Goal: Communication & Community: Answer question/provide support

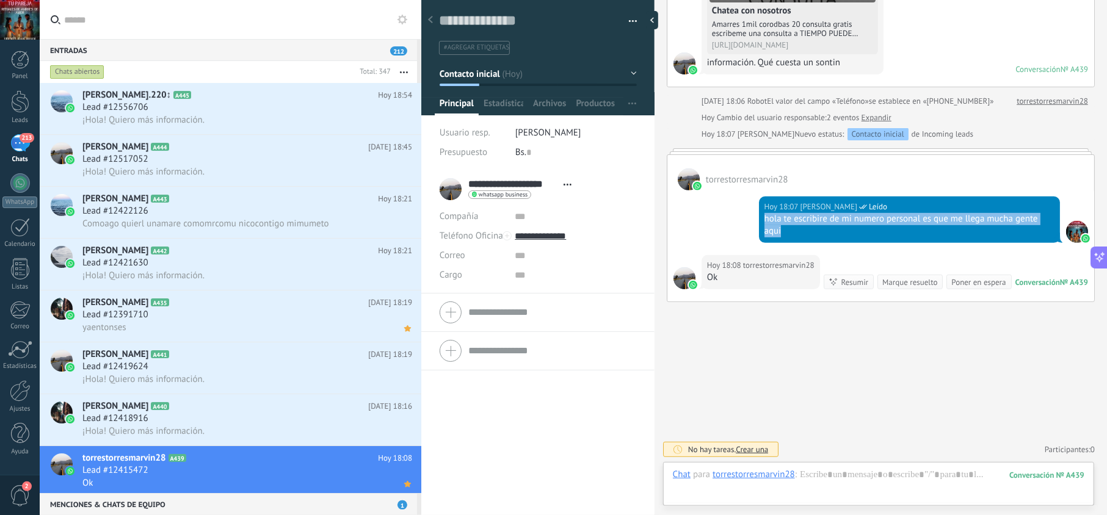
drag, startPoint x: 787, startPoint y: 203, endPoint x: 758, endPoint y: 195, distance: 29.8
click at [759, 197] on div "[DATE] 18:07 [PERSON_NAME] Leído hola te escribire de mi numero personal es que…" at bounding box center [909, 220] width 301 height 46
copy div "hola te escribire de mi numero personal es que me llega mucha gente aqui"
click at [300, 424] on div "Lead #12418916" at bounding box center [247, 419] width 330 height 12
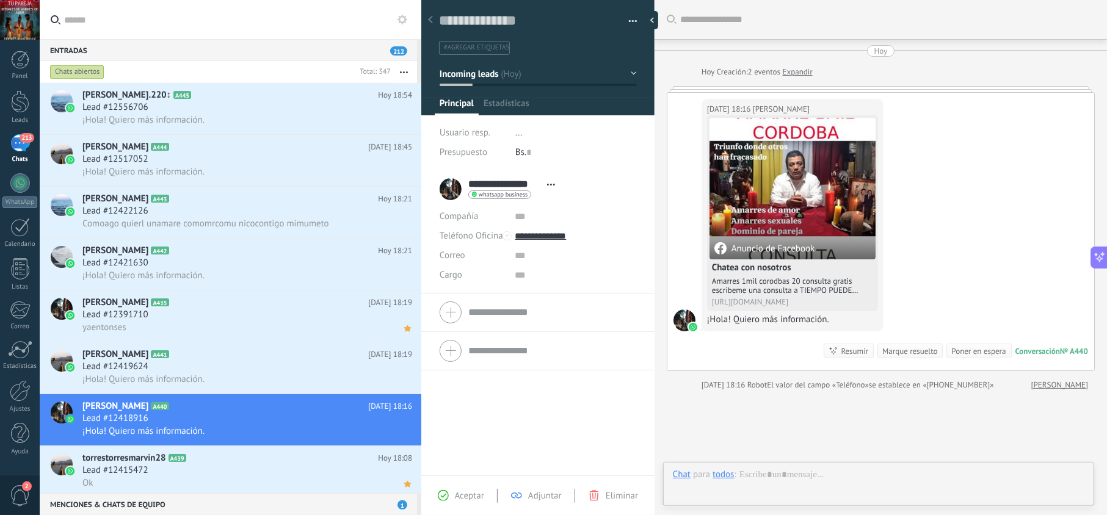
scroll to position [18, 0]
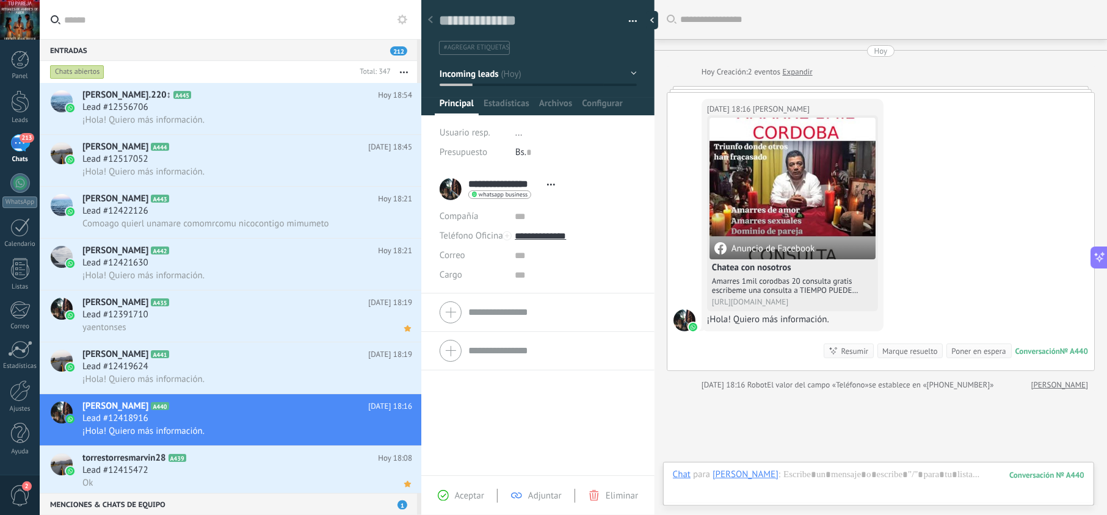
click at [465, 494] on span "Aceptar" at bounding box center [469, 496] width 29 height 12
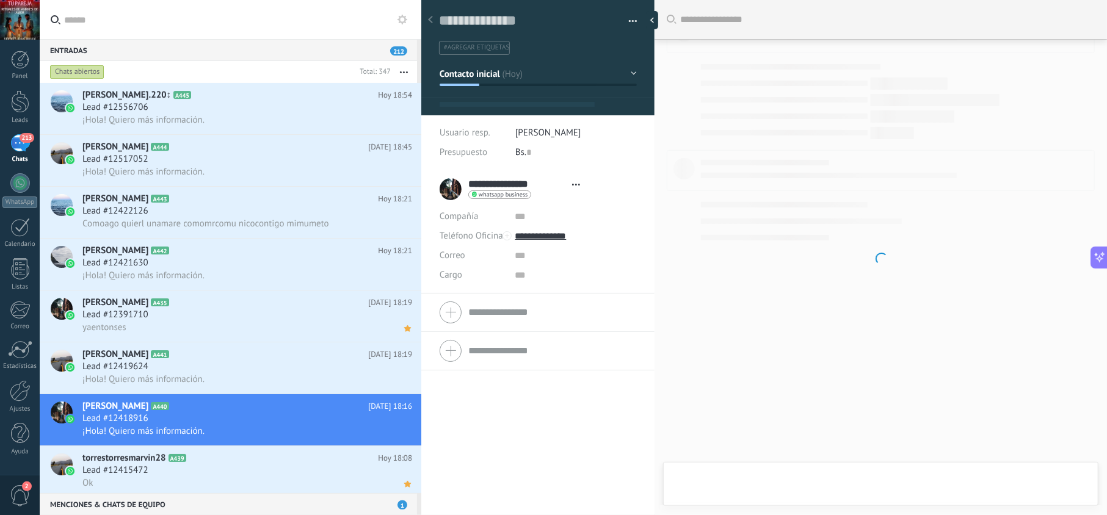
type textarea "**********"
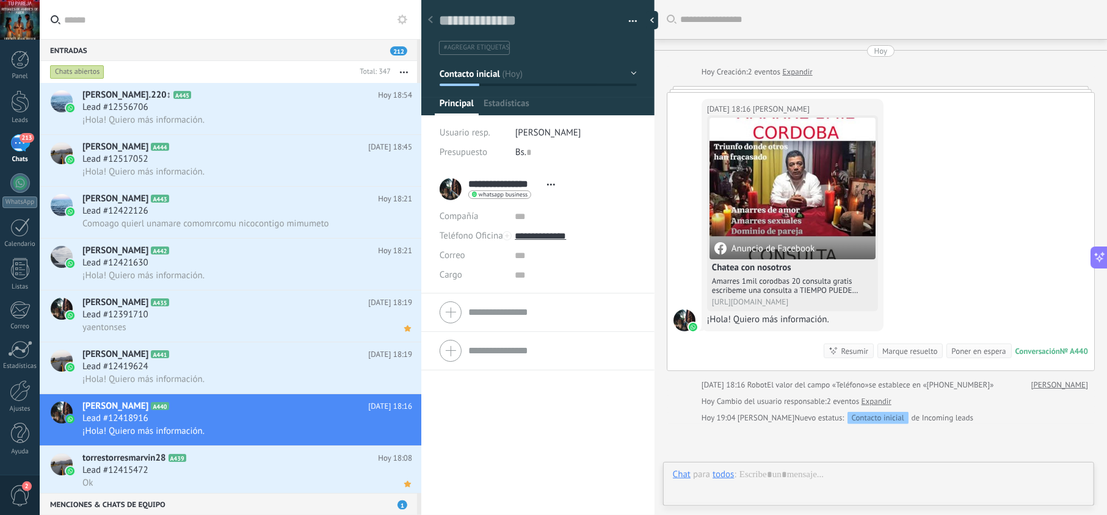
scroll to position [18, 0]
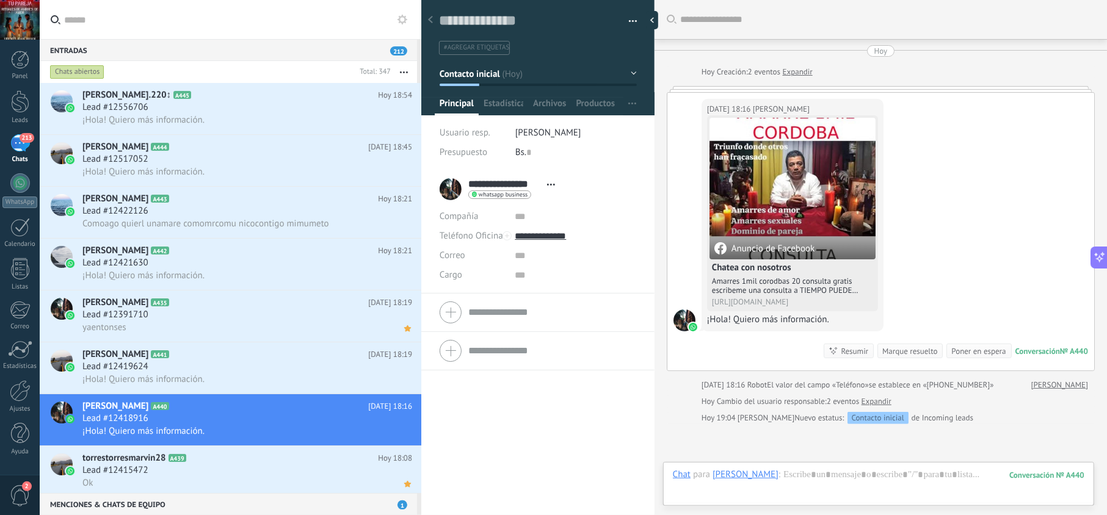
click at [773, 476] on div "[PERSON_NAME]" at bounding box center [746, 474] width 66 height 11
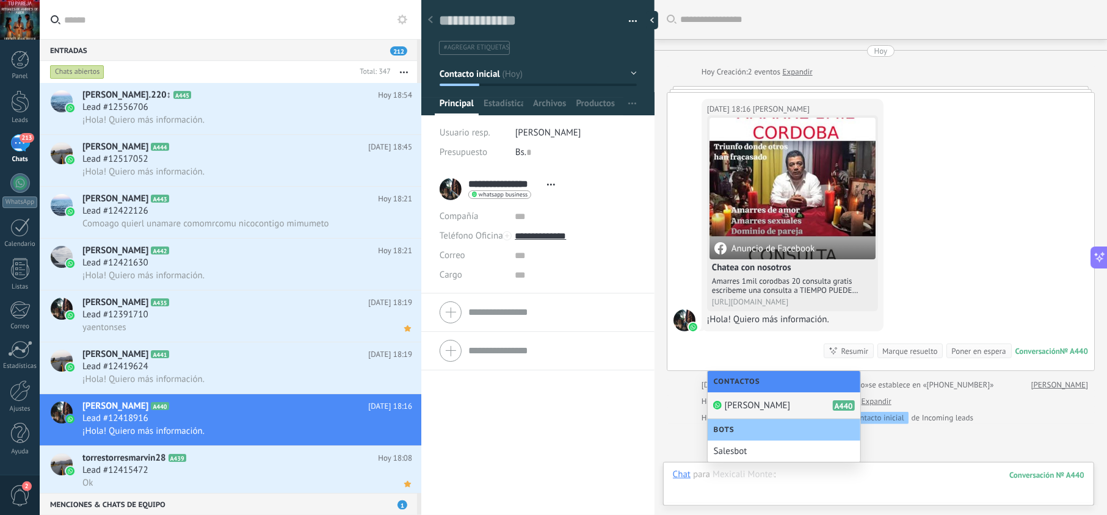
click at [795, 476] on div at bounding box center [879, 487] width 412 height 37
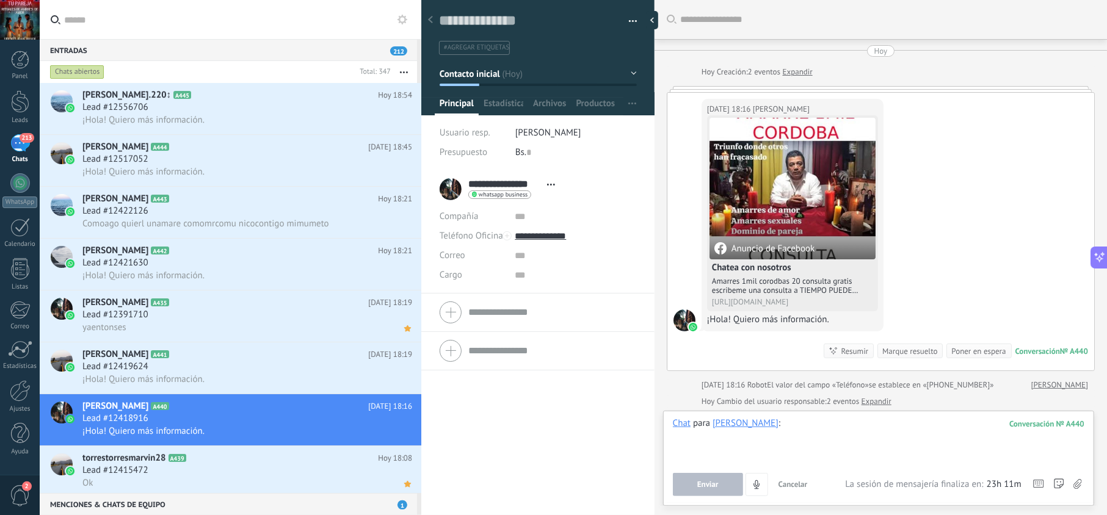
paste div
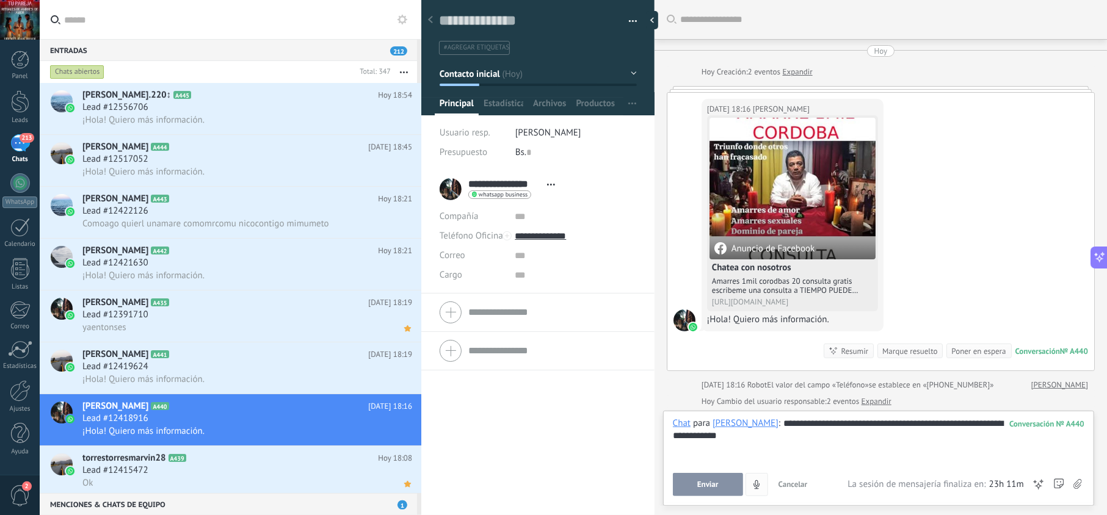
click at [721, 487] on button "Enviar" at bounding box center [708, 484] width 70 height 23
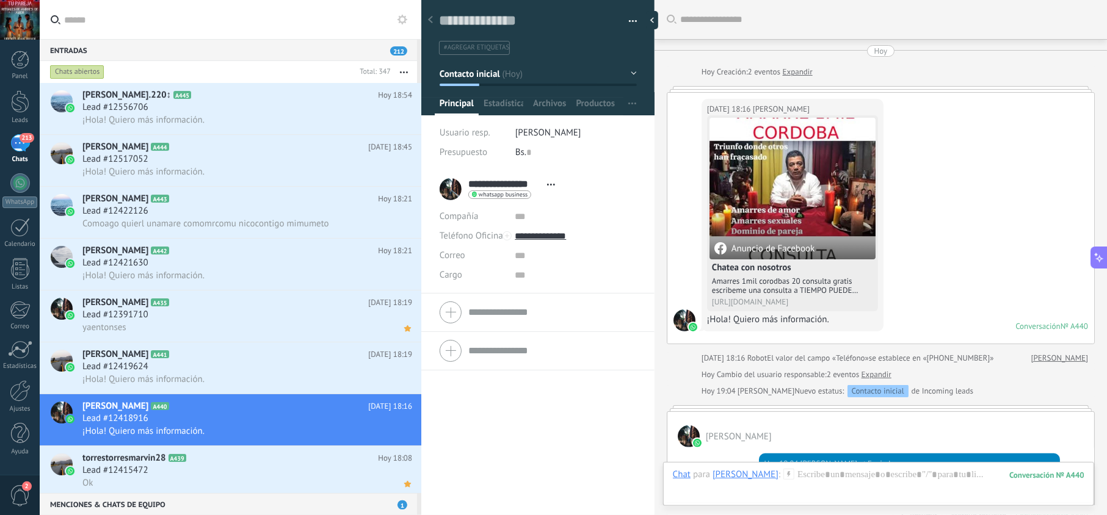
scroll to position [89, 0]
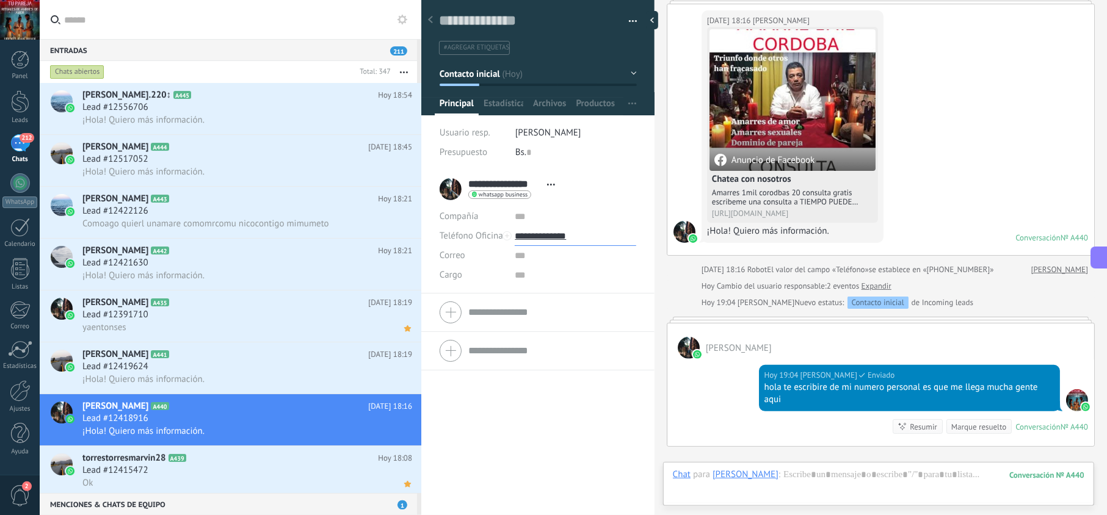
click at [557, 243] on input "**********" at bounding box center [575, 237] width 121 height 20
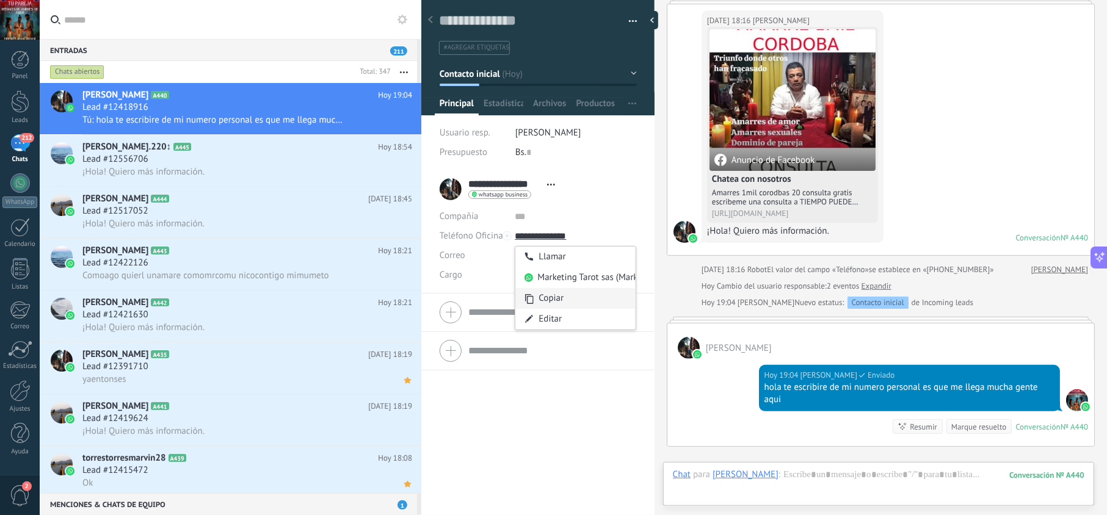
type input "**********"
click at [544, 299] on div "Copiar" at bounding box center [575, 298] width 120 height 21
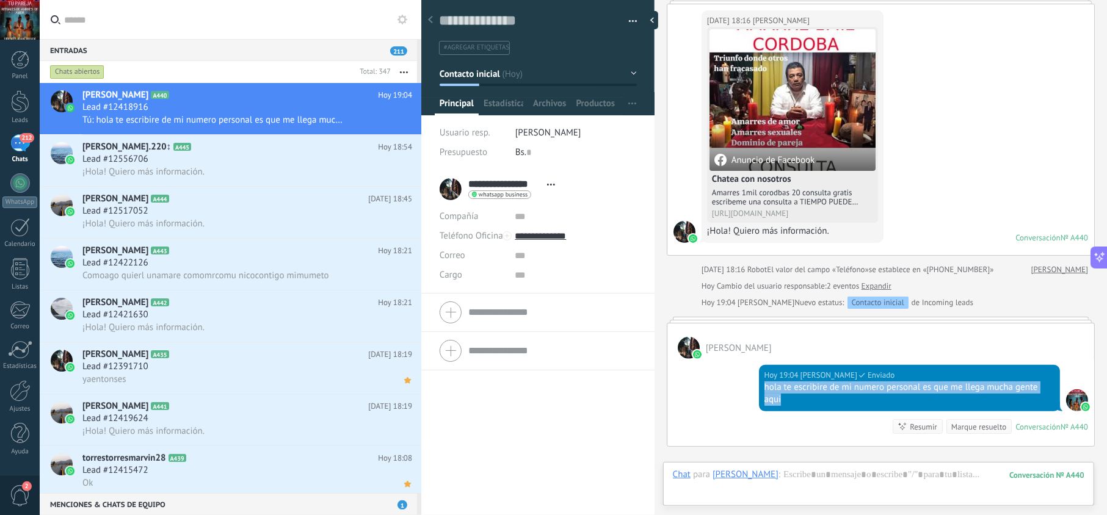
drag, startPoint x: 810, startPoint y: 409, endPoint x: 761, endPoint y: 393, distance: 51.4
click at [761, 393] on div "[DATE] 19:04 [PERSON_NAME] Enviado hola te escribire de mi numero personal es q…" at bounding box center [909, 388] width 301 height 46
copy div "hola te escribire de mi numero personal es que me llega mucha gente aqui"
click at [401, 120] on icon at bounding box center [407, 121] width 13 height 15
click at [325, 150] on h2 "[PERSON_NAME].220‍↕ A445" at bounding box center [230, 147] width 296 height 12
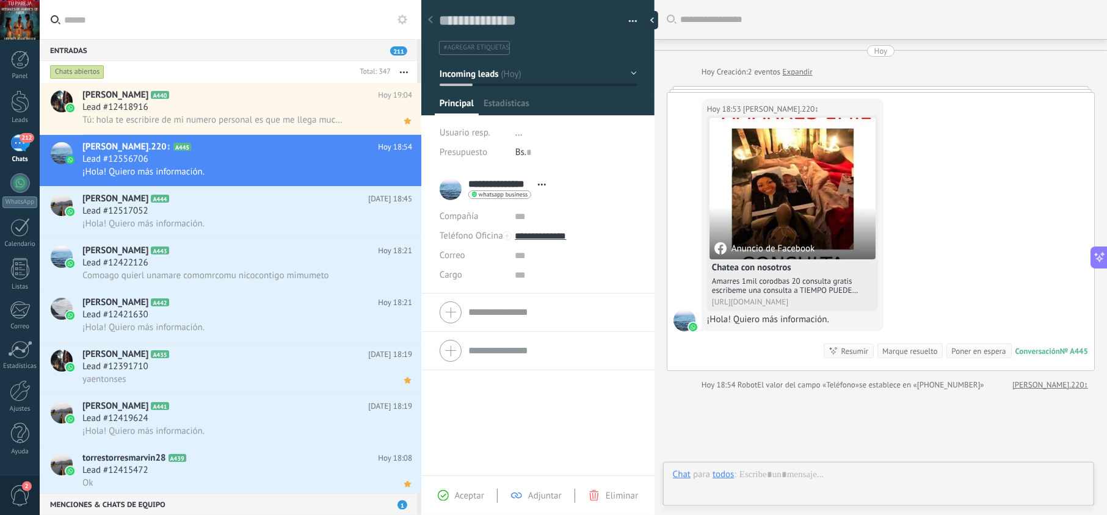
scroll to position [18, 0]
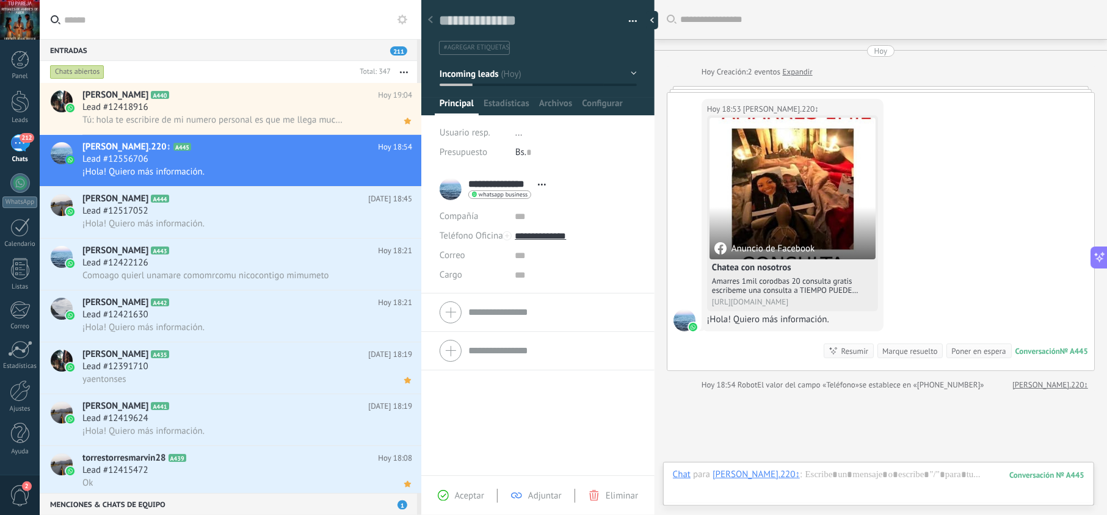
click at [470, 489] on div "Aceptar Adjuntar Eliminar" at bounding box center [537, 496] width 227 height 14
click at [475, 491] on span "Aceptar" at bounding box center [469, 496] width 29 height 12
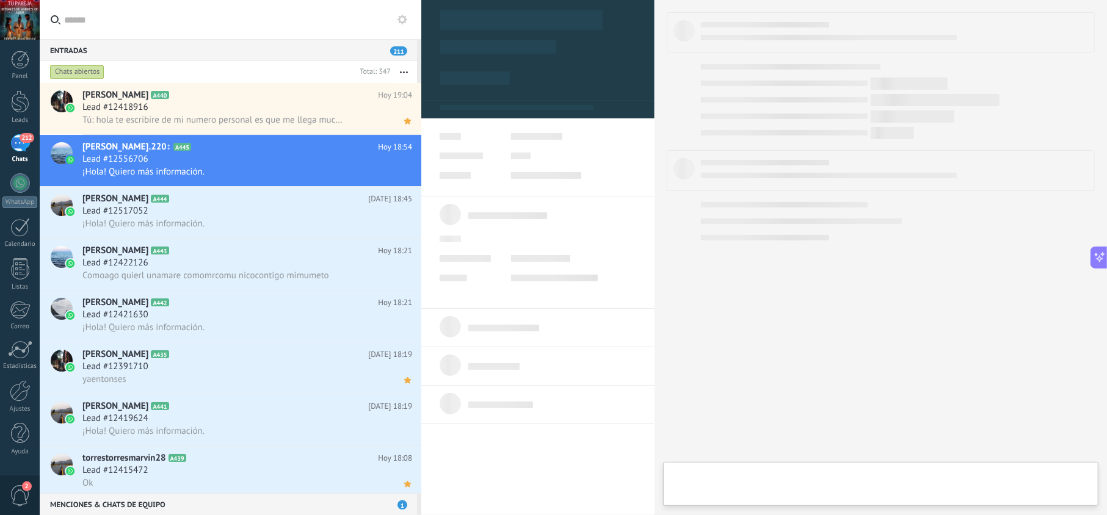
type textarea "**********"
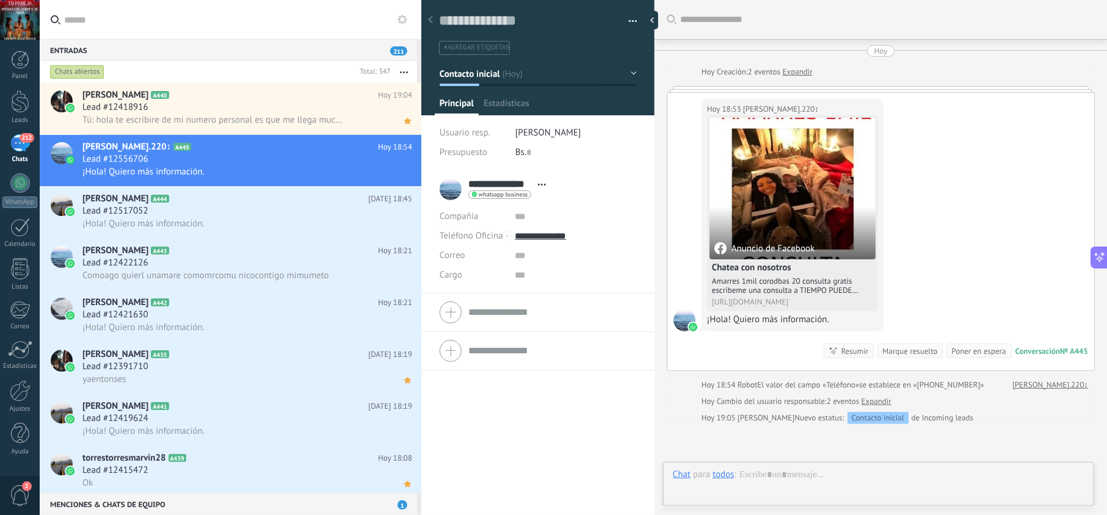
scroll to position [18, 0]
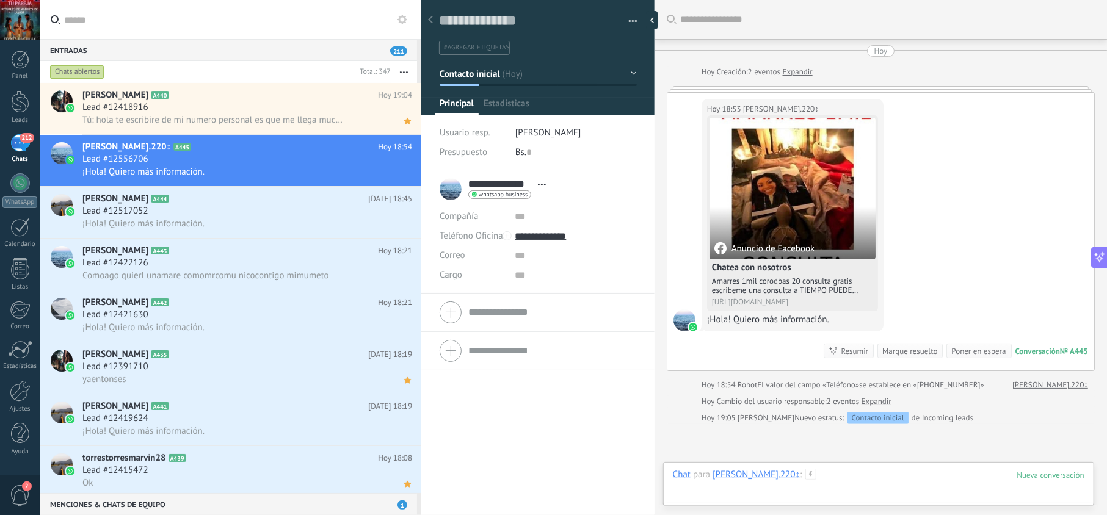
drag, startPoint x: 809, startPoint y: 475, endPoint x: 801, endPoint y: 475, distance: 7.9
click at [807, 475] on div at bounding box center [879, 487] width 412 height 37
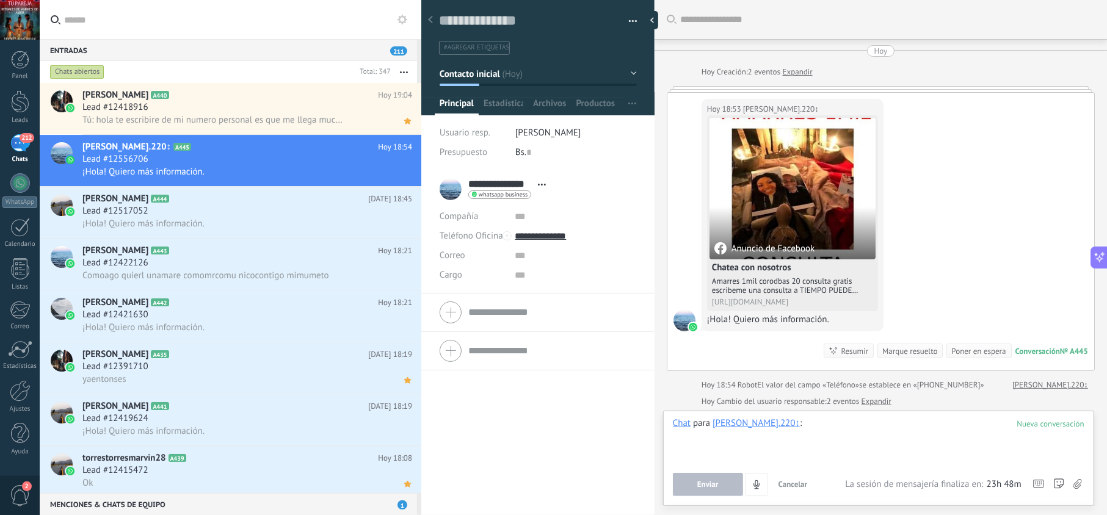
paste div
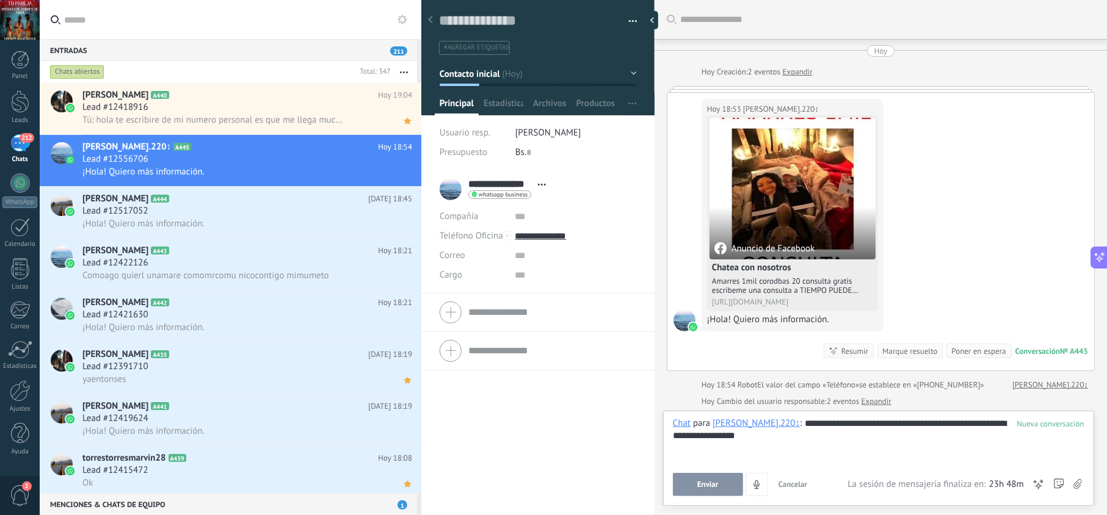
click at [709, 484] on span "Enviar" at bounding box center [707, 485] width 21 height 9
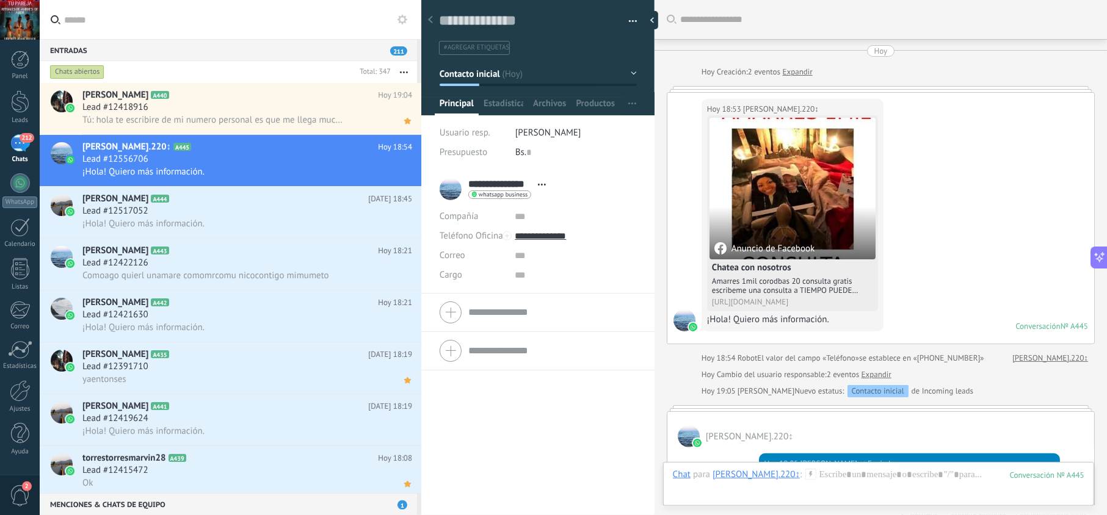
scroll to position [236, 0]
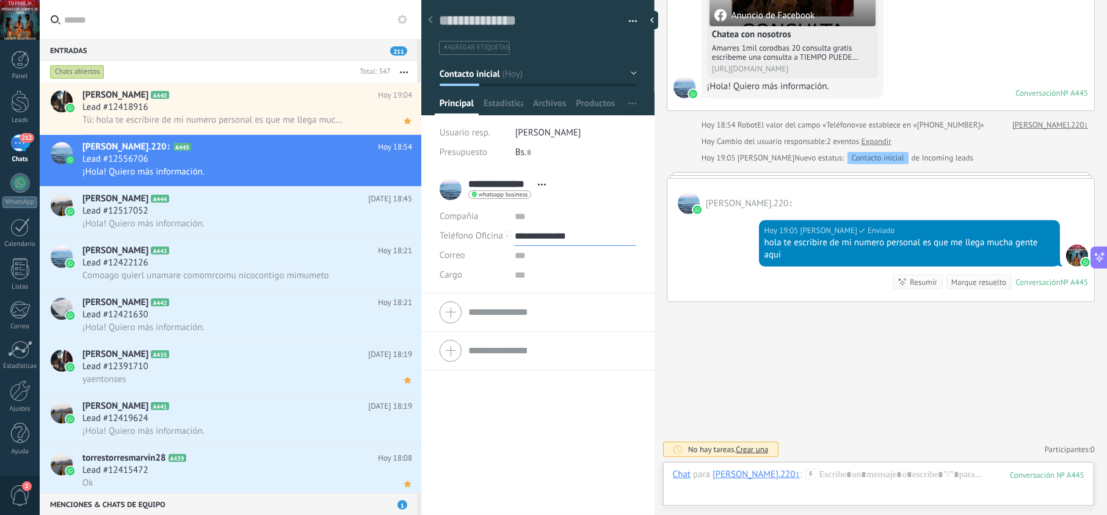
click at [561, 238] on input "**********" at bounding box center [575, 237] width 121 height 20
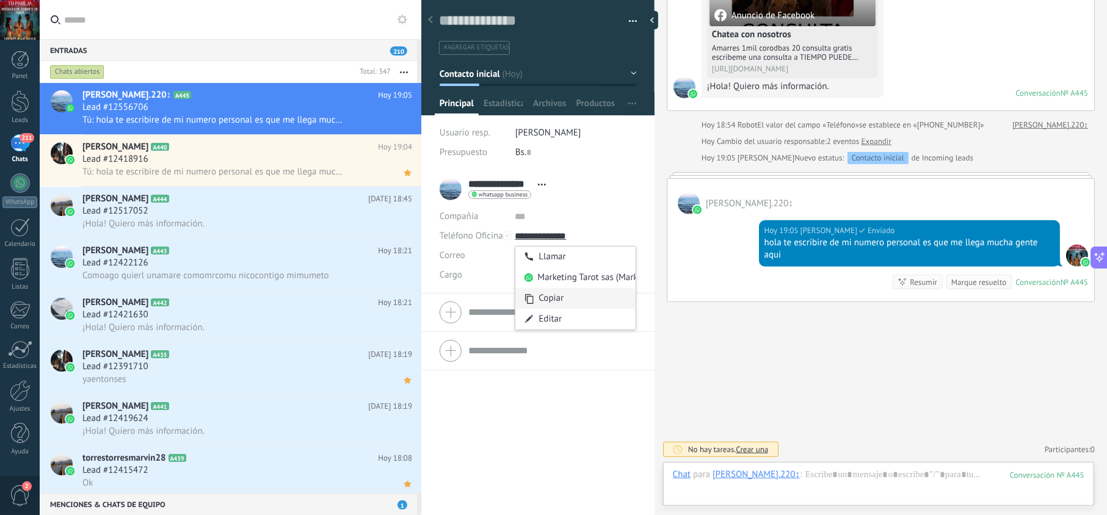
type input "**********"
click at [553, 296] on div "Copiar" at bounding box center [575, 298] width 120 height 21
click at [404, 120] on use at bounding box center [407, 121] width 7 height 6
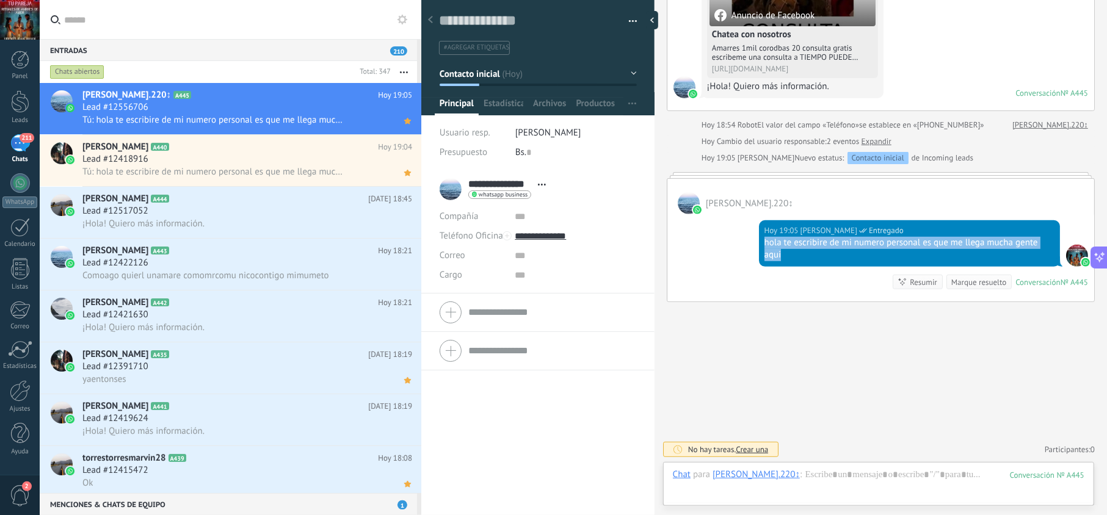
drag, startPoint x: 795, startPoint y: 255, endPoint x: 754, endPoint y: 240, distance: 44.0
click at [754, 240] on div "[DATE] 19:05 [PERSON_NAME] Entregado hola te escribire de mi numero personal es…" at bounding box center [881, 257] width 427 height 87
copy div "hola te escribire de mi numero personal es que me llega mucha gente aqui"
click at [272, 209] on div "Lead #12517052" at bounding box center [247, 211] width 330 height 12
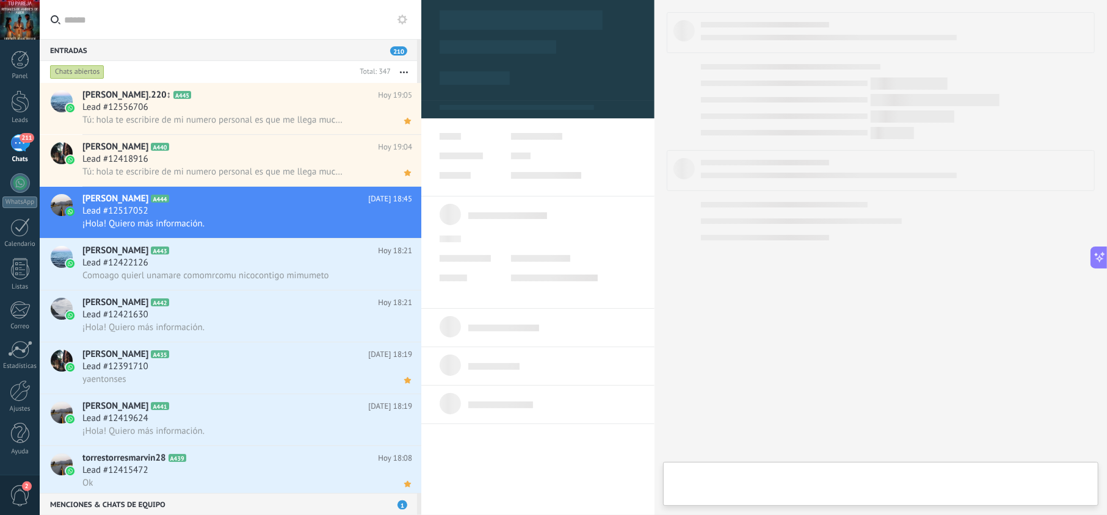
scroll to position [18, 0]
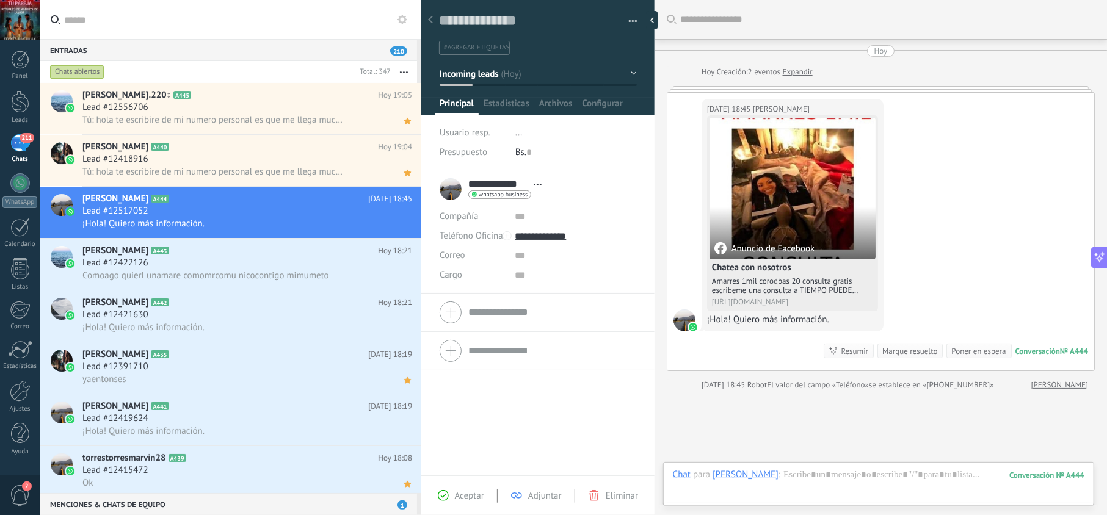
click at [479, 496] on span "Aceptar" at bounding box center [469, 496] width 29 height 12
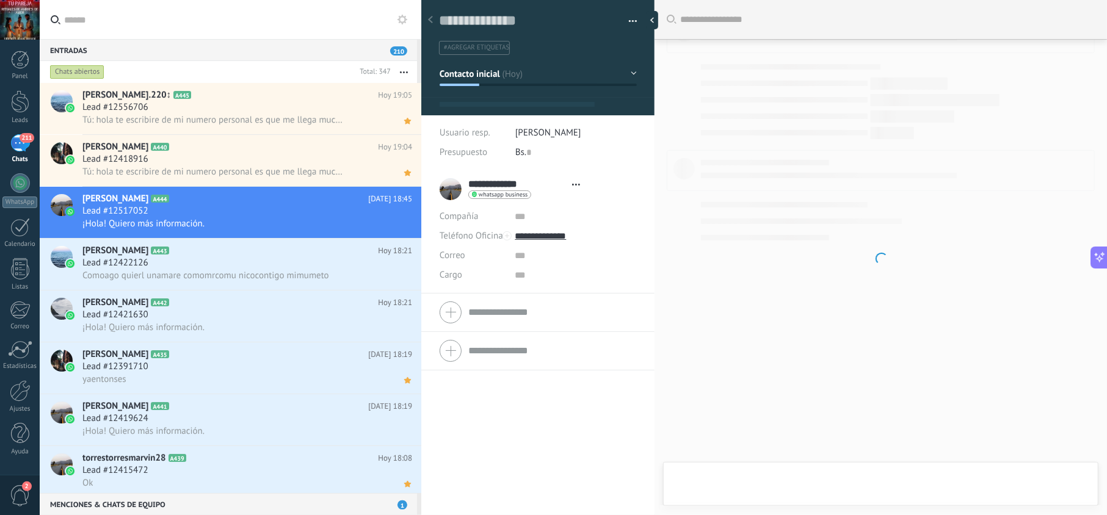
click at [809, 475] on div at bounding box center [881, 257] width 453 height 515
type textarea "**********"
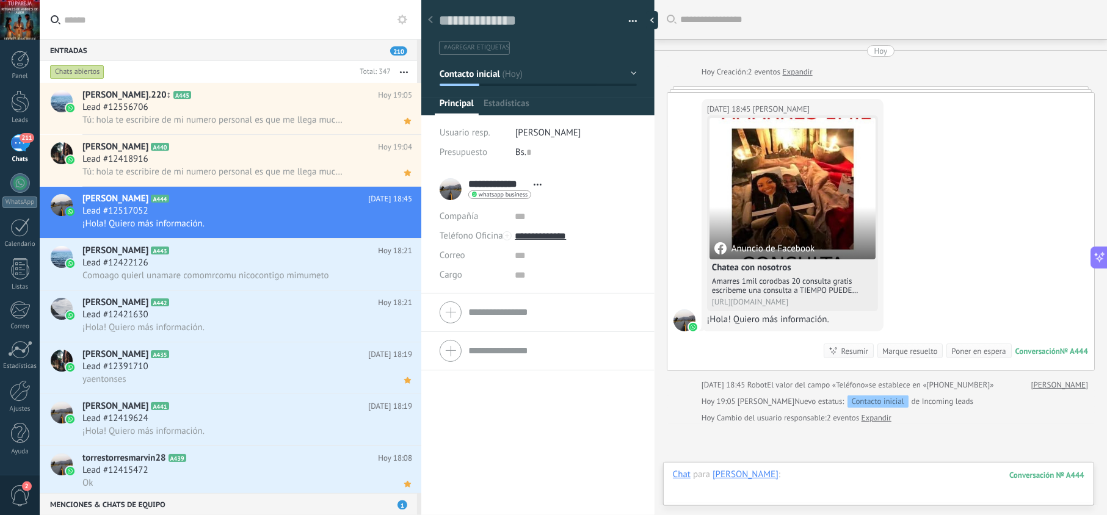
click at [809, 476] on div at bounding box center [879, 487] width 412 height 37
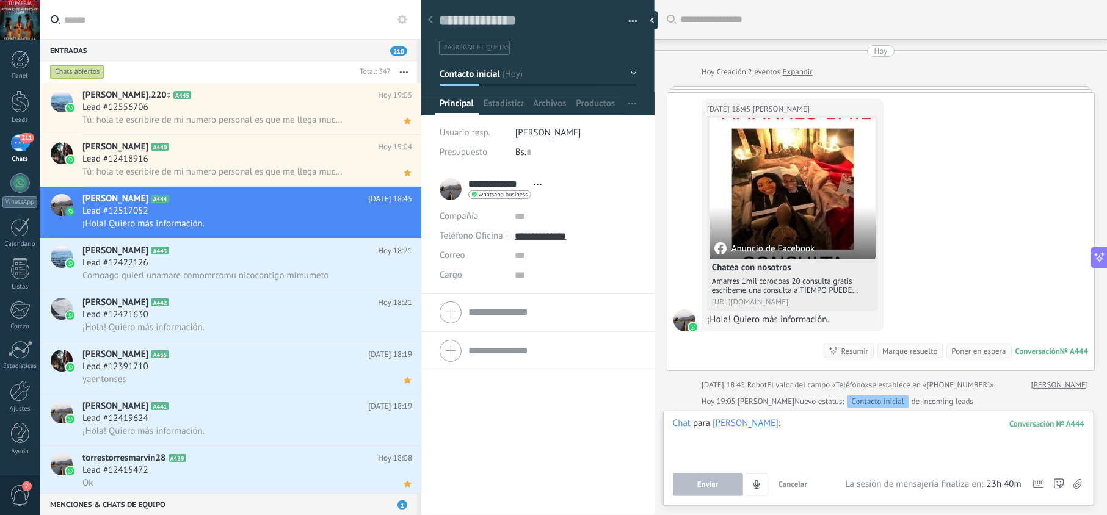
paste div
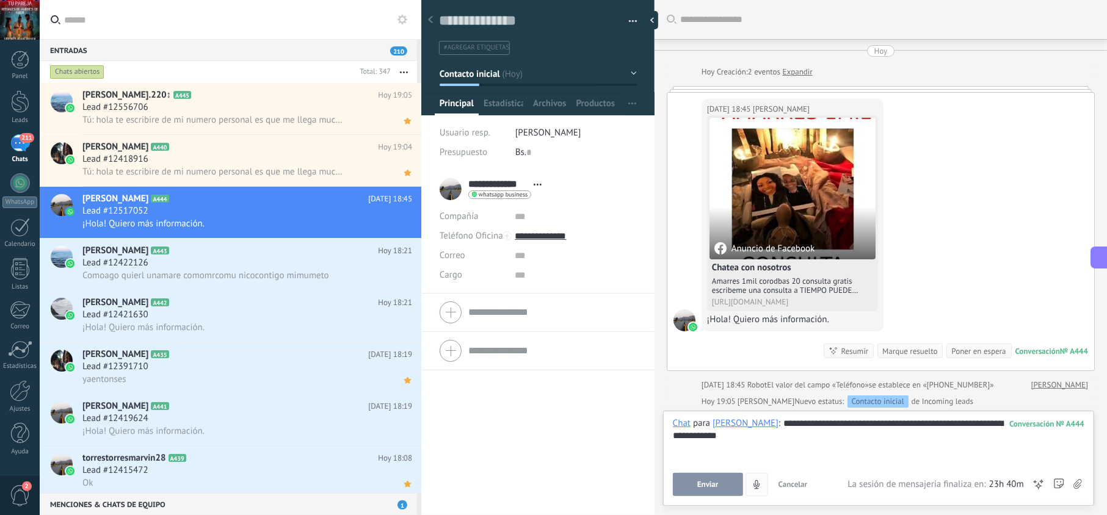
click at [707, 482] on span "Enviar" at bounding box center [707, 485] width 21 height 9
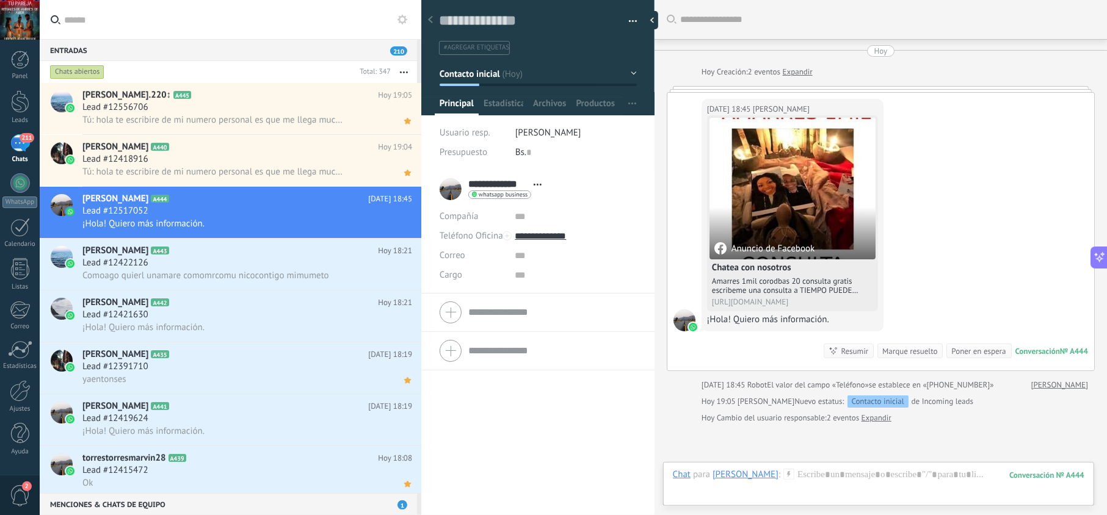
scroll to position [89, 0]
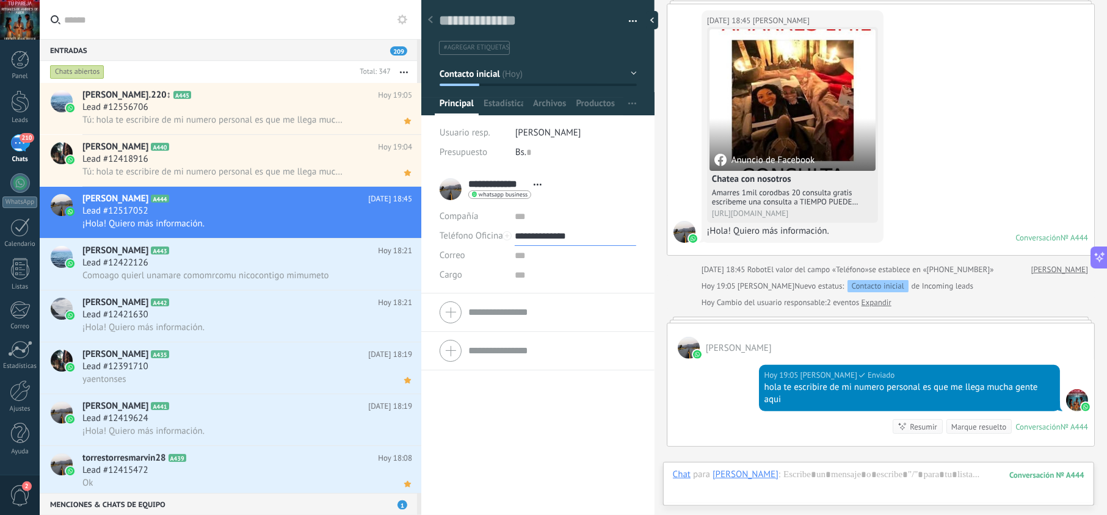
click at [562, 235] on input "**********" at bounding box center [575, 237] width 121 height 20
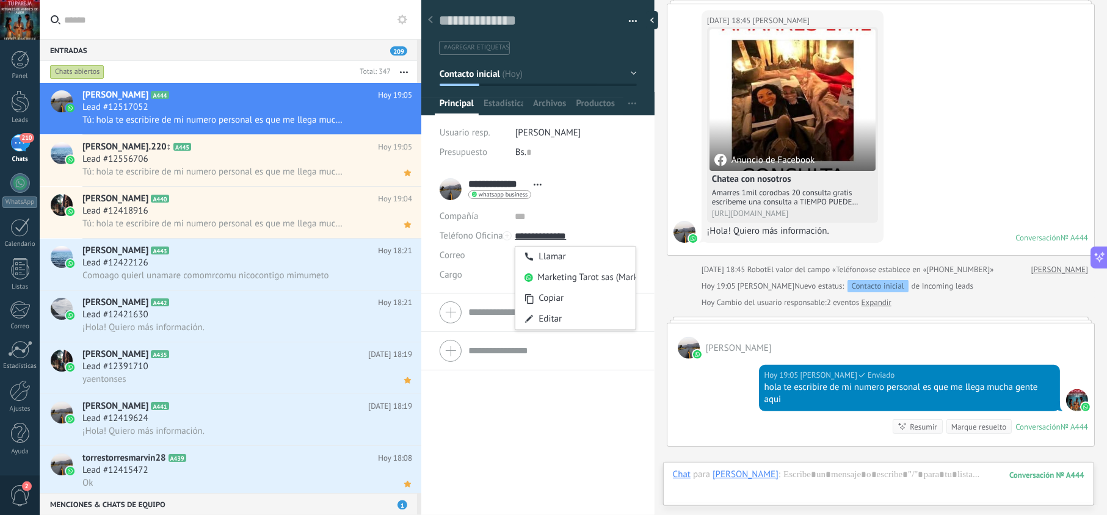
type input "**********"
click at [553, 297] on div "Copiar" at bounding box center [575, 298] width 120 height 21
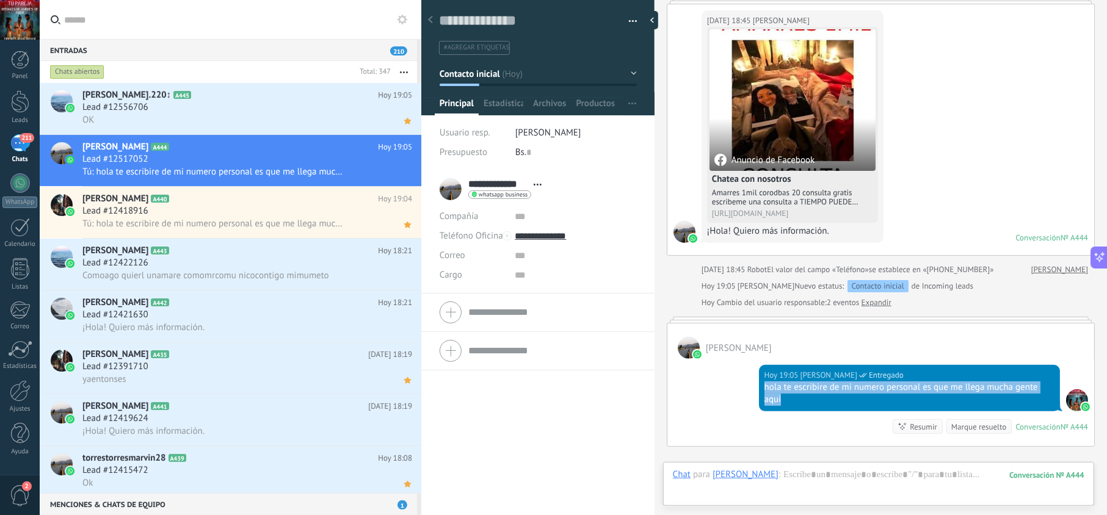
drag, startPoint x: 783, startPoint y: 398, endPoint x: 758, endPoint y: 394, distance: 25.4
click at [759, 394] on div "[DATE] 19:05 [PERSON_NAME] Entregado hola te escribire de mi numero personal es…" at bounding box center [909, 388] width 301 height 46
copy div "hola te escribire de mi numero personal es que me llega mucha gente aqui"
click at [404, 174] on use at bounding box center [407, 173] width 7 height 6
click at [320, 265] on div "Lead #12422126" at bounding box center [247, 263] width 330 height 12
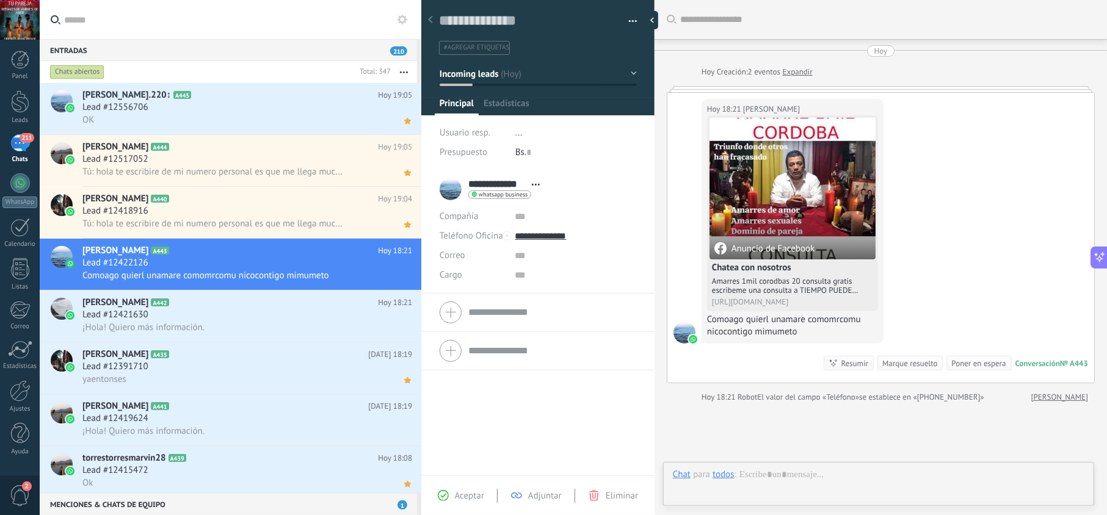
scroll to position [18, 0]
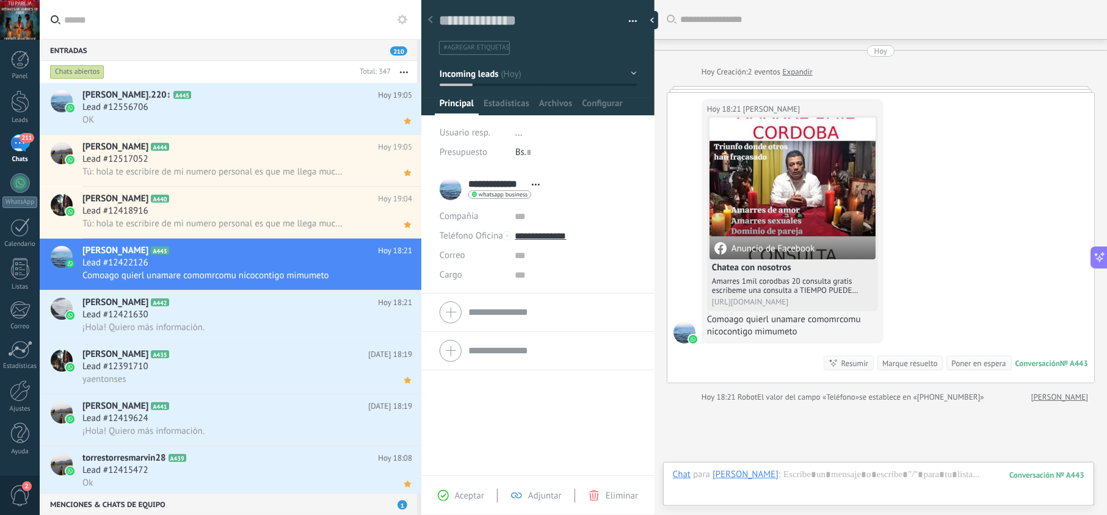
click at [468, 492] on span "Aceptar" at bounding box center [469, 496] width 29 height 12
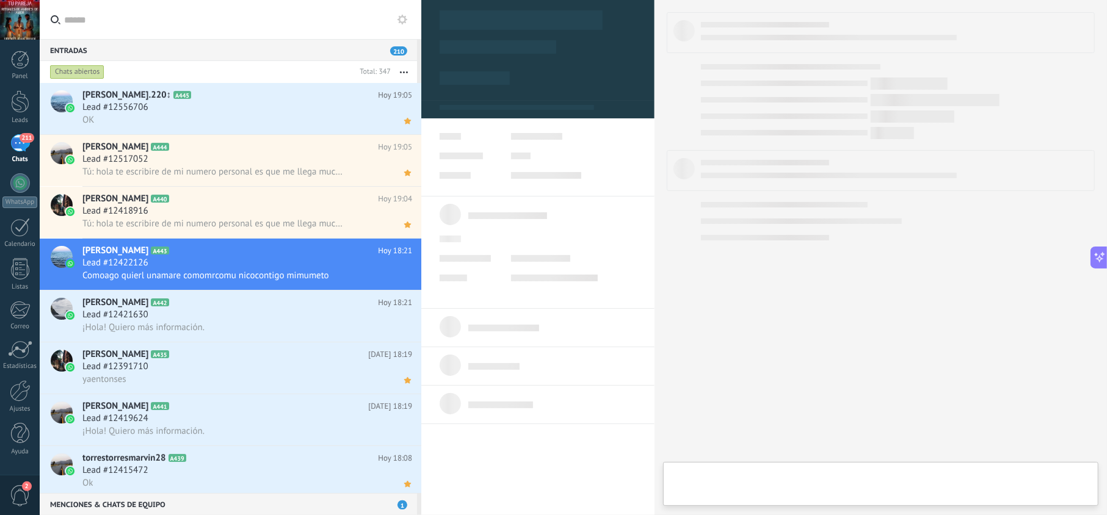
type textarea "**********"
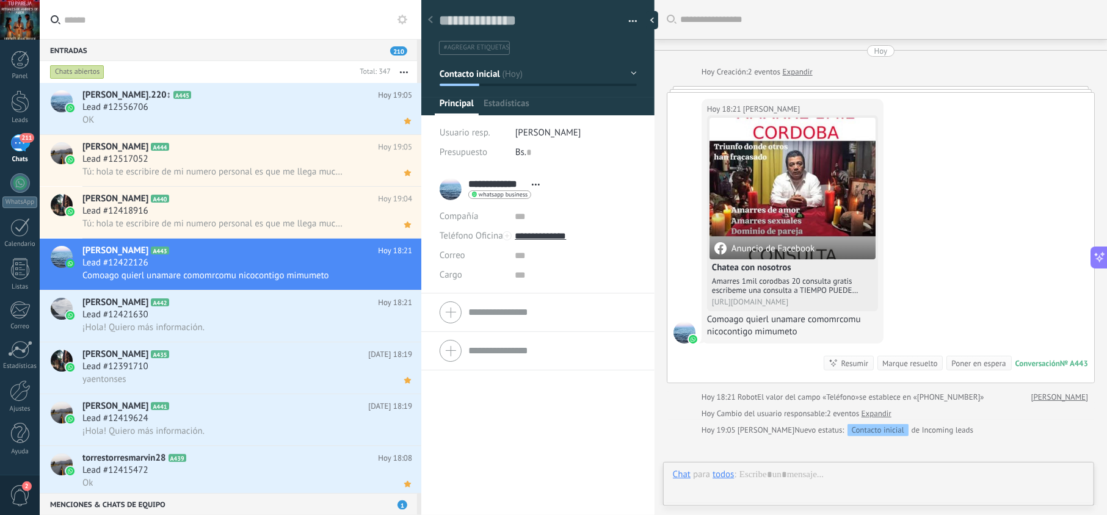
scroll to position [18, 0]
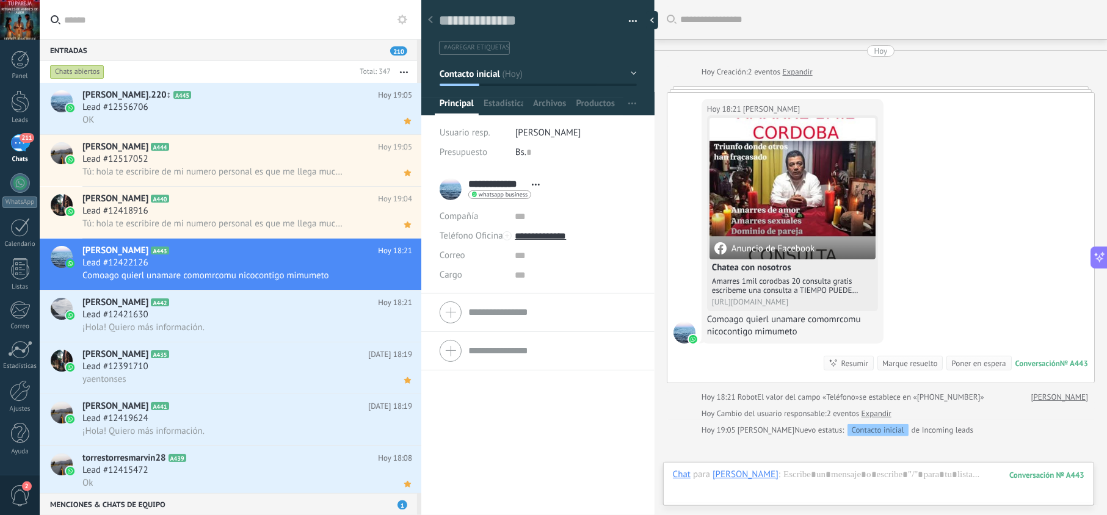
click at [796, 477] on div at bounding box center [879, 487] width 412 height 37
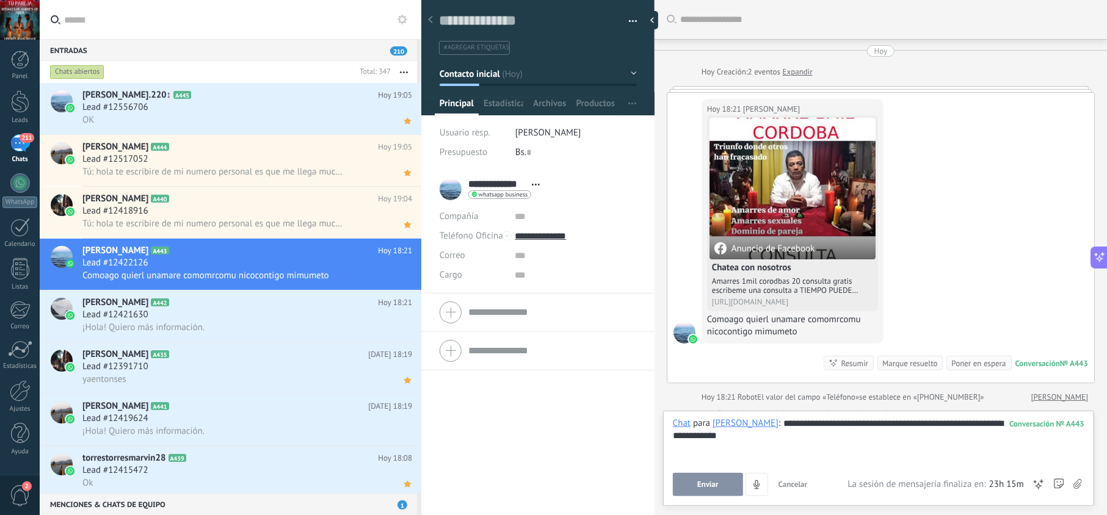
click at [728, 480] on button "Enviar" at bounding box center [708, 484] width 70 height 23
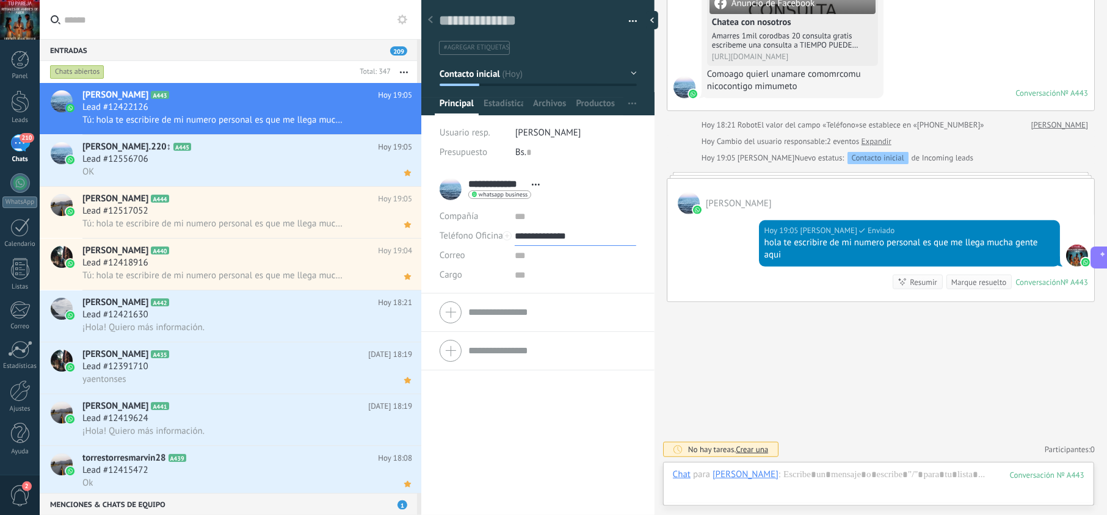
click at [560, 233] on input "**********" at bounding box center [575, 237] width 121 height 20
type input "**********"
click at [562, 298] on div "Copiar" at bounding box center [575, 298] width 120 height 21
click at [401, 123] on icon at bounding box center [407, 121] width 13 height 15
drag, startPoint x: 769, startPoint y: 242, endPoint x: 763, endPoint y: 238, distance: 8.0
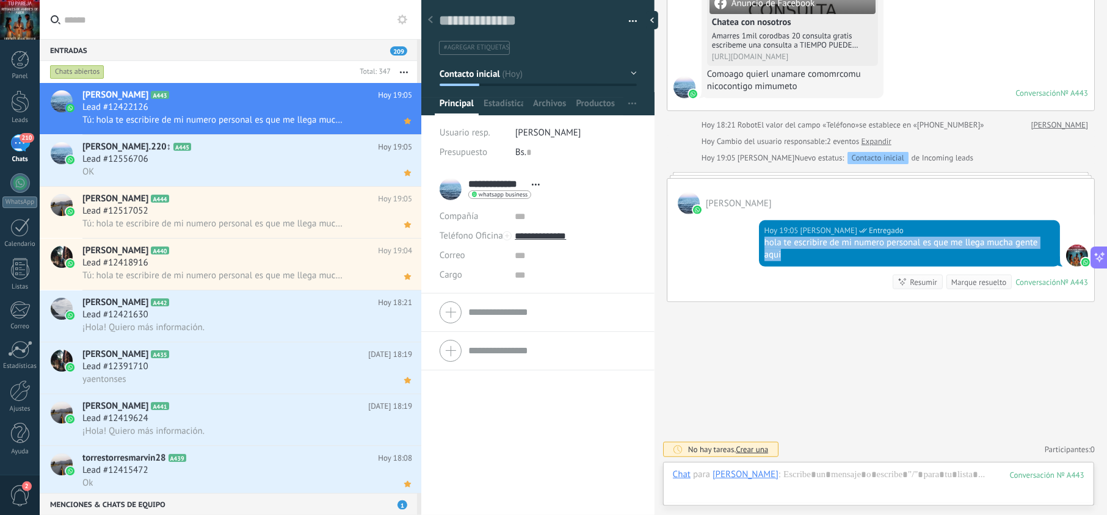
click at [765, 238] on div "hola te escribire de mi numero personal es que me llega mucha gente aqui" at bounding box center [910, 249] width 290 height 24
copy div "hola te escribire de mi numero personal es que me llega mucha gente aqui"
click at [272, 328] on div "¡Hola! Quiero más información." at bounding box center [247, 327] width 330 height 13
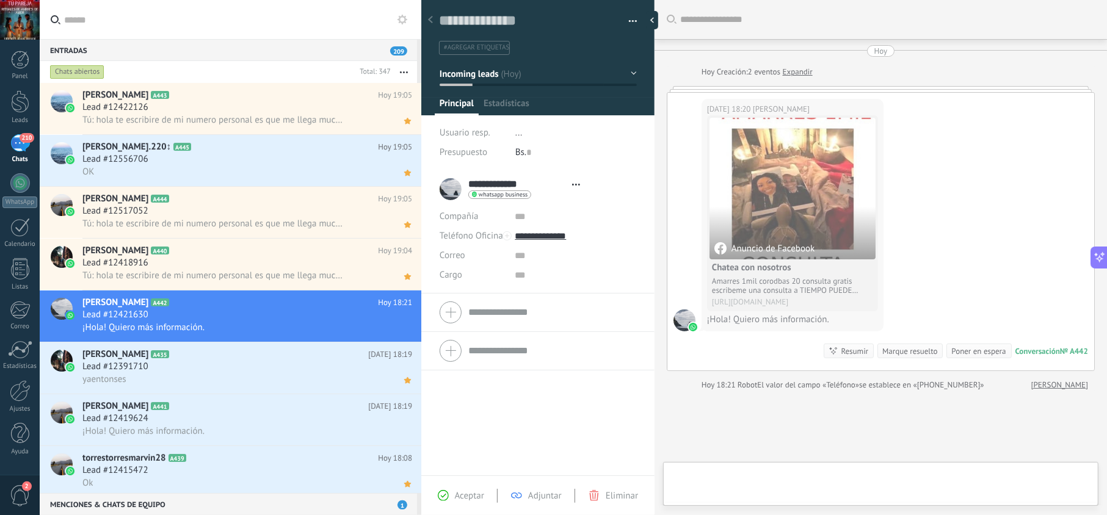
scroll to position [18, 0]
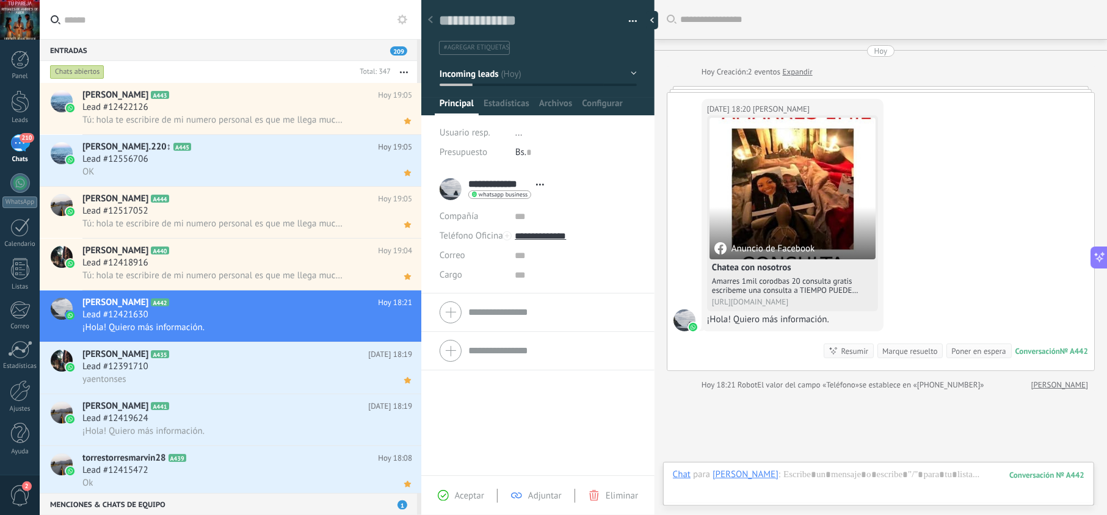
click at [475, 492] on span "Aceptar" at bounding box center [469, 496] width 29 height 12
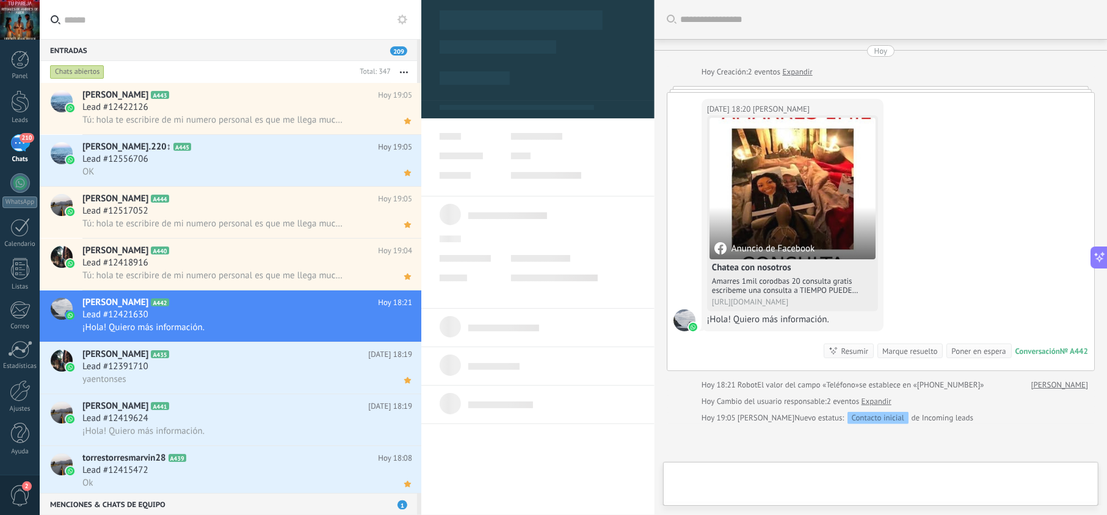
type textarea "**********"
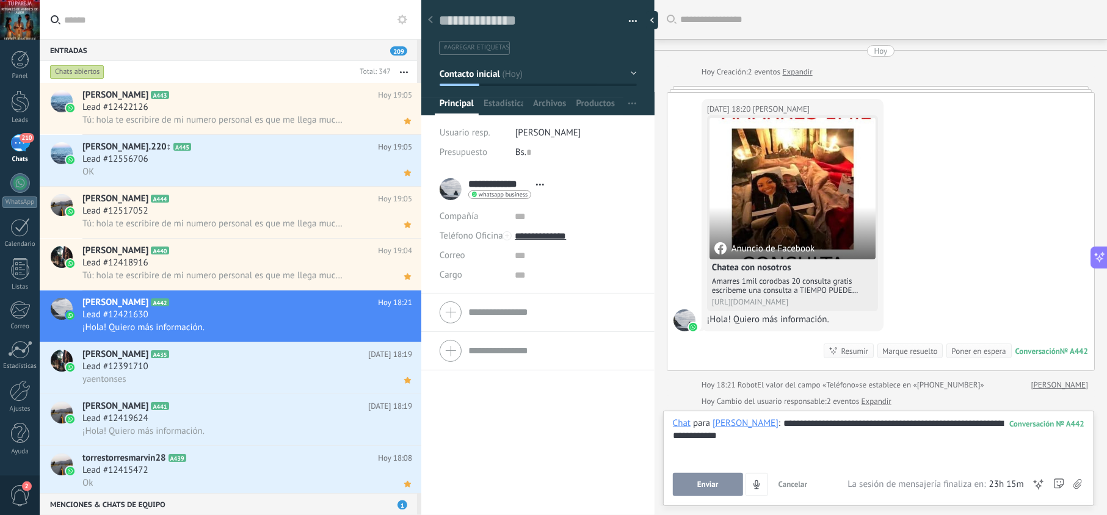
click at [721, 479] on button "Enviar" at bounding box center [708, 484] width 70 height 23
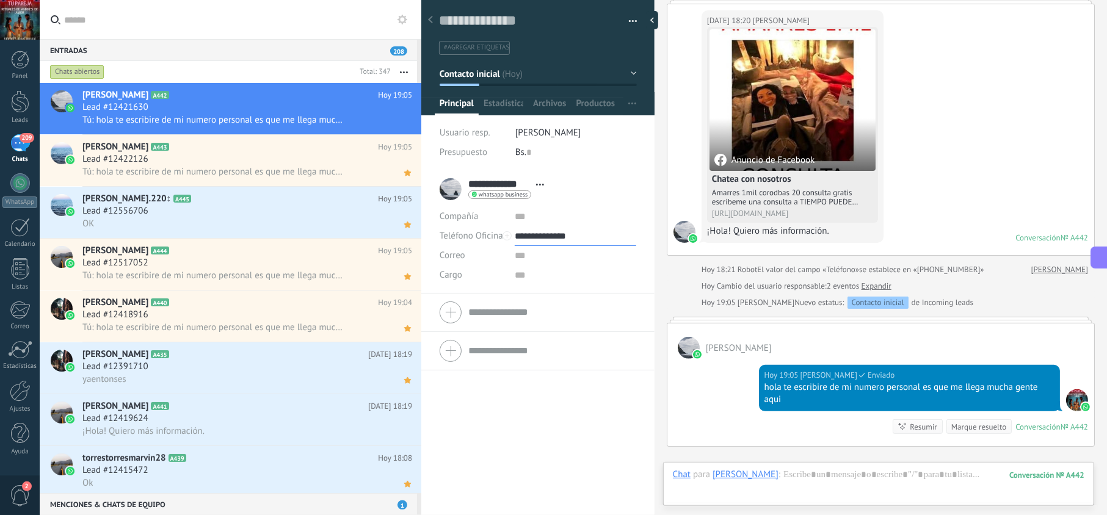
click at [567, 240] on input "**********" at bounding box center [575, 237] width 121 height 20
type input "**********"
click at [563, 301] on div "Copiar" at bounding box center [575, 298] width 120 height 21
drag, startPoint x: 787, startPoint y: 404, endPoint x: 748, endPoint y: 386, distance: 42.9
click at [748, 386] on div "[DATE] 19:05 [PERSON_NAME] Leído hola te escribire de mi numero personal es que…" at bounding box center [881, 402] width 427 height 87
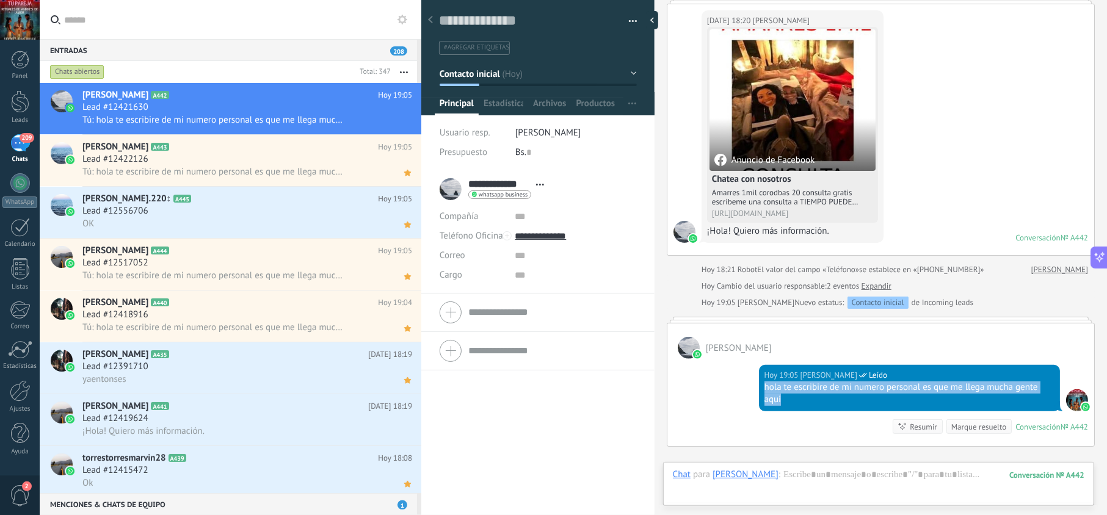
copy div "hola te escribire de mi numero personal es que me llega mucha gente aqui"
click at [406, 128] on icon at bounding box center [407, 121] width 13 height 15
click at [330, 427] on div "¡Hola! Quiero más información." at bounding box center [247, 431] width 330 height 13
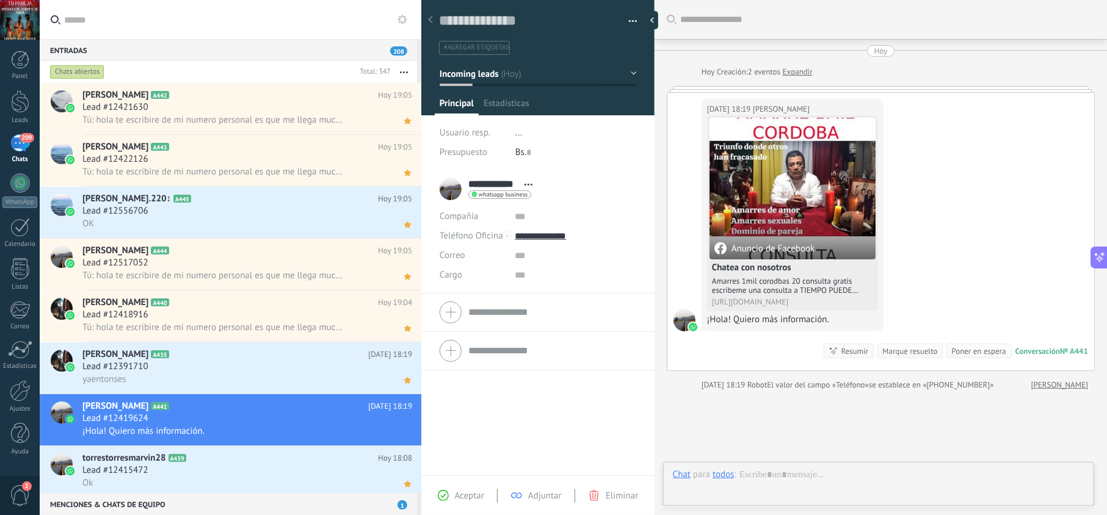
scroll to position [18, 0]
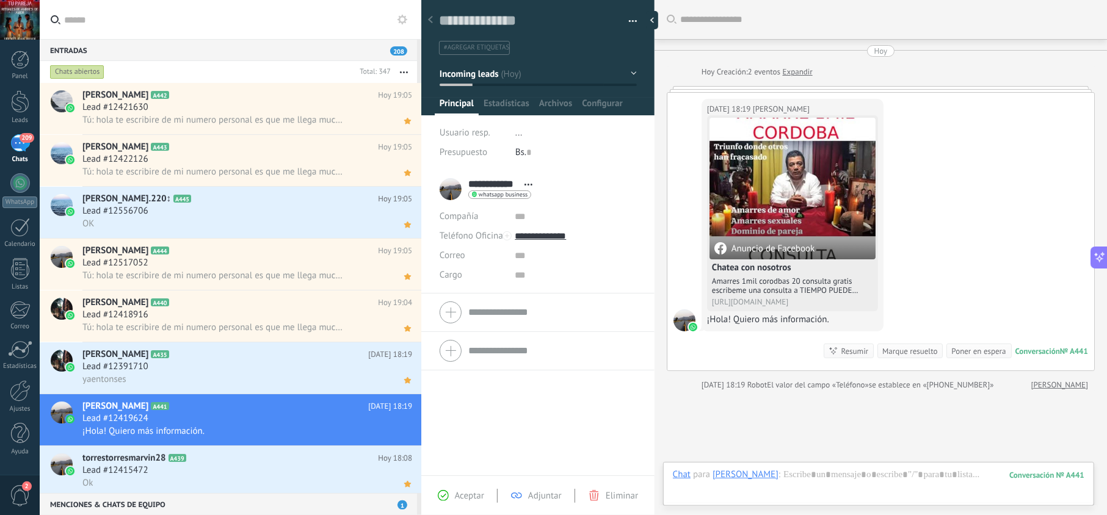
click at [482, 492] on span "Aceptar" at bounding box center [469, 496] width 29 height 12
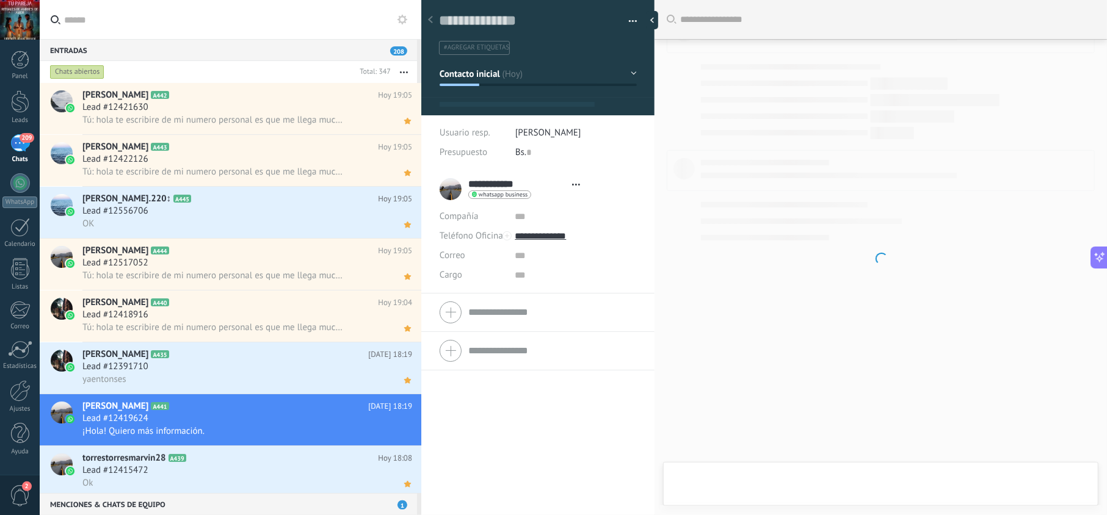
type textarea "**********"
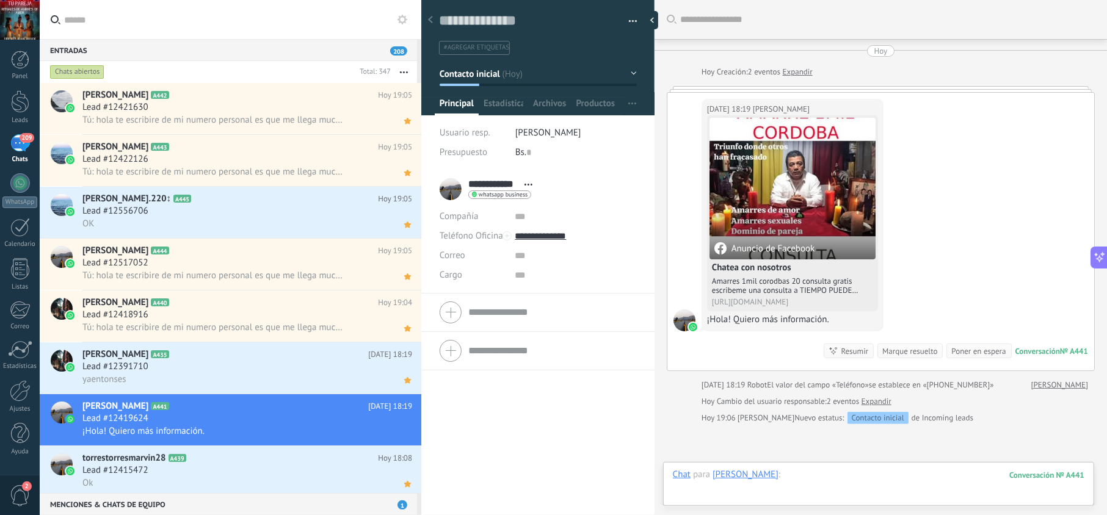
click at [798, 475] on div at bounding box center [879, 487] width 412 height 37
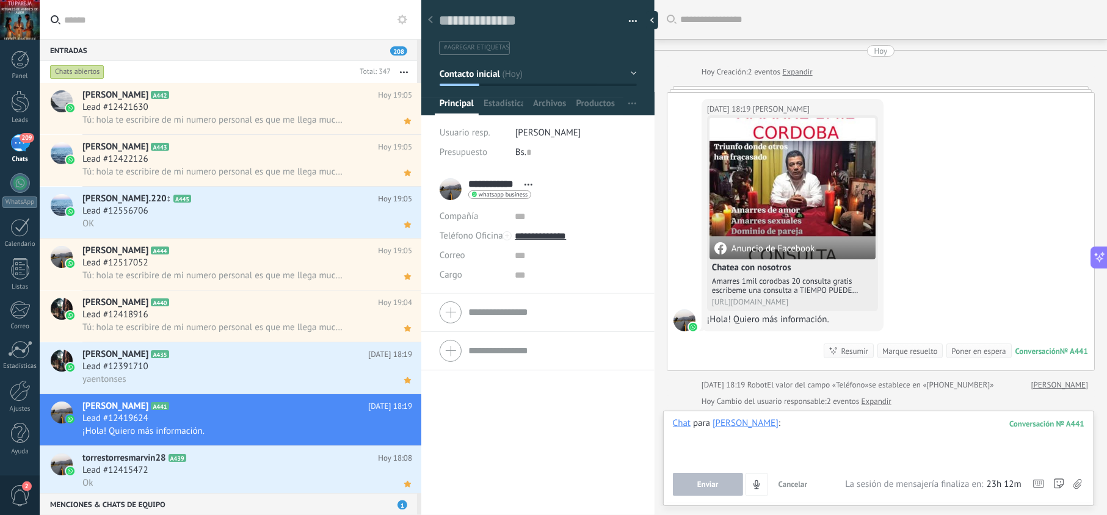
paste div
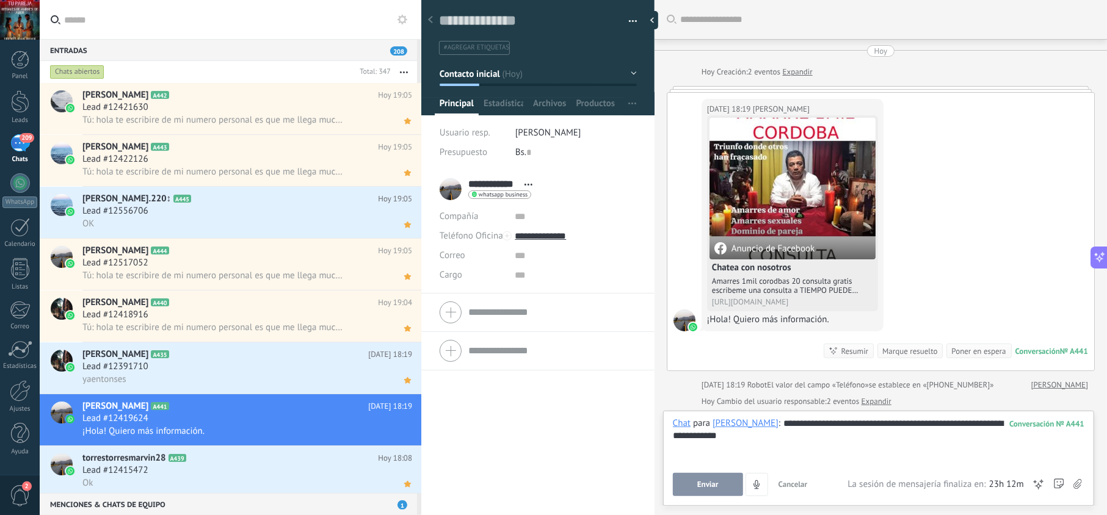
click at [741, 479] on button "Enviar" at bounding box center [708, 484] width 70 height 23
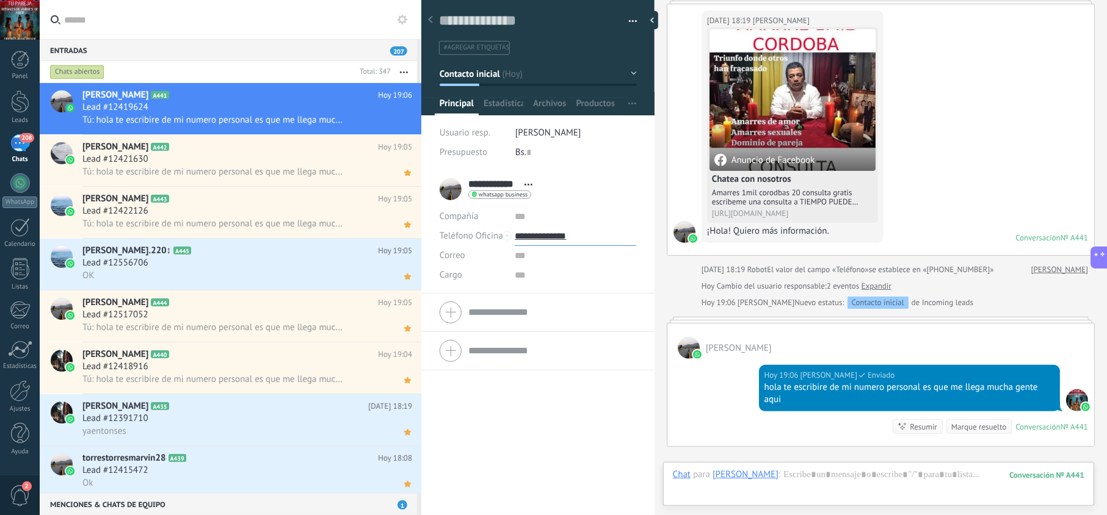
click at [556, 238] on input "**********" at bounding box center [575, 237] width 121 height 20
type input "**********"
click at [555, 297] on div "Copiar" at bounding box center [575, 298] width 120 height 21
click at [404, 120] on use at bounding box center [407, 121] width 7 height 6
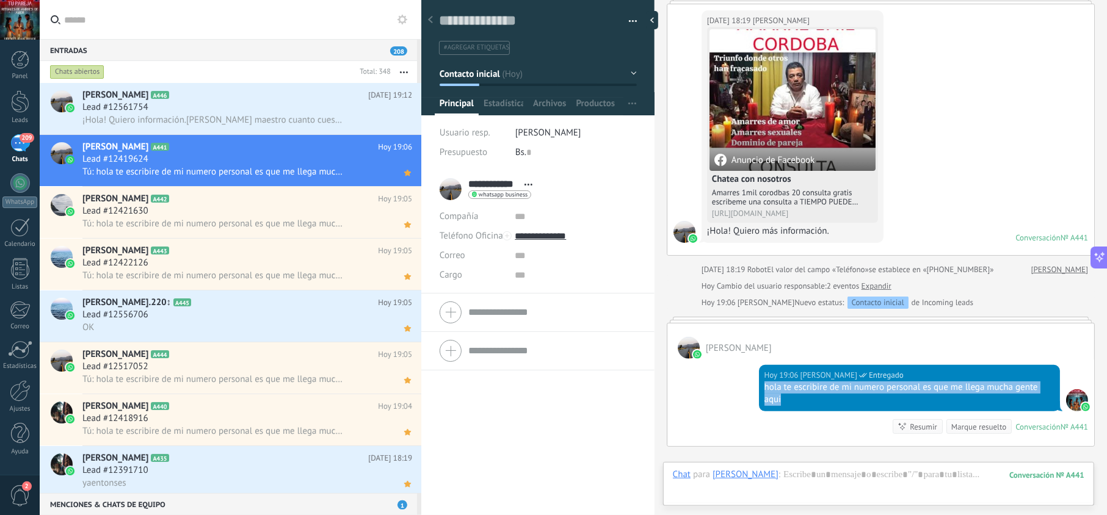
drag, startPoint x: 813, startPoint y: 406, endPoint x: 753, endPoint y: 390, distance: 62.7
click at [753, 390] on div "[DATE] 19:06 [PERSON_NAME] Entregado hola te escribire de mi numero personal es…" at bounding box center [881, 402] width 427 height 87
copy div "hola te escribire de mi numero personal es que me llega mucha gente aqui"
click at [277, 115] on span "¡Hola! Quiero información.[PERSON_NAME] maestro cuanto cuesta un trabajo de ama…" at bounding box center [213, 120] width 263 height 12
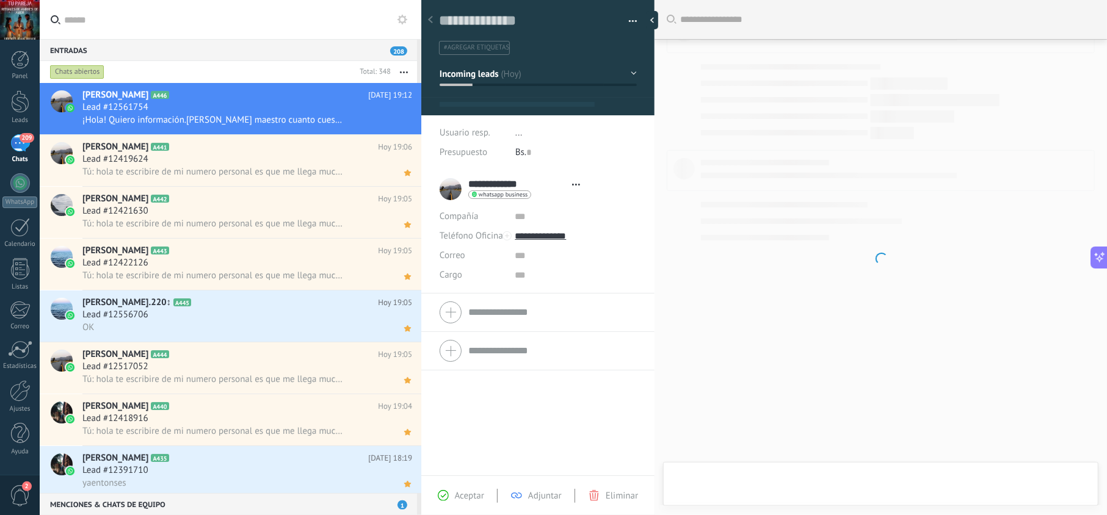
scroll to position [18, 0]
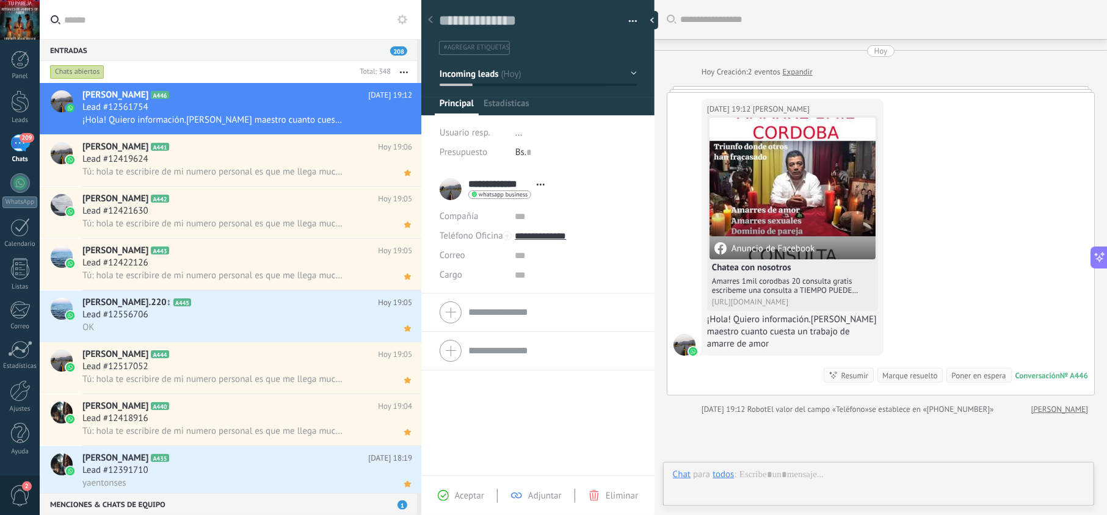
click at [458, 496] on span "Aceptar" at bounding box center [469, 496] width 29 height 12
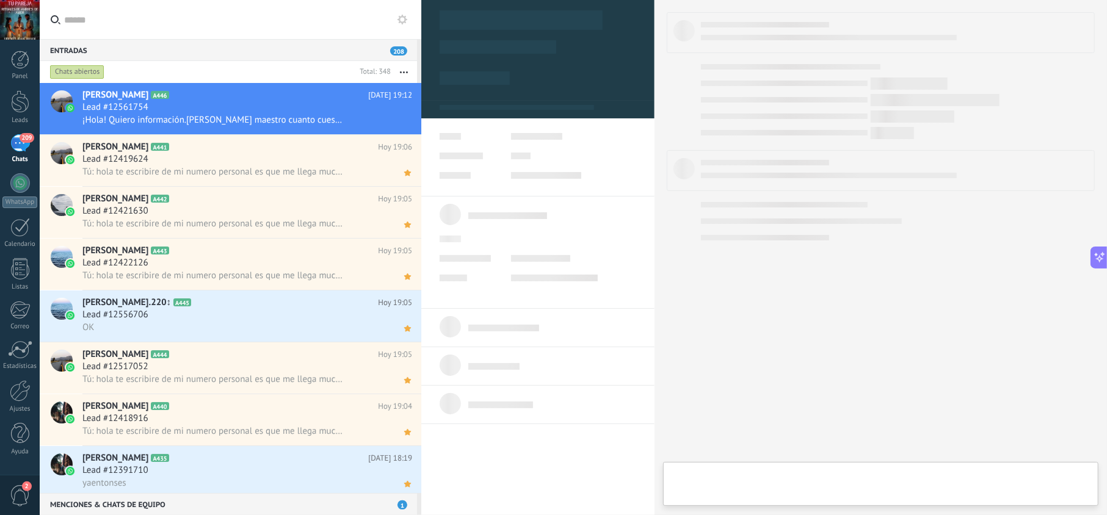
type textarea "**********"
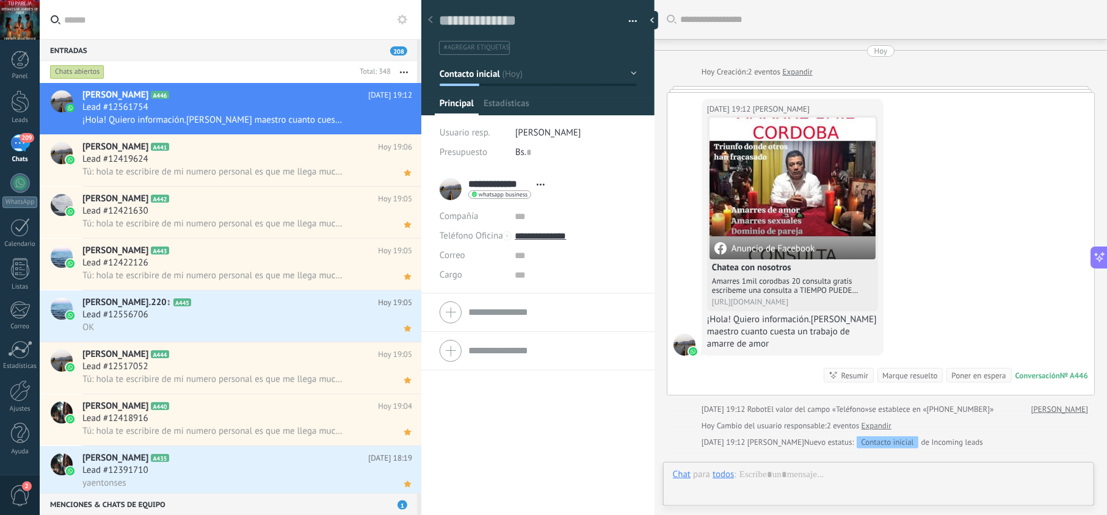
scroll to position [18, 0]
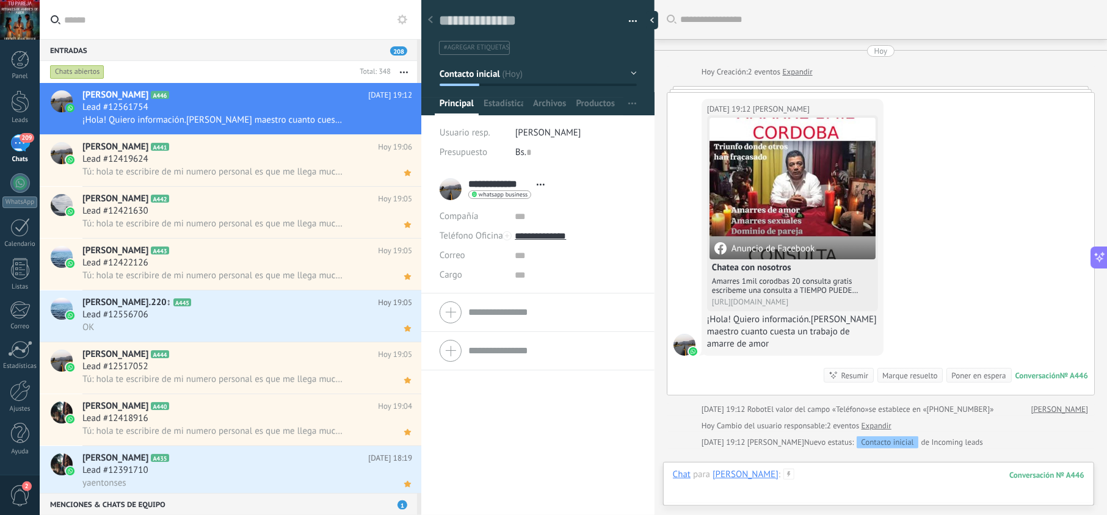
click at [804, 478] on div at bounding box center [879, 487] width 412 height 37
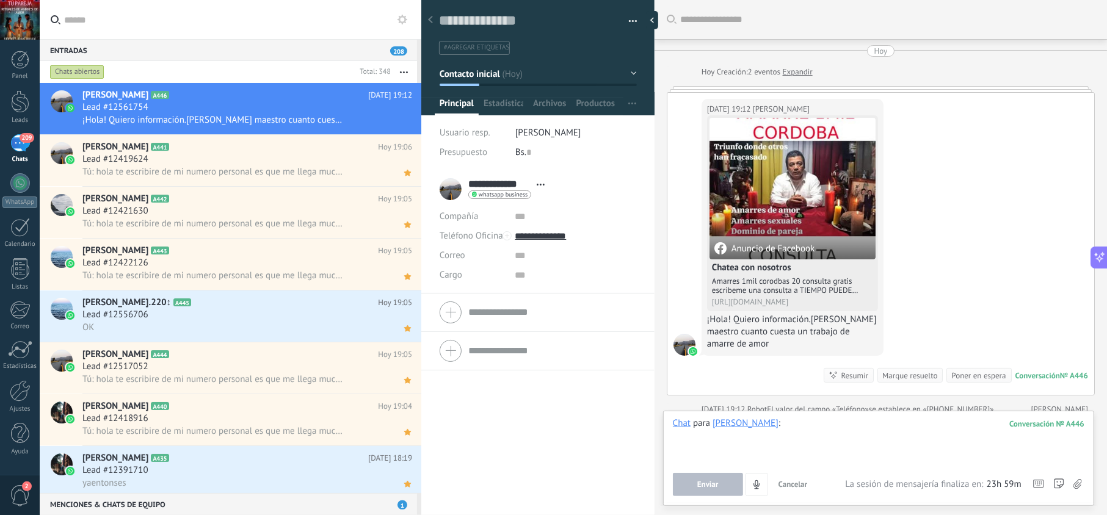
paste div
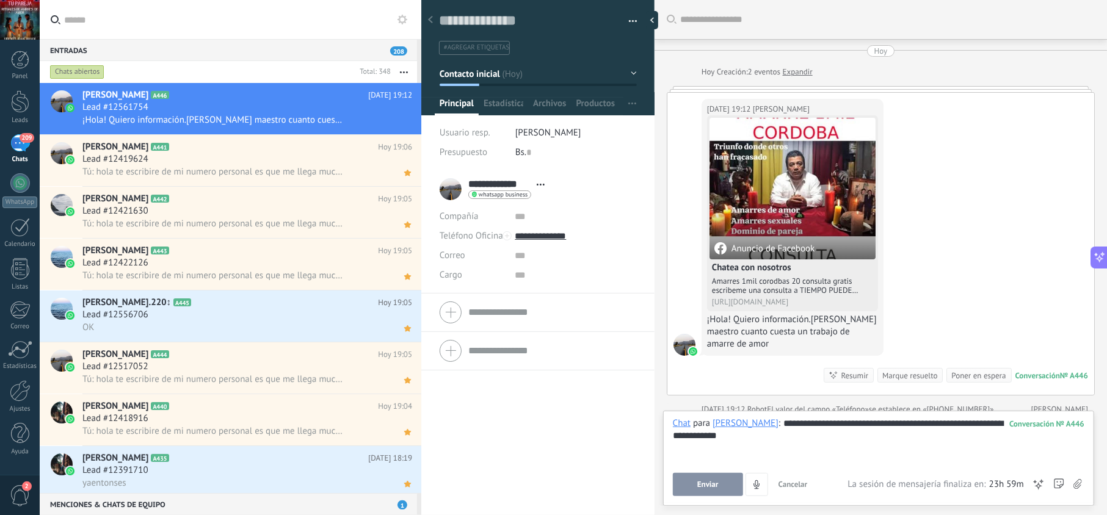
click at [729, 484] on button "Enviar" at bounding box center [708, 484] width 70 height 23
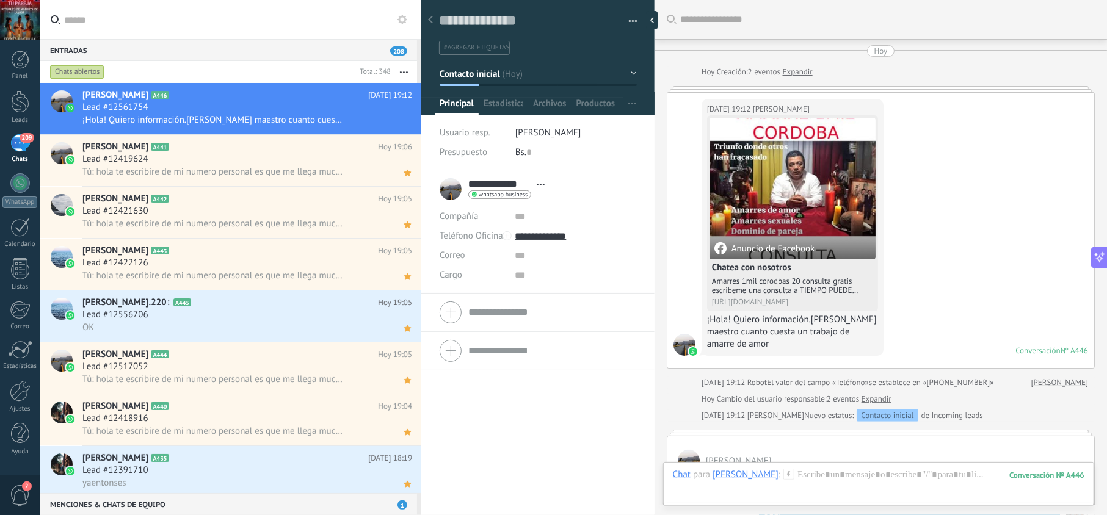
scroll to position [113, 0]
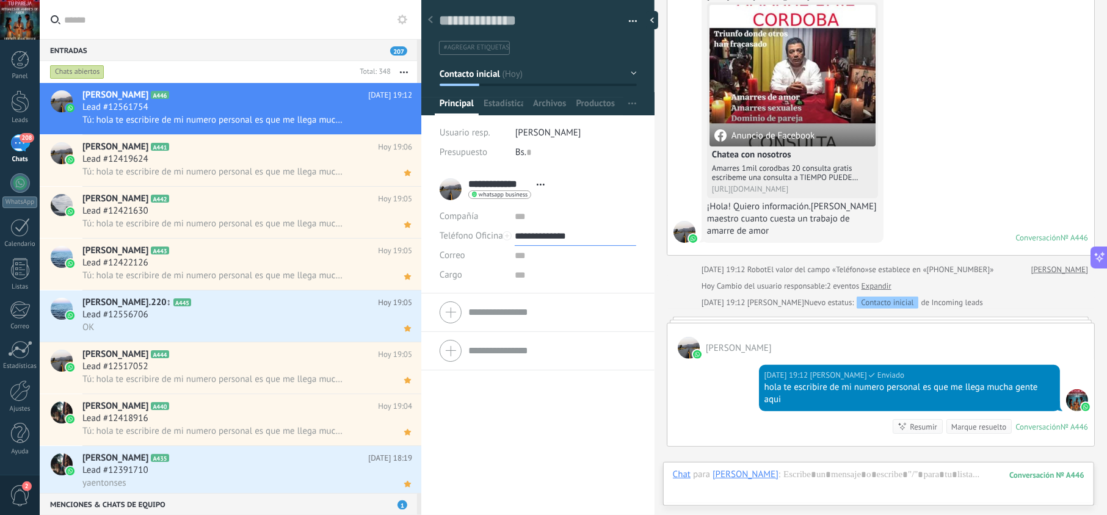
drag, startPoint x: 568, startPoint y: 236, endPoint x: 566, endPoint y: 242, distance: 7.1
click at [567, 236] on input "**********" at bounding box center [575, 237] width 121 height 20
type input "**********"
click at [552, 296] on div "Copiar" at bounding box center [575, 298] width 120 height 21
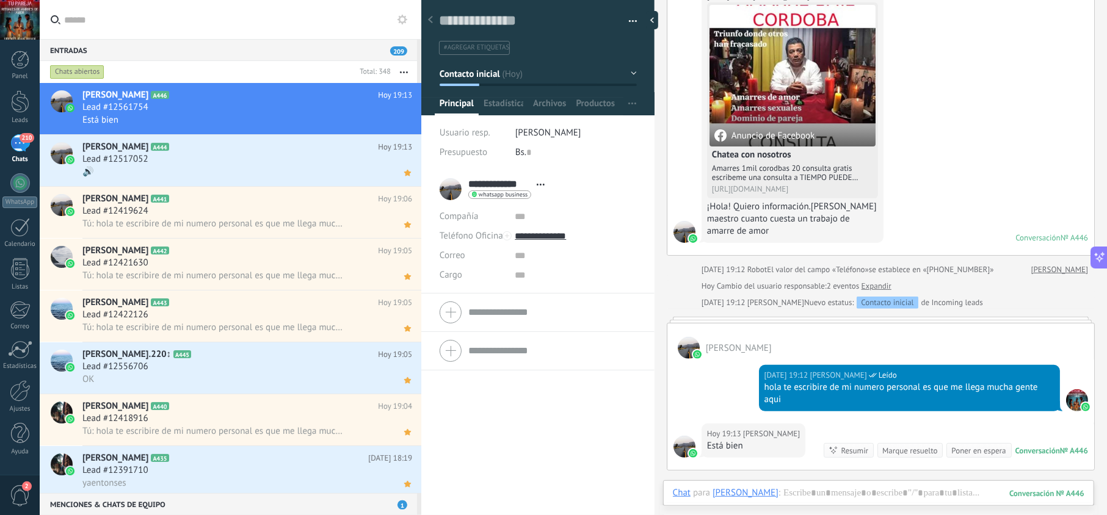
scroll to position [140, 0]
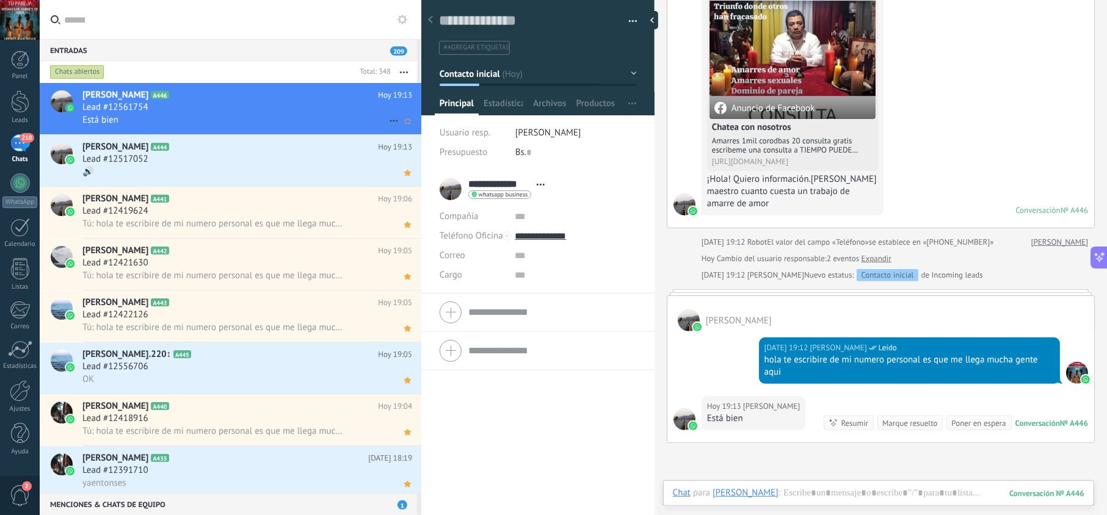
click at [310, 110] on div "Lead #12561754" at bounding box center [247, 107] width 330 height 12
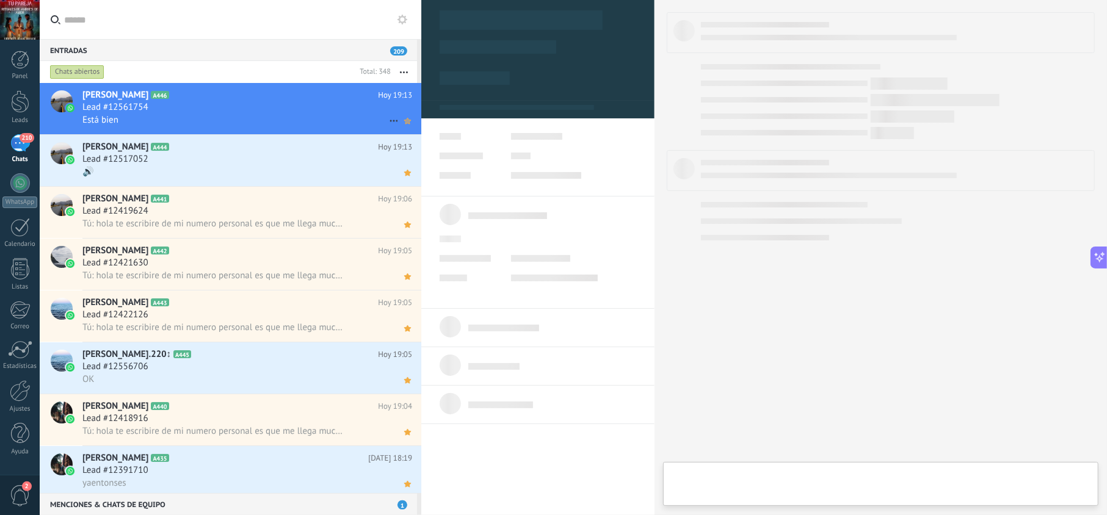
click at [401, 120] on icon at bounding box center [407, 121] width 13 height 15
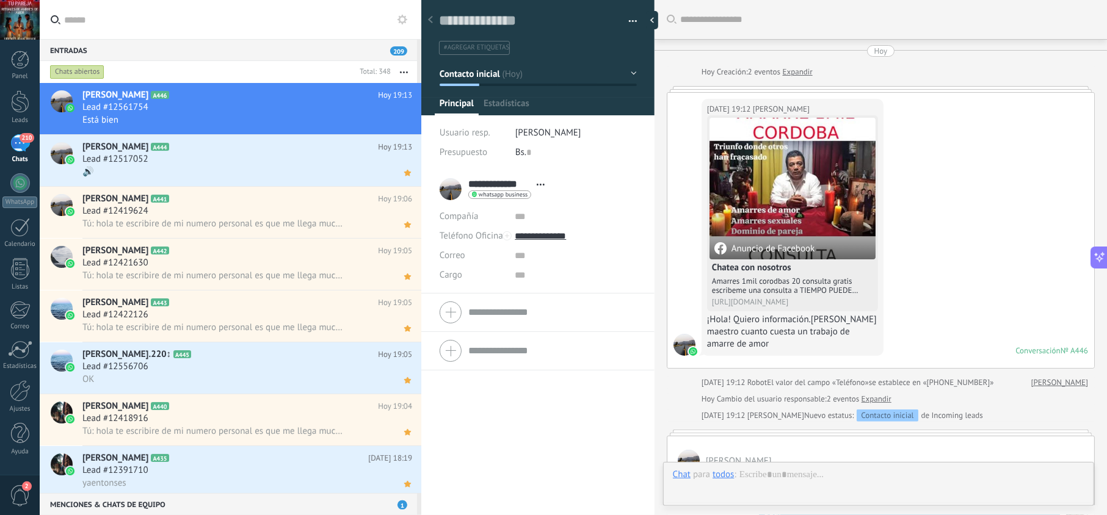
scroll to position [284, 0]
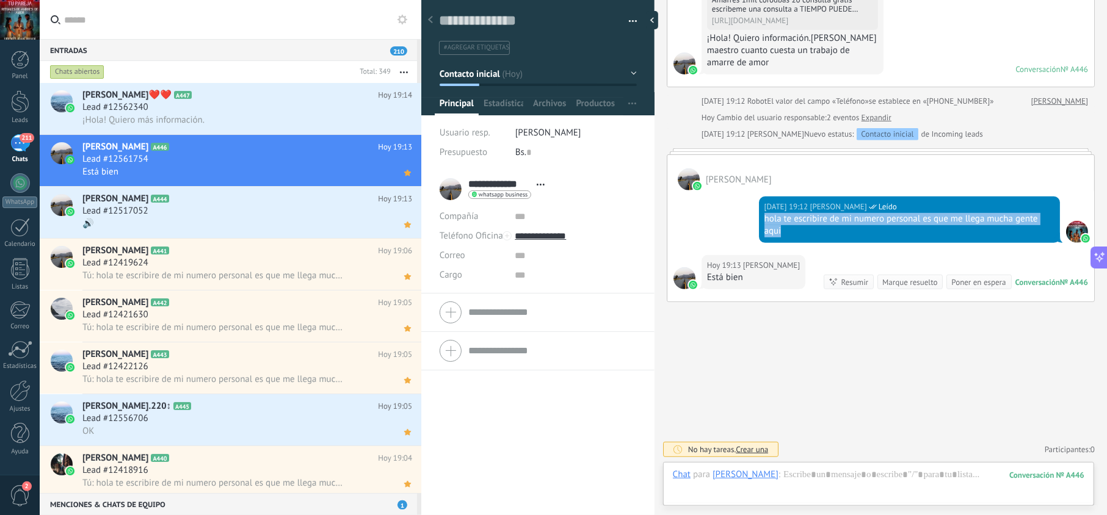
drag, startPoint x: 788, startPoint y: 236, endPoint x: 760, endPoint y: 223, distance: 30.9
click at [760, 223] on div "[DATE] 19:12 [PERSON_NAME] Leído hola te escribire de mi numero personal es que…" at bounding box center [909, 220] width 301 height 46
copy div "hola te escribire de mi numero personal es que me llega mucha gente aqui"
click at [214, 99] on h2 "[PERSON_NAME]❤️‍❤️‍ A447" at bounding box center [230, 95] width 296 height 12
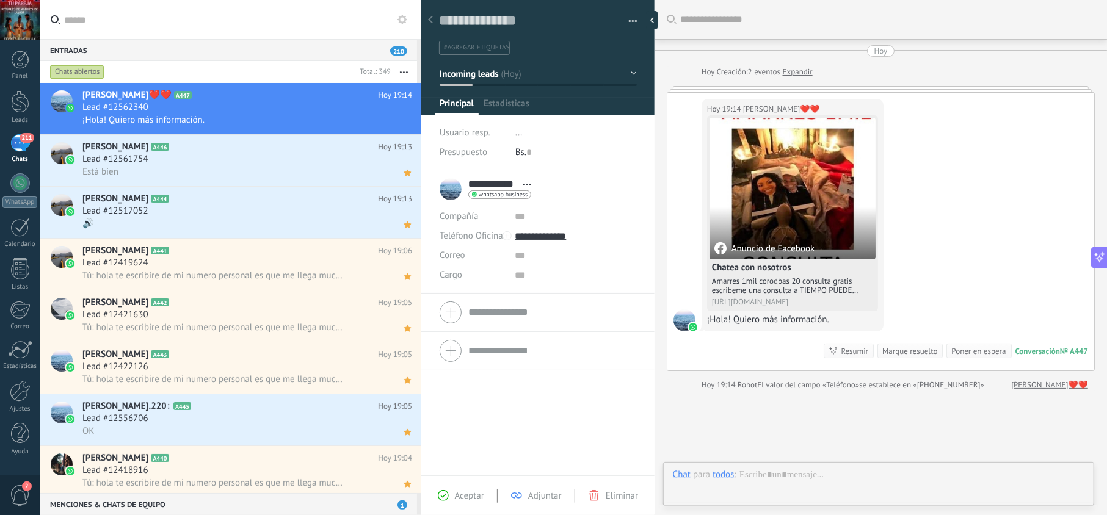
scroll to position [18, 0]
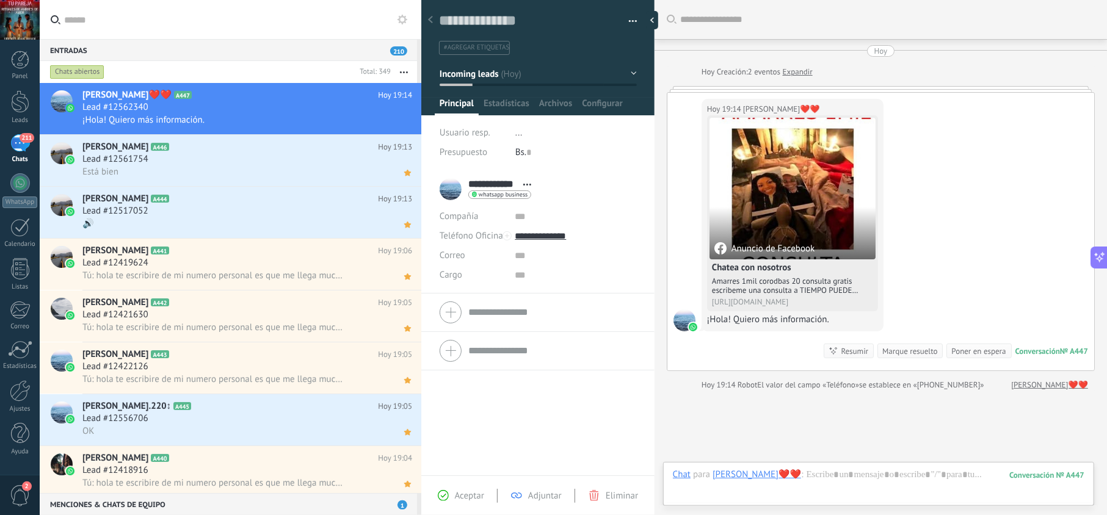
click at [464, 497] on span "Aceptar" at bounding box center [469, 496] width 29 height 12
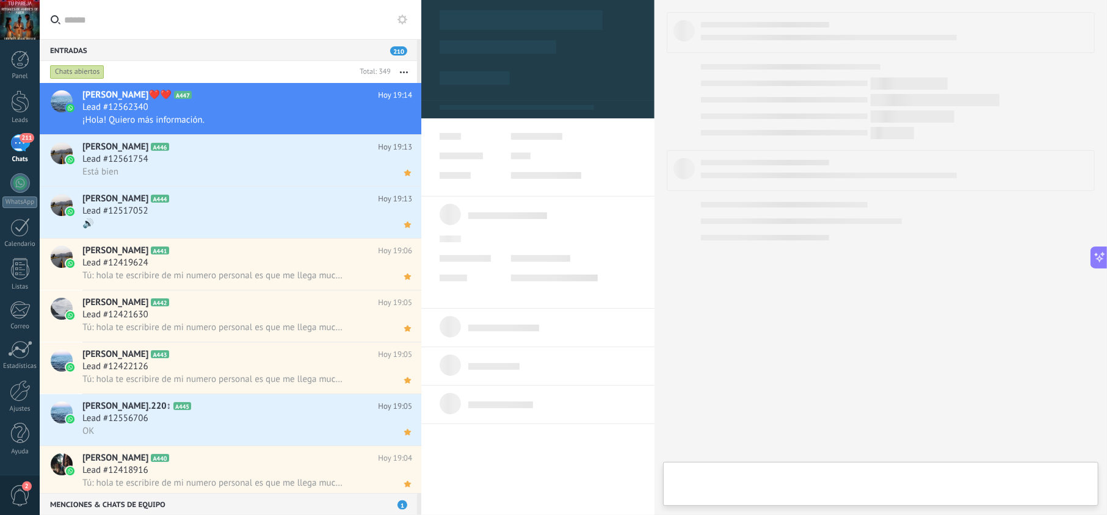
type textarea "**********"
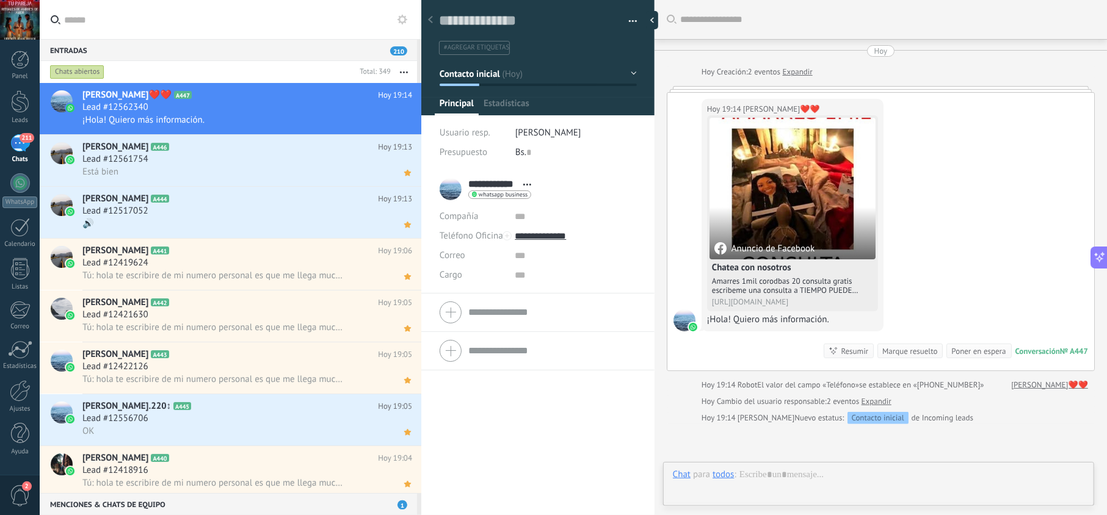
scroll to position [18, 0]
click at [774, 473] on div at bounding box center [879, 487] width 412 height 37
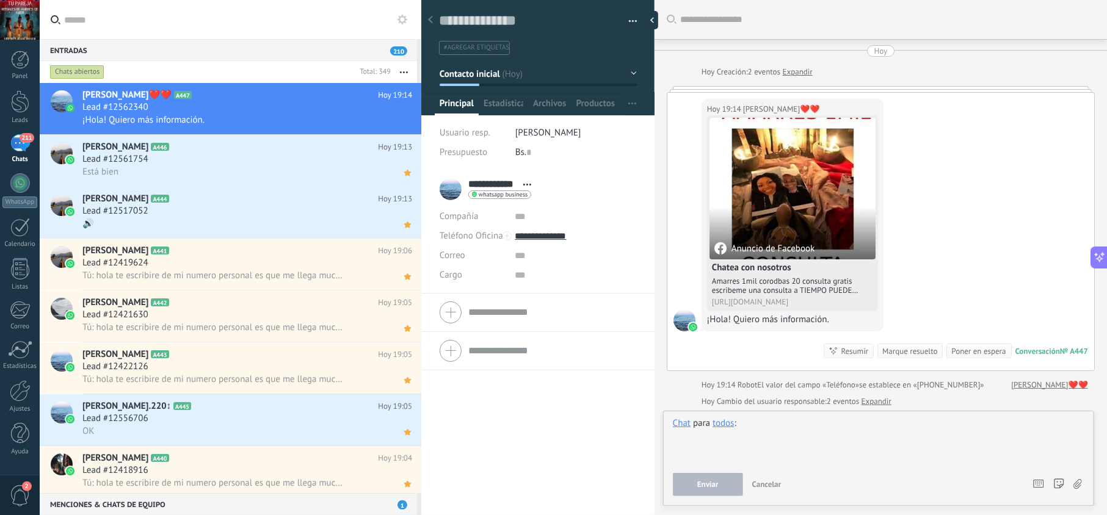
paste div
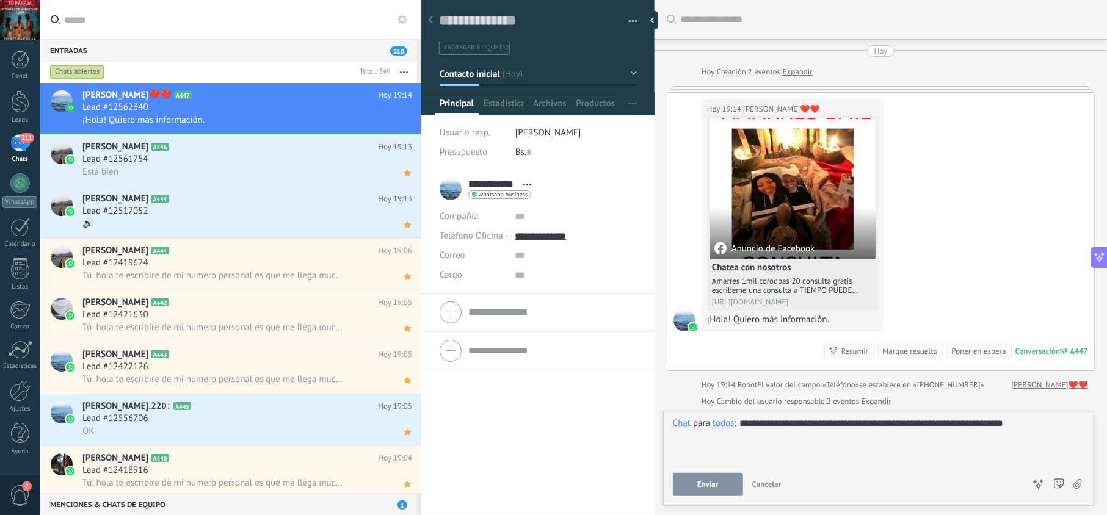
click at [722, 481] on button "Enviar" at bounding box center [708, 484] width 70 height 23
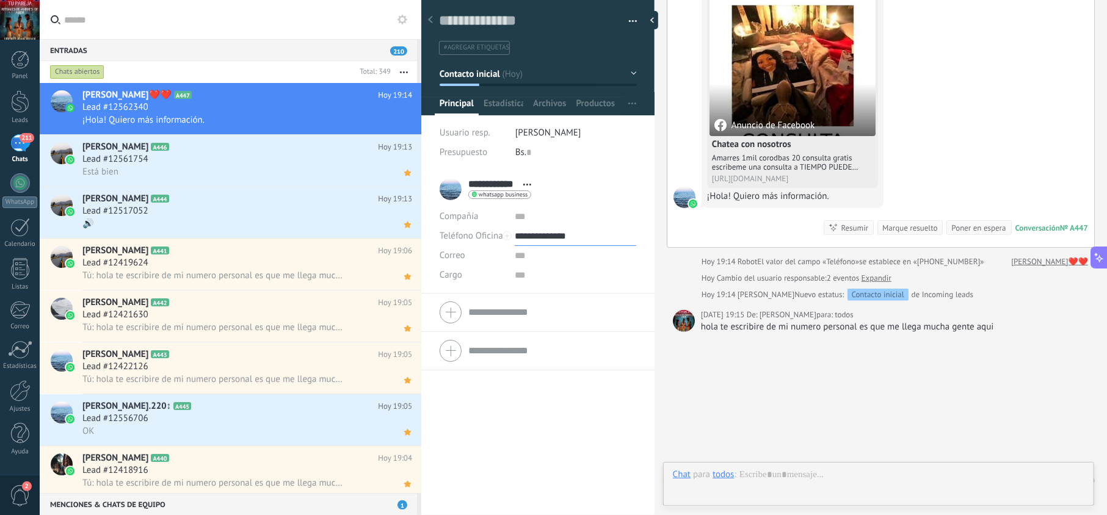
click at [558, 235] on input "**********" at bounding box center [575, 237] width 121 height 20
type input "**********"
click at [552, 296] on div "Copiar" at bounding box center [575, 298] width 120 height 21
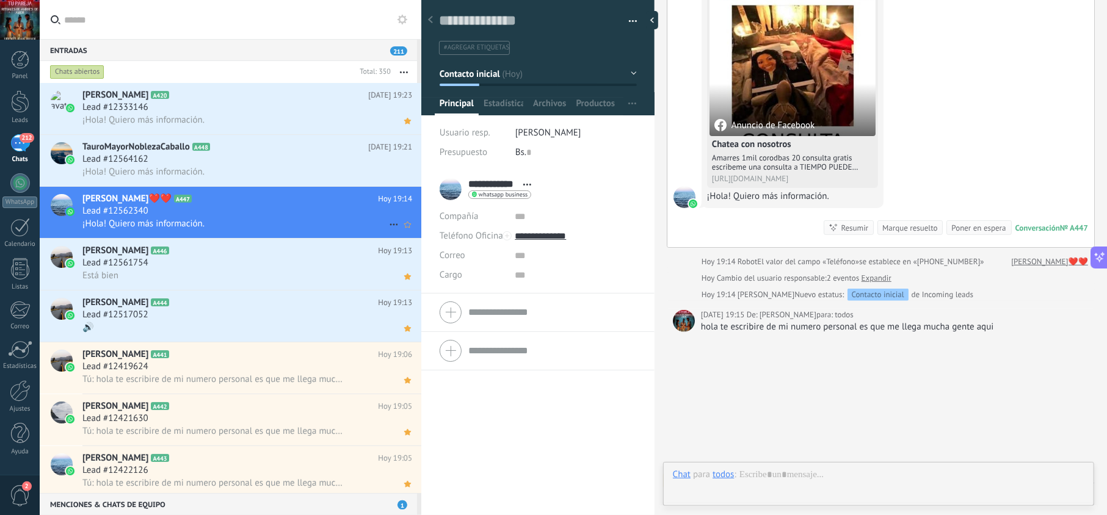
click at [406, 227] on icon at bounding box center [407, 224] width 13 height 15
click at [305, 206] on div "Lead #12562340" at bounding box center [247, 211] width 330 height 12
drag, startPoint x: 951, startPoint y: 318, endPoint x: 566, endPoint y: 272, distance: 388.6
click at [702, 330] on div "hola te escribire de mi numero personal es que me llega mucha gente aqui" at bounding box center [895, 327] width 388 height 12
copy div "hola te escribire de mi numero personal es que me llega mucha gente aqui"
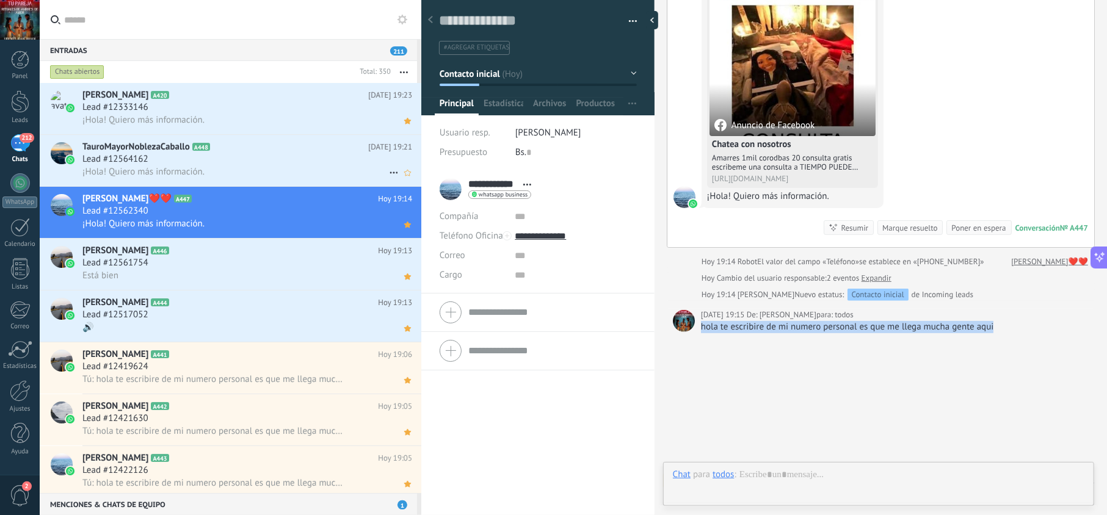
click at [208, 155] on div "Lead #12564162" at bounding box center [247, 159] width 330 height 12
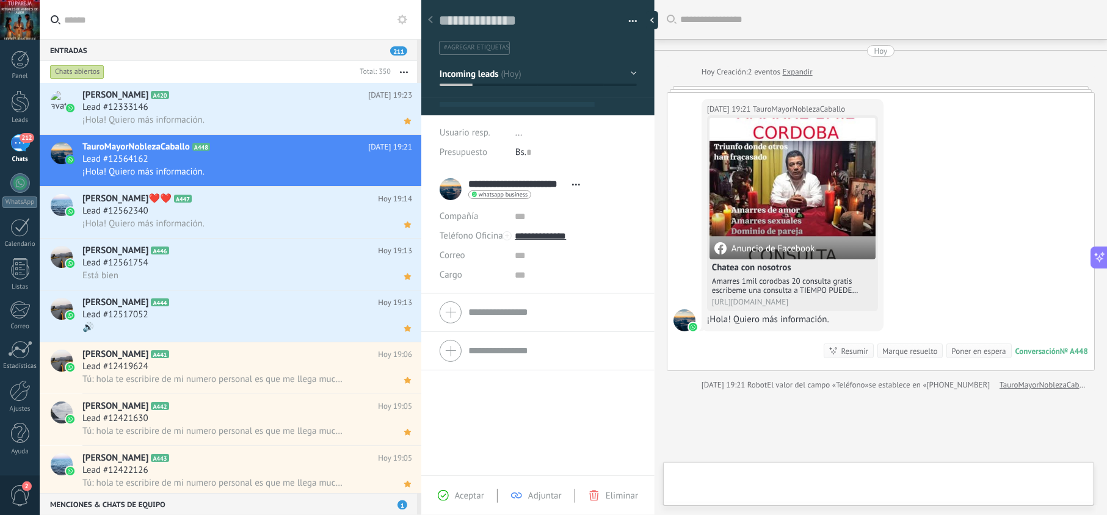
scroll to position [18, 0]
click at [475, 489] on div "Aceptar Adjuntar Eliminar" at bounding box center [537, 496] width 233 height 40
click at [474, 497] on span "Aceptar" at bounding box center [469, 496] width 29 height 12
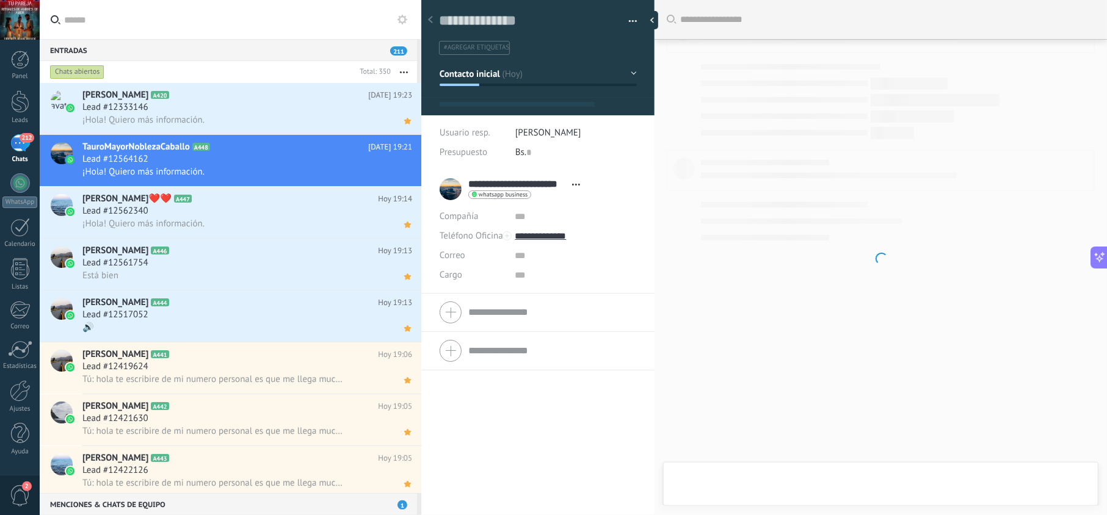
type textarea "**********"
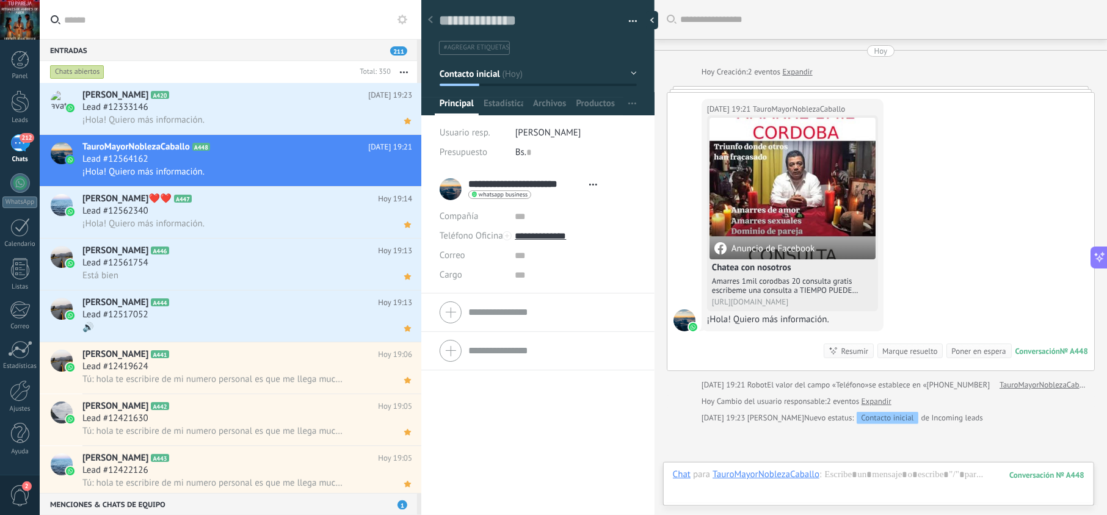
click at [802, 478] on div "TauroMayorNoblezaCaballo" at bounding box center [766, 474] width 107 height 11
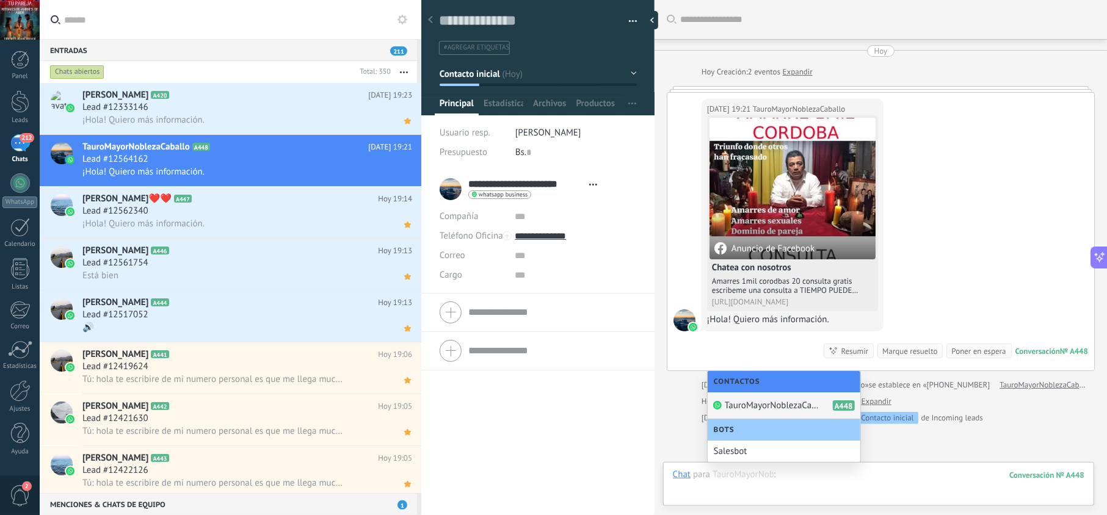
click at [823, 479] on div at bounding box center [879, 487] width 412 height 37
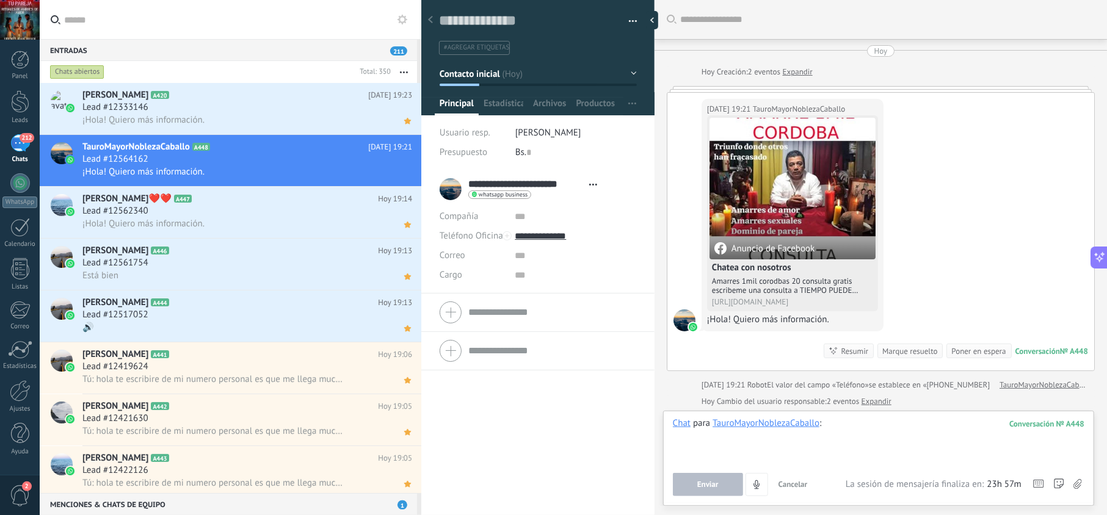
paste div
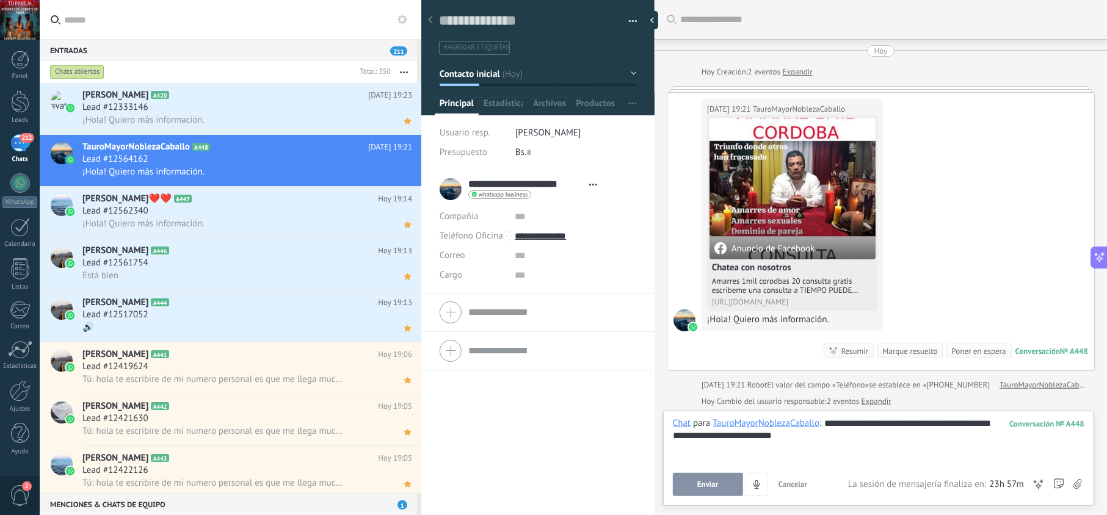
click at [729, 481] on button "Enviar" at bounding box center [708, 484] width 70 height 23
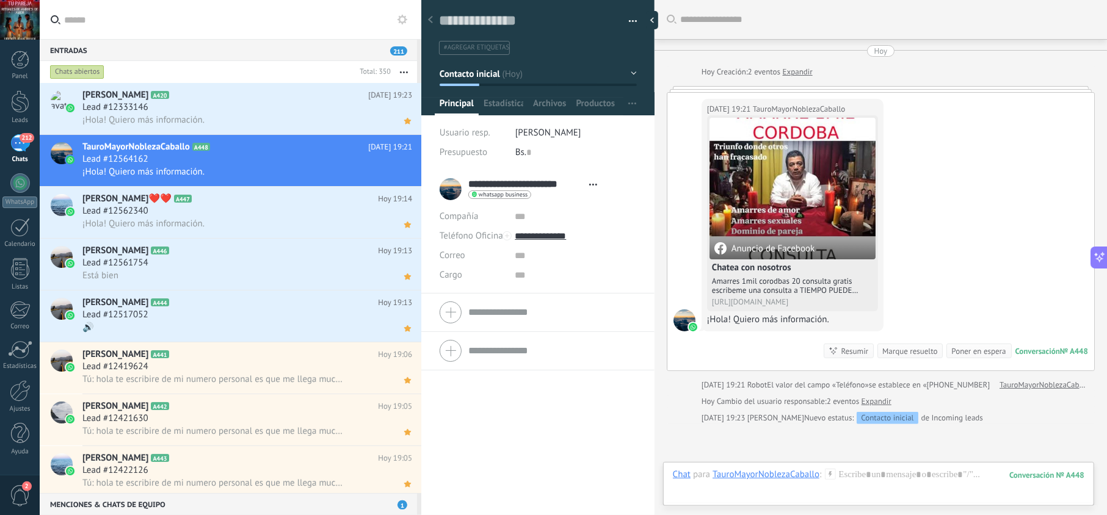
scroll to position [89, 0]
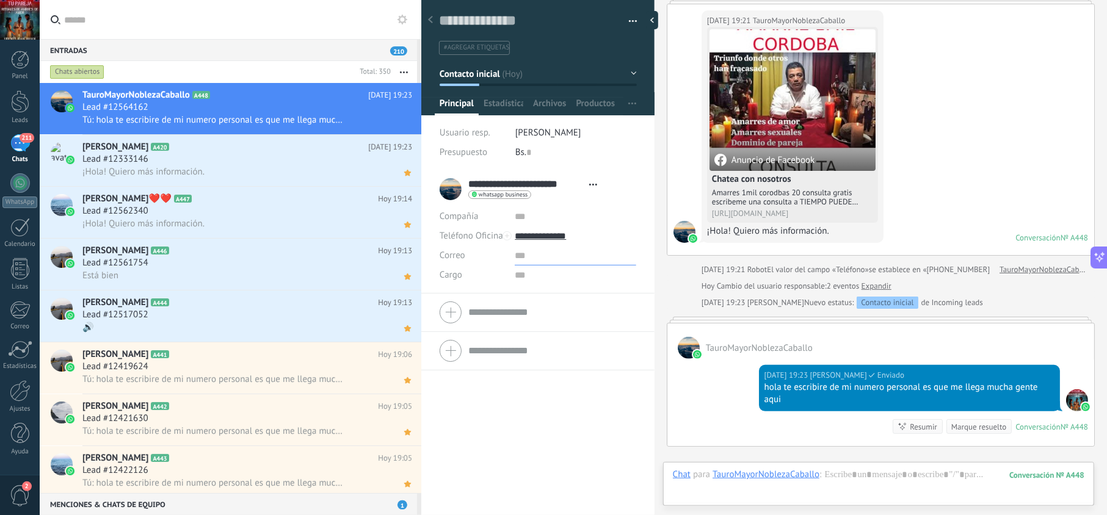
click at [557, 246] on input "text" at bounding box center [575, 256] width 121 height 20
click at [558, 243] on input "**********" at bounding box center [575, 237] width 121 height 20
type input "**********"
click at [562, 300] on div "Copiar" at bounding box center [575, 298] width 120 height 21
click at [404, 123] on use at bounding box center [407, 121] width 7 height 6
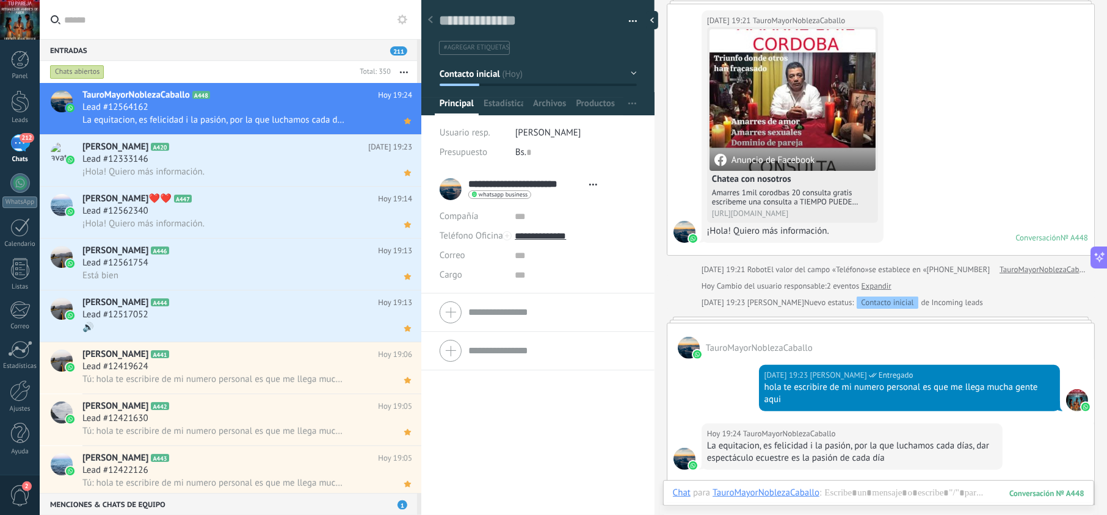
scroll to position [155, 0]
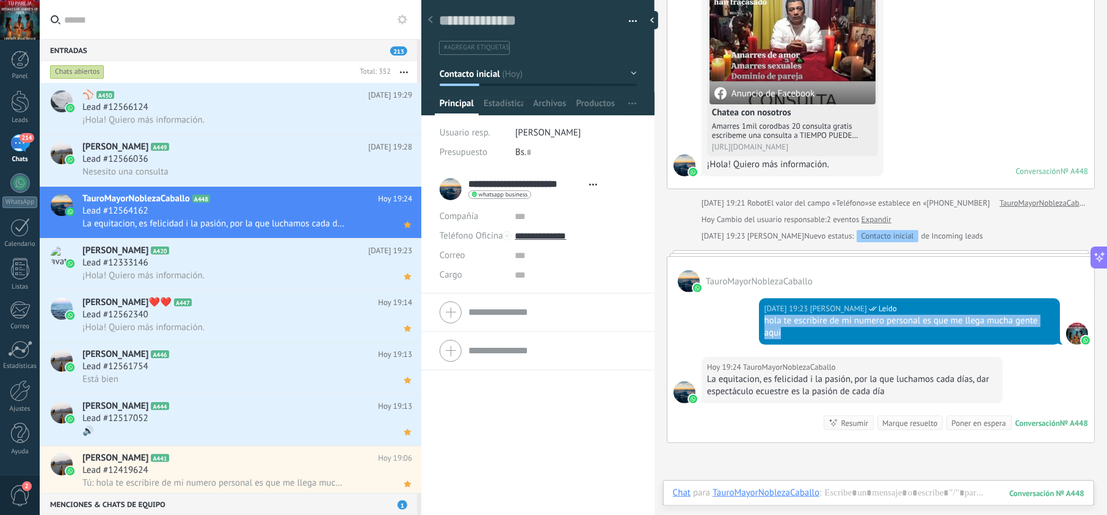
drag, startPoint x: 790, startPoint y: 335, endPoint x: 752, endPoint y: 319, distance: 40.7
click at [752, 319] on div "[DATE] 19:23 [PERSON_NAME] Leído hola te escribire de mi numero personal es que…" at bounding box center [881, 325] width 427 height 65
copy div "hola te escribire de mi numero personal es que me llega mucha gente aqui"
click at [250, 160] on div "Lead #12566036" at bounding box center [247, 159] width 330 height 12
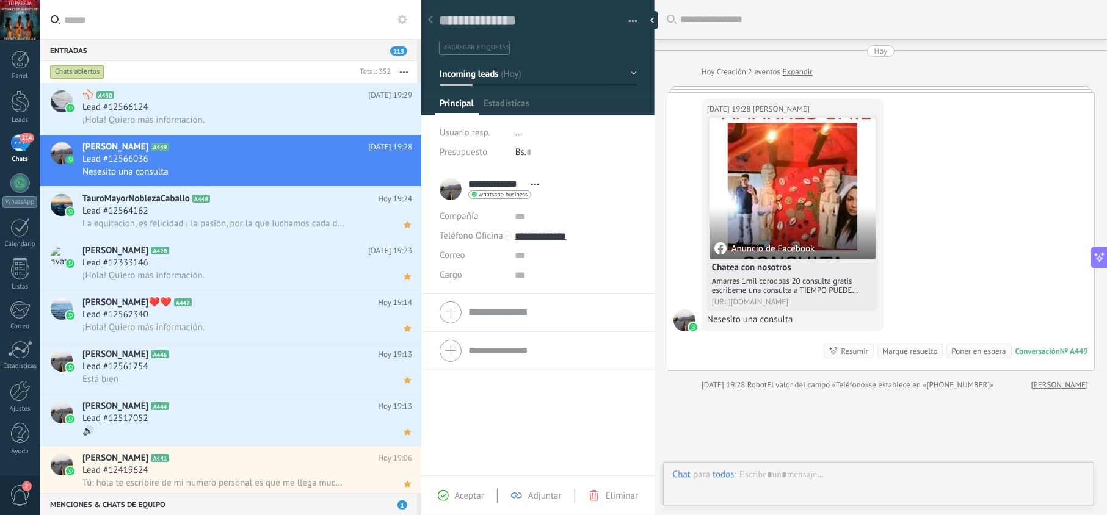
scroll to position [18, 0]
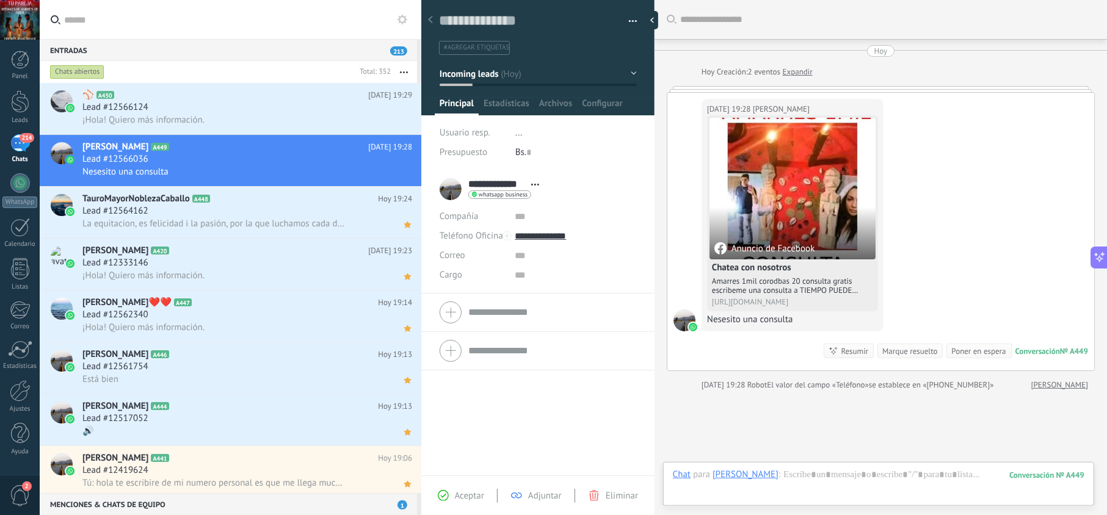
click at [469, 492] on span "Aceptar" at bounding box center [469, 496] width 29 height 12
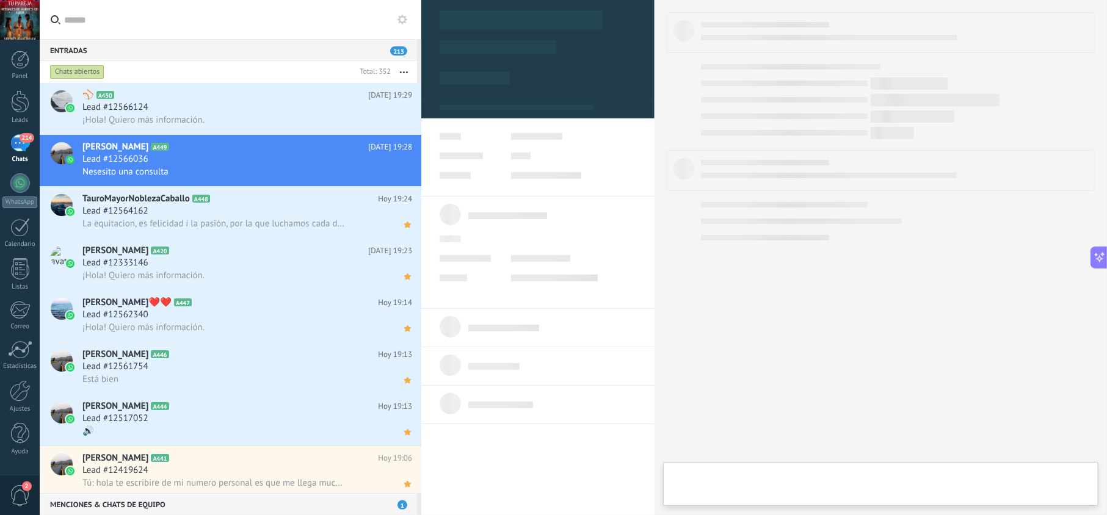
type textarea "**********"
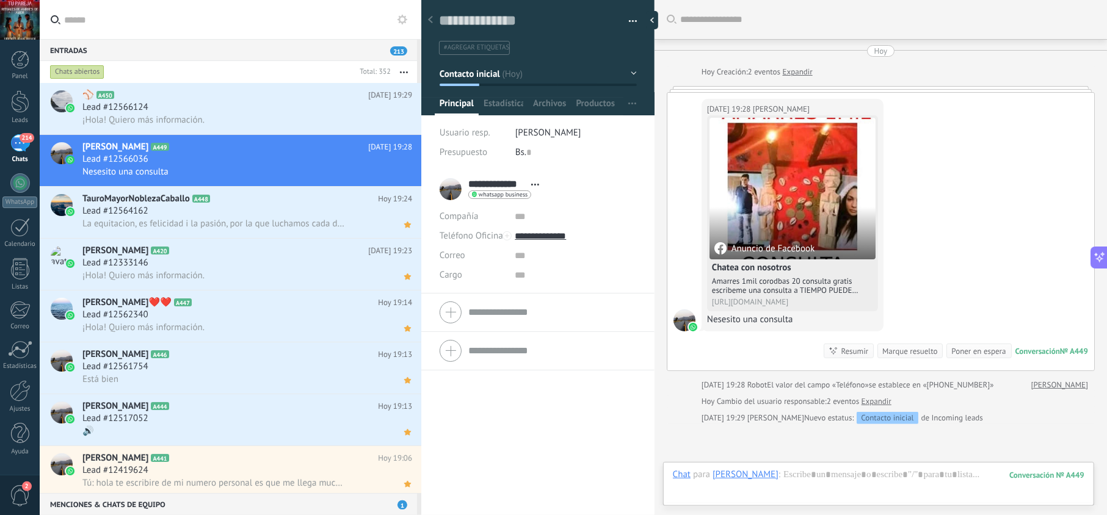
click at [824, 477] on div at bounding box center [879, 487] width 412 height 37
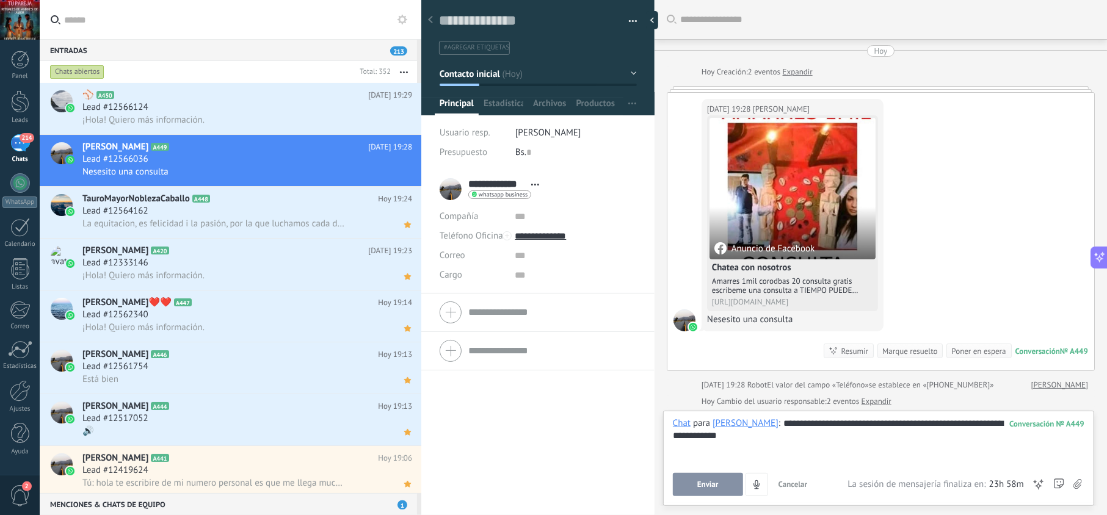
click at [704, 486] on span "Enviar" at bounding box center [707, 485] width 21 height 9
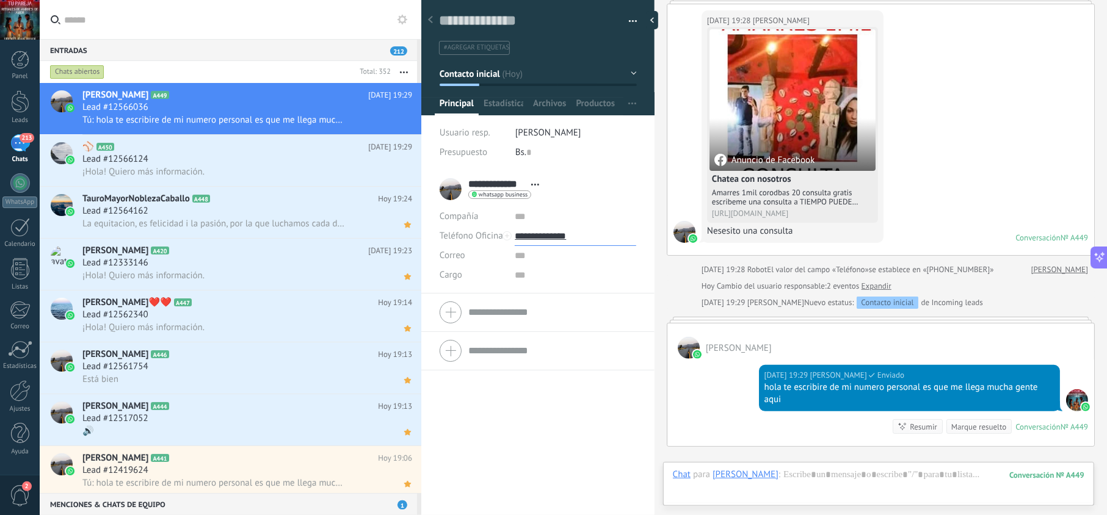
click at [550, 236] on input "**********" at bounding box center [575, 237] width 121 height 20
type input "**********"
click at [558, 293] on div "Copiar" at bounding box center [575, 298] width 120 height 21
click at [409, 123] on icon at bounding box center [407, 121] width 13 height 15
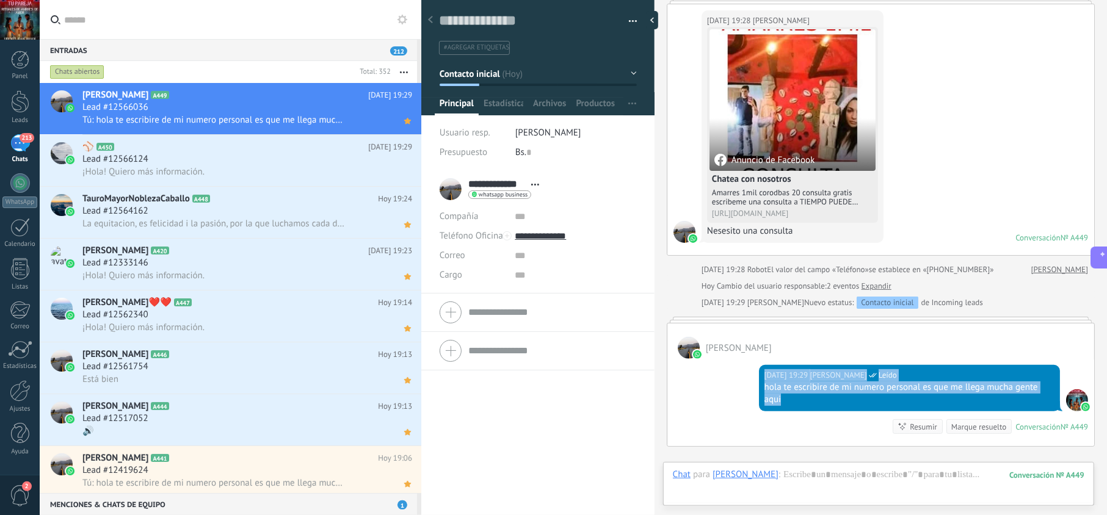
drag, startPoint x: 788, startPoint y: 402, endPoint x: 751, endPoint y: 380, distance: 42.7
click at [753, 381] on div "[DATE] 19:29 [PERSON_NAME] Leído hola te escribire de mi numero personal es que…" at bounding box center [881, 402] width 427 height 87
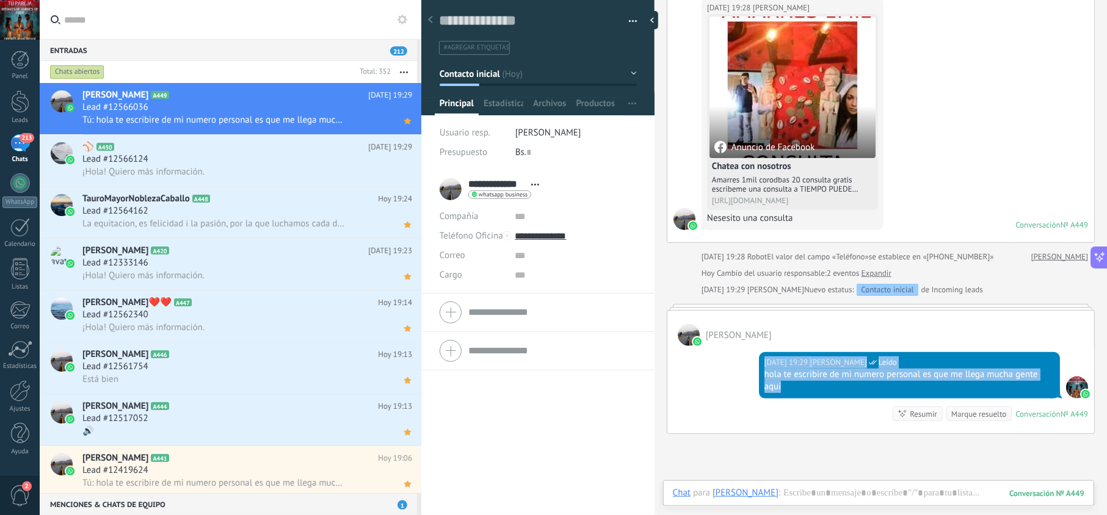
scroll to position [236, 0]
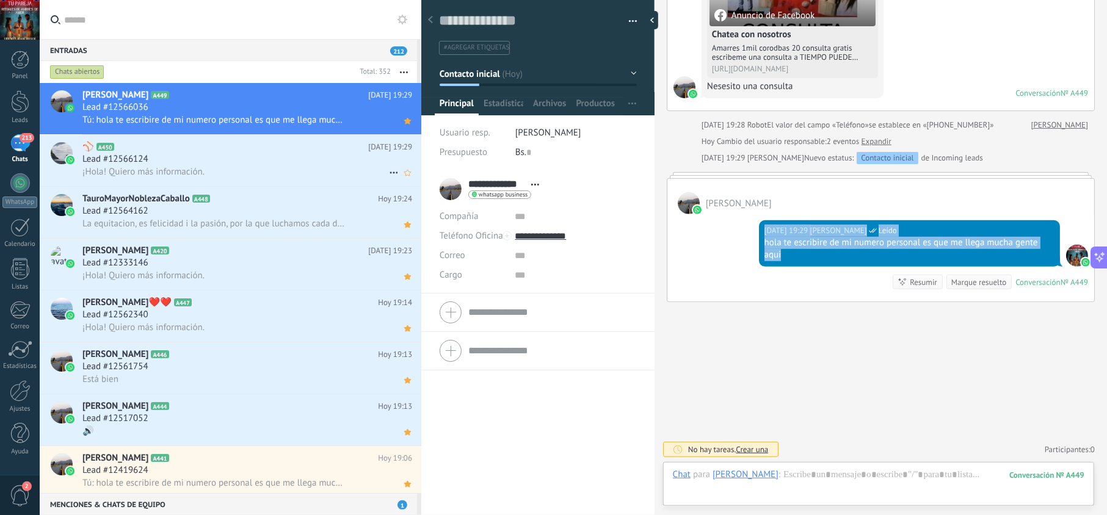
click at [291, 162] on div "Lead #12566124" at bounding box center [247, 159] width 330 height 12
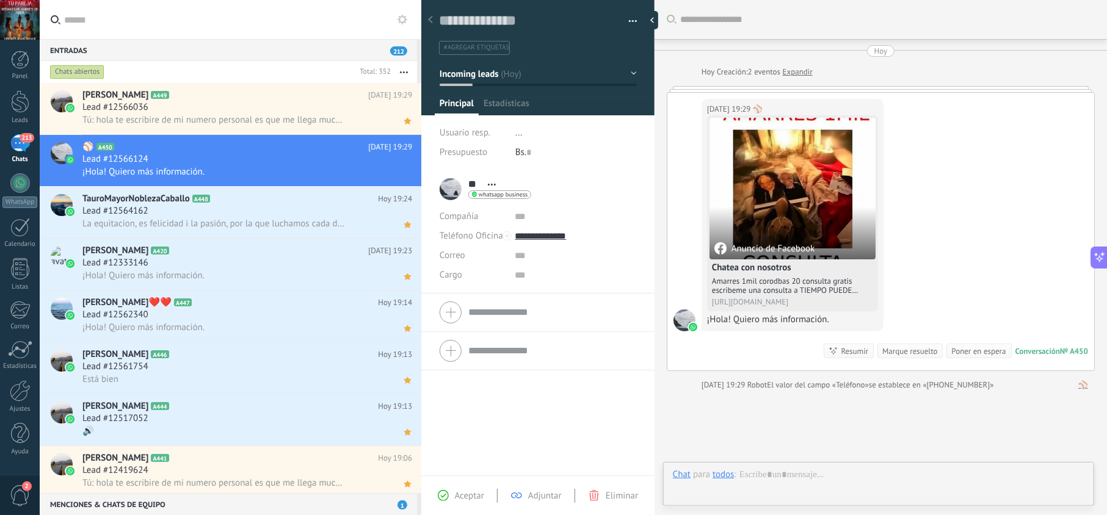
scroll to position [18, 0]
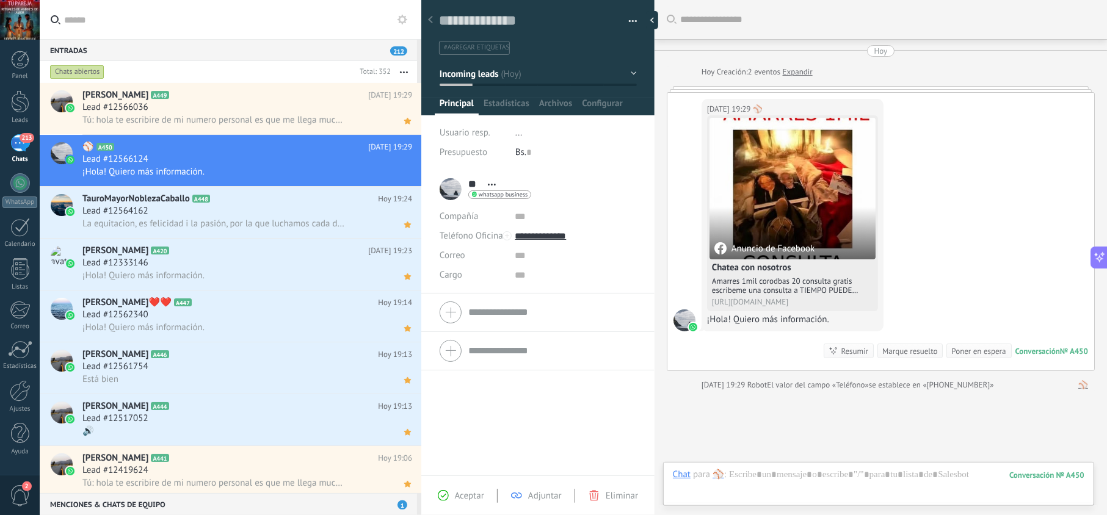
click at [457, 492] on span "Aceptar" at bounding box center [469, 496] width 29 height 12
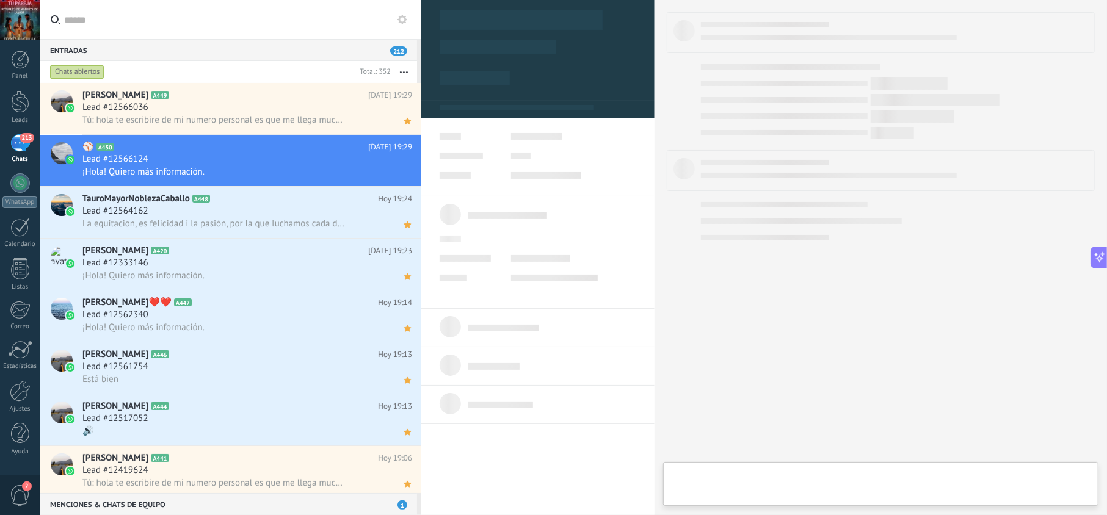
type textarea "**********"
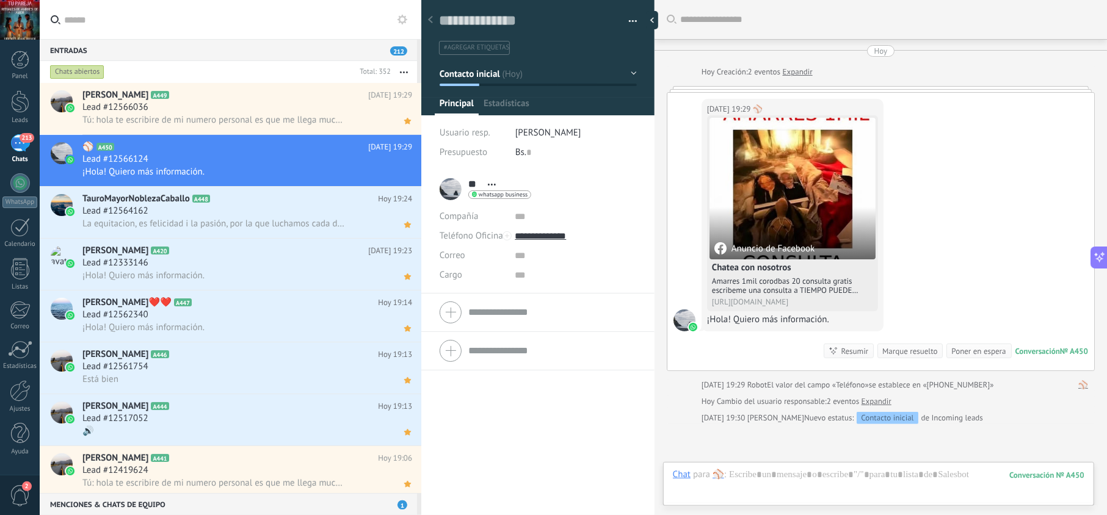
click at [812, 467] on div "Chat Correo Nota Tarea Chat para ️⚾ : 450 Enviar Cancelar Rastrear clics en lin…" at bounding box center [878, 484] width 431 height 44
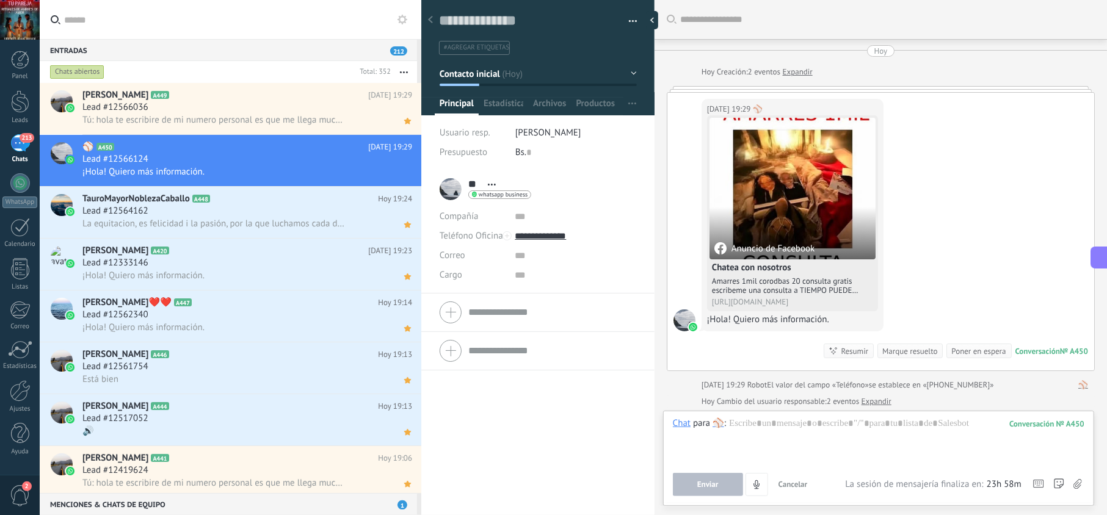
click at [812, 473] on div "Enviar Cancelar Rastrear clics en links ? Reducir links largos y rastrear clics…" at bounding box center [759, 484] width 173 height 23
click at [817, 443] on div at bounding box center [879, 441] width 412 height 46
paste div
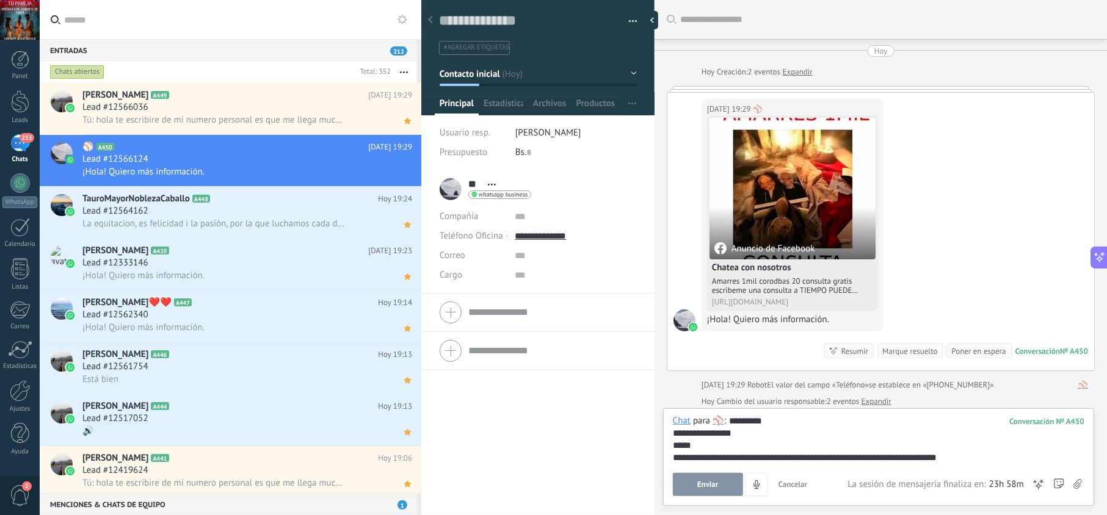
click at [699, 482] on span "Enviar" at bounding box center [707, 485] width 21 height 9
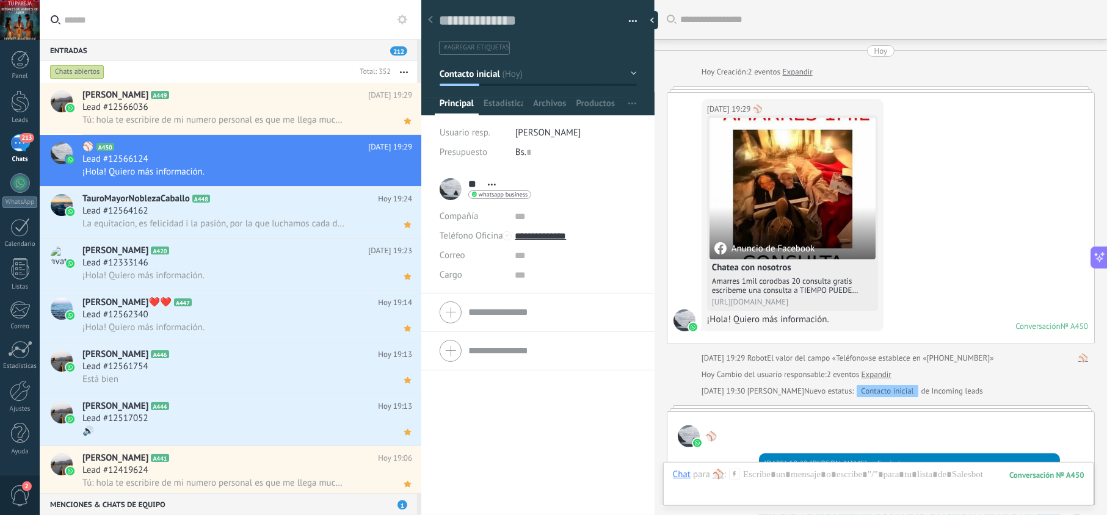
scroll to position [89, 0]
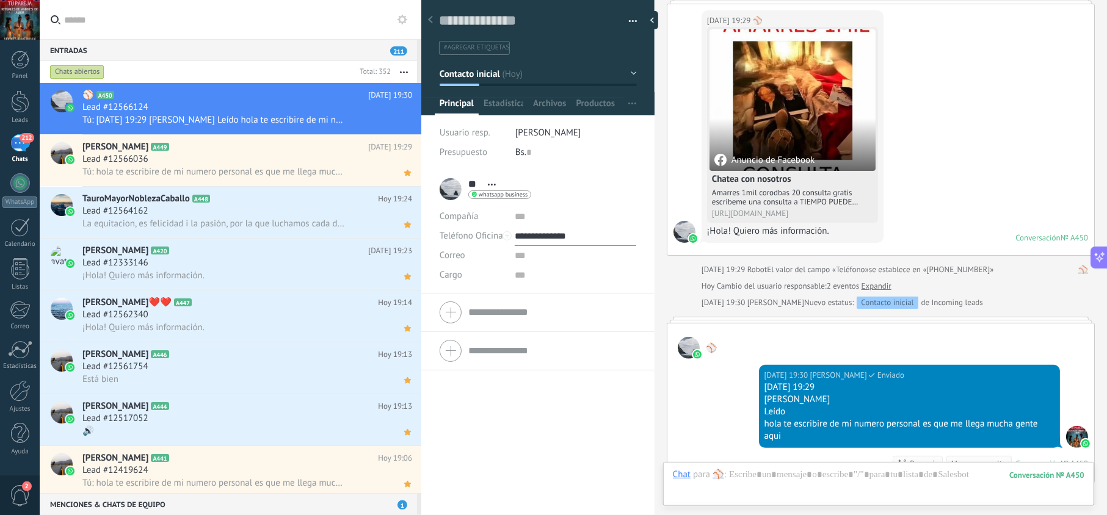
click at [552, 233] on input "**********" at bounding box center [575, 237] width 121 height 20
type input "**********"
click at [562, 296] on div "Copiar" at bounding box center [575, 298] width 120 height 21
click at [404, 123] on use at bounding box center [407, 121] width 7 height 6
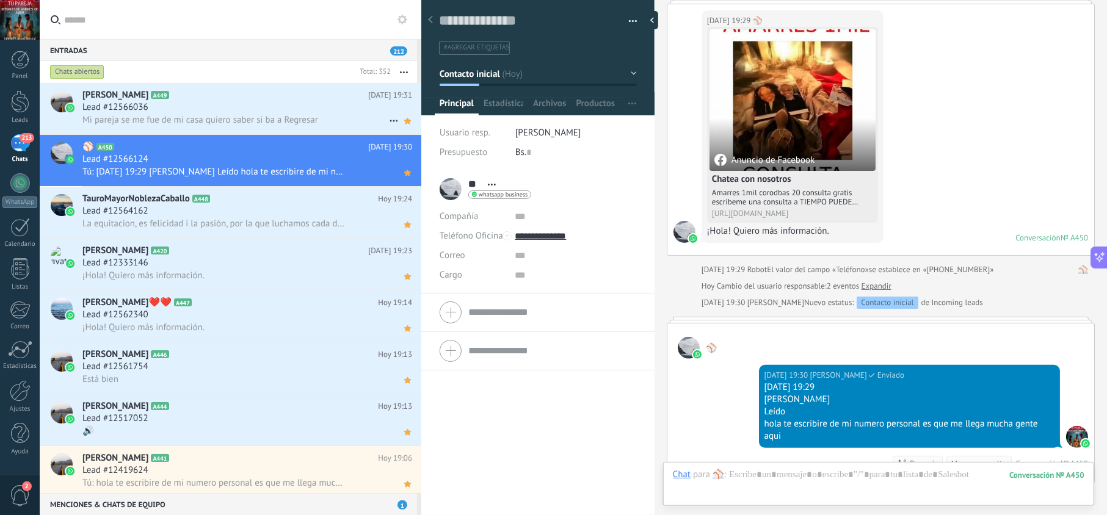
click at [230, 107] on div "Lead #12566036" at bounding box center [247, 107] width 330 height 12
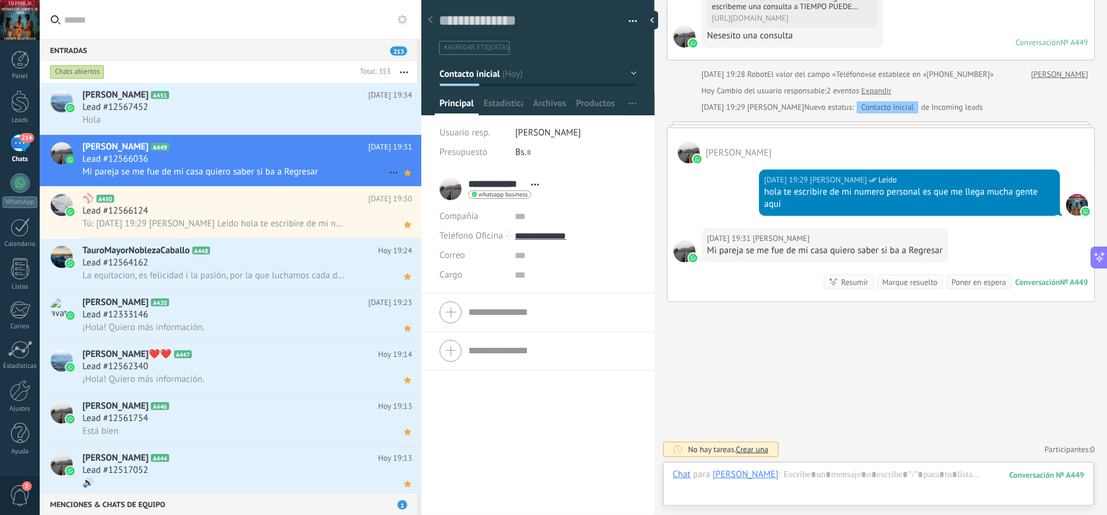
click at [256, 147] on h2 "[PERSON_NAME] A449" at bounding box center [225, 147] width 286 height 12
drag, startPoint x: 770, startPoint y: 198, endPoint x: 755, endPoint y: 189, distance: 17.3
click at [755, 189] on div "[DATE] 19:29 [PERSON_NAME] Leído hola te escribire de mi numero personal es que…" at bounding box center [881, 196] width 427 height 65
click at [228, 118] on div "Hola" at bounding box center [247, 120] width 330 height 13
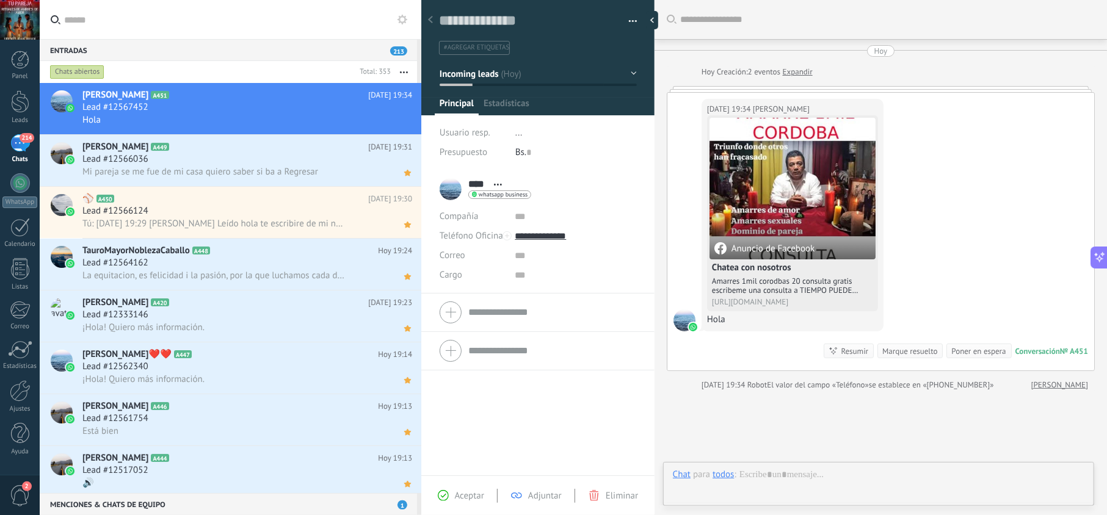
scroll to position [18, 0]
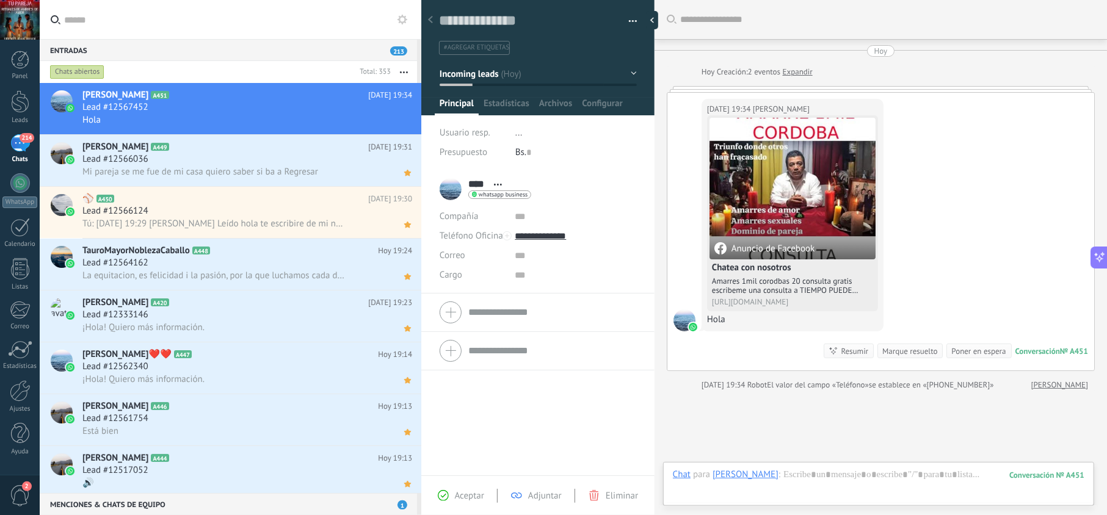
click at [471, 494] on span "Aceptar" at bounding box center [469, 496] width 29 height 12
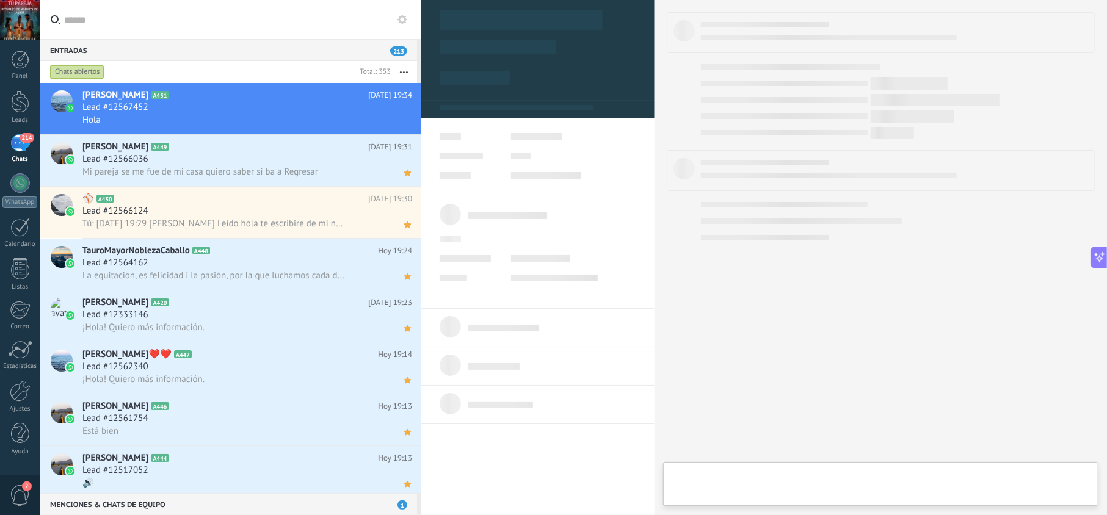
type textarea "**********"
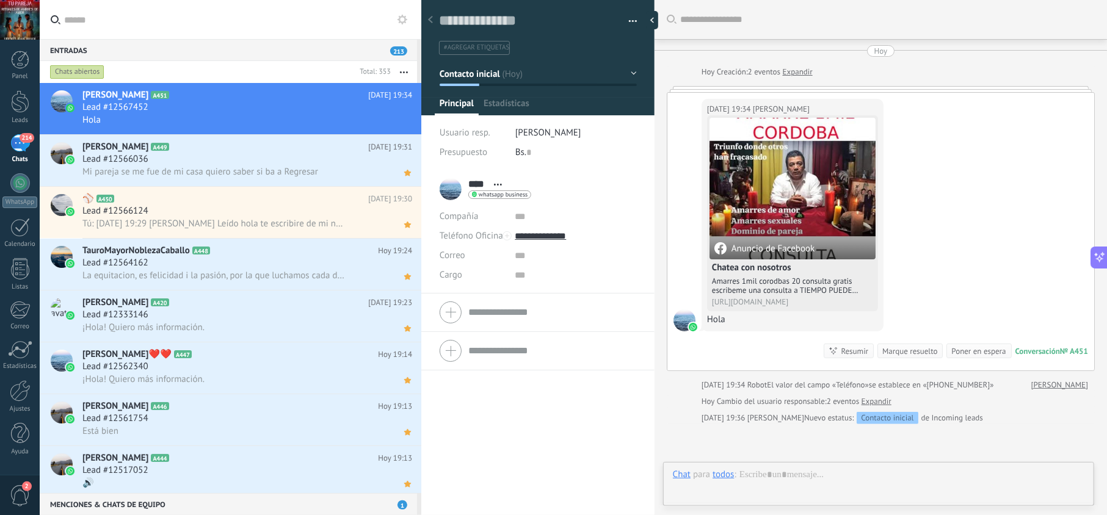
scroll to position [18, 0]
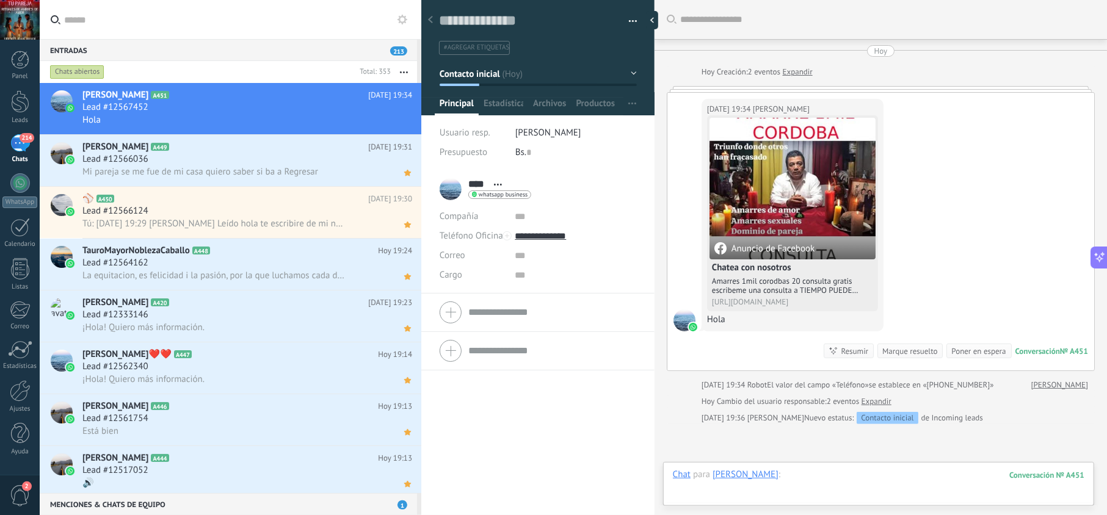
click at [763, 485] on div at bounding box center [879, 487] width 412 height 37
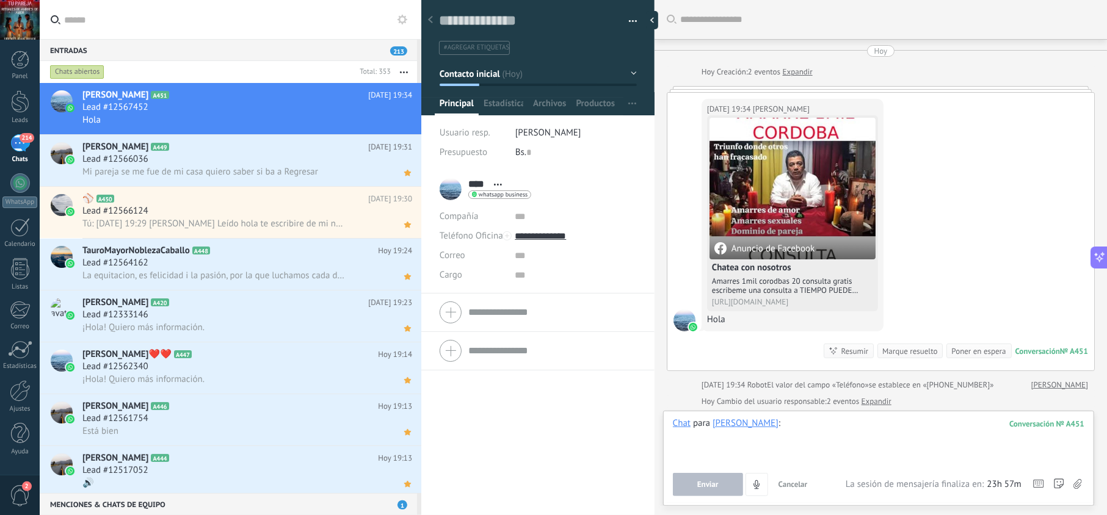
paste div
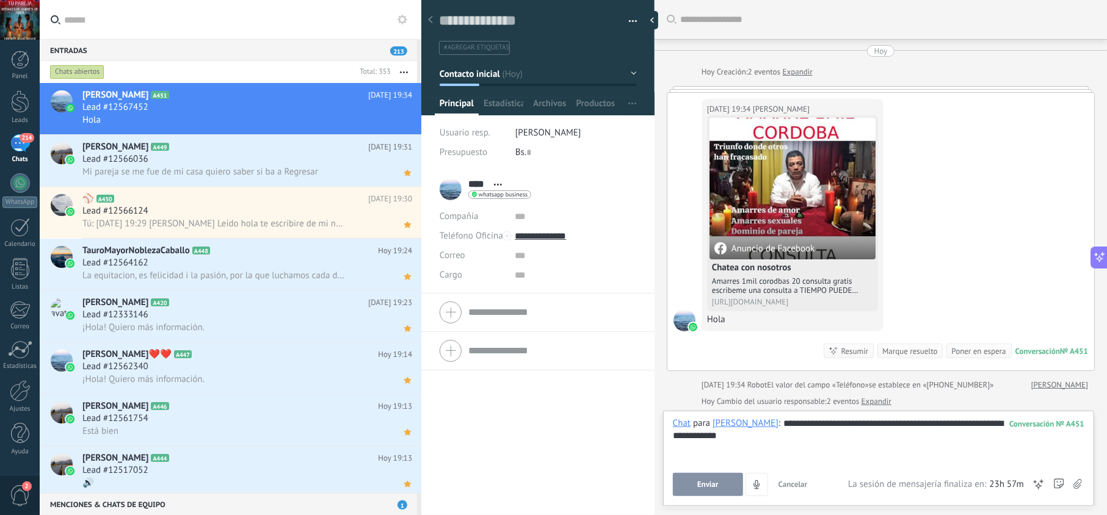
click at [729, 487] on button "Enviar" at bounding box center [708, 484] width 70 height 23
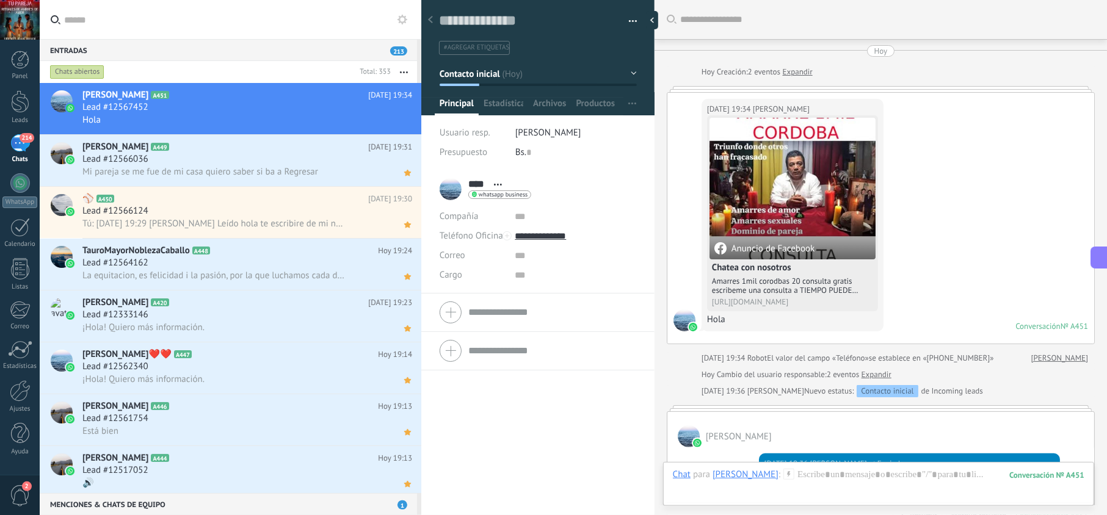
scroll to position [89, 0]
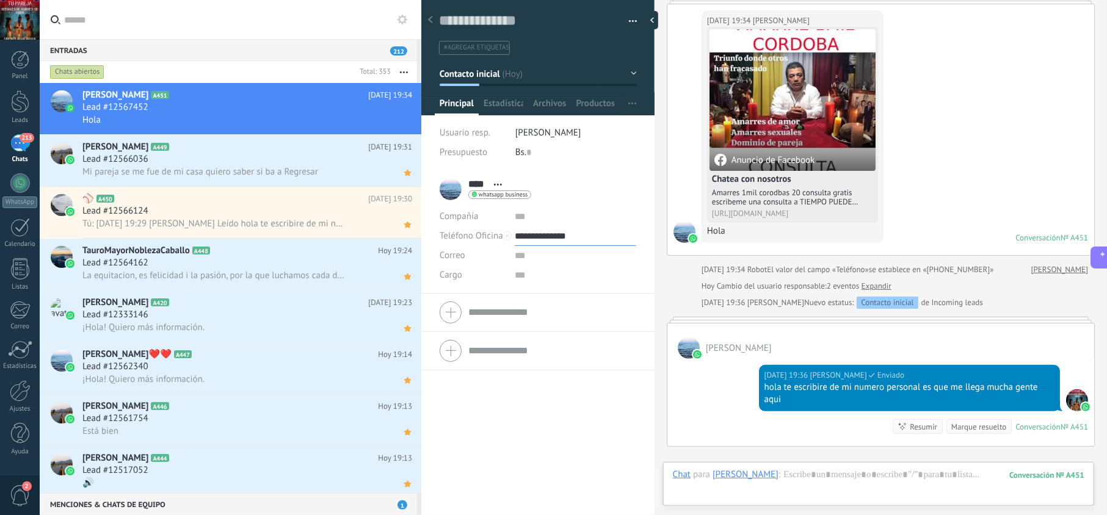
click at [559, 232] on input "**********" at bounding box center [575, 237] width 121 height 20
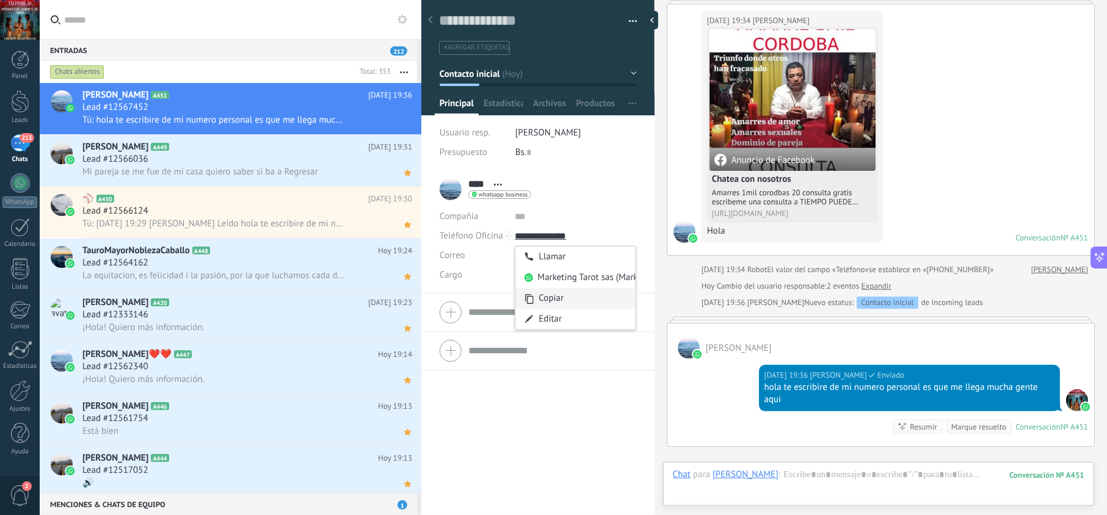
type input "**********"
click at [545, 289] on div "Copiar" at bounding box center [575, 298] width 120 height 21
click at [403, 118] on icon at bounding box center [407, 121] width 13 height 15
click at [254, 118] on span "Tú: hola te escribire de mi numero personal es que me llega mucha gente aqui" at bounding box center [213, 120] width 263 height 12
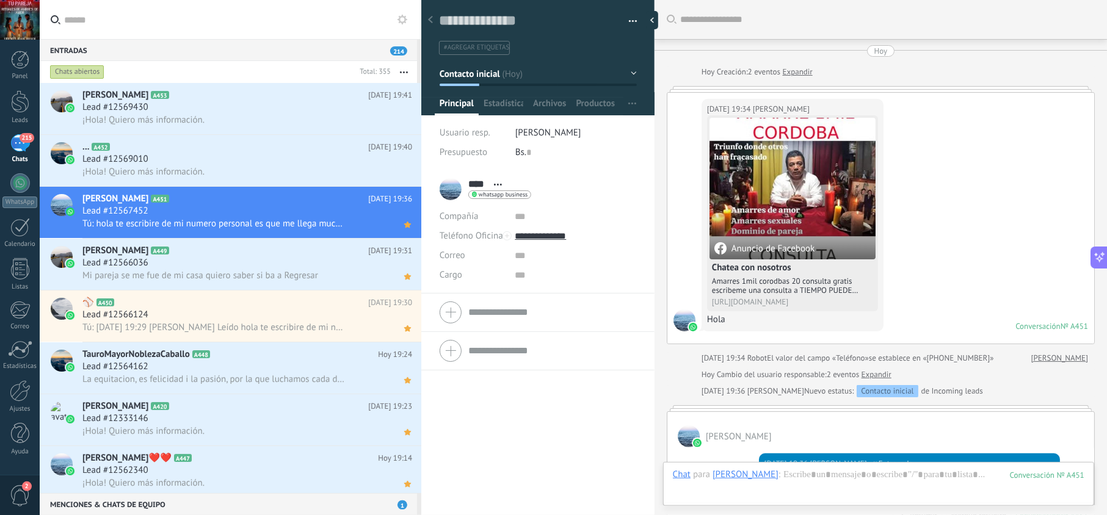
scroll to position [18, 0]
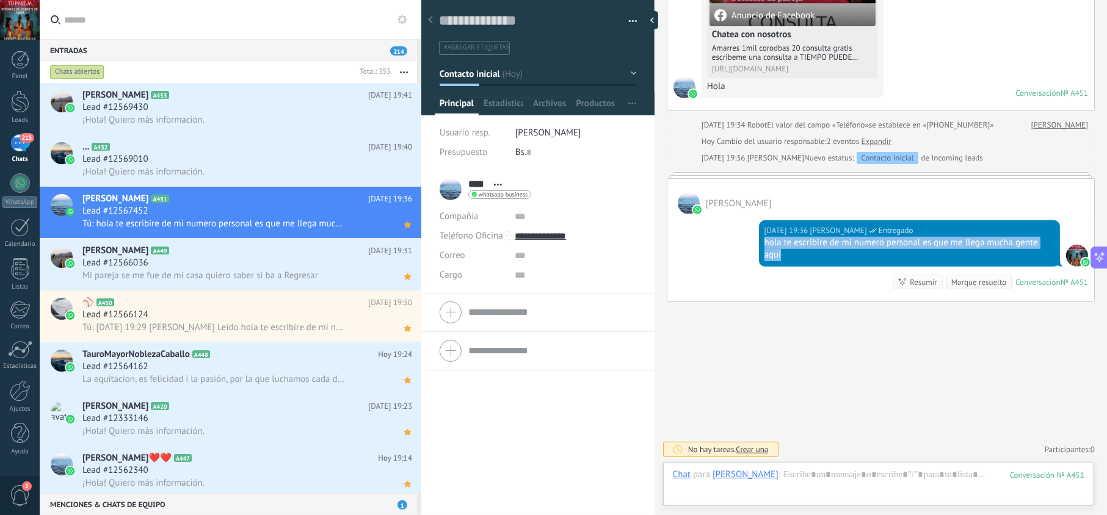
drag, startPoint x: 822, startPoint y: 255, endPoint x: 760, endPoint y: 243, distance: 62.8
click at [760, 243] on div "[DATE] 19:36 [PERSON_NAME] Entregado hola te escribire de mi numero personal es…" at bounding box center [909, 243] width 301 height 46
click at [263, 147] on h2 "... A452" at bounding box center [225, 147] width 286 height 12
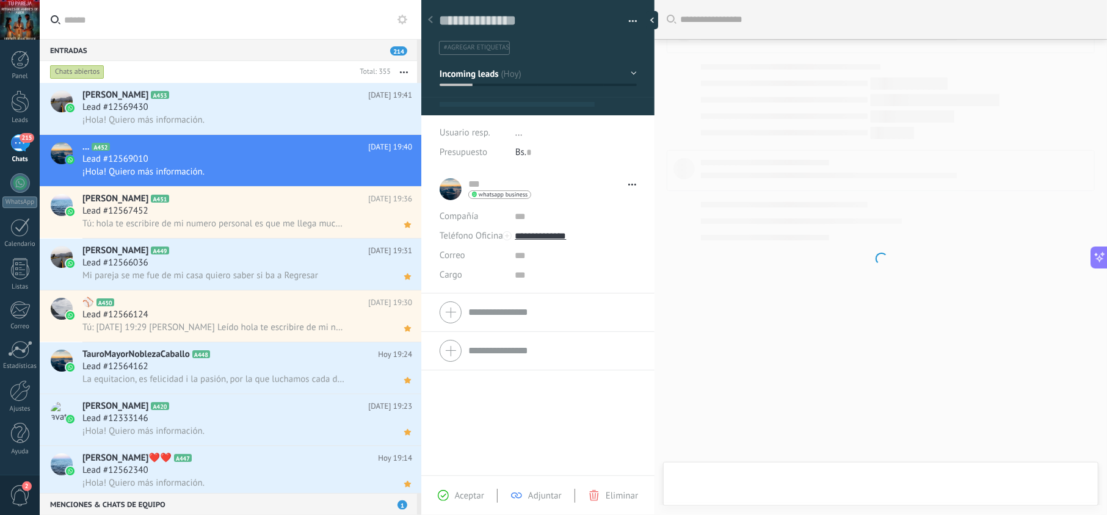
scroll to position [18, 0]
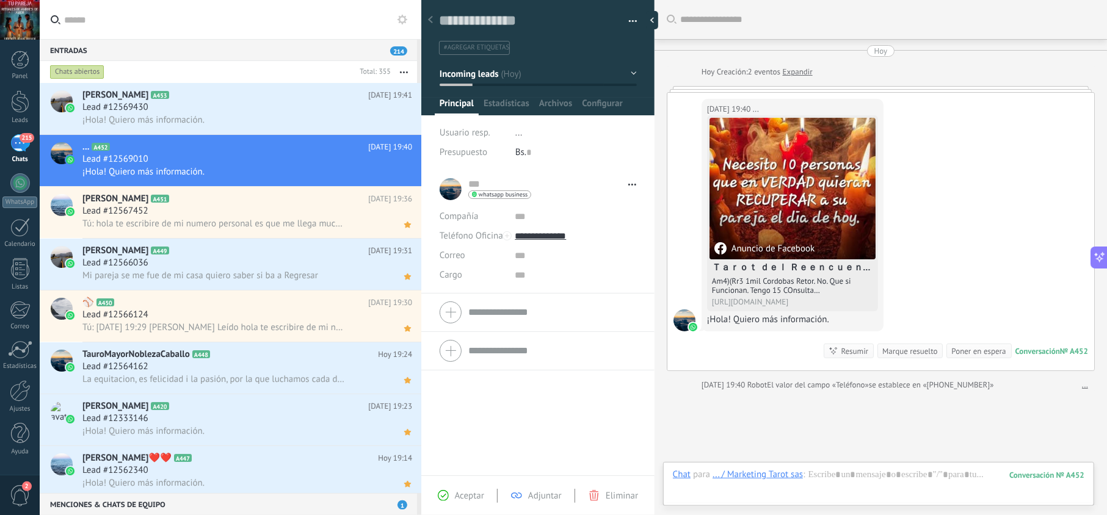
click at [464, 494] on span "Aceptar" at bounding box center [469, 496] width 29 height 12
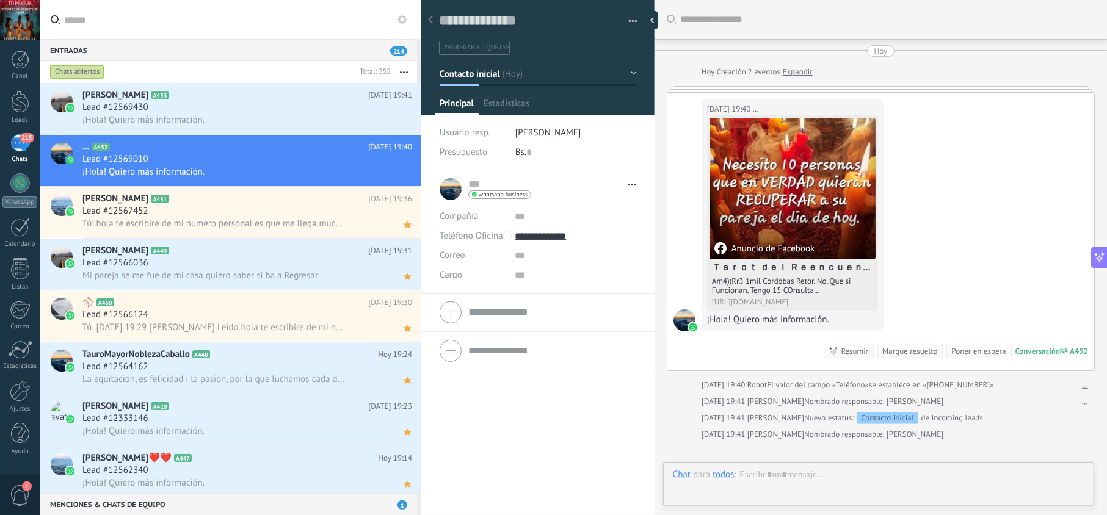
type textarea "**********"
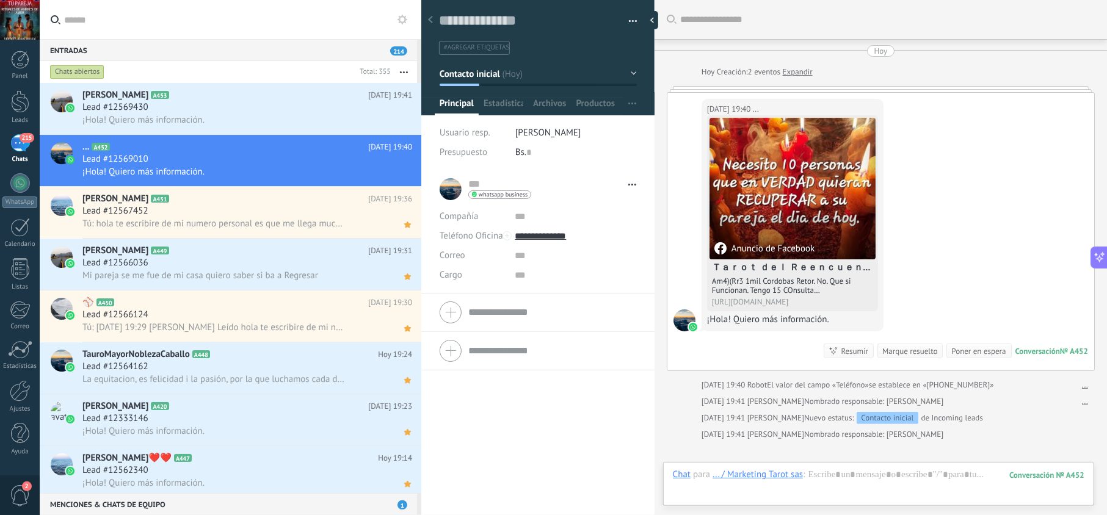
click at [795, 474] on div "... / Marketing Tarot sas" at bounding box center [758, 474] width 90 height 11
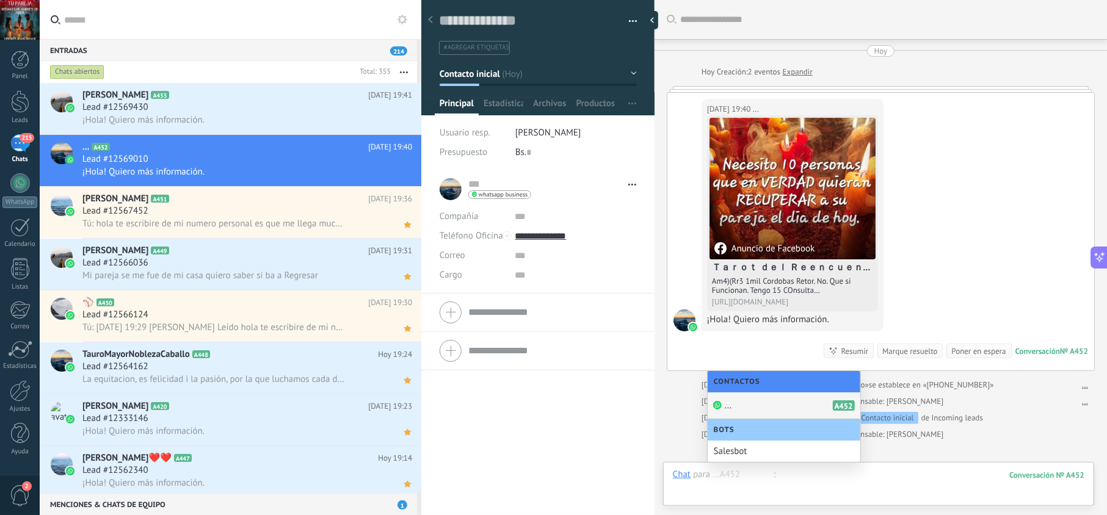
click at [841, 479] on div at bounding box center [879, 487] width 412 height 37
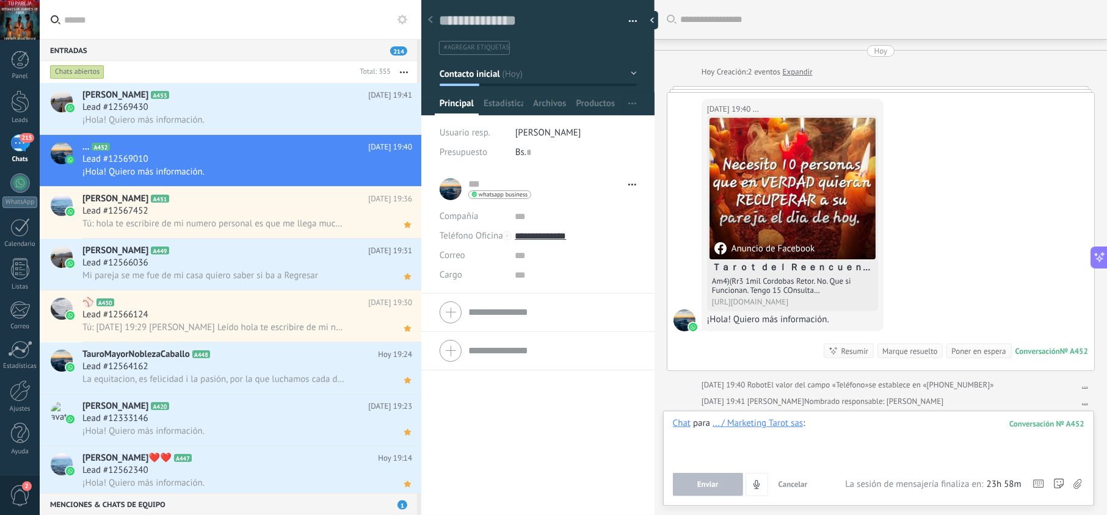
click at [831, 429] on div at bounding box center [879, 441] width 412 height 46
paste div
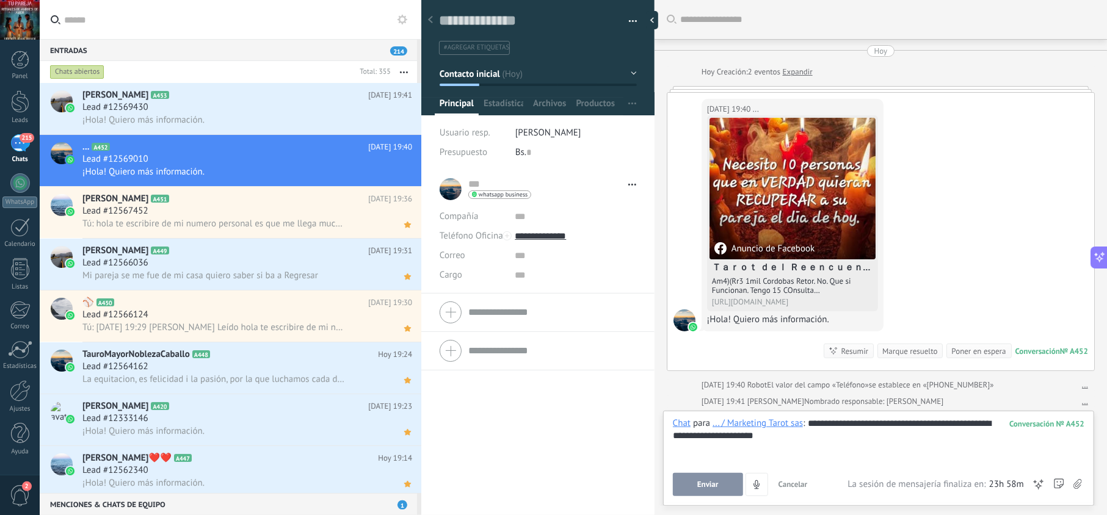
click at [685, 486] on button "Enviar" at bounding box center [708, 484] width 70 height 23
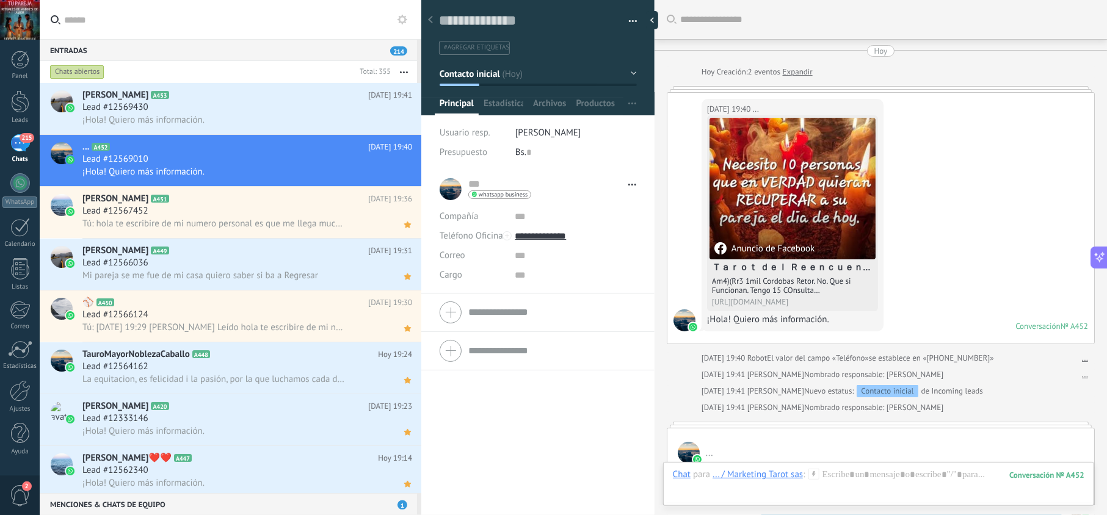
scroll to position [106, 0]
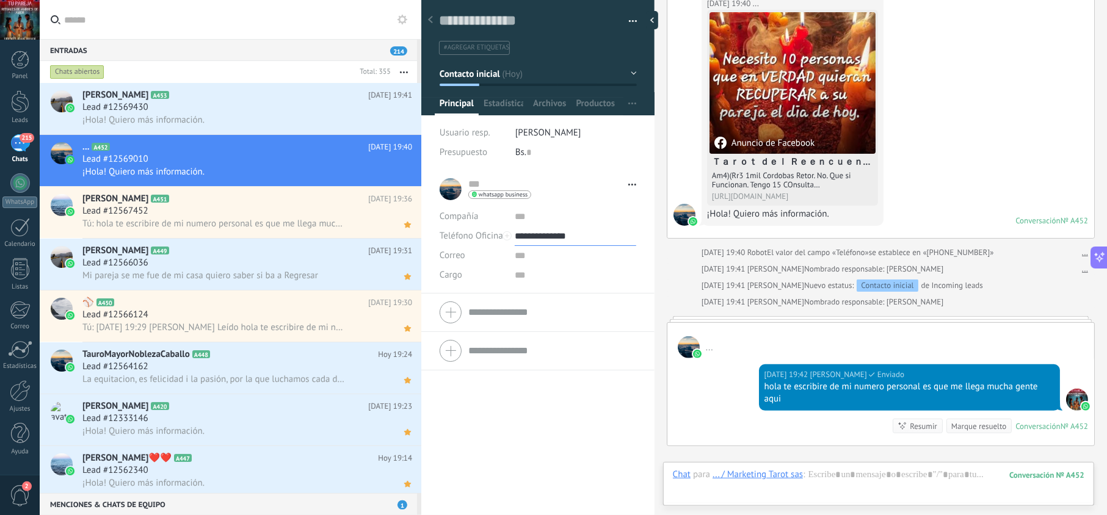
click at [561, 233] on input "**********" at bounding box center [575, 237] width 121 height 20
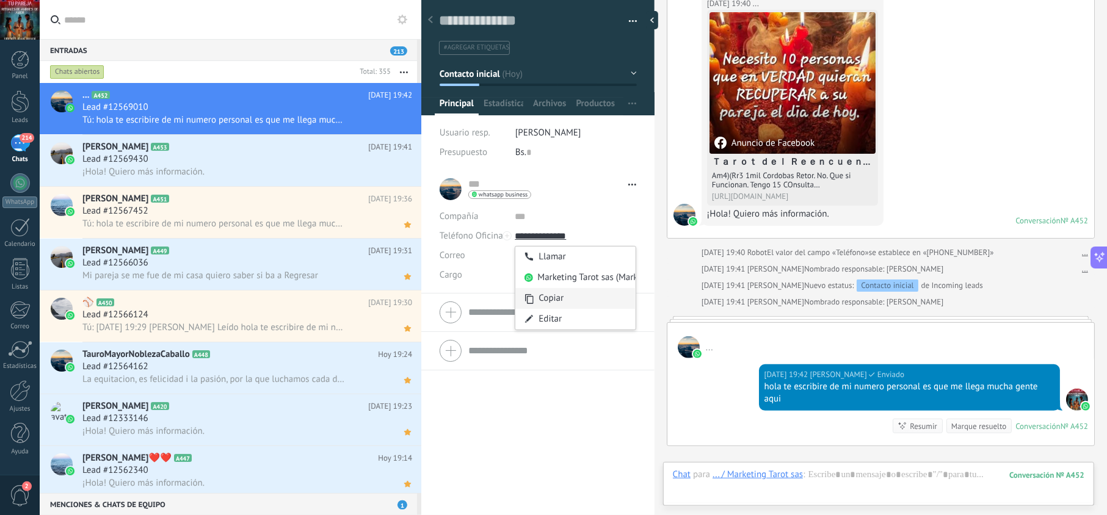
type input "**********"
click at [558, 298] on div "Copiar" at bounding box center [575, 298] width 120 height 21
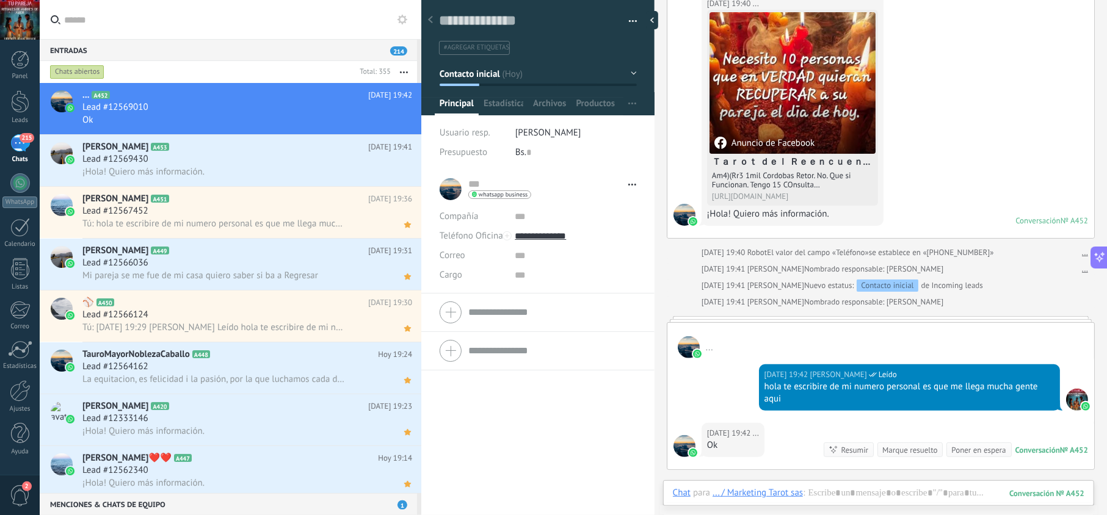
scroll to position [133, 0]
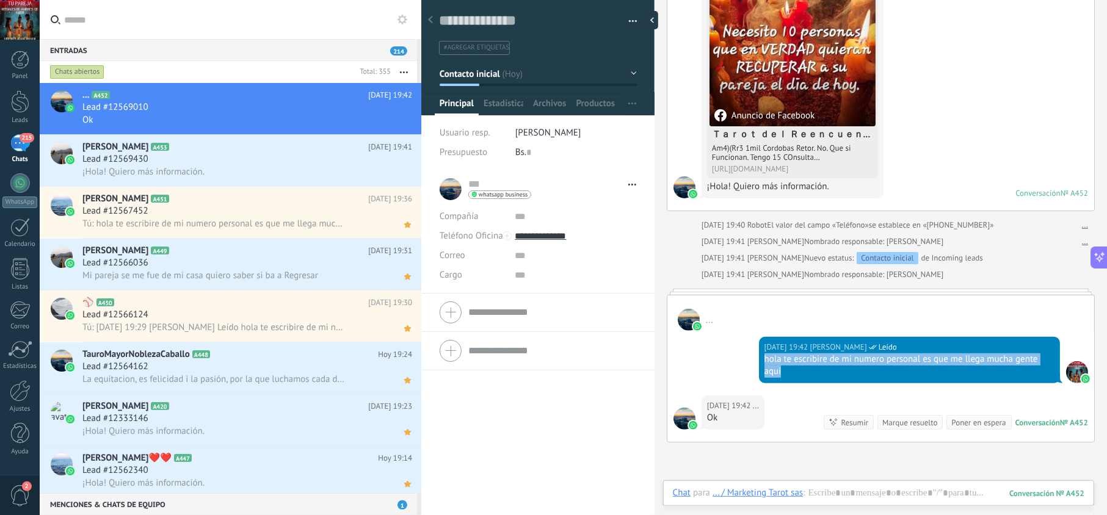
drag, startPoint x: 809, startPoint y: 373, endPoint x: 756, endPoint y: 357, distance: 54.7
click at [756, 357] on div "Hoy 19:42 jesus hernandez Leído hola te escribire de mi numero personal es que …" at bounding box center [881, 363] width 427 height 65
copy div "hola te escribire de mi numero personal es que me llega mucha gente aqui"
click at [404, 121] on use at bounding box center [407, 121] width 7 height 6
click at [324, 172] on div "¡Hola! Quiero más información." at bounding box center [247, 172] width 330 height 13
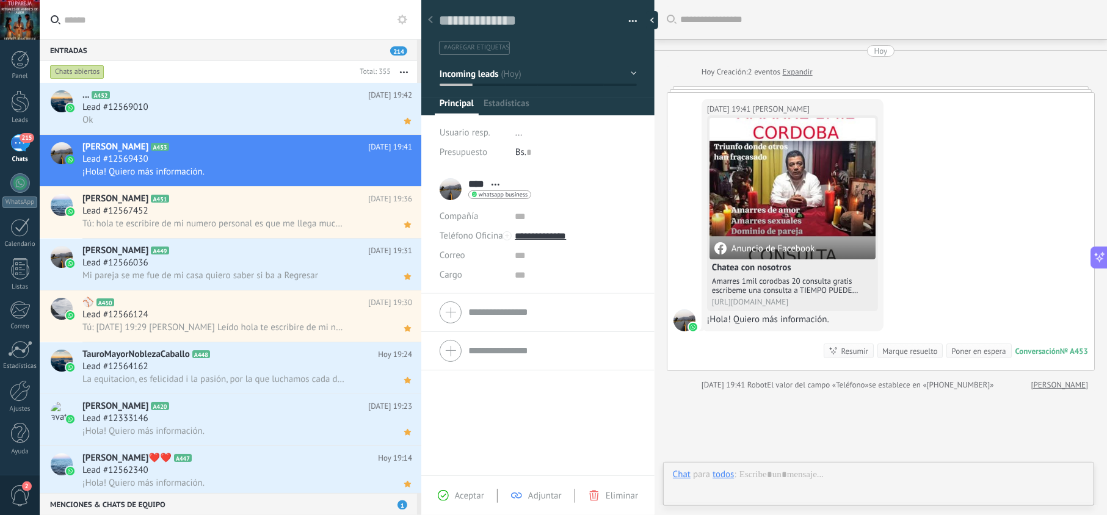
scroll to position [18, 0]
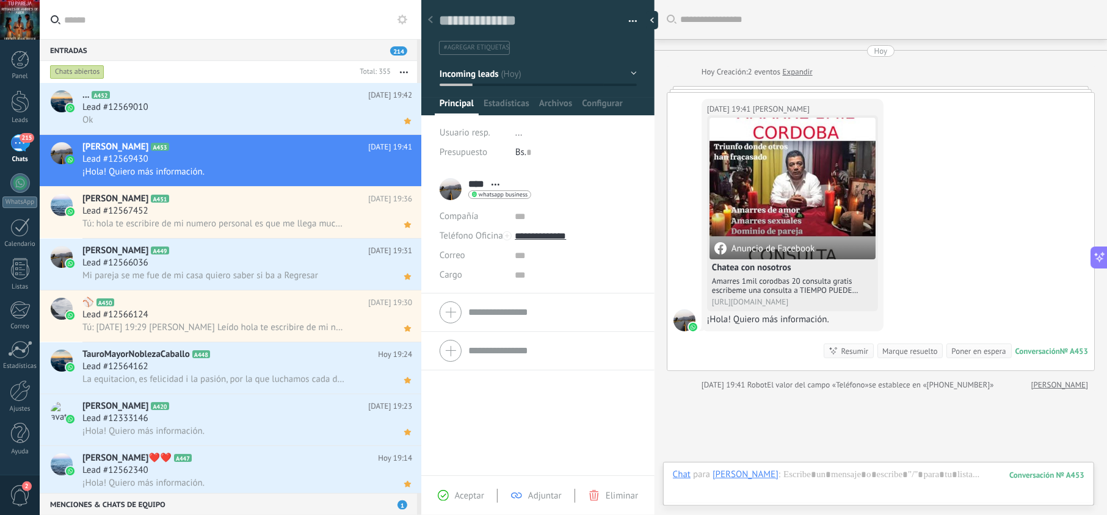
drag, startPoint x: 453, startPoint y: 490, endPoint x: 501, endPoint y: 492, distance: 48.3
click at [453, 490] on div "Aceptar" at bounding box center [461, 495] width 46 height 11
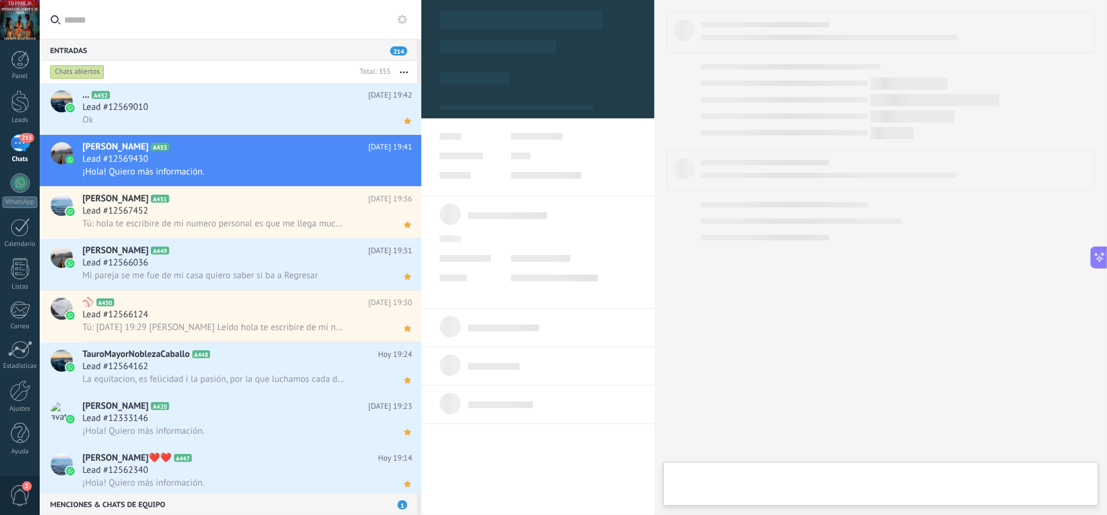
type textarea "**********"
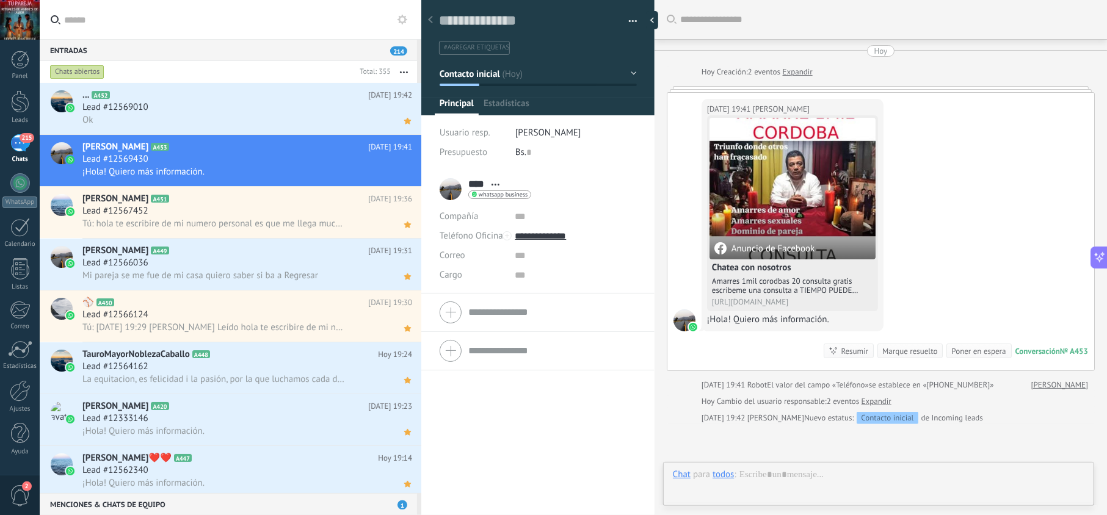
scroll to position [18, 0]
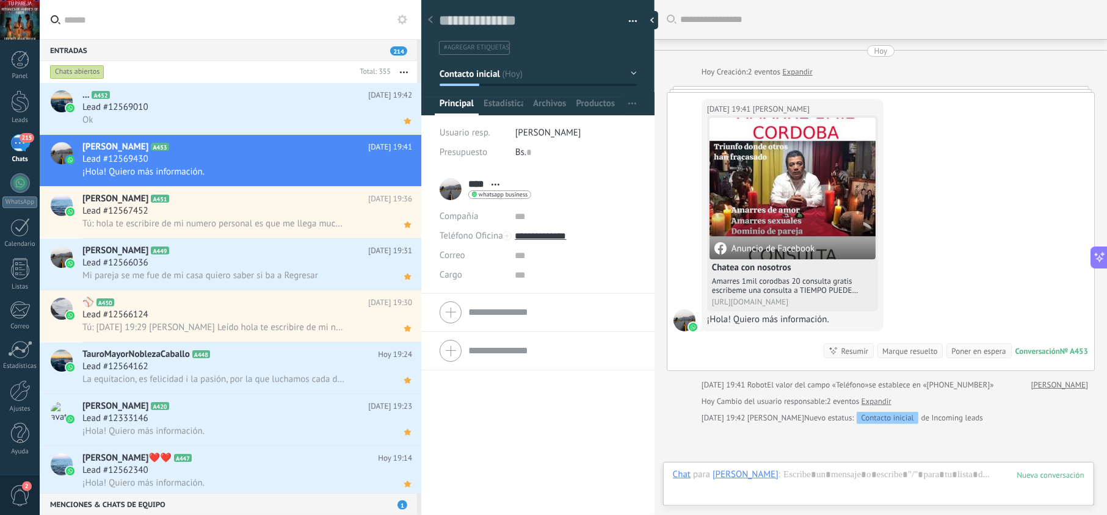
click at [793, 478] on div at bounding box center [879, 487] width 412 height 37
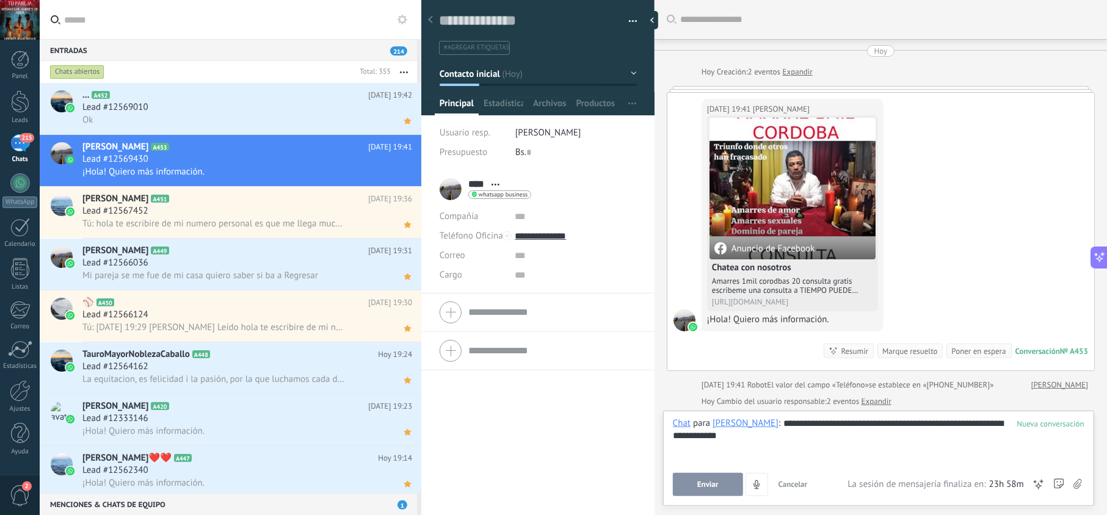
click at [713, 481] on span "Enviar" at bounding box center [707, 485] width 21 height 9
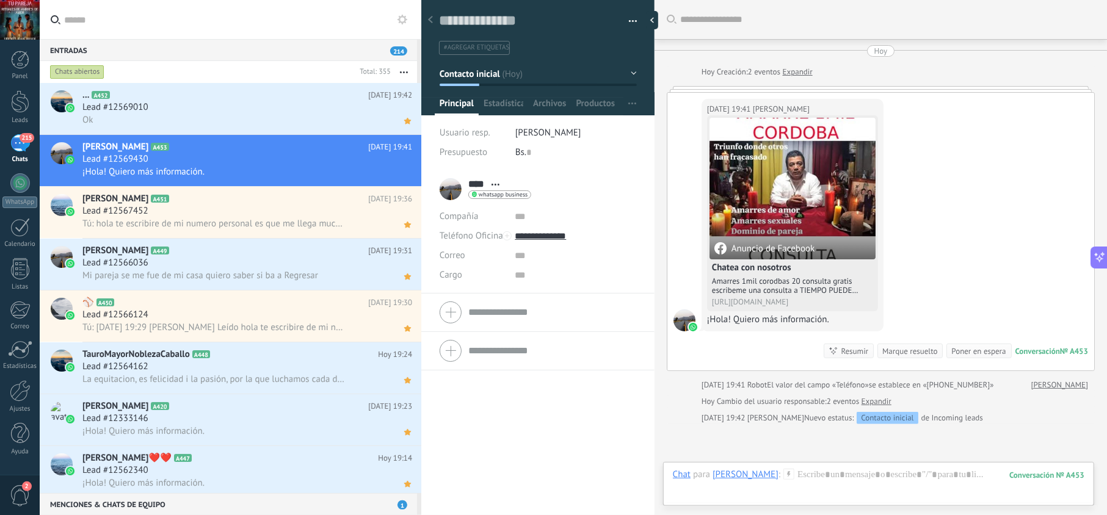
scroll to position [89, 0]
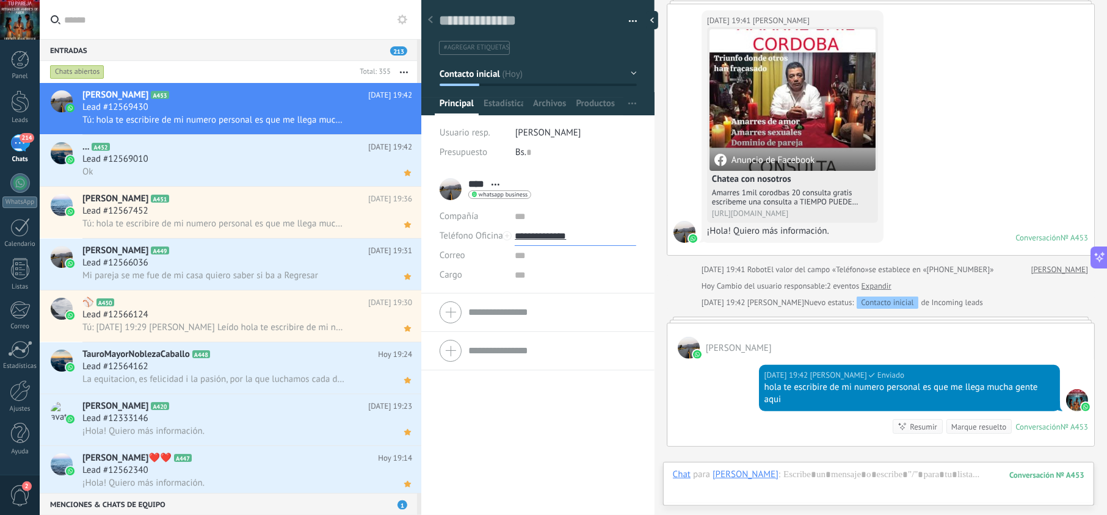
click at [551, 236] on input "**********" at bounding box center [575, 237] width 121 height 20
type input "**********"
click at [548, 297] on div "Copiar" at bounding box center [575, 298] width 120 height 21
click at [402, 125] on icon at bounding box center [407, 121] width 13 height 15
click at [302, 118] on span "Tú: hola te escribire de mi numero personal es que me llega mucha gente aqui" at bounding box center [213, 120] width 263 height 12
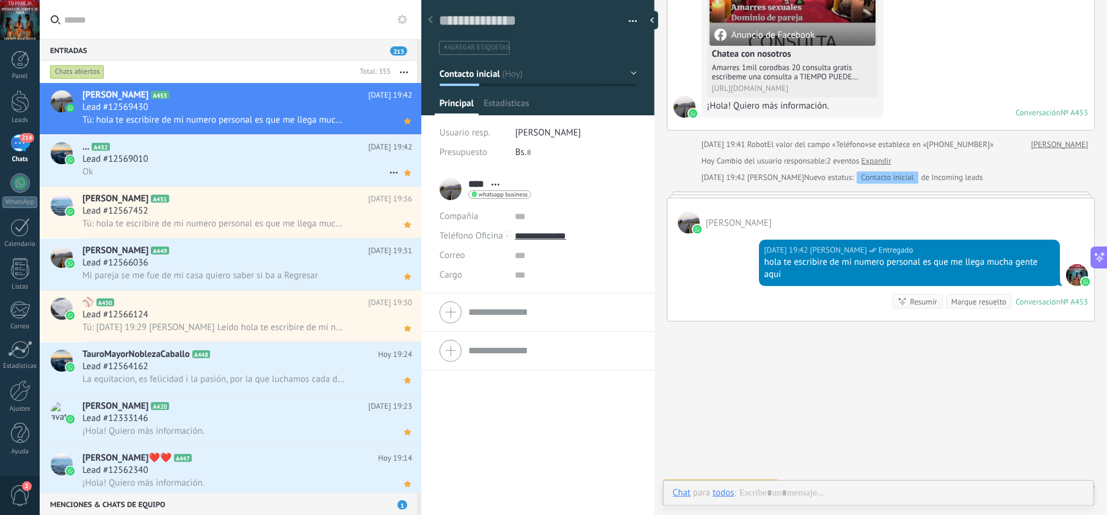
scroll to position [18, 0]
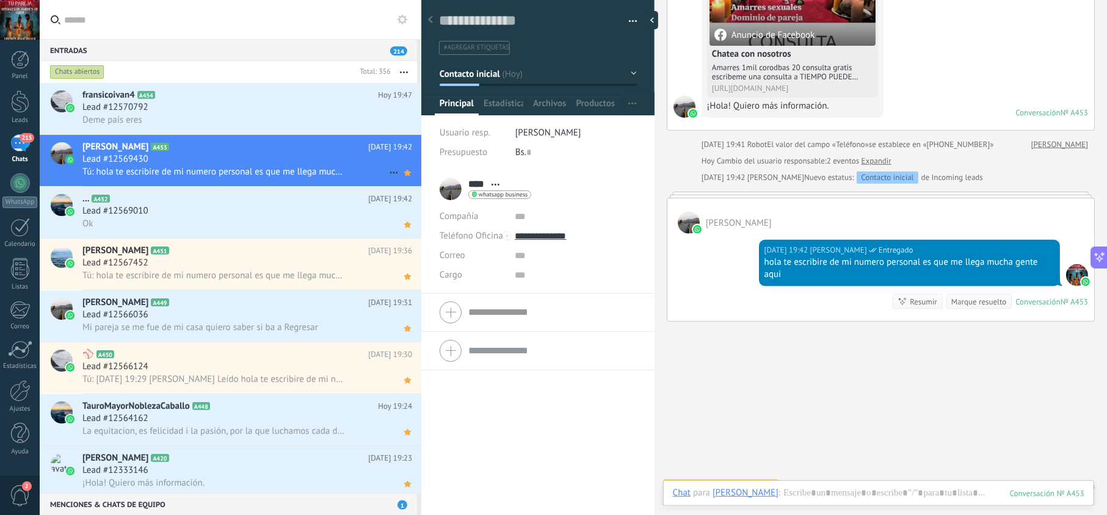
click at [296, 154] on div "Lead #12569430" at bounding box center [247, 159] width 330 height 12
click at [401, 122] on icon at bounding box center [407, 121] width 13 height 15
click at [286, 101] on div "Lead #12570792" at bounding box center [247, 107] width 330 height 12
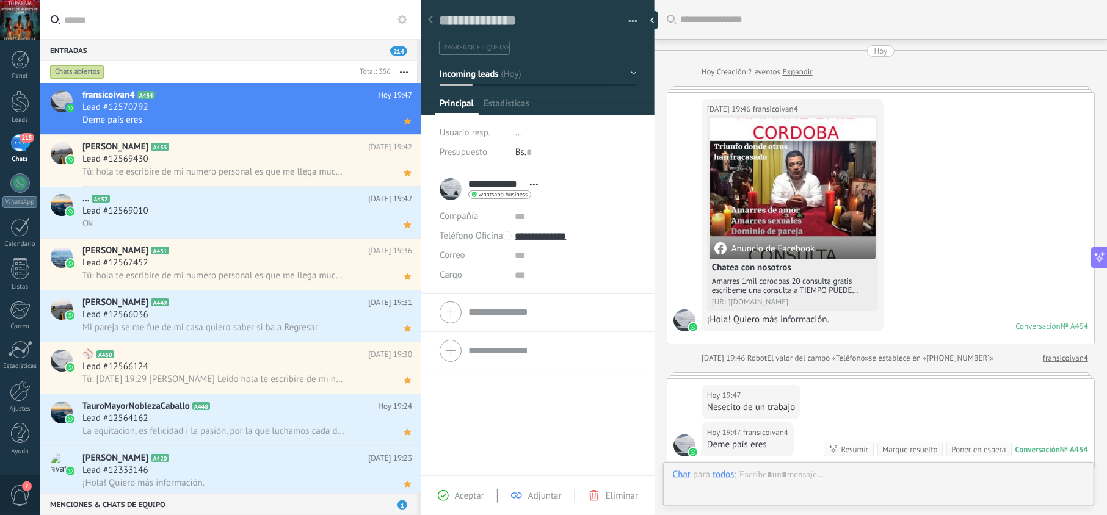
scroll to position [170, 0]
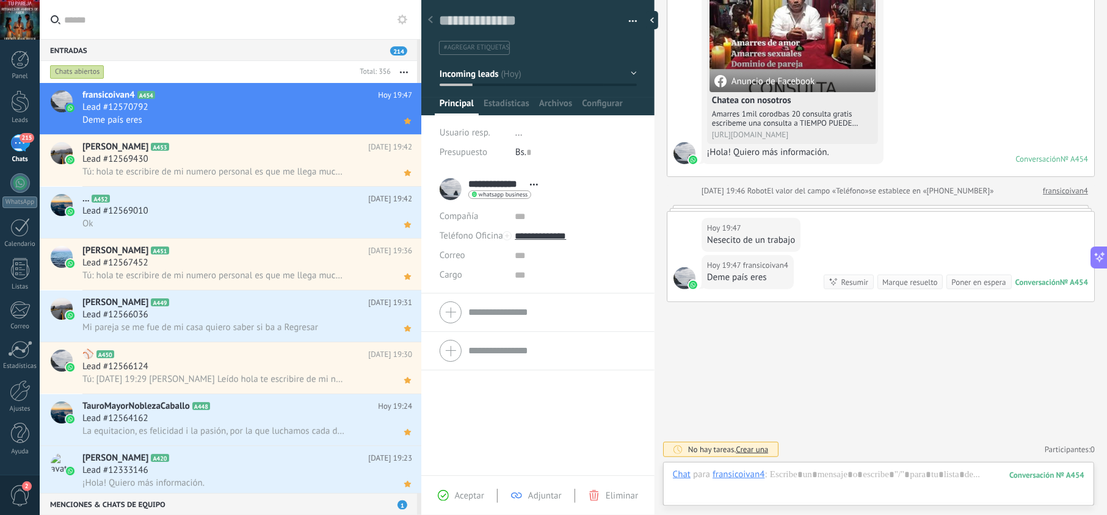
click at [468, 487] on div "Aceptar Adjuntar Eliminar" at bounding box center [537, 496] width 233 height 40
click at [294, 162] on div "Lead #12569430" at bounding box center [247, 159] width 330 height 12
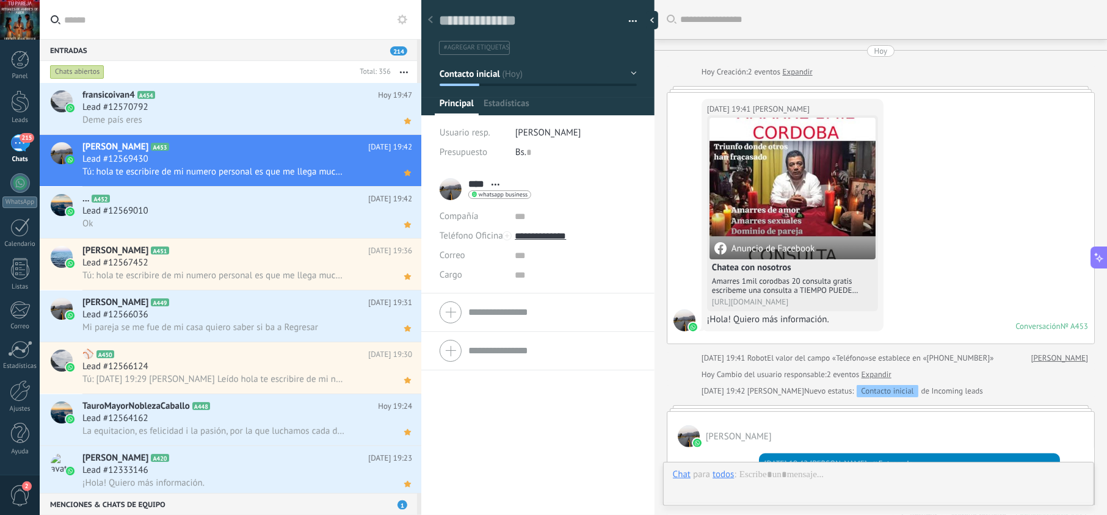
scroll to position [236, 0]
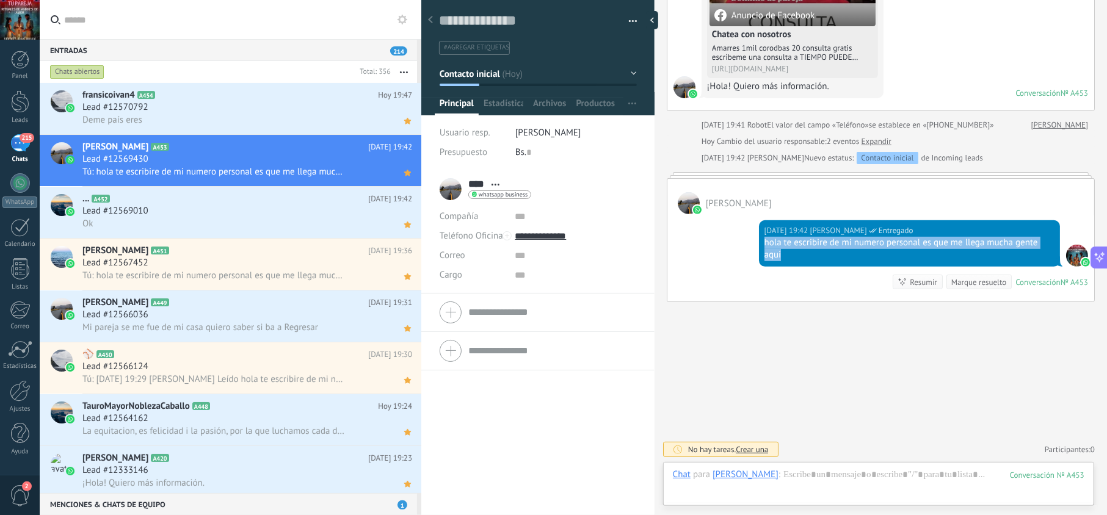
drag, startPoint x: 795, startPoint y: 258, endPoint x: 733, endPoint y: 242, distance: 63.0
click at [755, 246] on div "Hoy 19:42 jesus hernandez Entregado hola te escribire de mi numero personal es …" at bounding box center [881, 257] width 427 height 87
copy div "hola te escribire de mi numero personal es que me llega mucha gente aqui"
click at [206, 109] on div "Lead #12570792" at bounding box center [247, 107] width 330 height 12
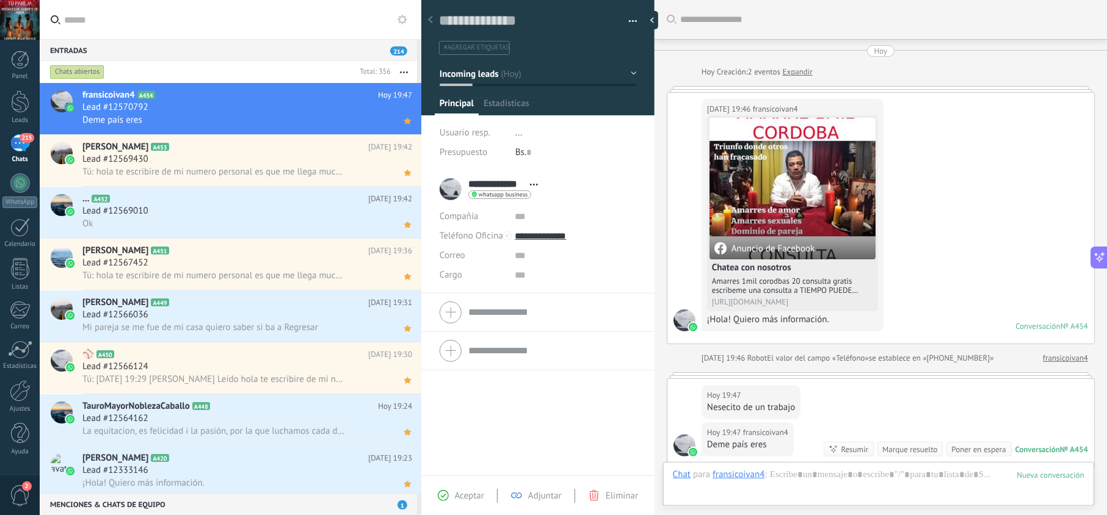
scroll to position [170, 0]
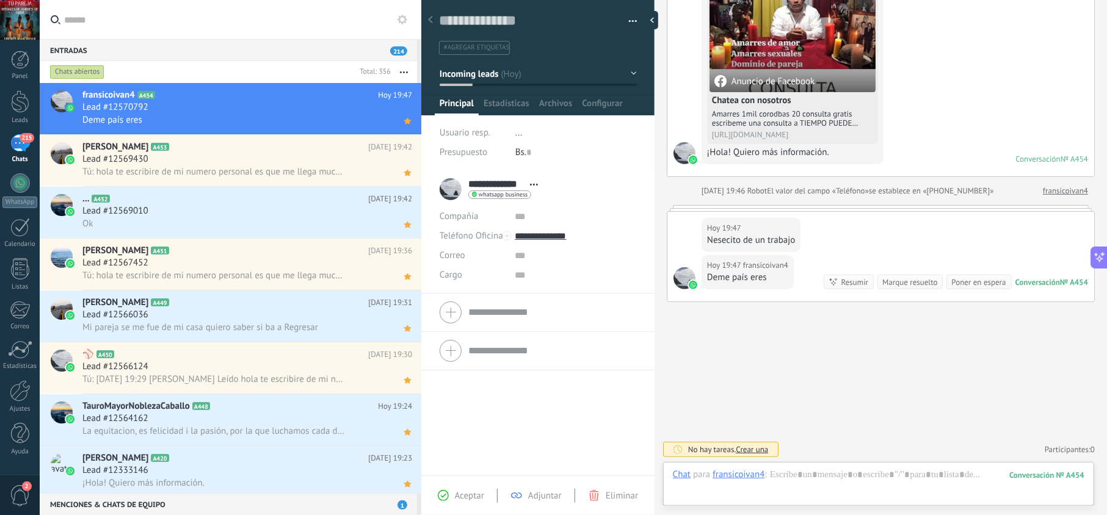
click at [462, 495] on span "Aceptar" at bounding box center [469, 496] width 29 height 12
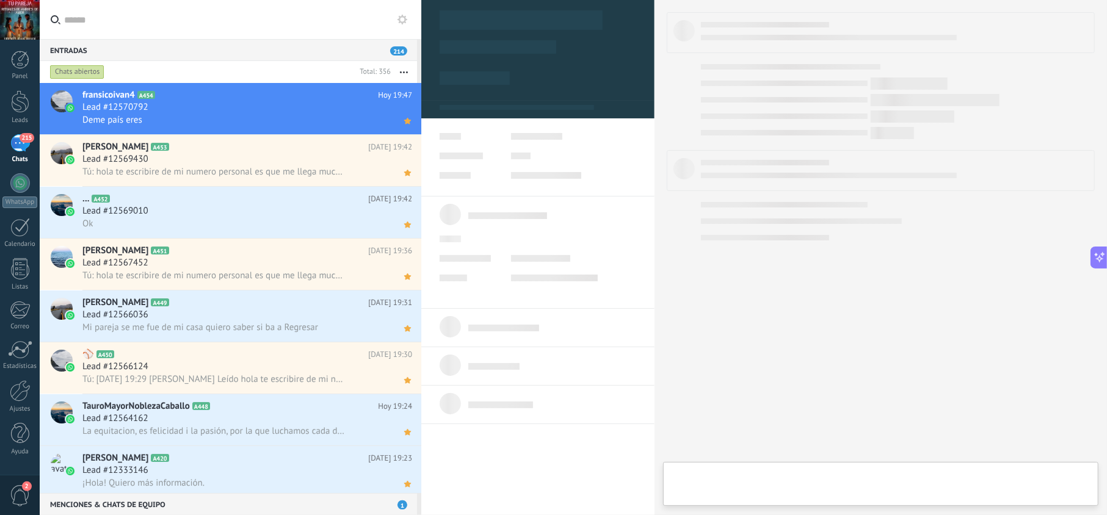
type textarea "**********"
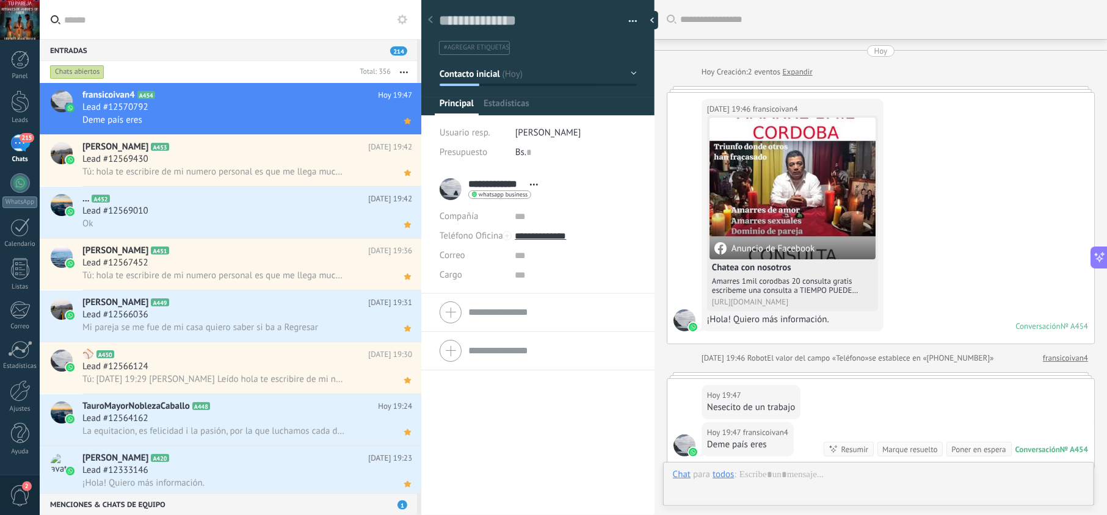
scroll to position [206, 0]
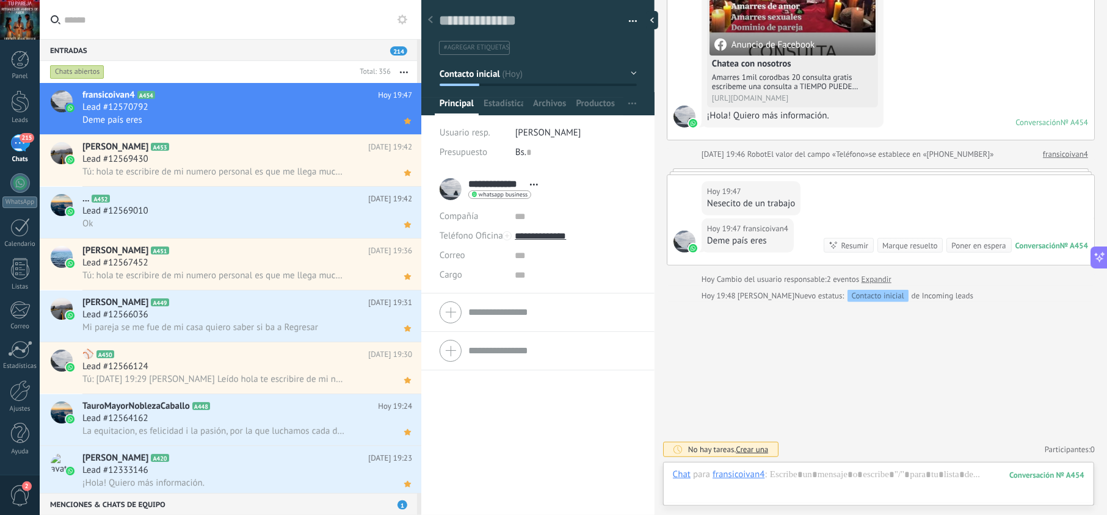
drag, startPoint x: 756, startPoint y: 467, endPoint x: 796, endPoint y: 474, distance: 40.9
click at [790, 474] on div "Chat para fransicoivan4 : 454" at bounding box center [879, 487] width 412 height 37
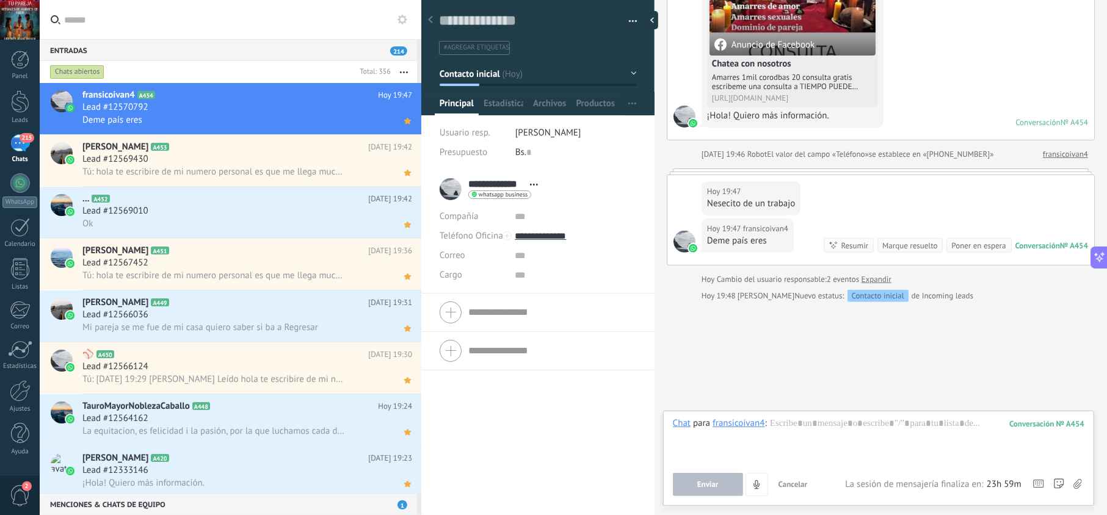
click at [797, 474] on button "Cancelar" at bounding box center [793, 484] width 39 height 23
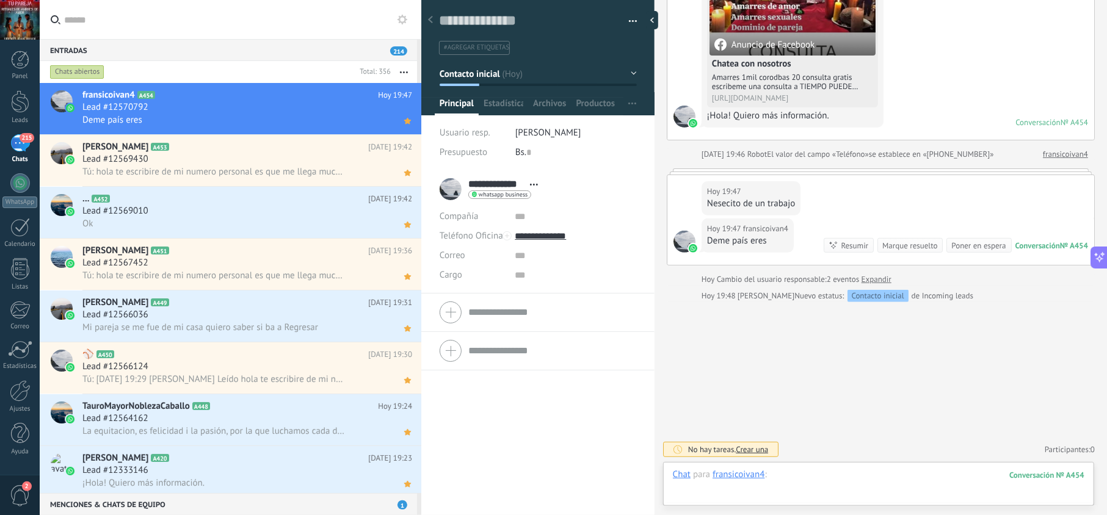
click at [800, 474] on div at bounding box center [879, 487] width 412 height 37
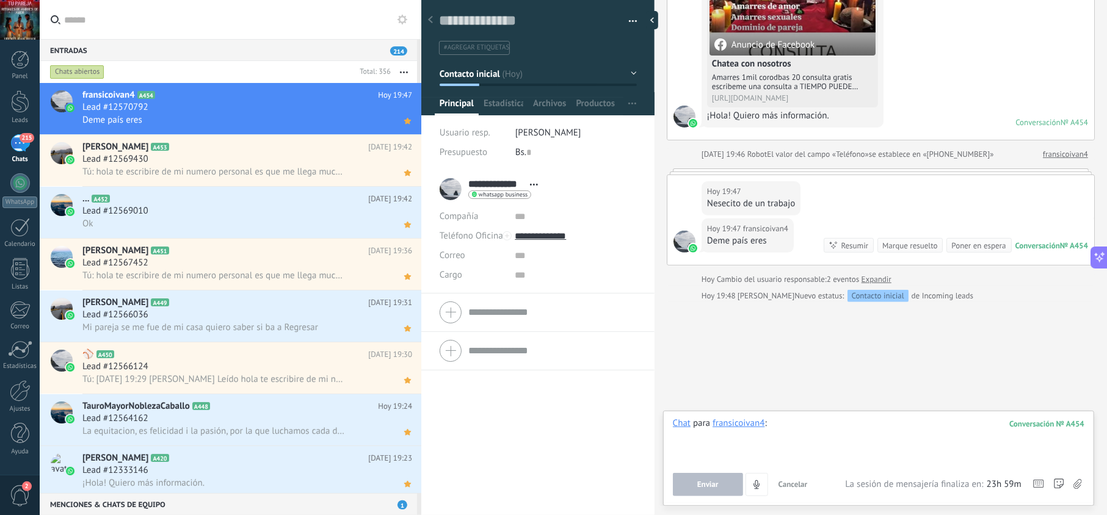
paste div
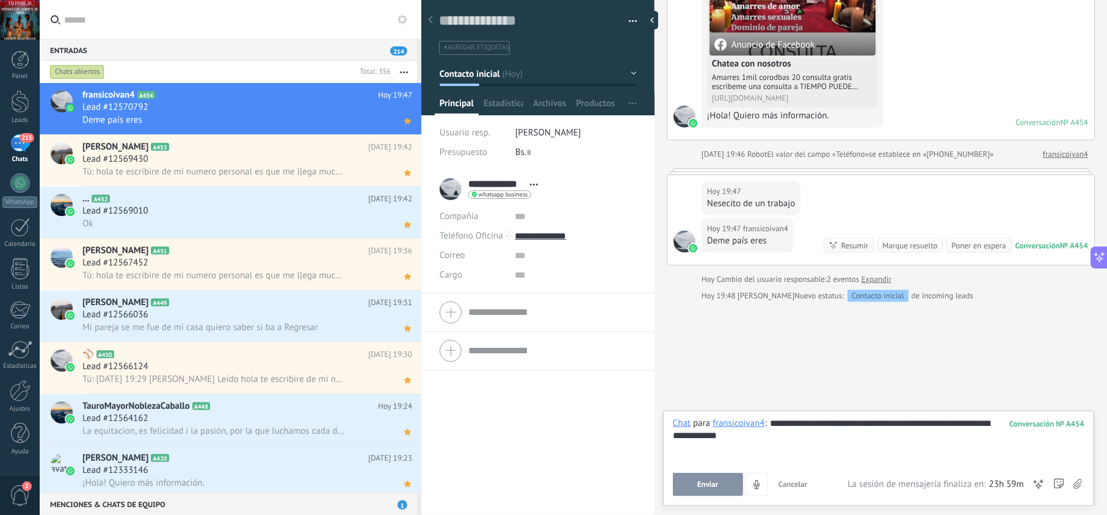
click at [710, 489] on button "Enviar" at bounding box center [708, 484] width 70 height 23
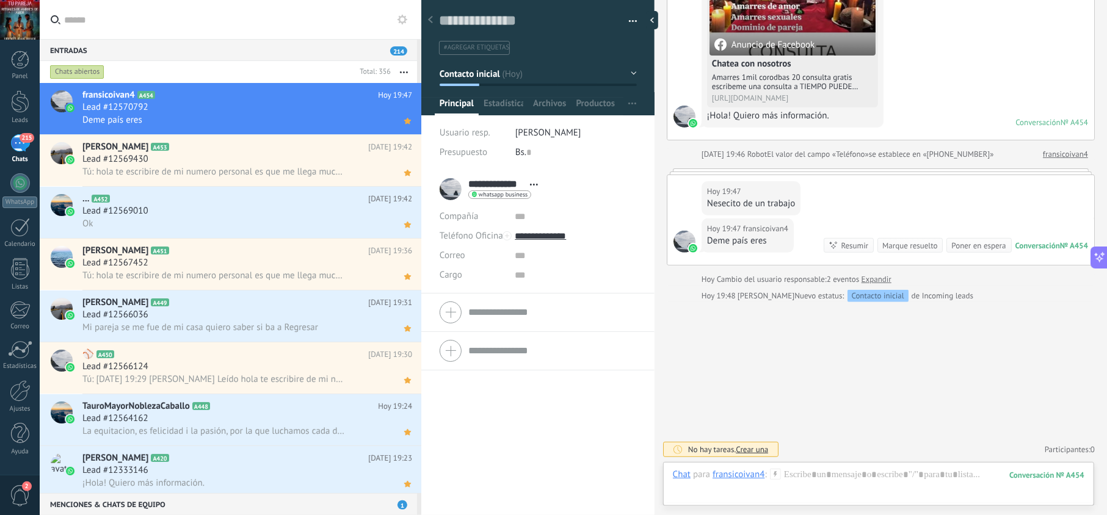
scroll to position [198, 0]
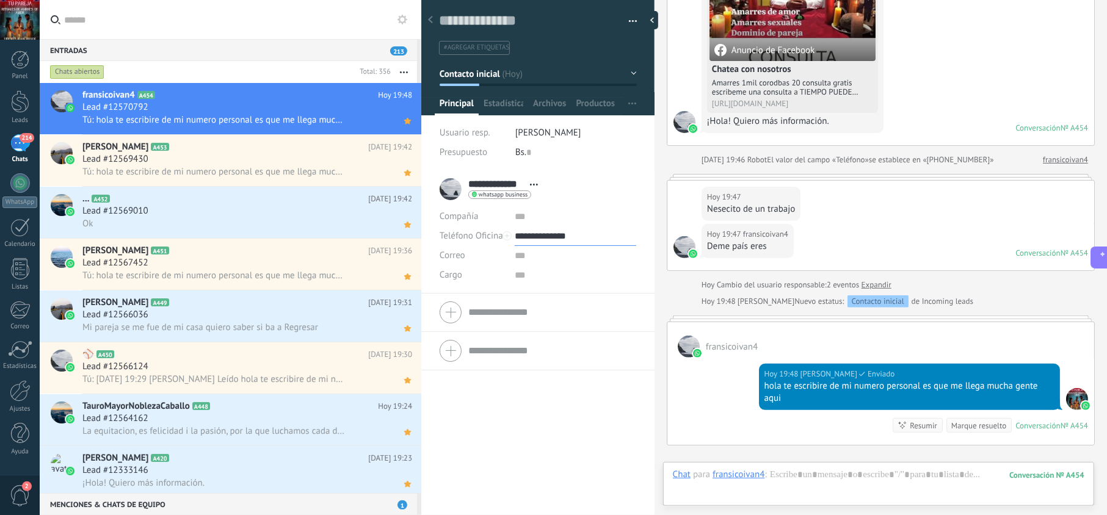
click at [559, 233] on input "**********" at bounding box center [575, 237] width 121 height 20
type input "**********"
click at [570, 302] on div "Copiar" at bounding box center [575, 298] width 120 height 21
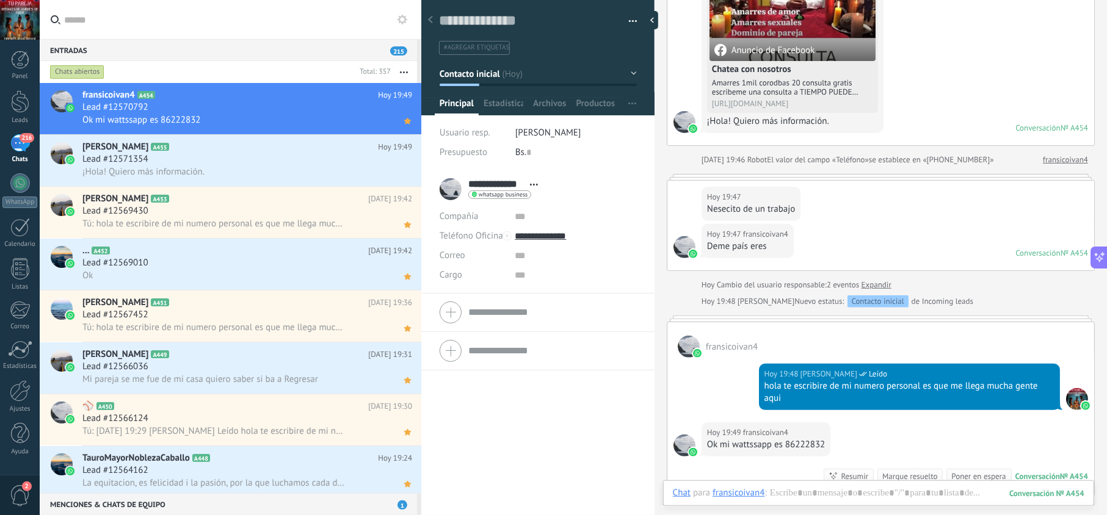
scroll to position [253, 0]
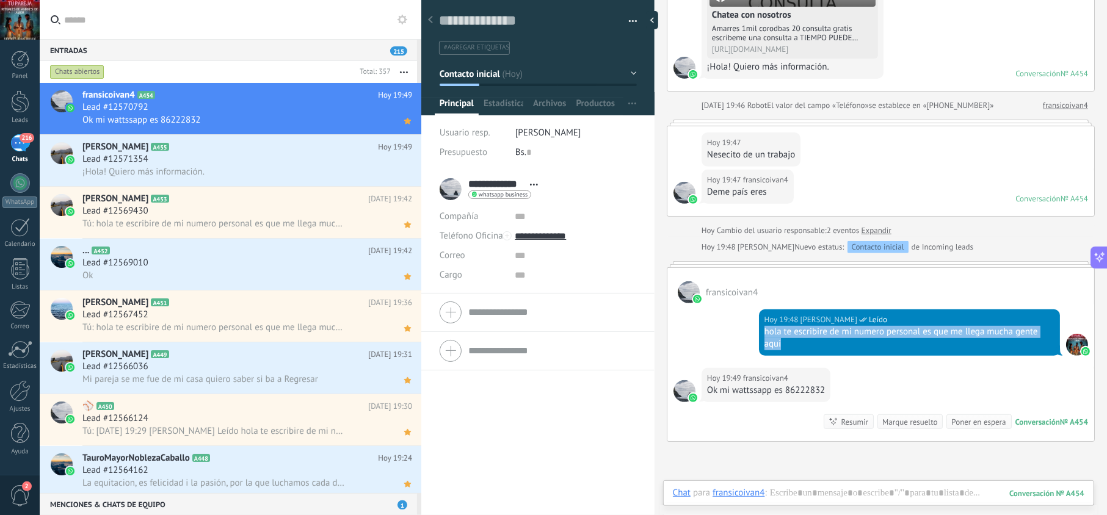
drag, startPoint x: 790, startPoint y: 346, endPoint x: 755, endPoint y: 333, distance: 36.9
click at [755, 333] on div "Hoy 19:48 jesus hernandez Leído hola te escribire de mi numero personal es que …" at bounding box center [881, 336] width 427 height 65
copy div "hola te escribire de mi numero personal es que me llega mucha gente aqui"
click at [321, 162] on div "Lead #12571354" at bounding box center [247, 159] width 330 height 12
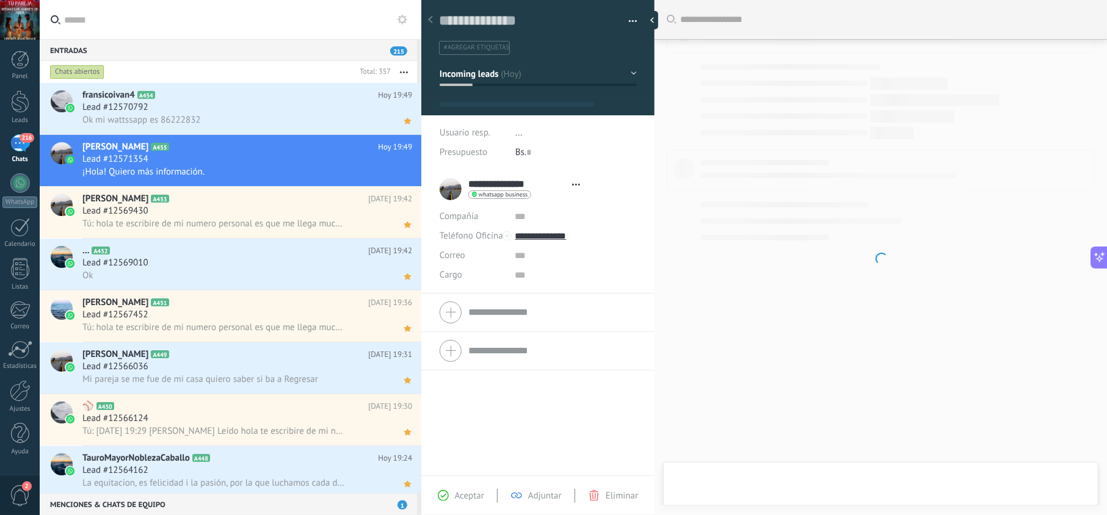
scroll to position [18, 0]
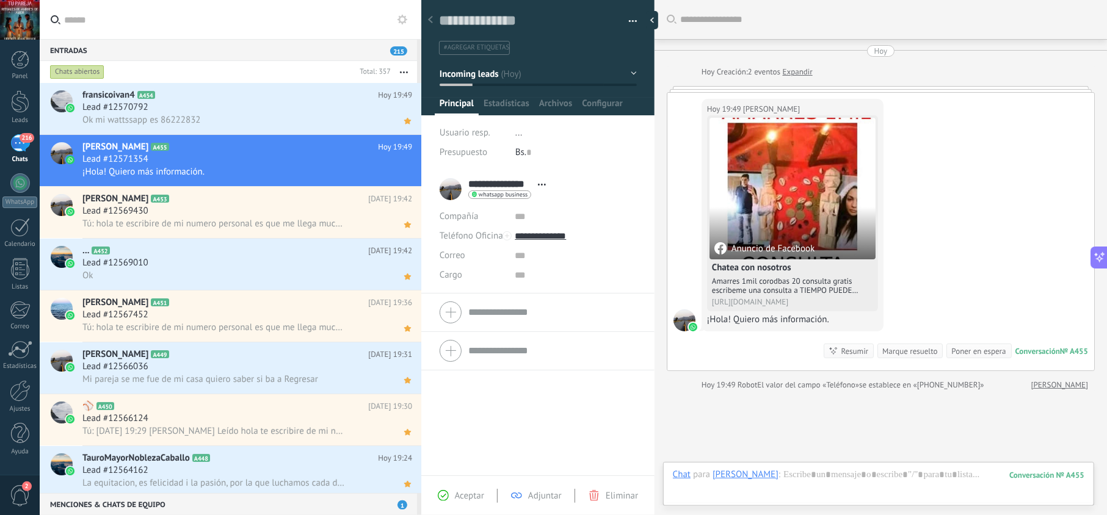
click at [455, 496] on span "Aceptar" at bounding box center [469, 496] width 29 height 12
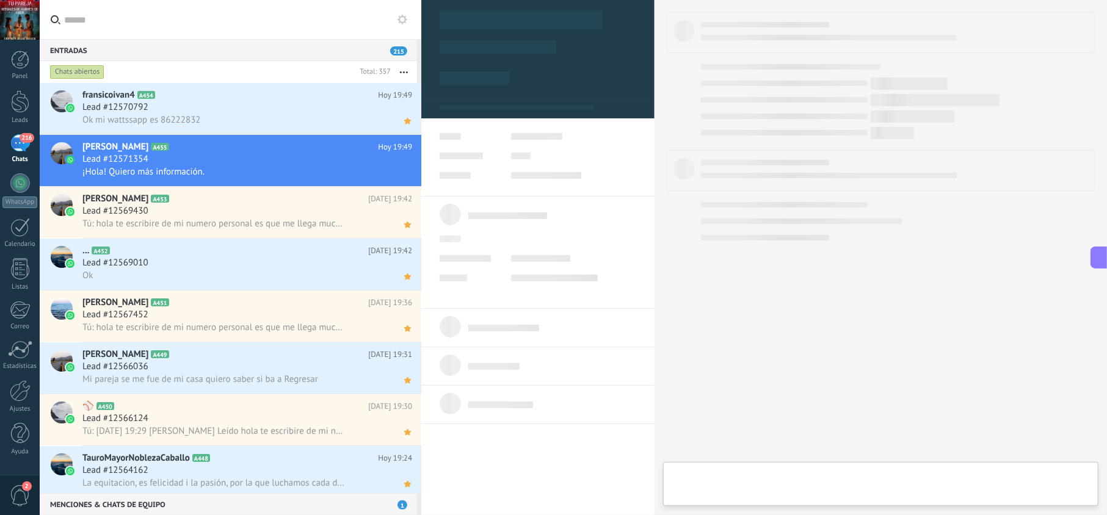
type textarea "**********"
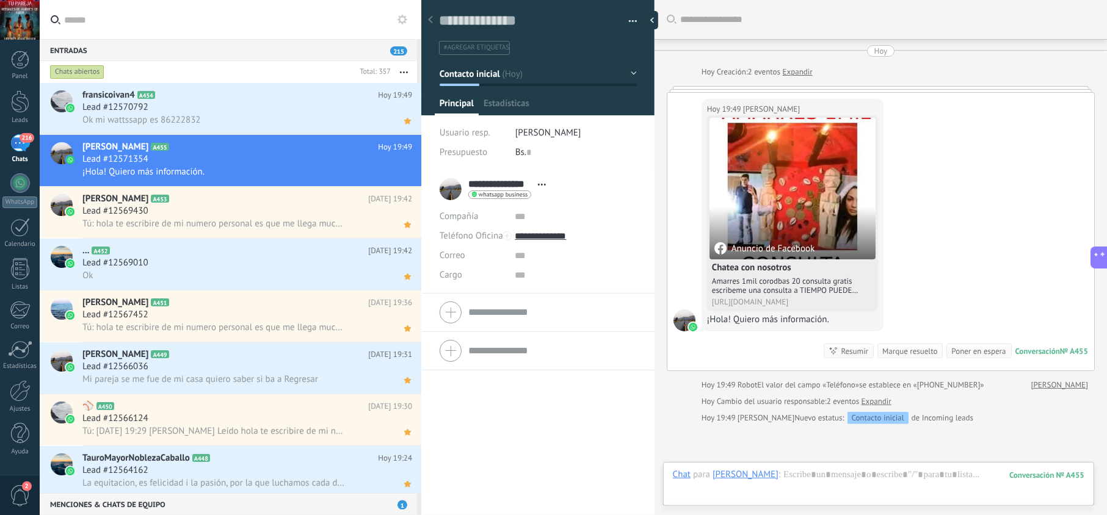
scroll to position [18, 0]
click at [800, 468] on div "Chat Correo Nota Tarea Chat para Adolfhito Rivas : 455 Enviar Cancelar Rastrear…" at bounding box center [878, 484] width 431 height 44
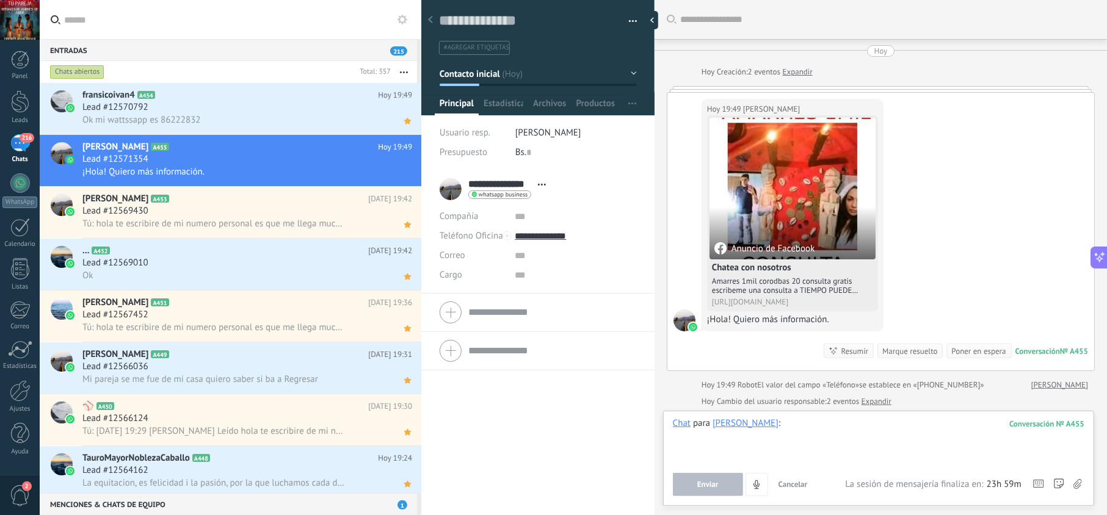
click at [804, 431] on div at bounding box center [879, 441] width 412 height 46
paste div
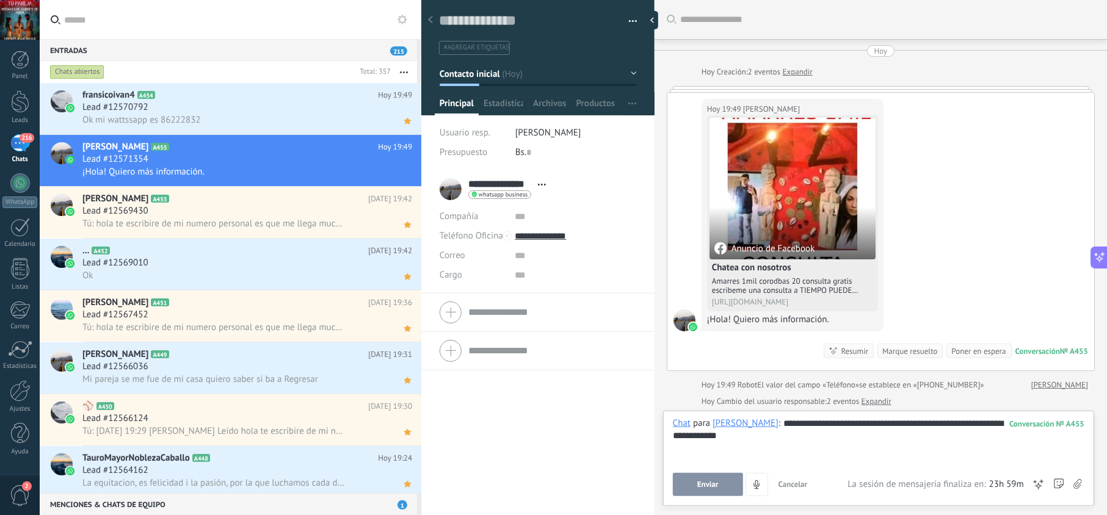
click at [729, 482] on button "Enviar" at bounding box center [708, 484] width 70 height 23
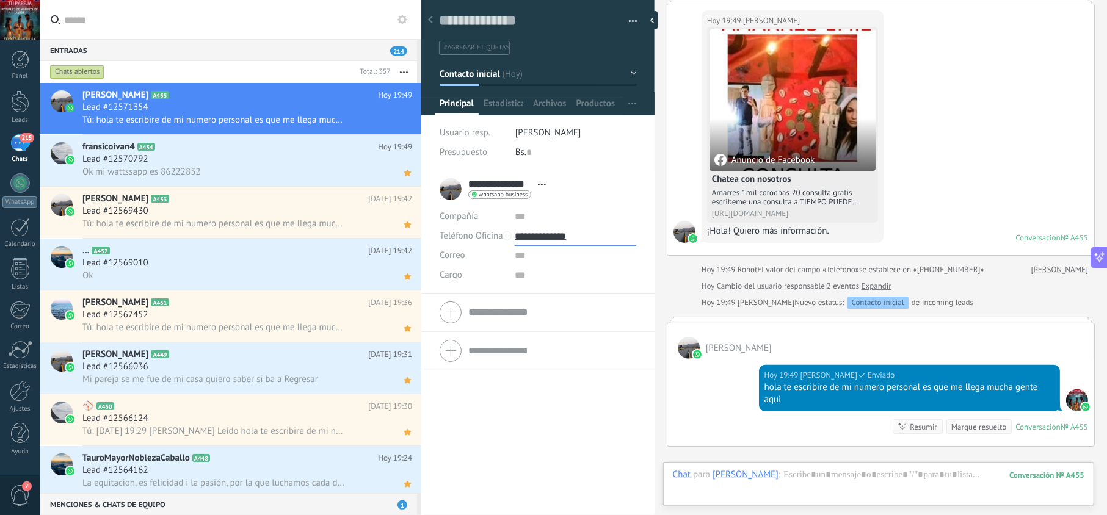
click at [550, 233] on input "**********" at bounding box center [575, 237] width 121 height 20
type input "**********"
click at [561, 297] on div "Copiar" at bounding box center [575, 298] width 120 height 21
click at [406, 118] on icon at bounding box center [407, 121] width 13 height 15
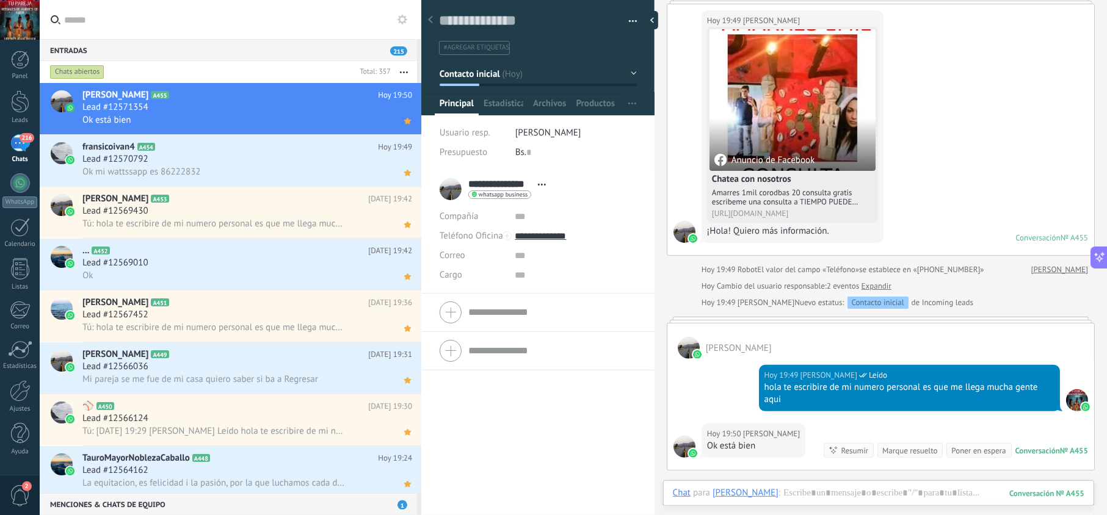
scroll to position [116, 0]
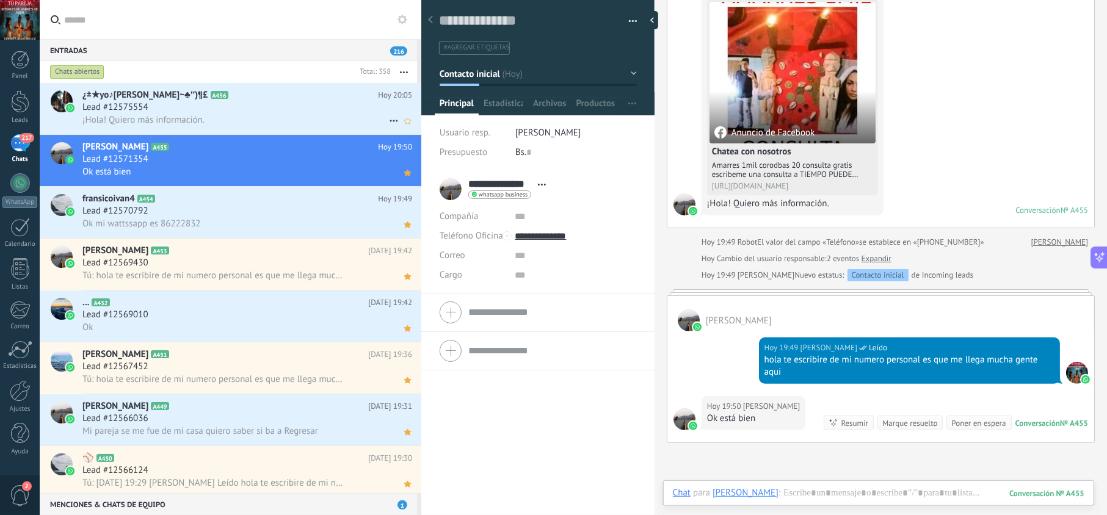
click at [340, 101] on div "Lead #12575554" at bounding box center [247, 107] width 330 height 12
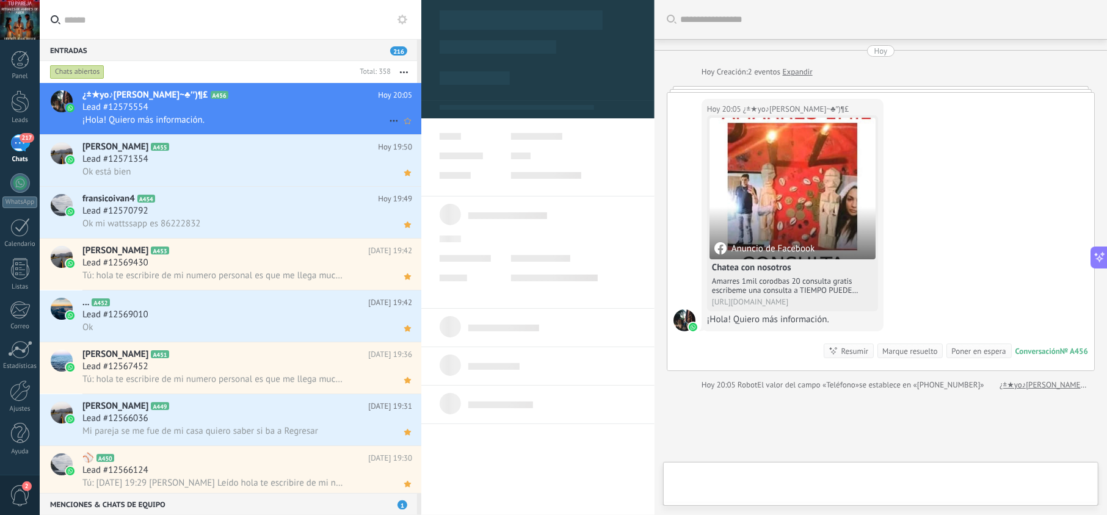
scroll to position [18, 0]
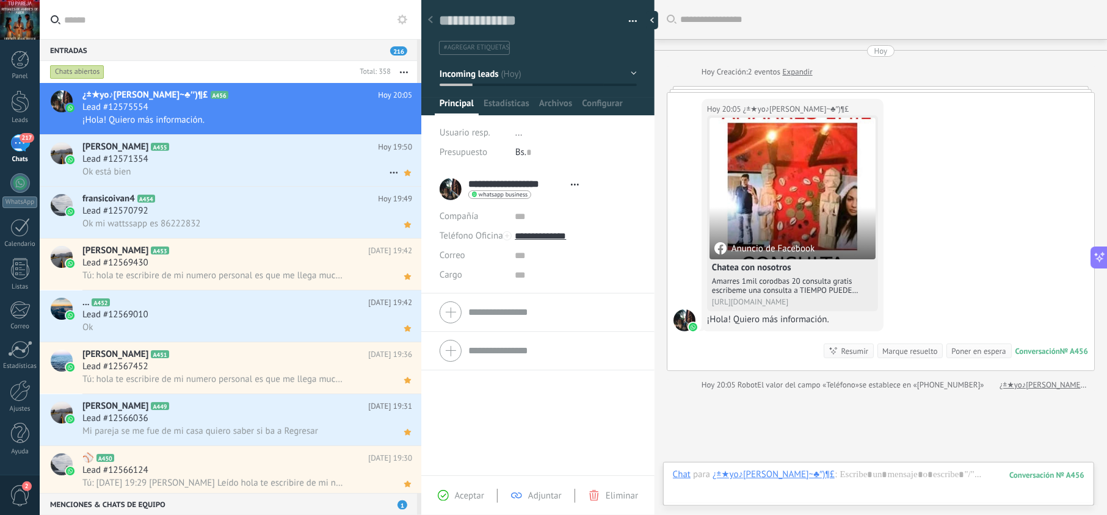
click at [216, 156] on div "Lead #12571354" at bounding box center [247, 159] width 330 height 12
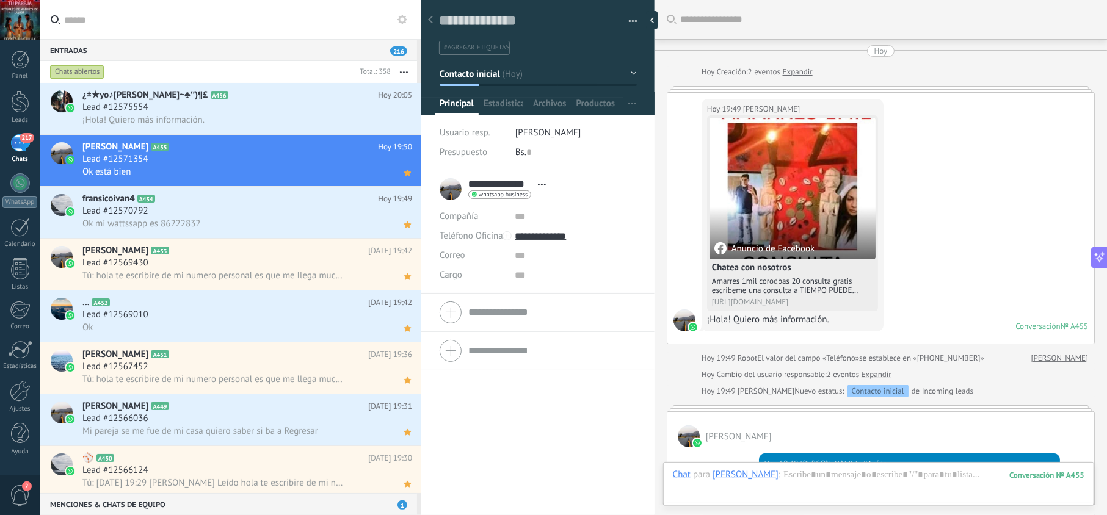
scroll to position [260, 0]
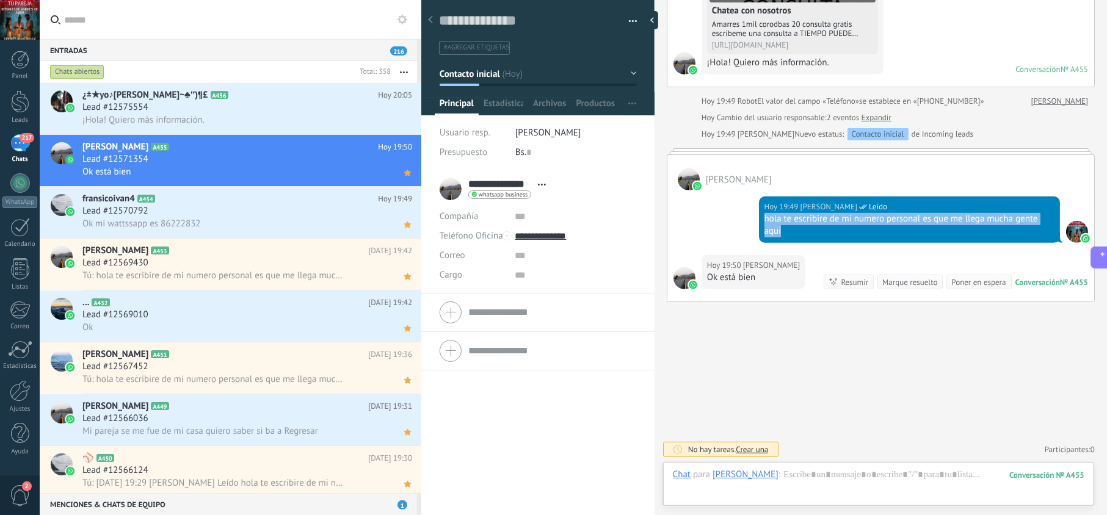
drag, startPoint x: 804, startPoint y: 233, endPoint x: 760, endPoint y: 220, distance: 45.2
click at [760, 220] on div "Hoy 19:49 jesus hernandez Leído hola te escribire de mi numero personal es que …" at bounding box center [909, 220] width 301 height 46
copy div "hola te escribire de mi numero personal es que me llega mucha gente aqui"
click at [313, 110] on div "Lead #12575554" at bounding box center [247, 107] width 330 height 12
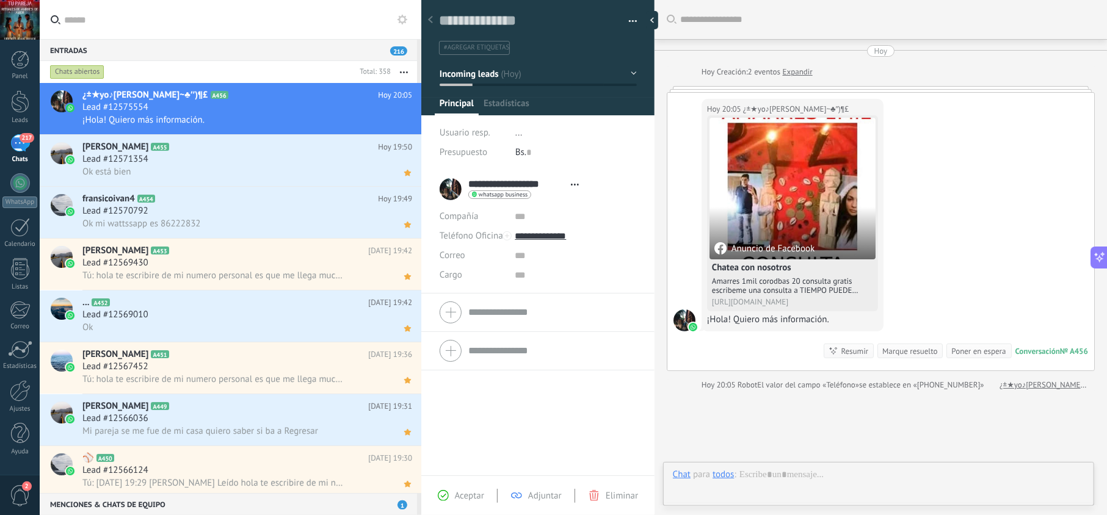
scroll to position [18, 0]
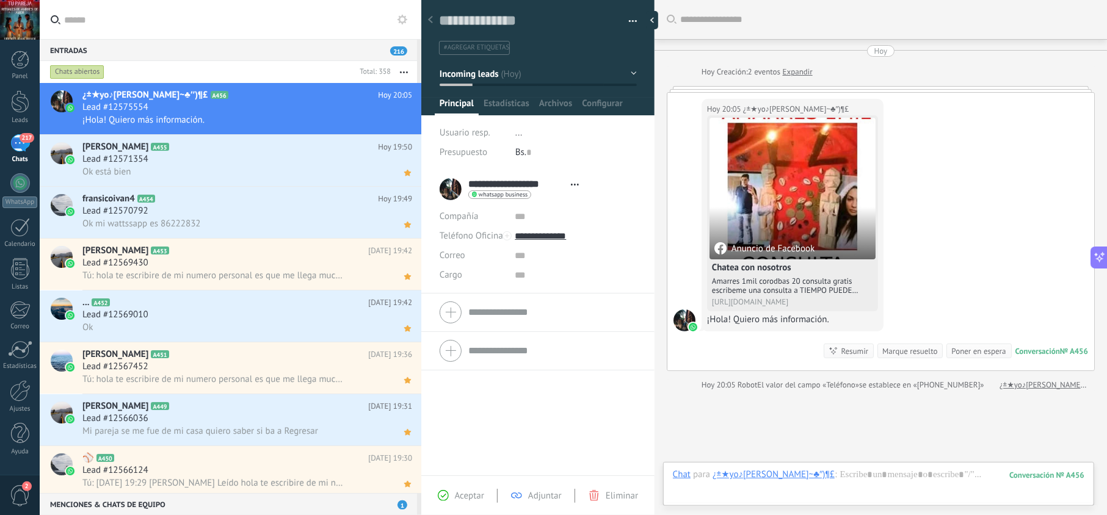
drag, startPoint x: 447, startPoint y: 501, endPoint x: 462, endPoint y: 498, distance: 15.5
click at [448, 501] on div "Aceptar" at bounding box center [461, 495] width 46 height 11
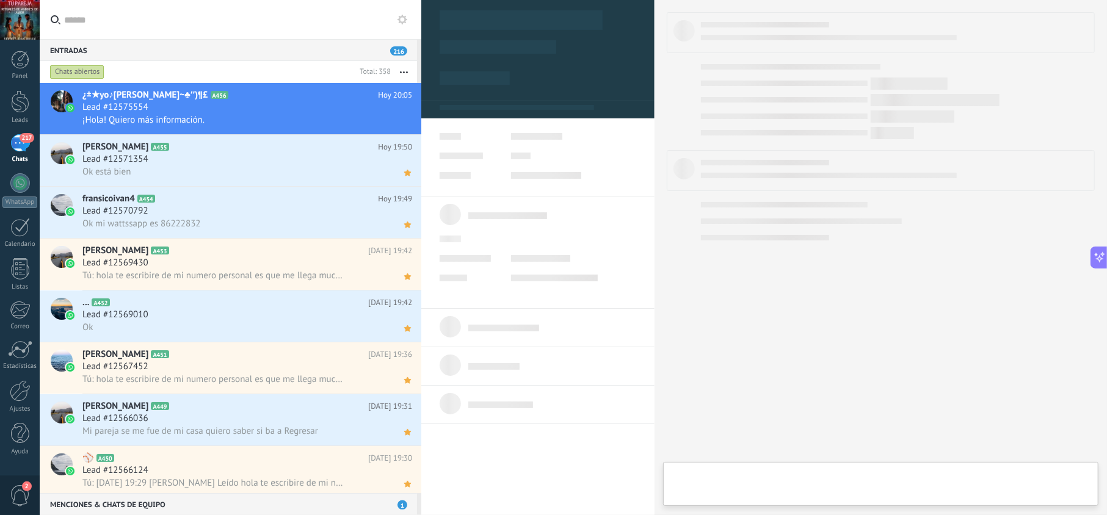
type textarea "**********"
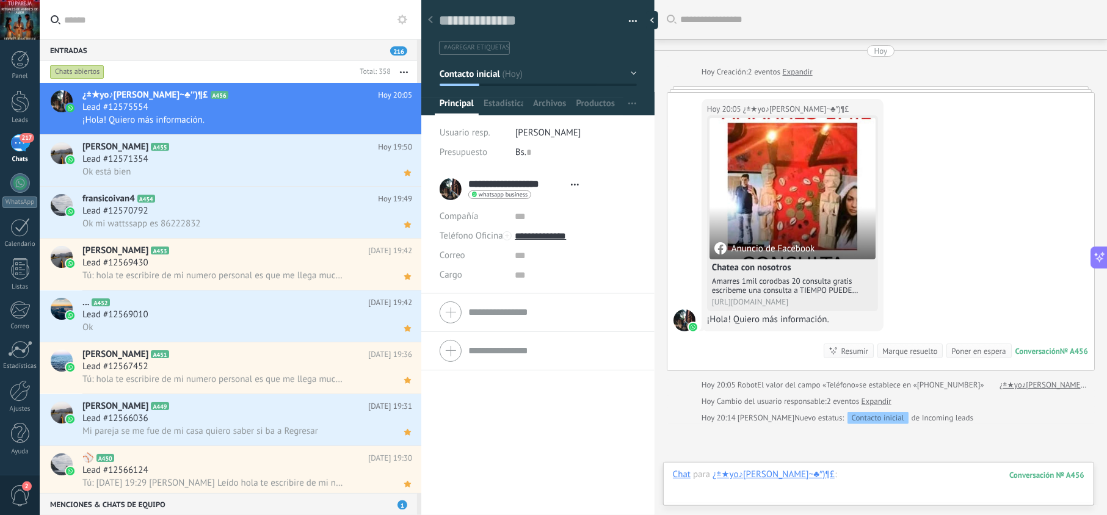
click at [818, 475] on div at bounding box center [879, 487] width 412 height 37
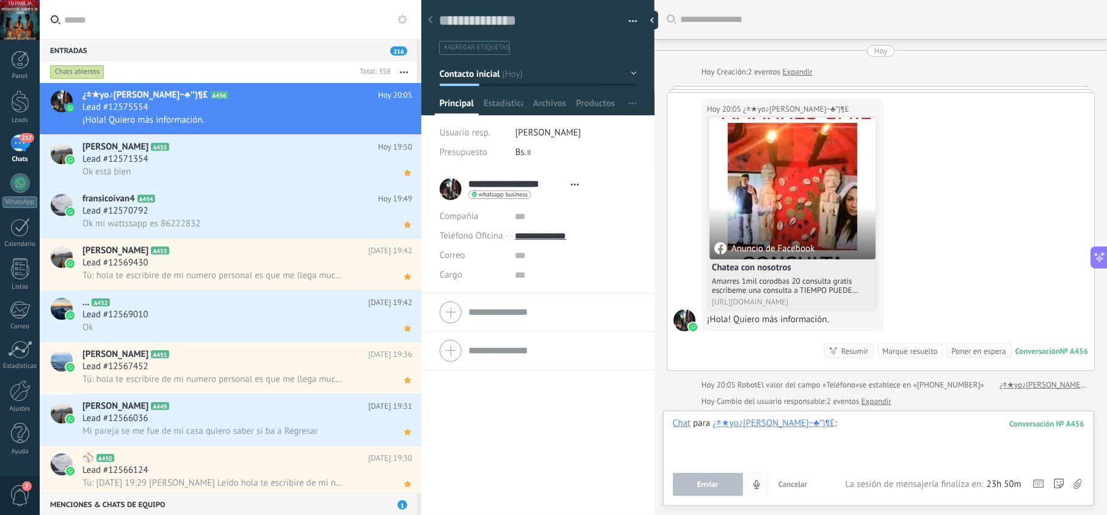
paste div
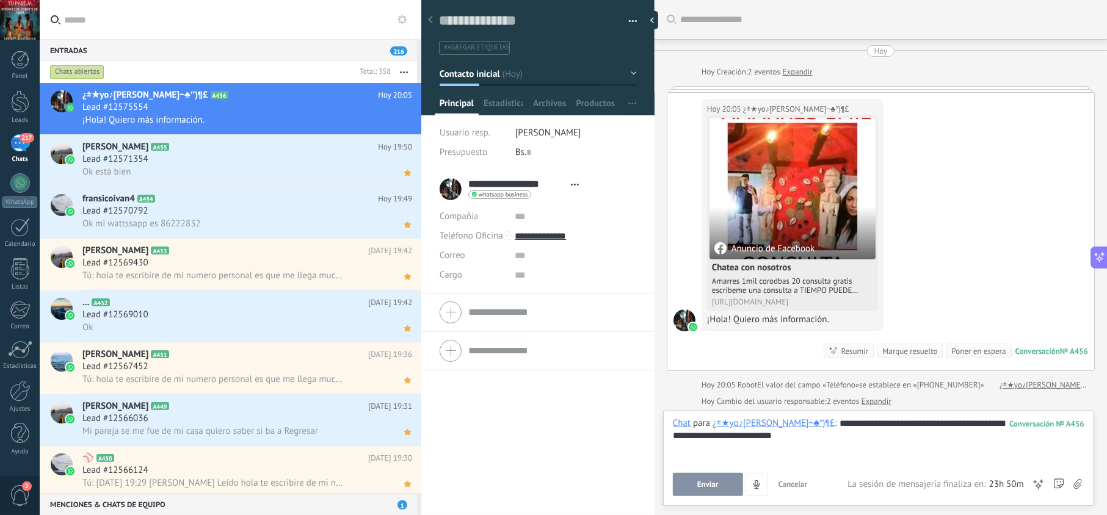
click at [715, 486] on span "Enviar" at bounding box center [707, 485] width 21 height 9
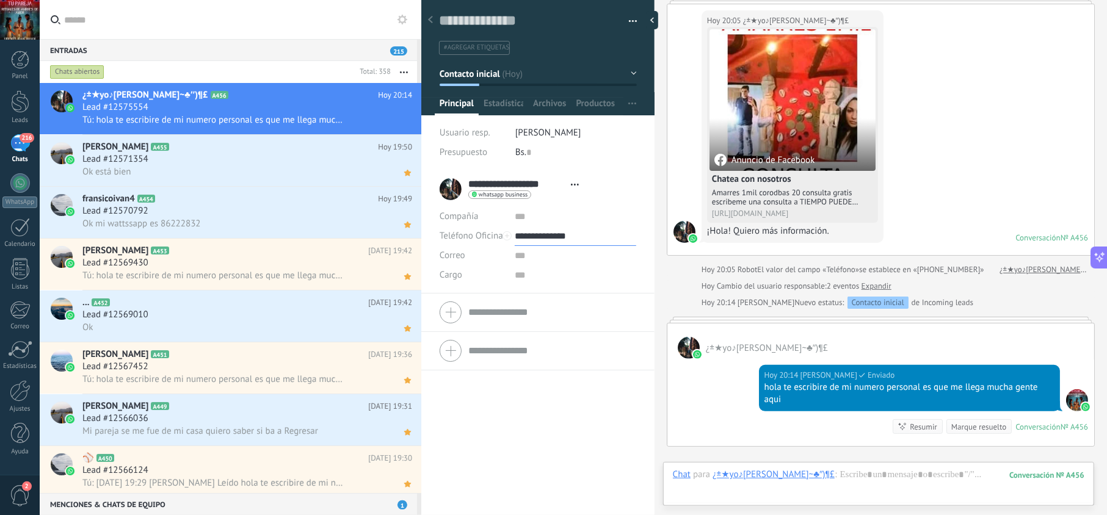
click at [538, 228] on input "**********" at bounding box center [575, 237] width 121 height 20
type input "**********"
drag, startPoint x: 557, startPoint y: 294, endPoint x: 545, endPoint y: 326, distance: 34.4
click at [556, 294] on div "Copiar" at bounding box center [575, 298] width 120 height 21
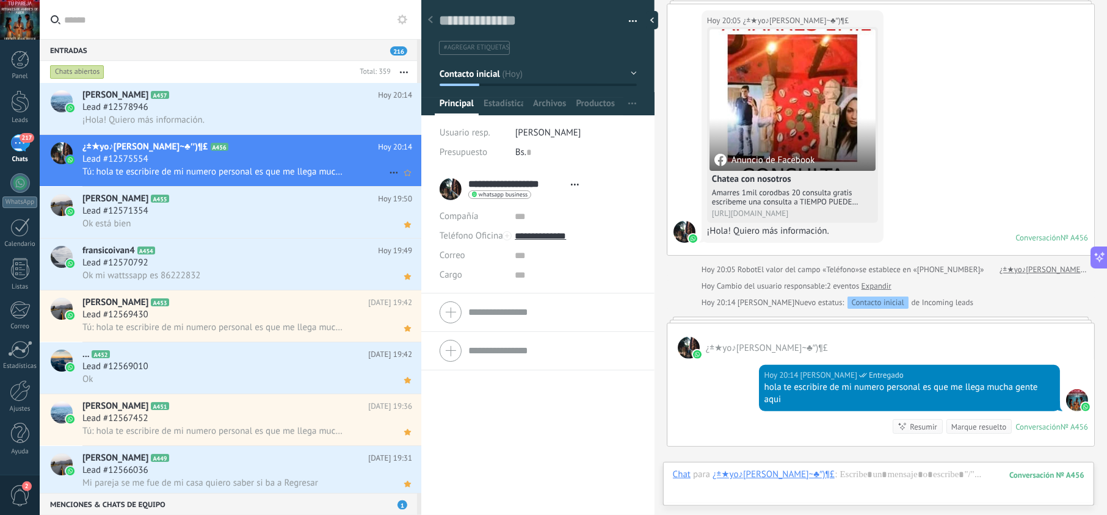
click at [401, 178] on icon at bounding box center [407, 173] width 13 height 15
click at [321, 167] on span "Tú: hola te escribire de mi numero personal es que me llega mucha gente aqui" at bounding box center [213, 172] width 263 height 12
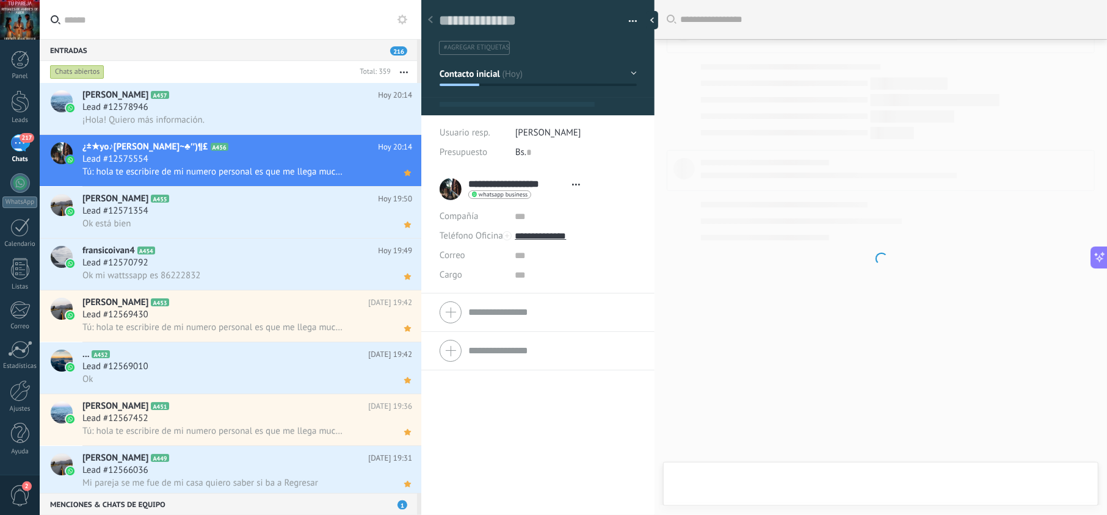
type textarea "**********"
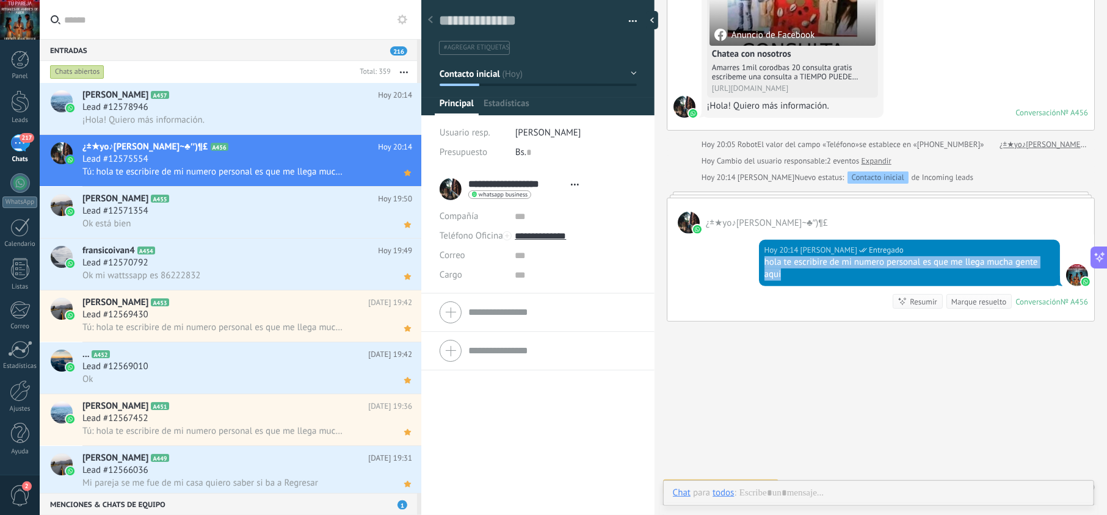
drag, startPoint x: 793, startPoint y: 279, endPoint x: 763, endPoint y: 266, distance: 32.6
click at [765, 266] on div "hola te escribire de mi numero personal es que me llega mucha gente aqui" at bounding box center [910, 268] width 290 height 24
copy div "hola te escribire de mi numero personal es que me llega mucha gente aqui"
click at [247, 117] on div "¡Hola! Quiero más información." at bounding box center [247, 120] width 330 height 13
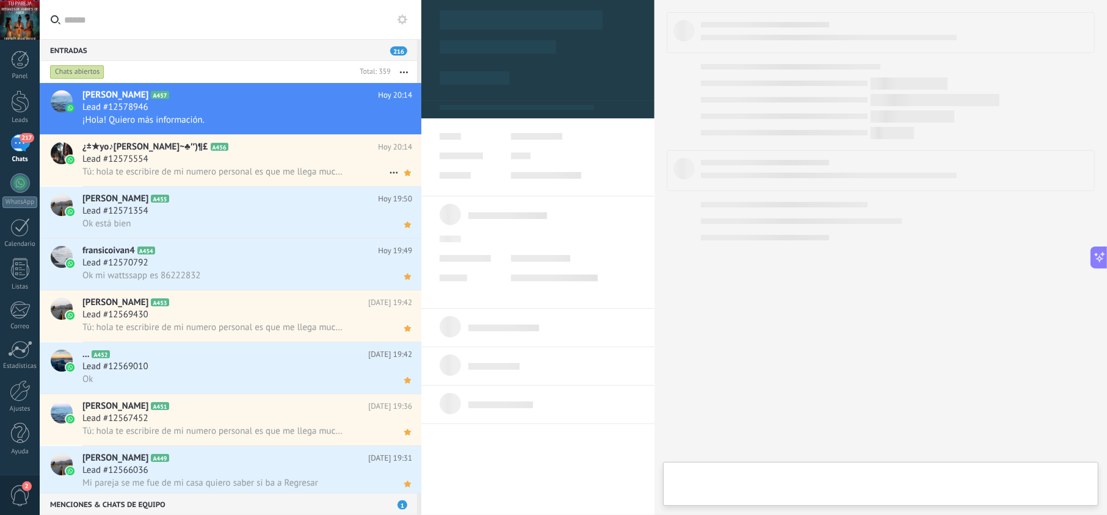
click at [244, 150] on h2 "¿±★yo♪eLIEZeR~♣″)¶£ A456" at bounding box center [230, 147] width 296 height 12
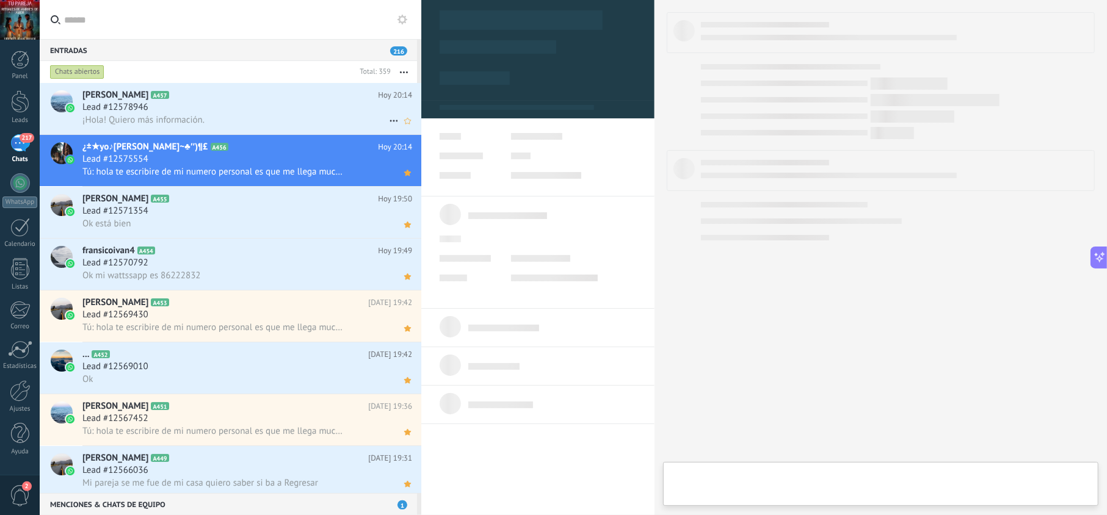
click at [275, 103] on div "Lead #12578946" at bounding box center [247, 107] width 330 height 12
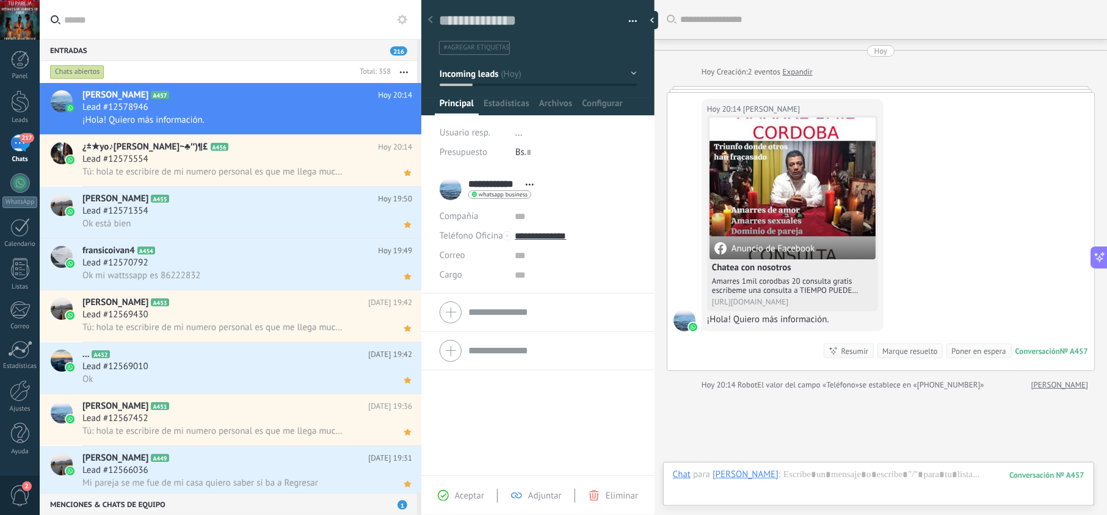
click at [467, 501] on span "Aceptar" at bounding box center [469, 496] width 29 height 12
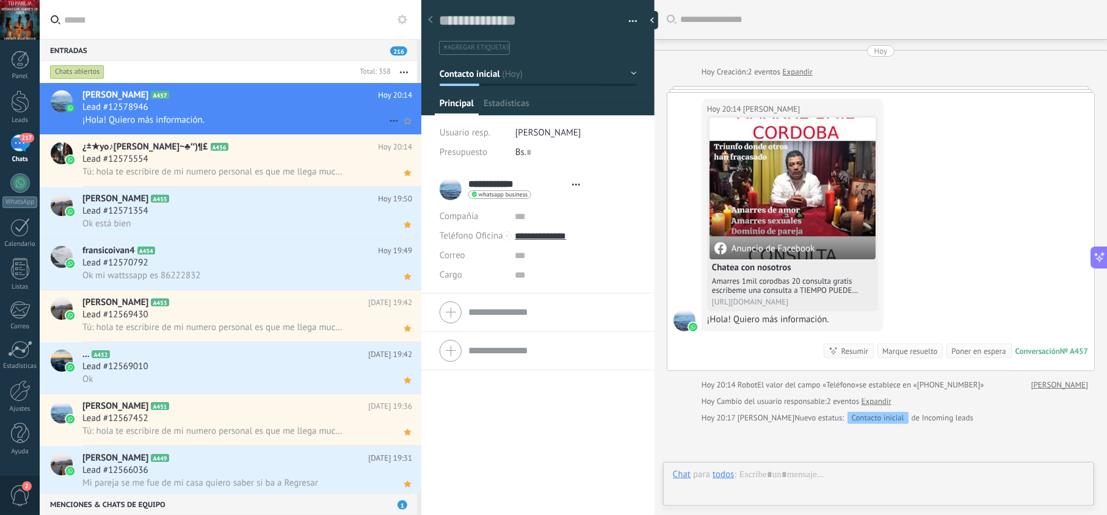
type textarea "**********"
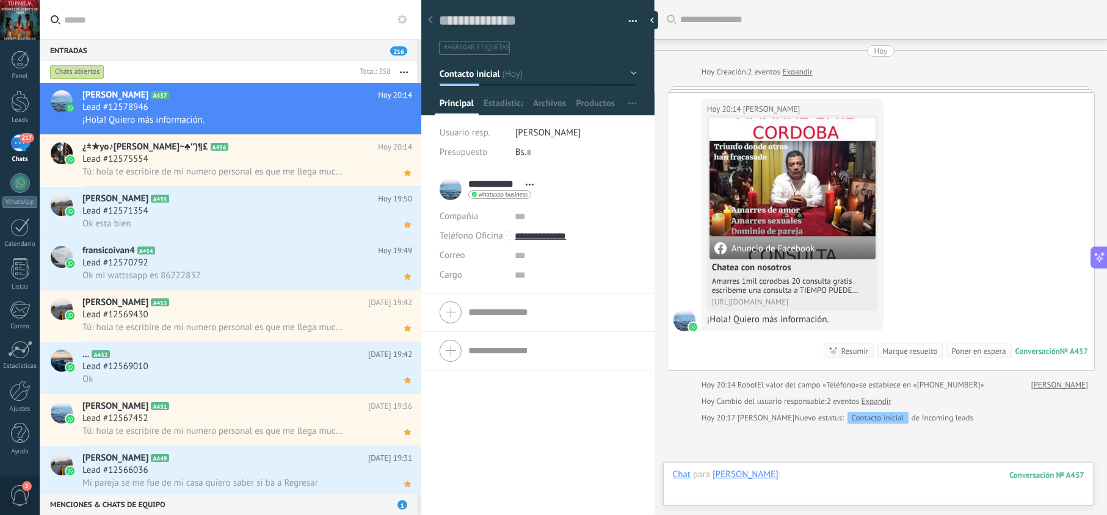
click at [792, 474] on div at bounding box center [879, 487] width 412 height 37
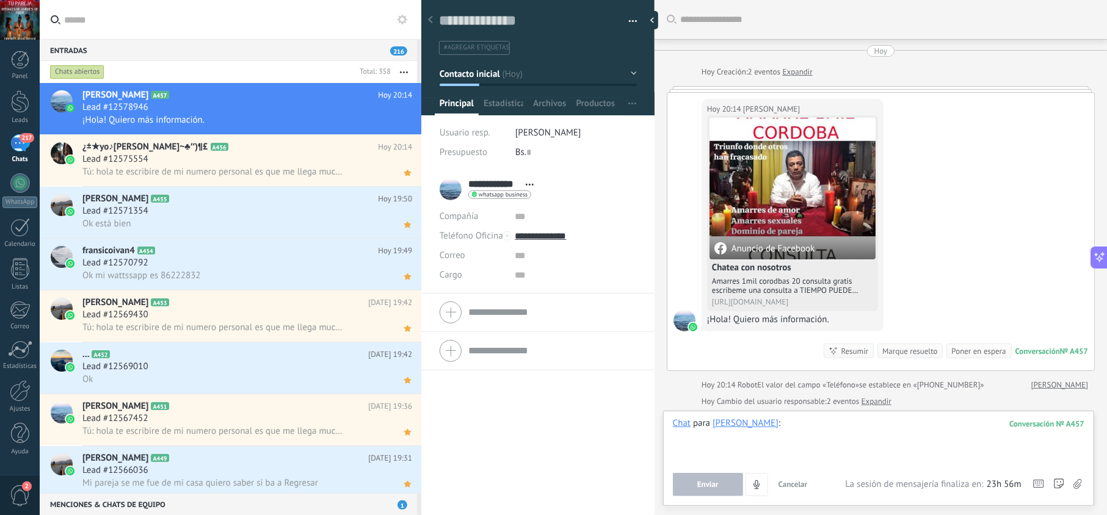
paste div
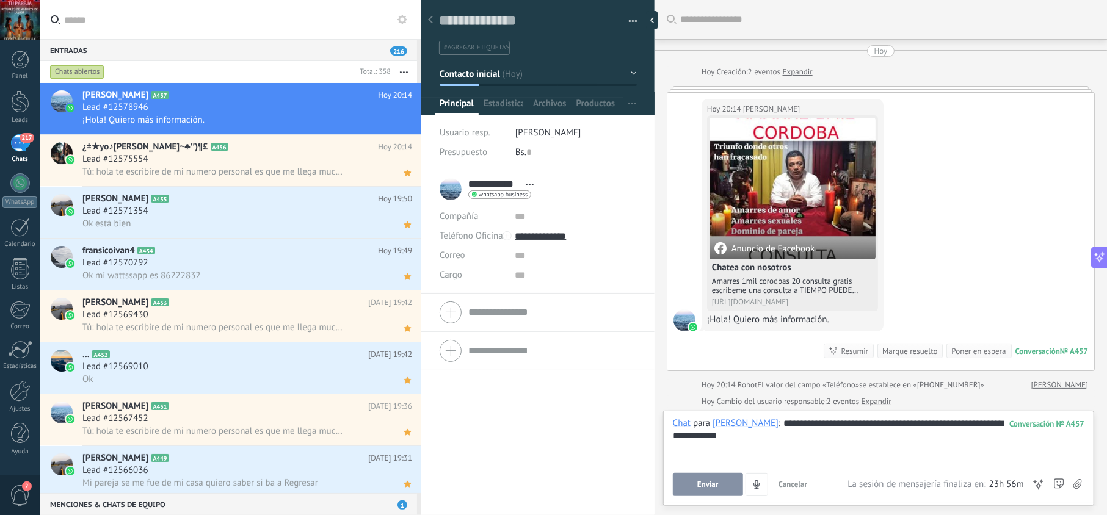
click at [709, 484] on span "Enviar" at bounding box center [707, 485] width 21 height 9
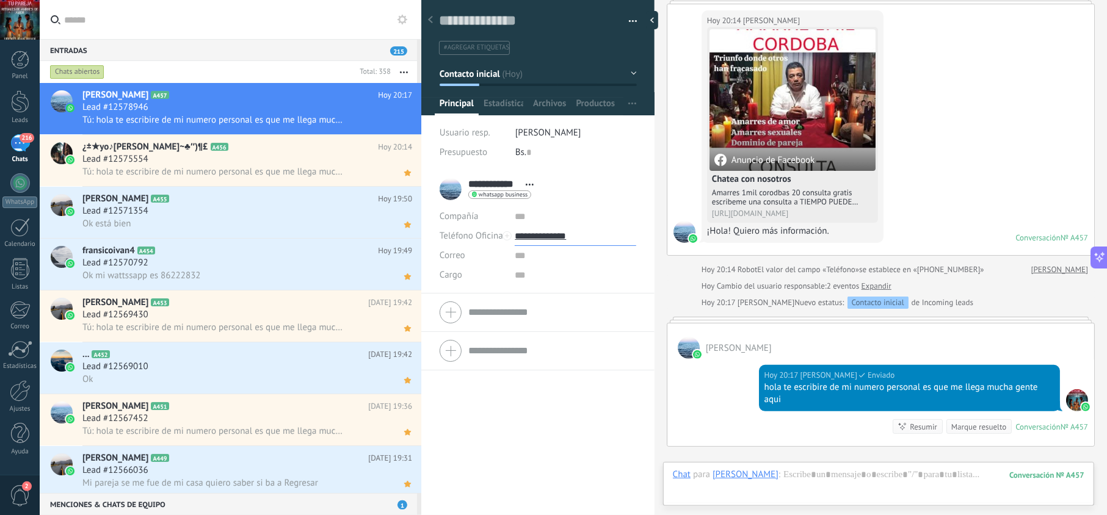
click at [548, 241] on input "**********" at bounding box center [575, 237] width 121 height 20
type input "**********"
click at [559, 300] on div "Copiar" at bounding box center [575, 298] width 120 height 21
click at [404, 118] on use at bounding box center [407, 121] width 7 height 6
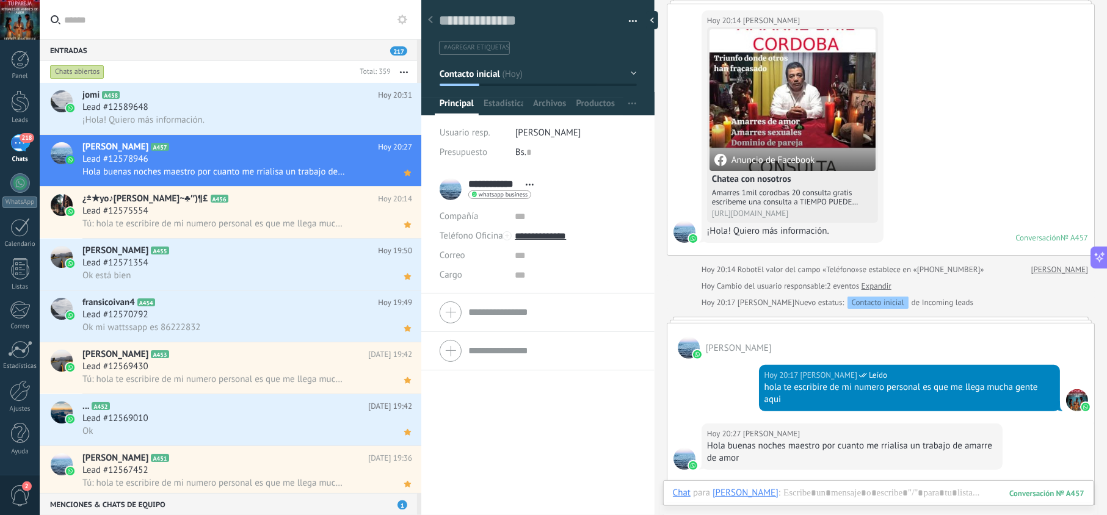
scroll to position [155, 0]
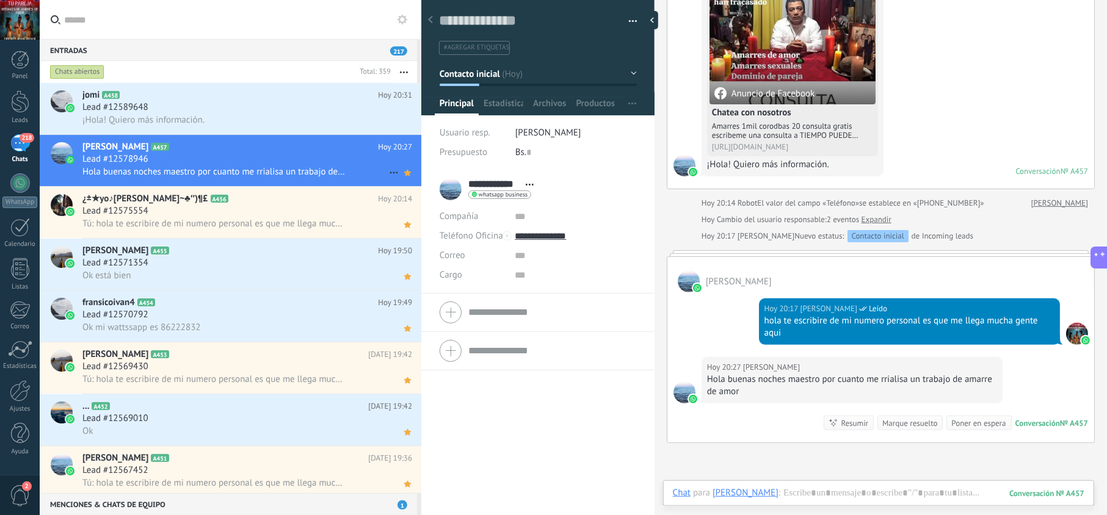
click at [340, 174] on span "Hola buenas noches maestro por cuanto me rrialisa un trabajo de amarre de amor" at bounding box center [213, 172] width 263 height 12
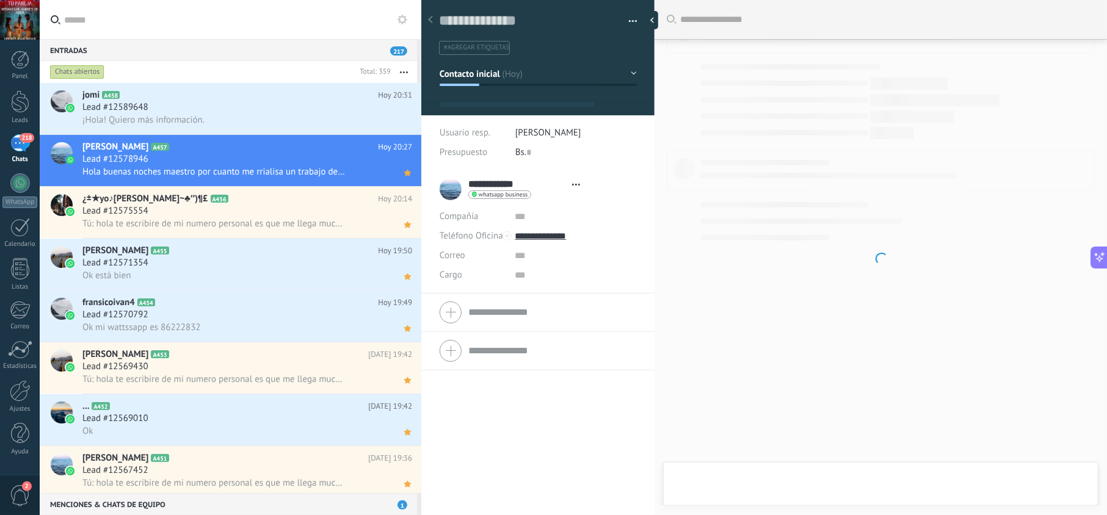
scroll to position [18, 0]
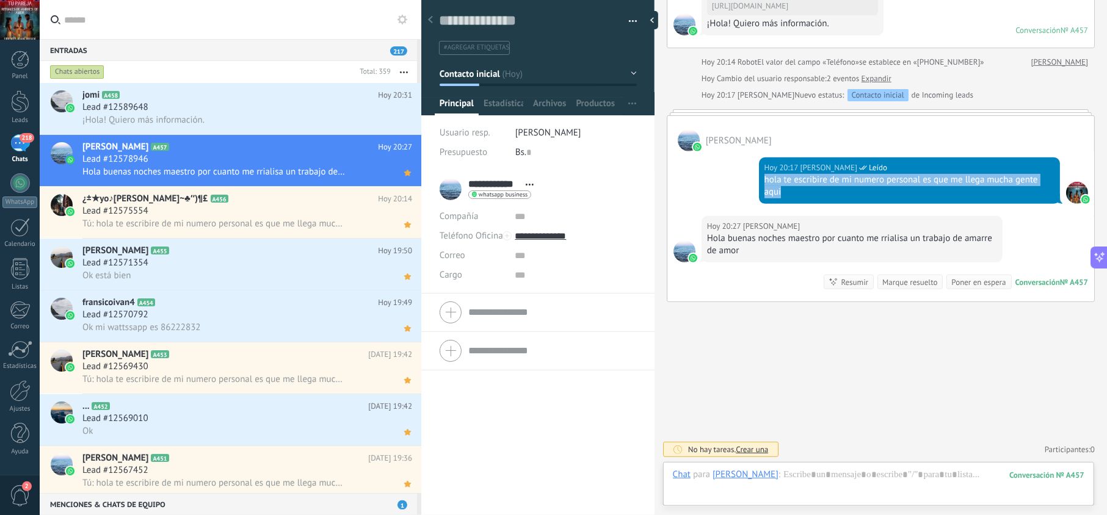
drag, startPoint x: 804, startPoint y: 191, endPoint x: 763, endPoint y: 182, distance: 42.4
click at [765, 182] on div "hola te escribire de mi numero personal es que me llega mucha gente aqui" at bounding box center [910, 186] width 290 height 24
copy div "hola te escribire de mi numero personal es que me llega mucha gente aqui"
click at [232, 120] on div "¡Hola! Quiero más información." at bounding box center [247, 120] width 330 height 13
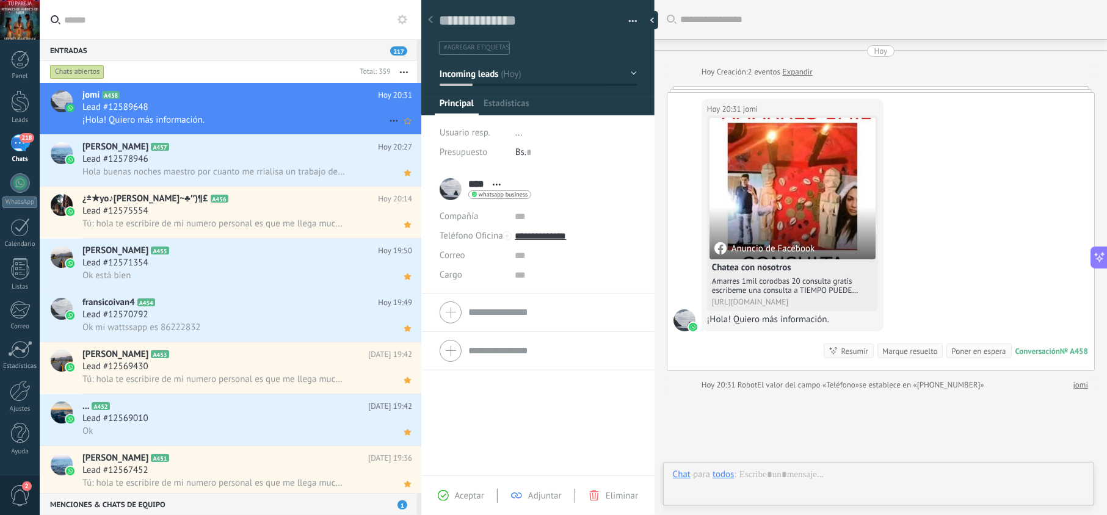
scroll to position [18, 0]
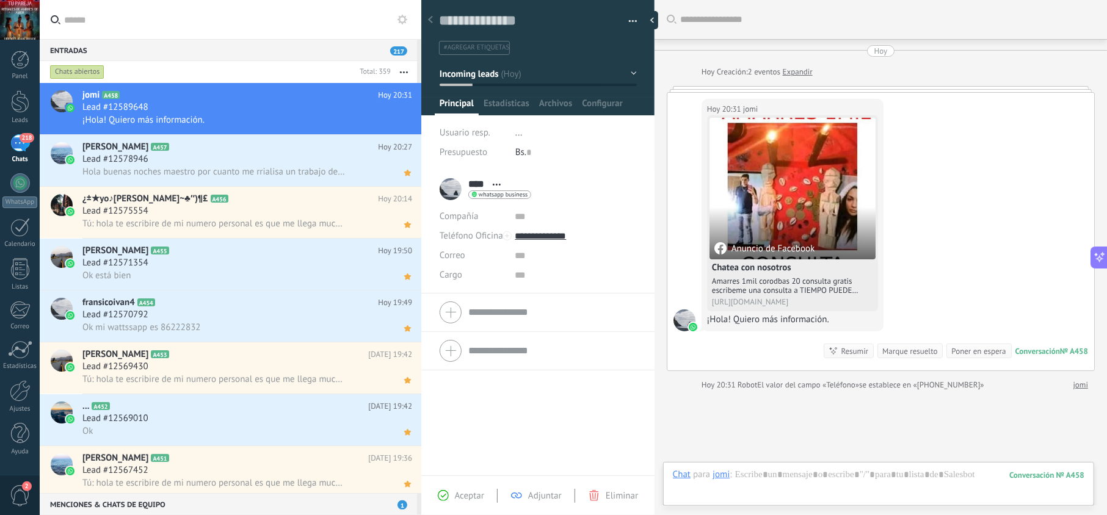
click at [454, 487] on div "Aceptar Adjuntar Eliminar" at bounding box center [537, 496] width 233 height 40
drag, startPoint x: 457, startPoint y: 495, endPoint x: 467, endPoint y: 497, distance: 10.1
click at [458, 495] on span "Aceptar" at bounding box center [469, 496] width 29 height 12
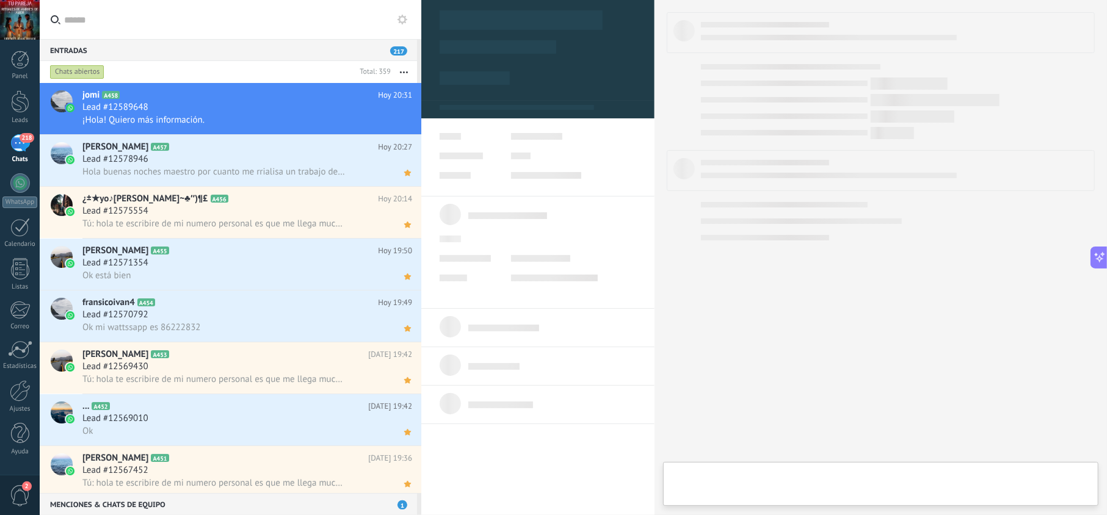
type textarea "**********"
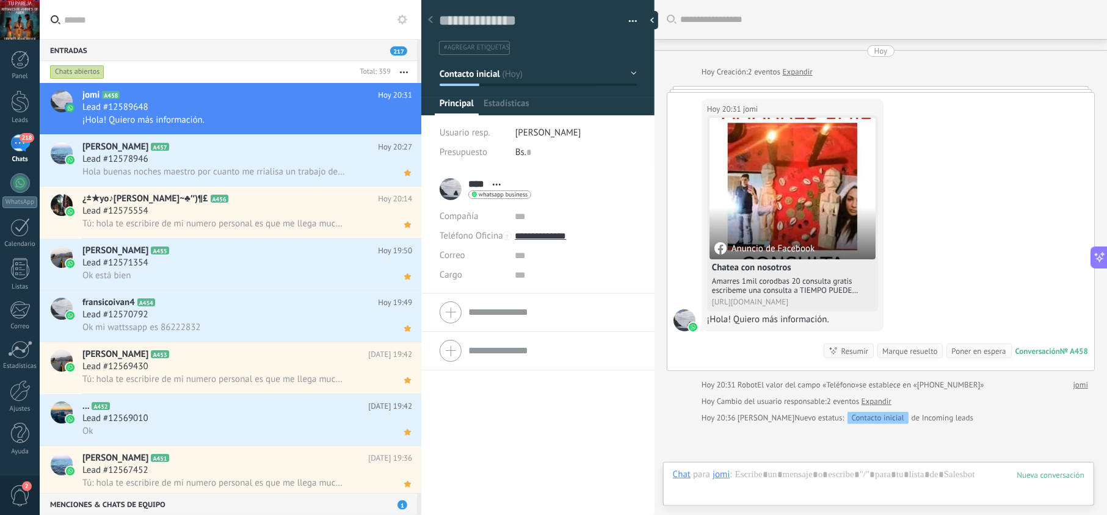
scroll to position [18, 0]
click at [793, 469] on div at bounding box center [879, 487] width 412 height 37
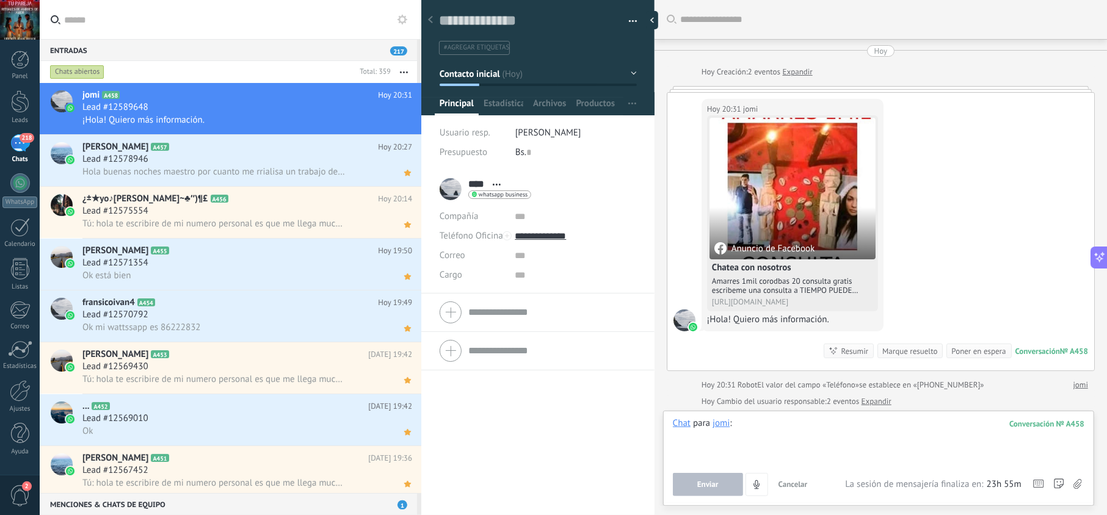
paste div
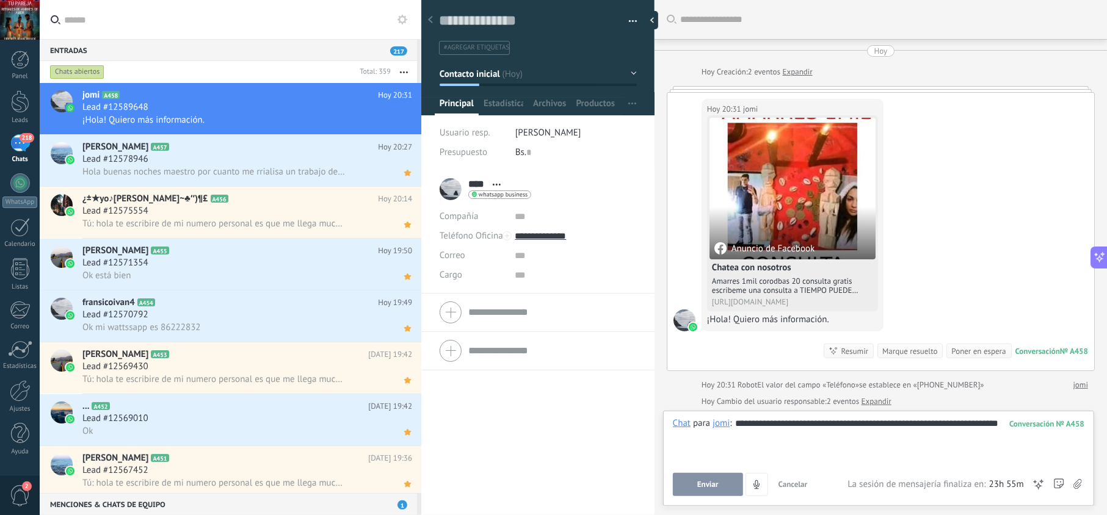
click at [696, 482] on button "Enviar" at bounding box center [708, 484] width 70 height 23
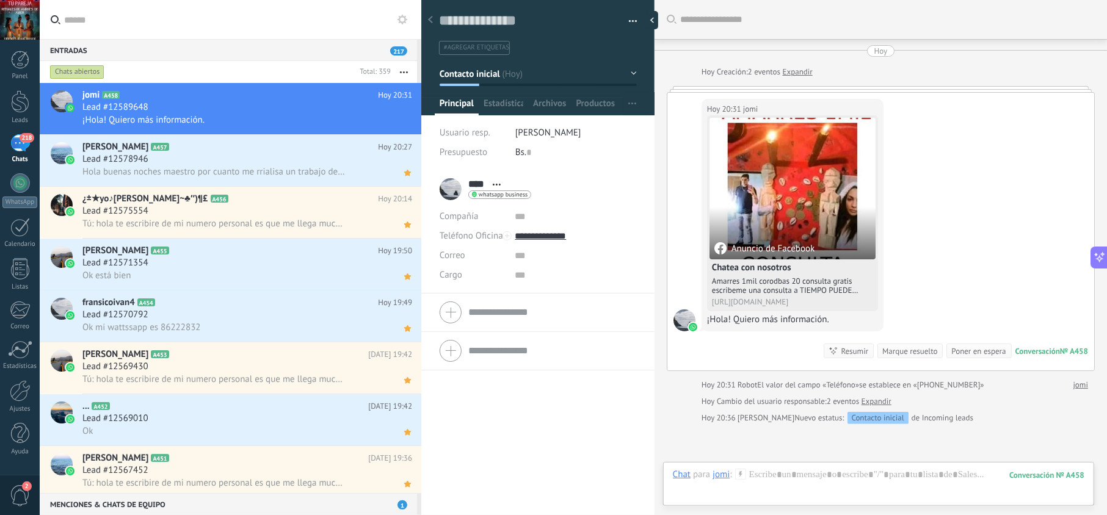
scroll to position [89, 0]
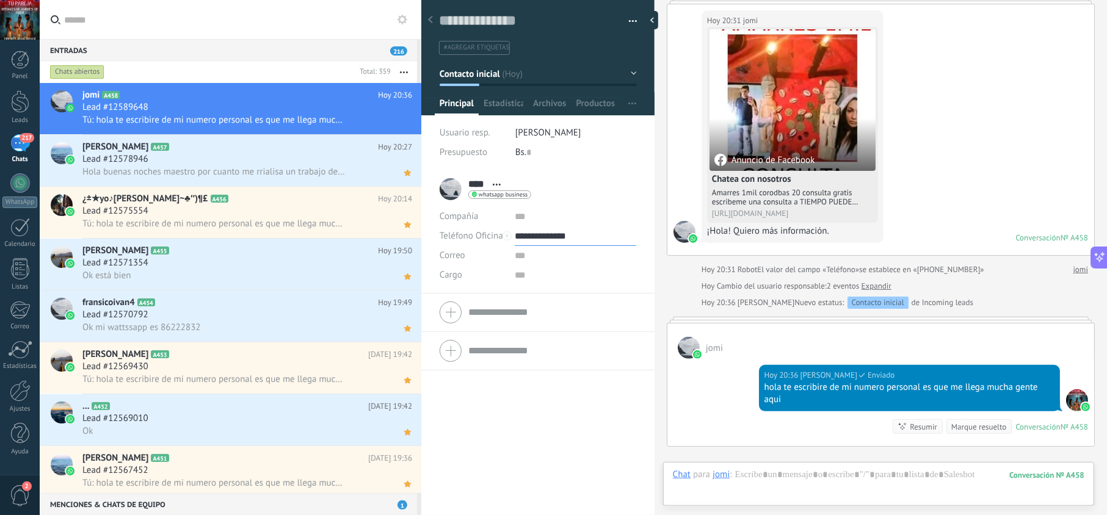
click at [551, 235] on input "**********" at bounding box center [575, 237] width 121 height 20
type input "**********"
click at [550, 296] on div "Copiar" at bounding box center [575, 298] width 120 height 21
click at [276, 100] on h2 "jomi A458" at bounding box center [230, 95] width 296 height 12
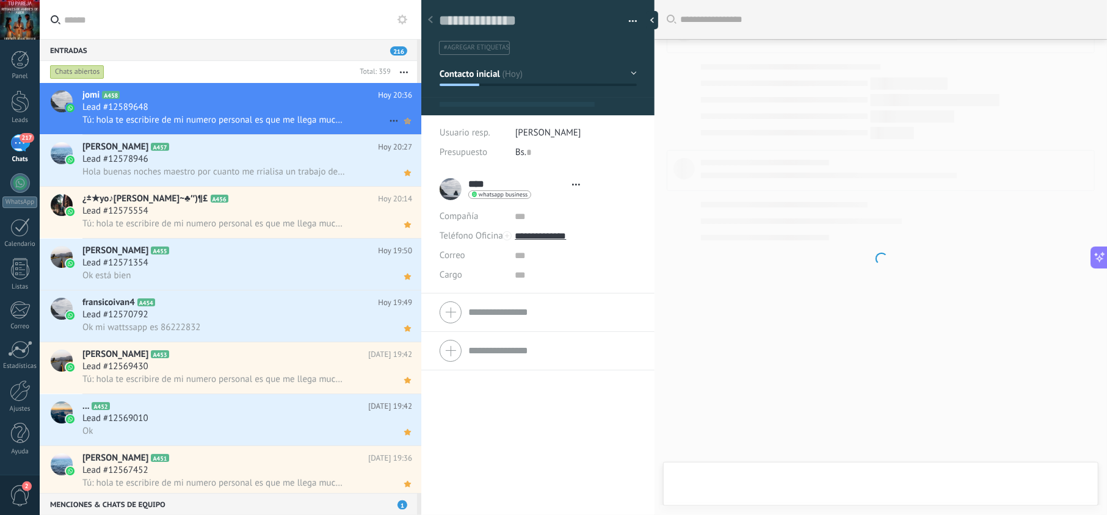
click at [404, 123] on use at bounding box center [407, 121] width 7 height 6
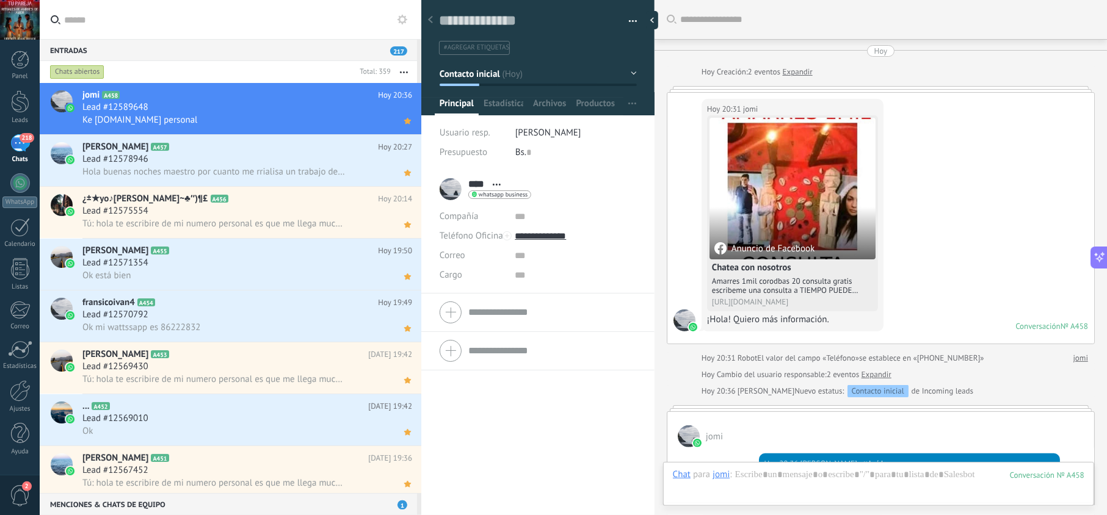
scroll to position [18, 0]
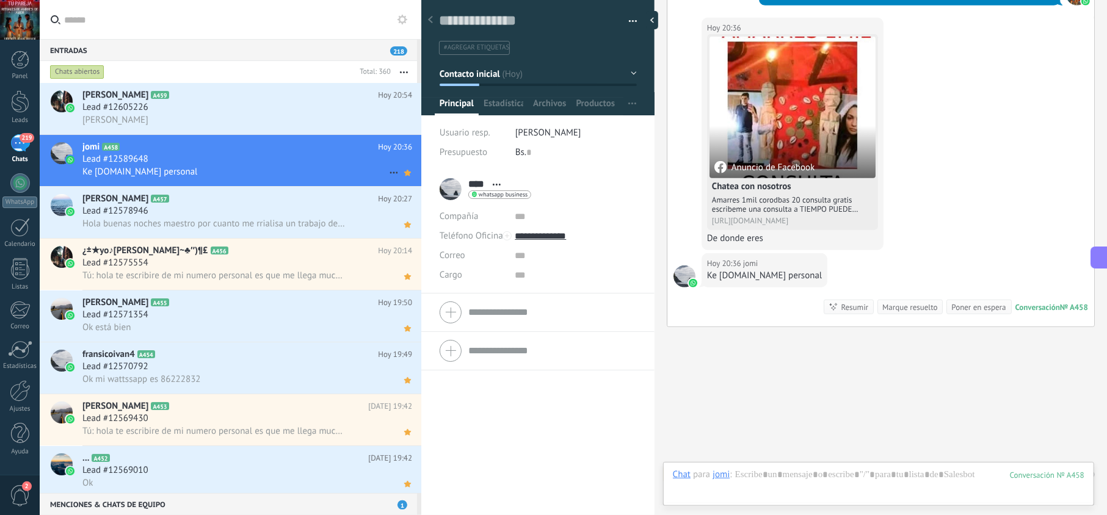
click at [262, 164] on div "Lead #12589648" at bounding box center [247, 159] width 330 height 12
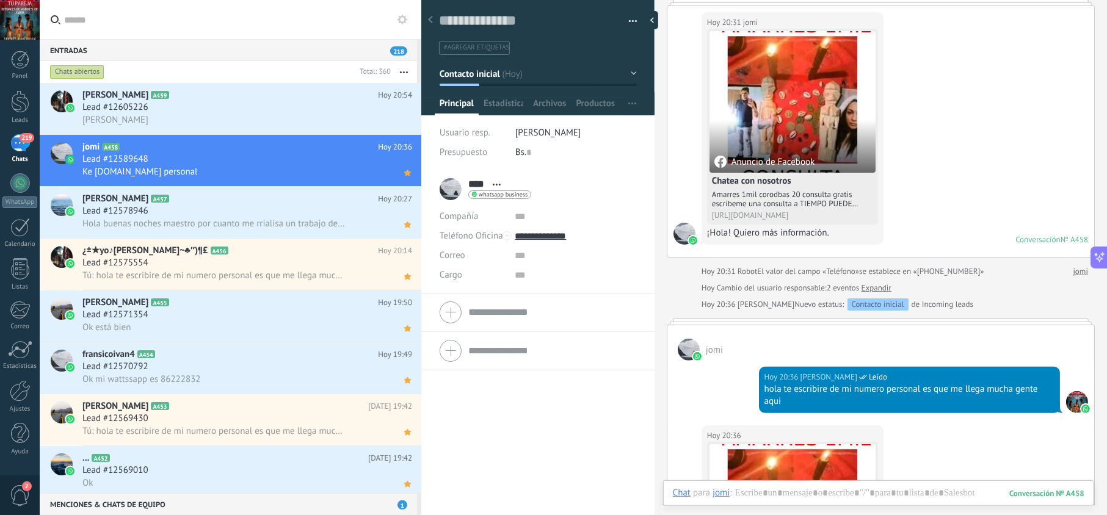
scroll to position [61, 0]
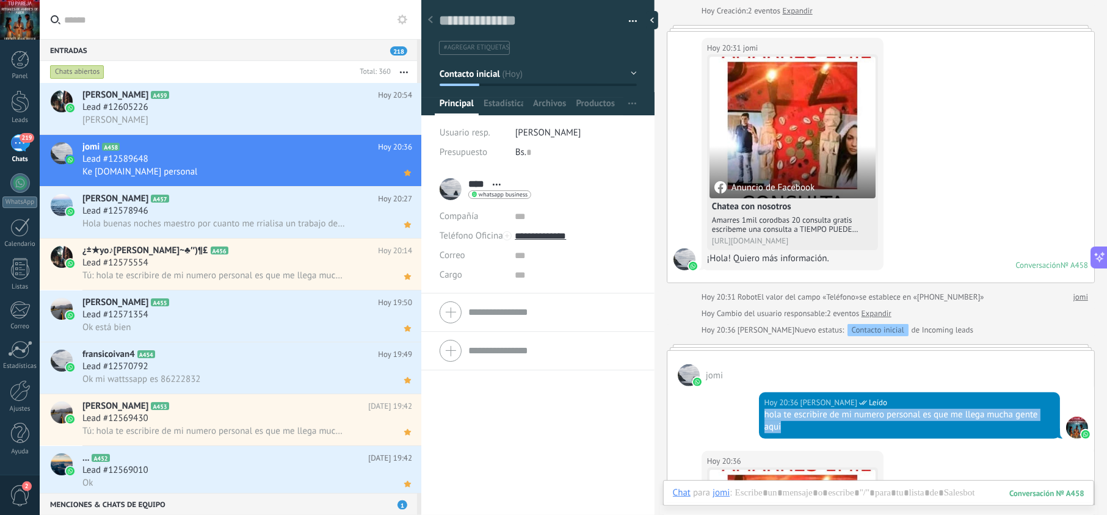
drag, startPoint x: 800, startPoint y: 429, endPoint x: 755, endPoint y: 417, distance: 46.2
click at [759, 419] on div "Hoy 20:36 jesus hernandez Leído hola te escribire de mi numero personal es que …" at bounding box center [909, 416] width 301 height 46
copy div "hola te escribire de mi numero personal es que me llega mucha gente aqui"
click at [282, 105] on div "Lead #12605226" at bounding box center [247, 107] width 330 height 12
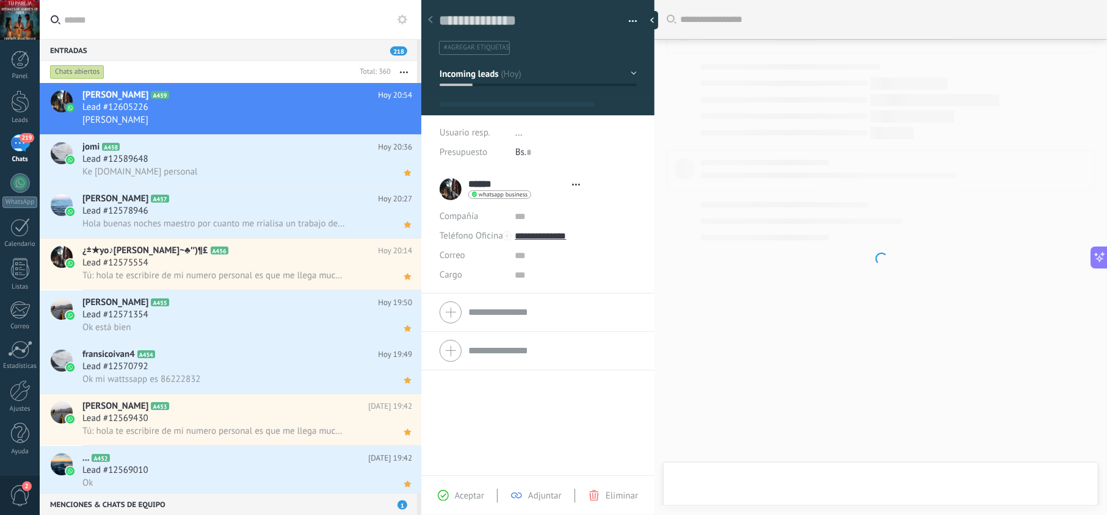
scroll to position [18, 0]
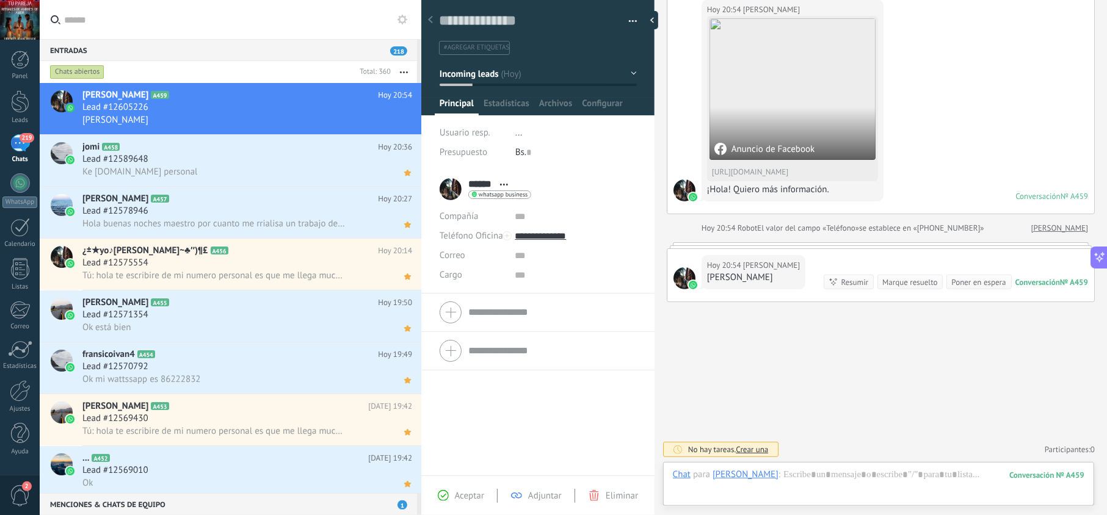
click at [475, 497] on span "Aceptar" at bounding box center [469, 496] width 29 height 12
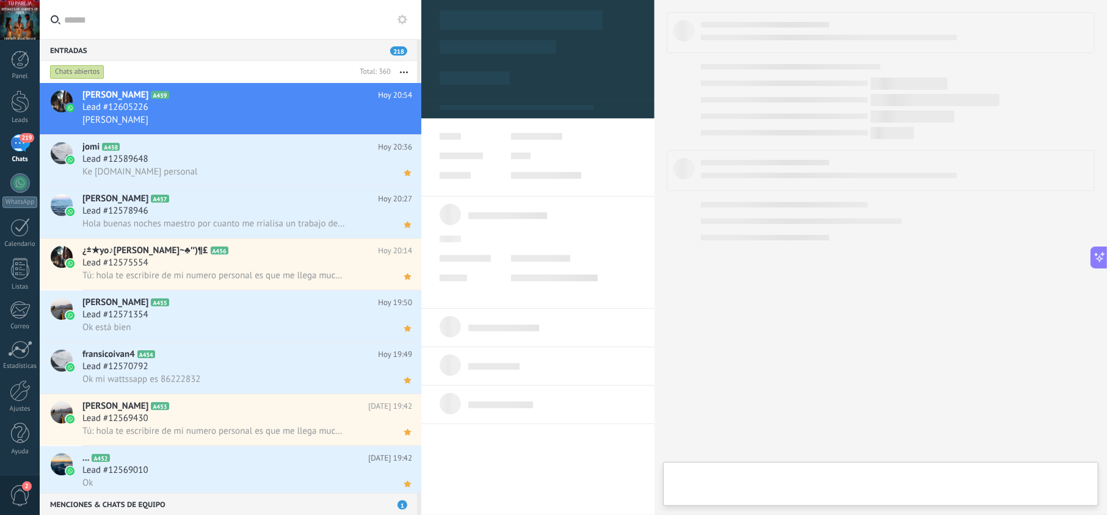
type textarea "**********"
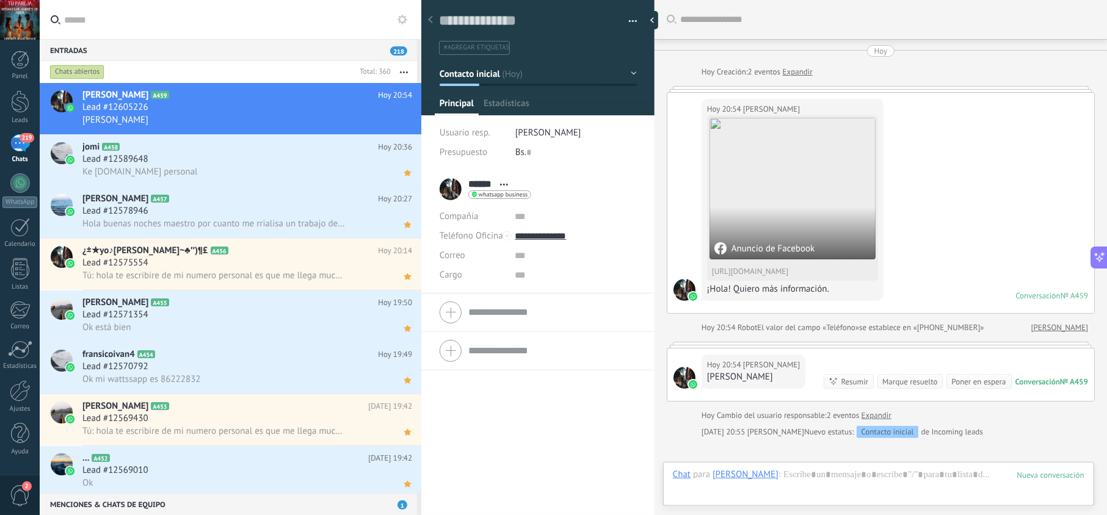
scroll to position [138, 0]
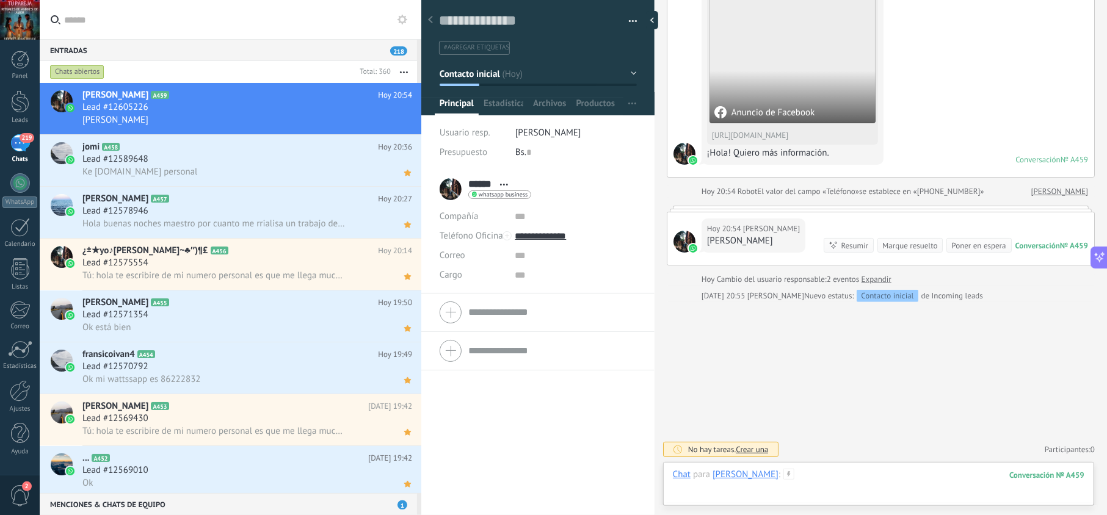
click at [807, 476] on div at bounding box center [879, 487] width 412 height 37
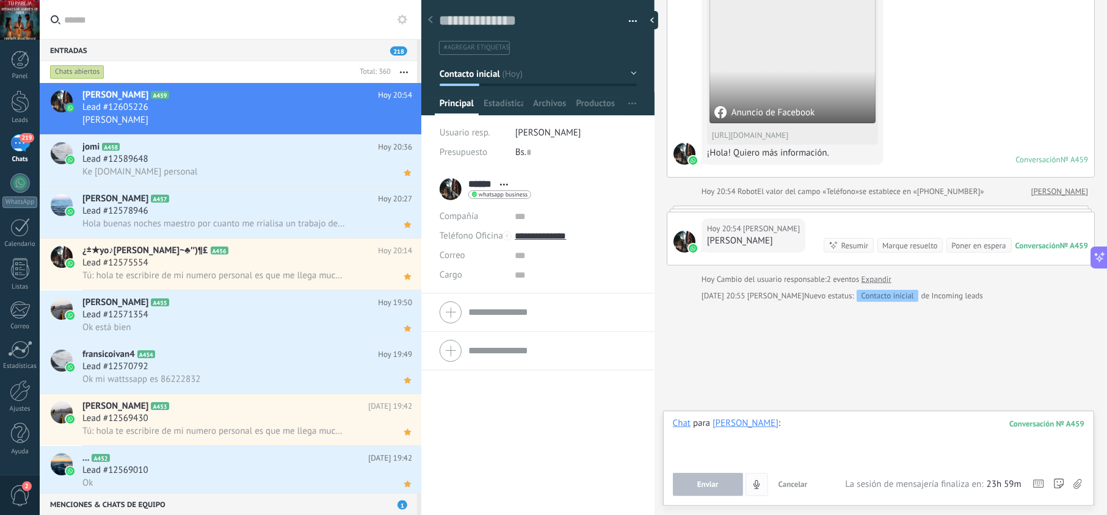
paste div
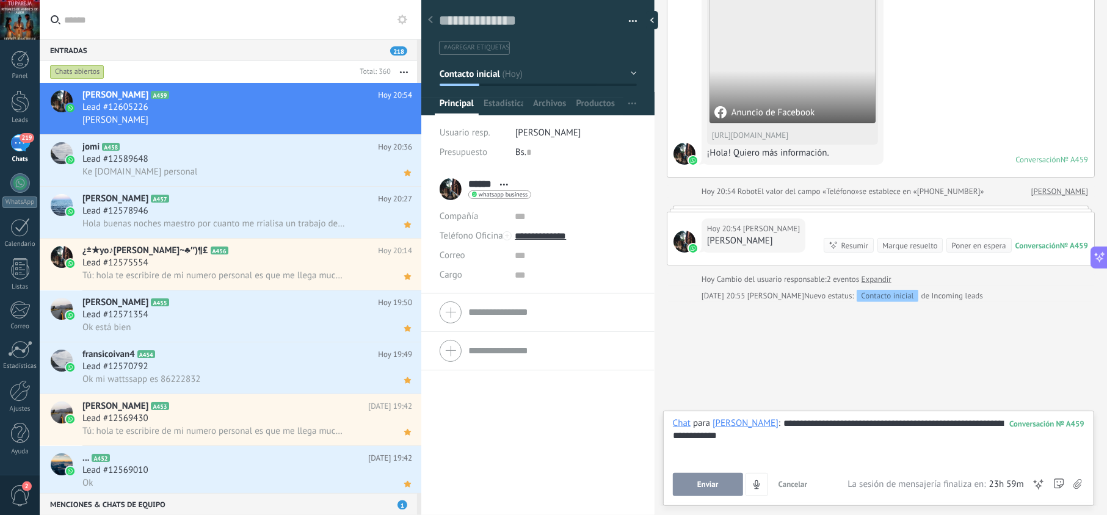
click at [733, 486] on button "Enviar" at bounding box center [708, 484] width 70 height 23
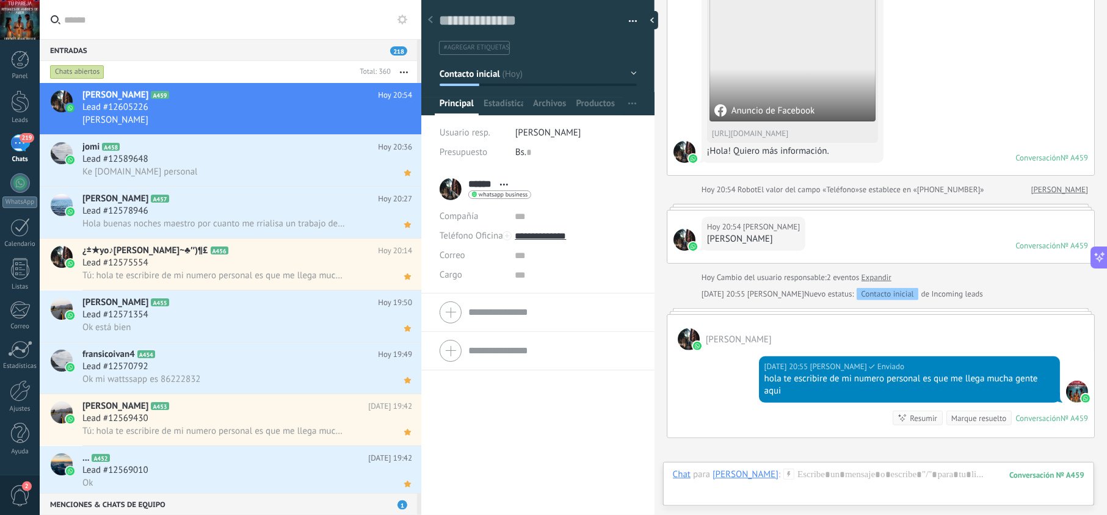
scroll to position [131, 0]
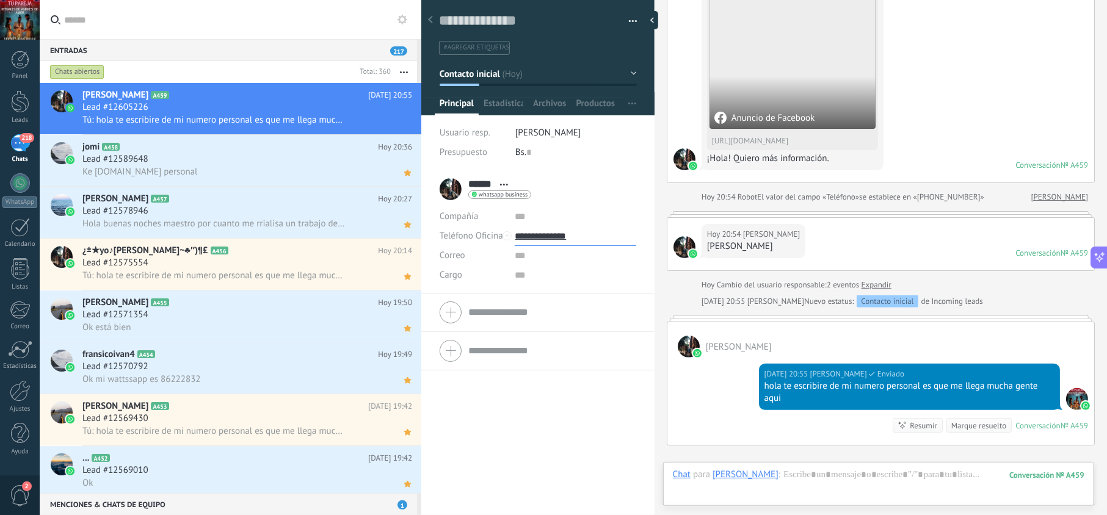
click at [535, 233] on input "**********" at bounding box center [575, 237] width 121 height 20
type input "**********"
click at [557, 300] on div "Copiar" at bounding box center [575, 298] width 120 height 21
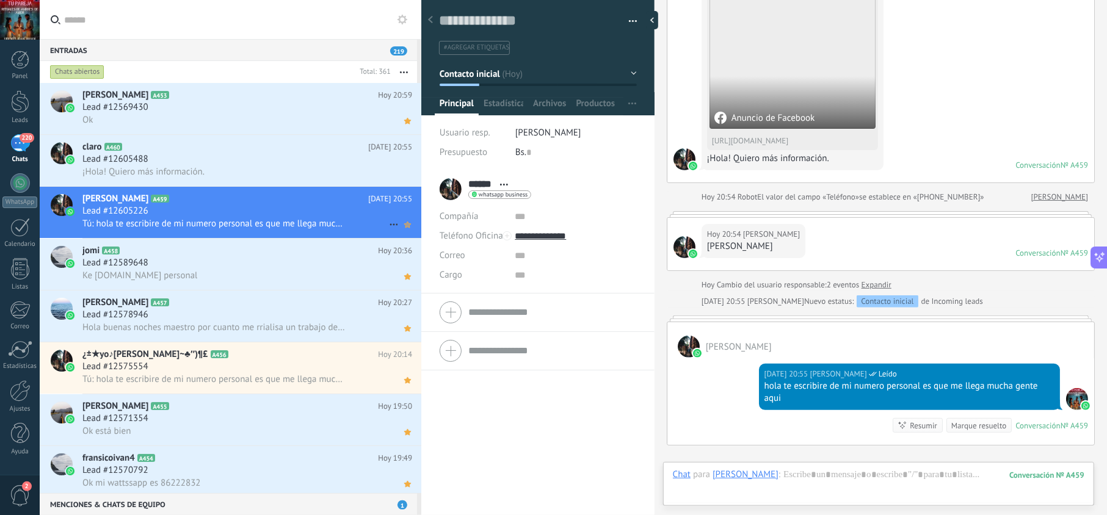
click at [404, 228] on icon at bounding box center [407, 224] width 13 height 15
drag, startPoint x: 790, startPoint y: 401, endPoint x: 763, endPoint y: 393, distance: 28.4
click at [765, 393] on div "hola te escribire de mi numero personal es que me llega mucha gente aqui" at bounding box center [910, 392] width 290 height 24
copy div "hola te escribire de mi numero personal es que me llega mucha gente aqui"
click at [217, 150] on h2 "claro A460" at bounding box center [225, 147] width 286 height 12
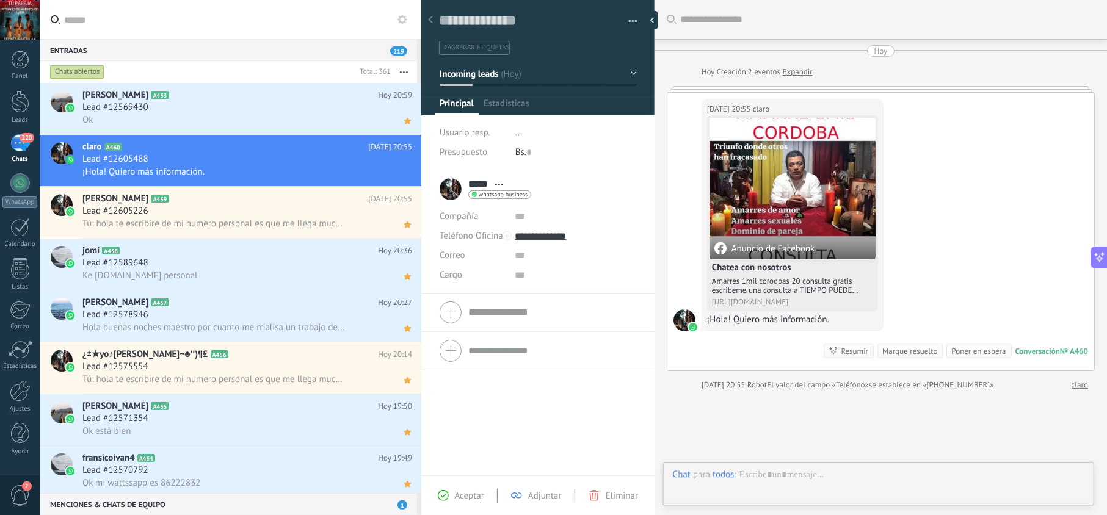
scroll to position [18, 0]
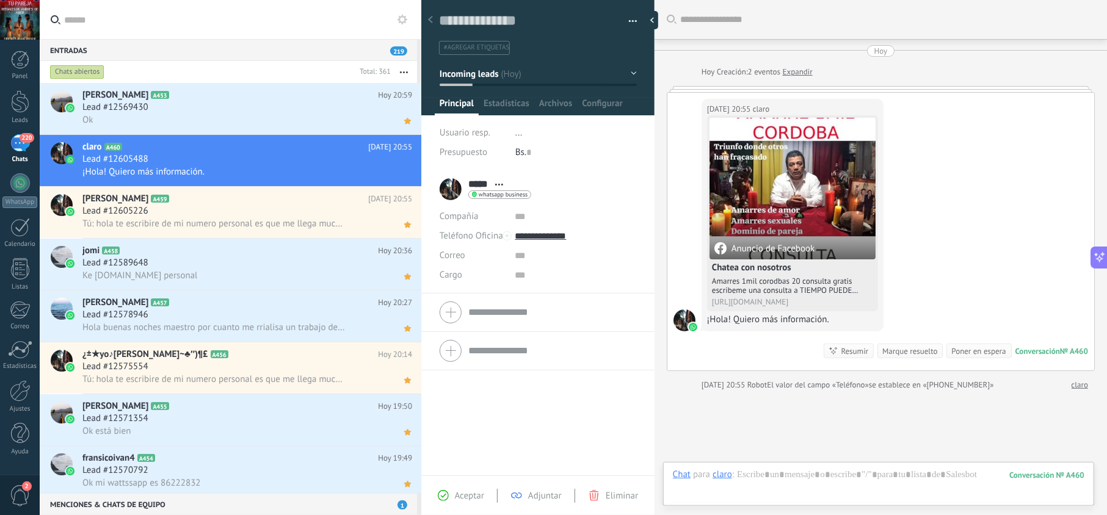
click at [467, 497] on span "Aceptar" at bounding box center [469, 496] width 29 height 12
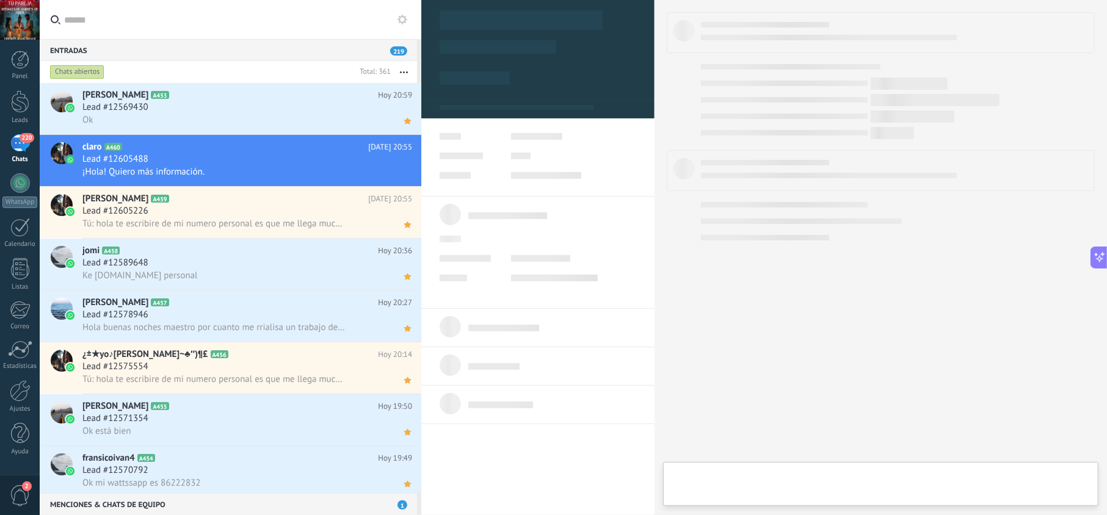
type textarea "**********"
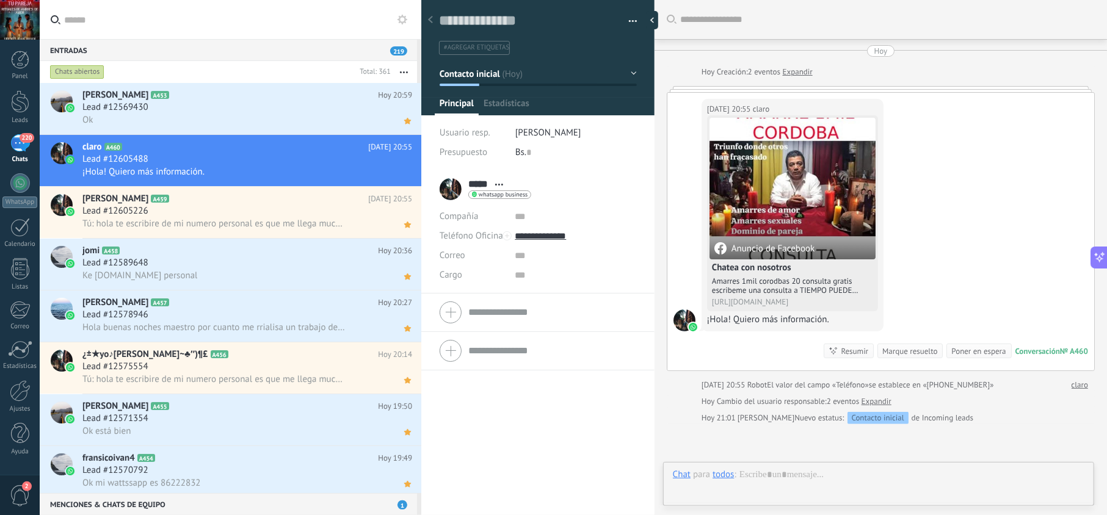
scroll to position [18, 0]
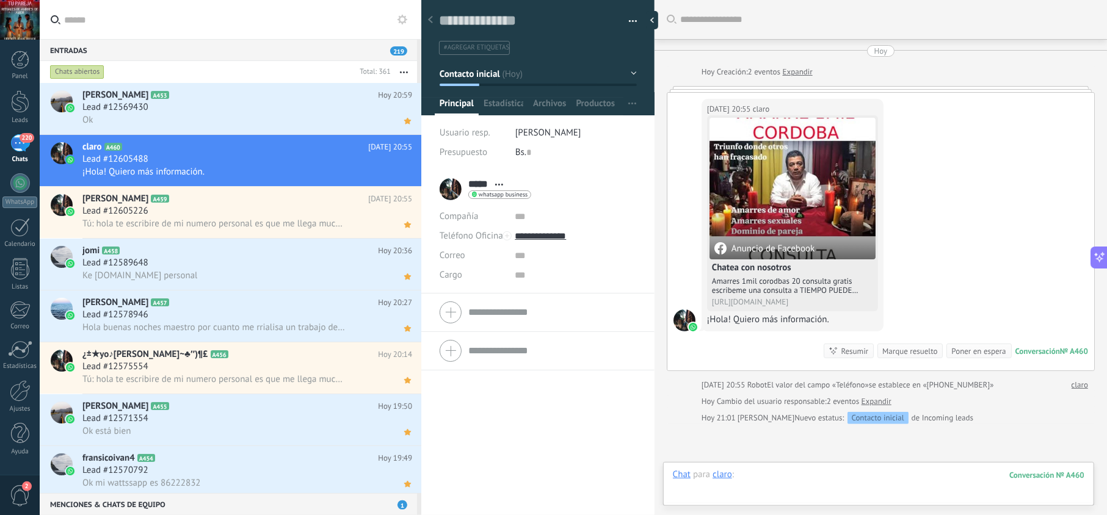
click at [805, 479] on div at bounding box center [879, 487] width 412 height 37
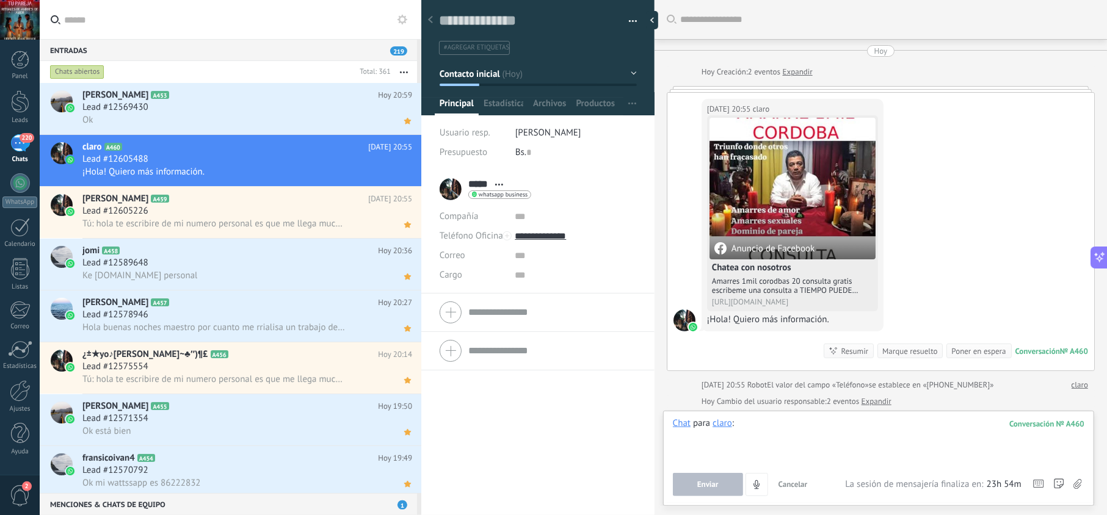
paste div
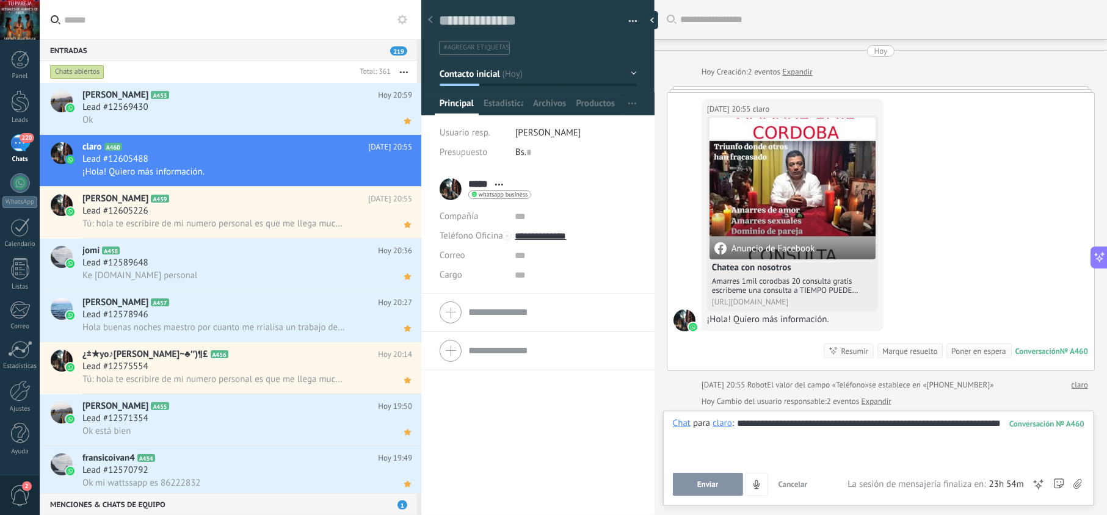
click at [719, 485] on button "Enviar" at bounding box center [708, 484] width 70 height 23
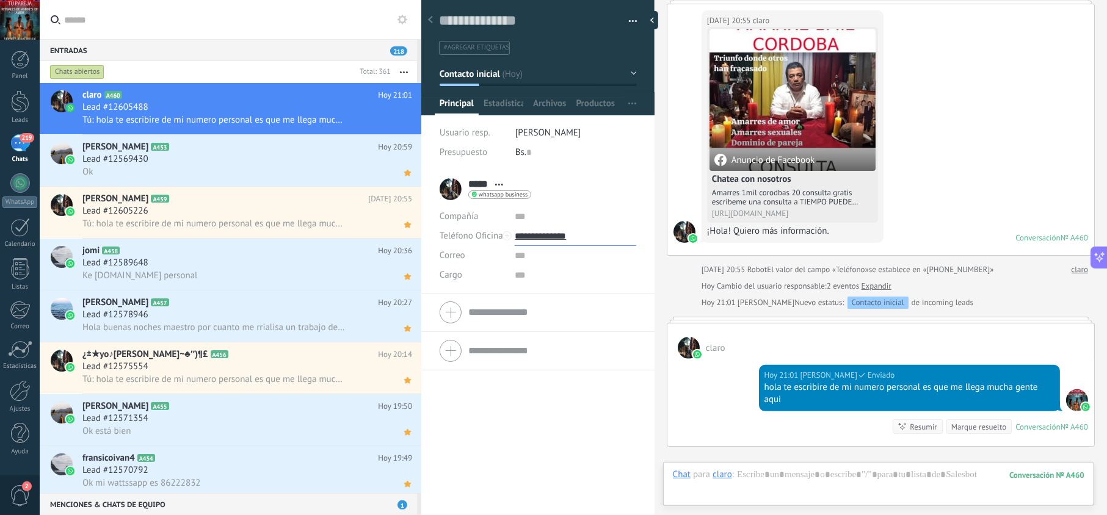
click at [566, 230] on input "**********" at bounding box center [575, 237] width 121 height 20
type input "**********"
click at [559, 299] on div "Copiar" at bounding box center [575, 298] width 120 height 21
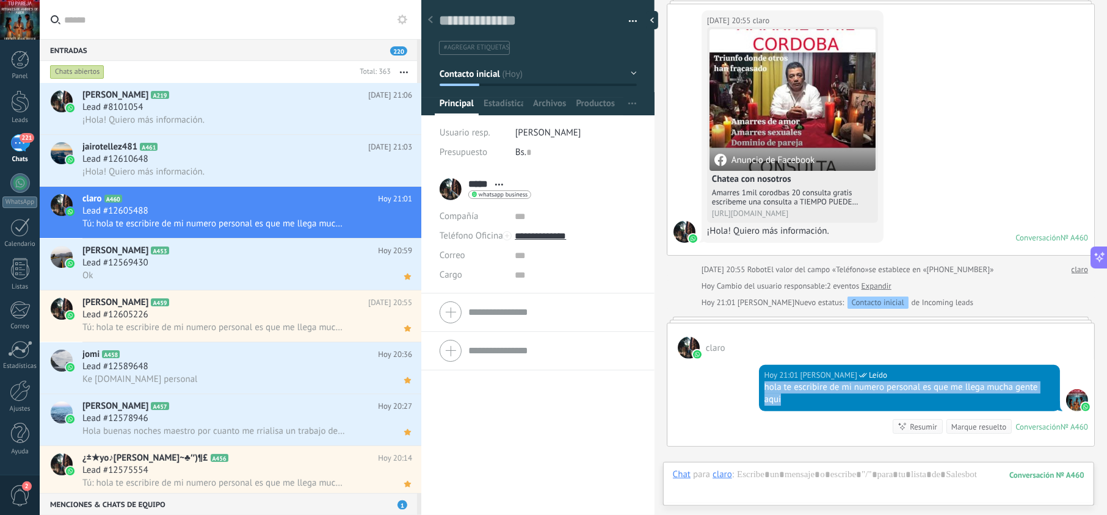
drag, startPoint x: 787, startPoint y: 399, endPoint x: 757, endPoint y: 388, distance: 31.1
click at [759, 388] on div "Hoy 21:01 jesus hernandez Leído hola te escribire de mi numero personal es que …" at bounding box center [909, 388] width 301 height 46
copy div "hola te escribire de mi numero personal es que me llega mucha gente aqui"
drag, startPoint x: 409, startPoint y: 228, endPoint x: 395, endPoint y: 225, distance: 14.4
click at [409, 227] on icon at bounding box center [407, 224] width 13 height 15
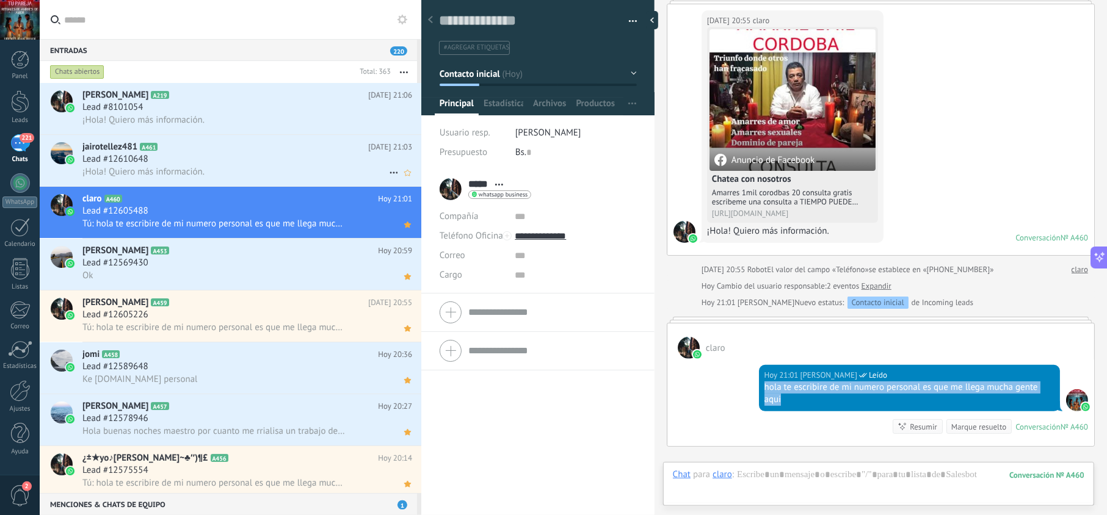
click at [297, 169] on div "¡Hola! Quiero más información." at bounding box center [247, 172] width 330 height 13
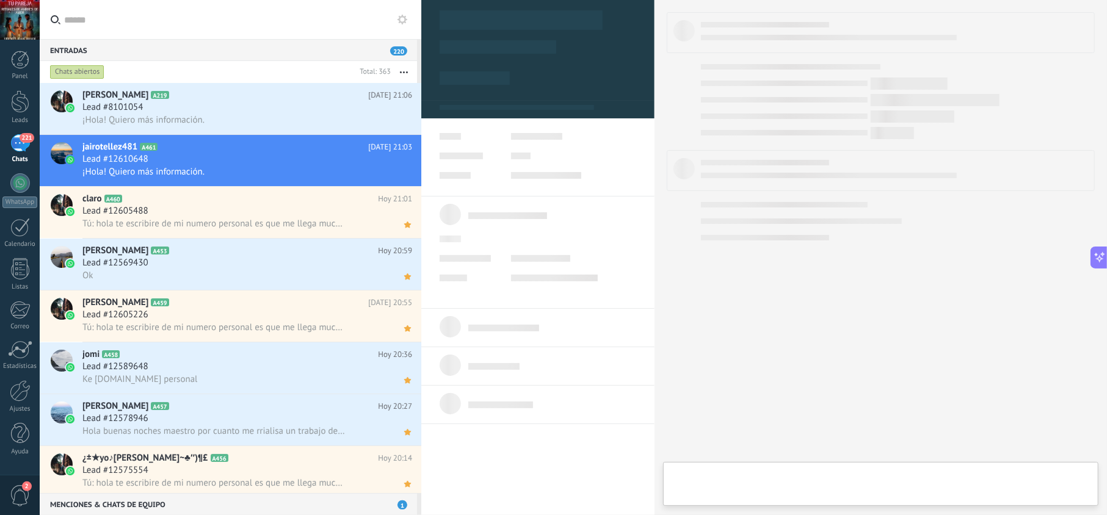
scroll to position [18, 0]
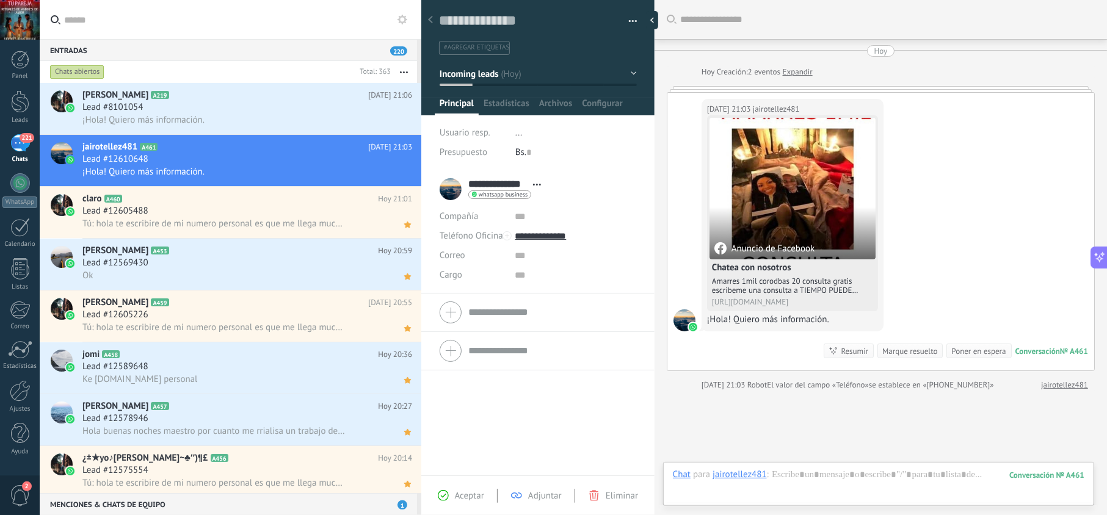
click at [475, 496] on span "Aceptar" at bounding box center [469, 496] width 29 height 12
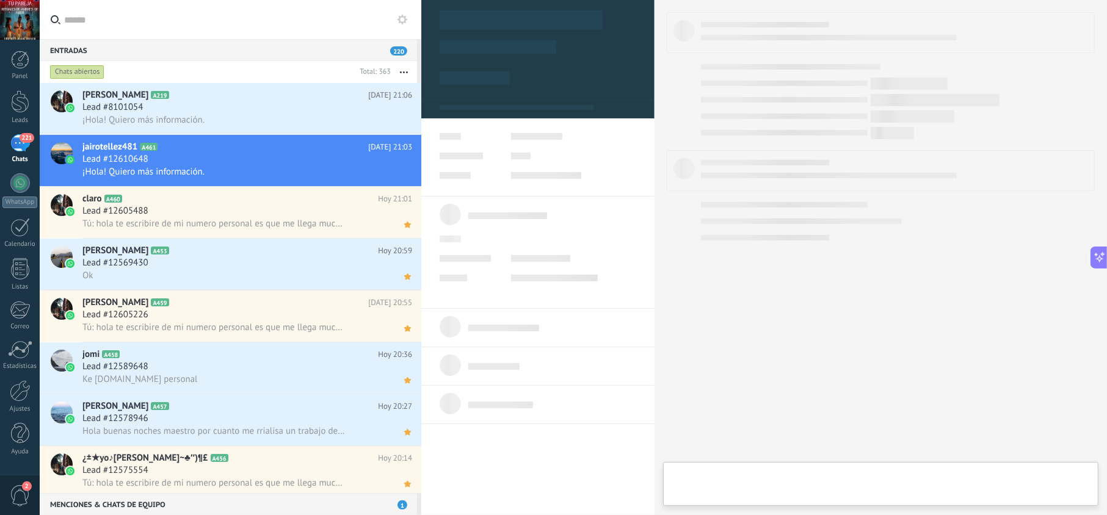
type textarea "**********"
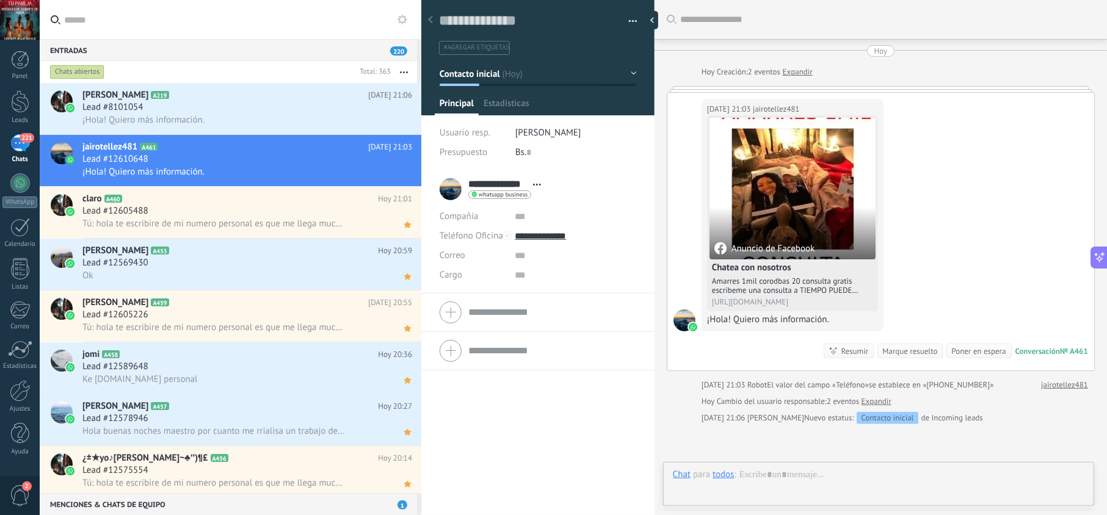
scroll to position [18, 0]
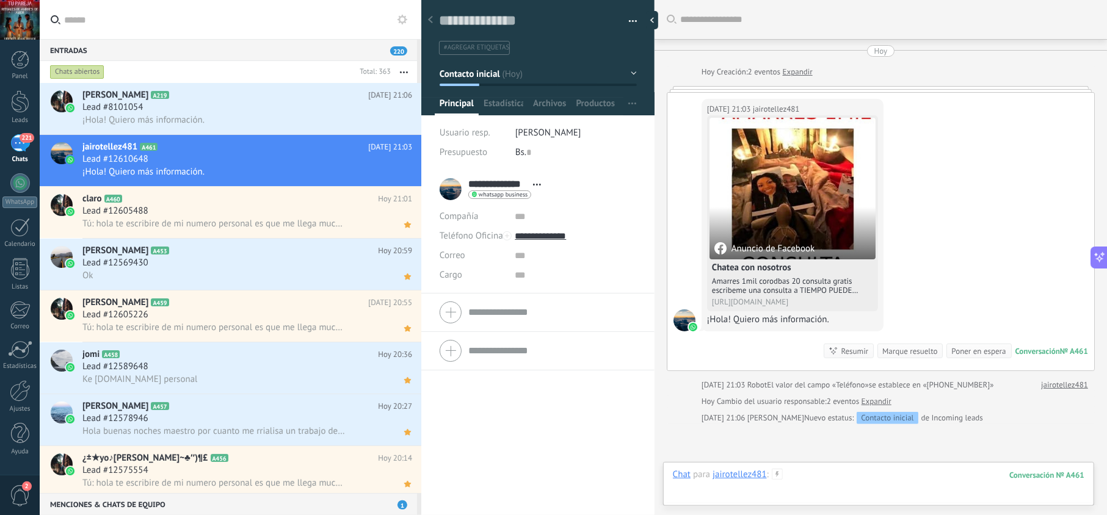
click at [795, 472] on div at bounding box center [879, 487] width 412 height 37
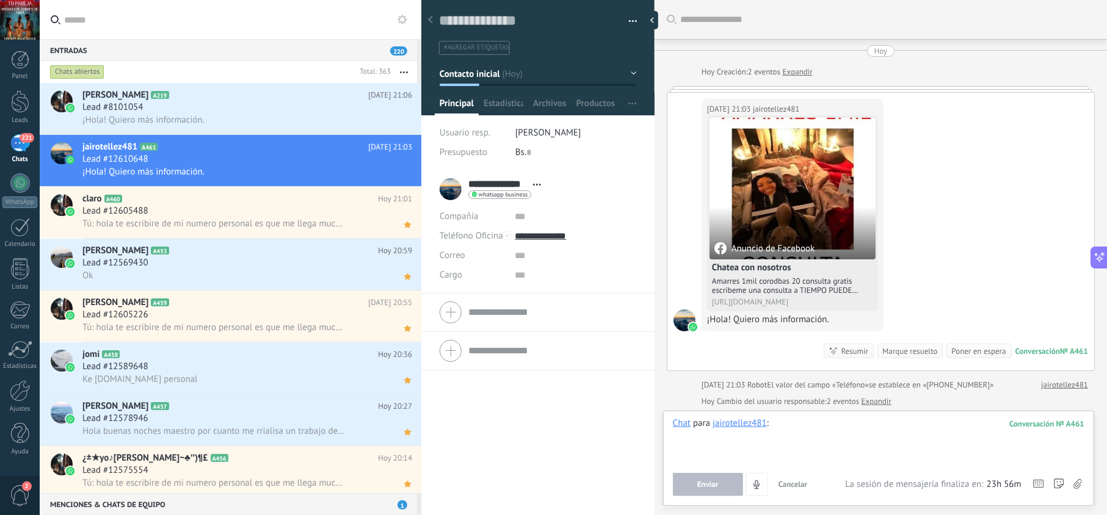
paste div
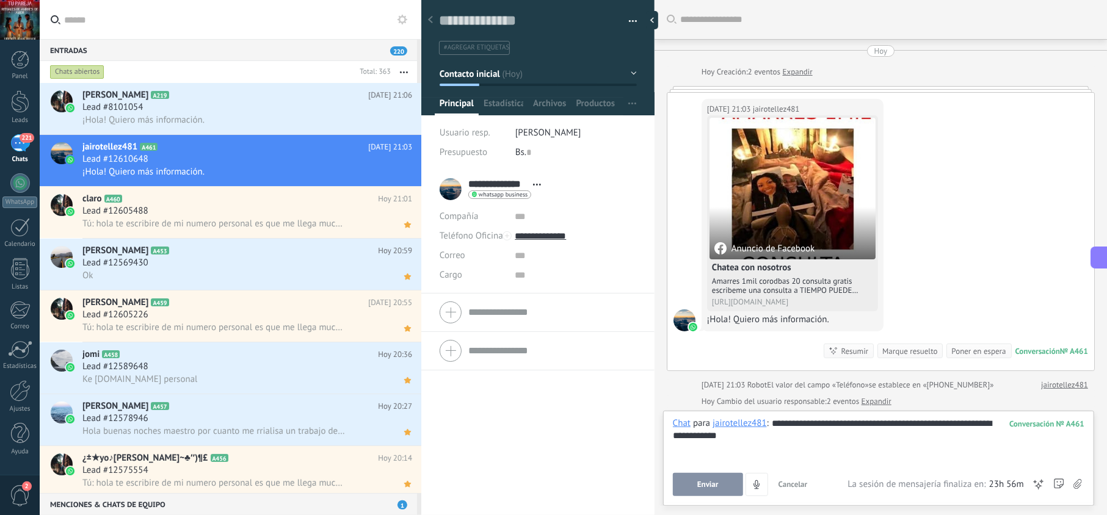
click at [709, 481] on span "Enviar" at bounding box center [707, 485] width 21 height 9
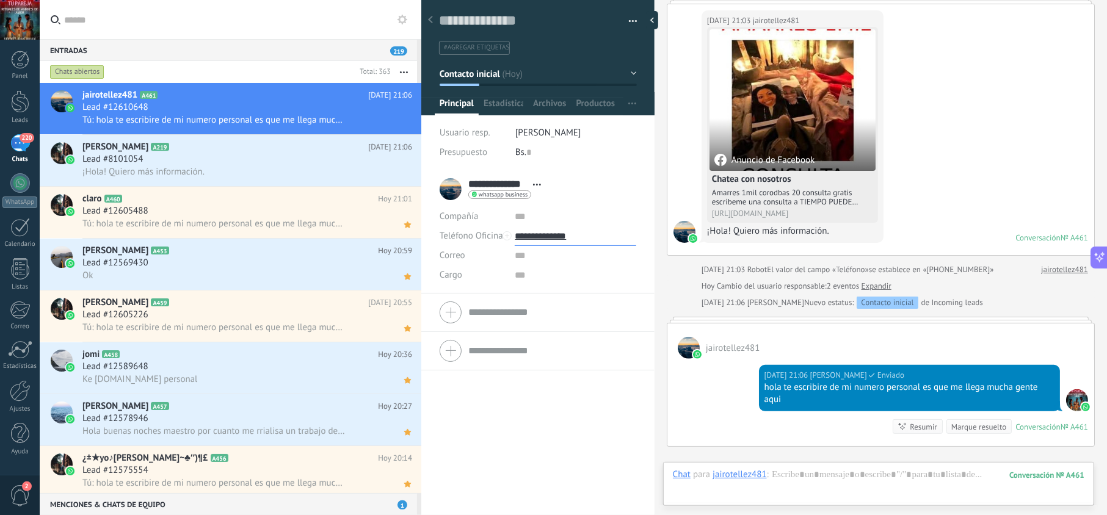
drag, startPoint x: 563, startPoint y: 233, endPoint x: 567, endPoint y: 247, distance: 14.7
click at [564, 233] on input "**********" at bounding box center [575, 237] width 121 height 20
type input "**********"
click at [556, 292] on div "Copiar" at bounding box center [575, 298] width 120 height 21
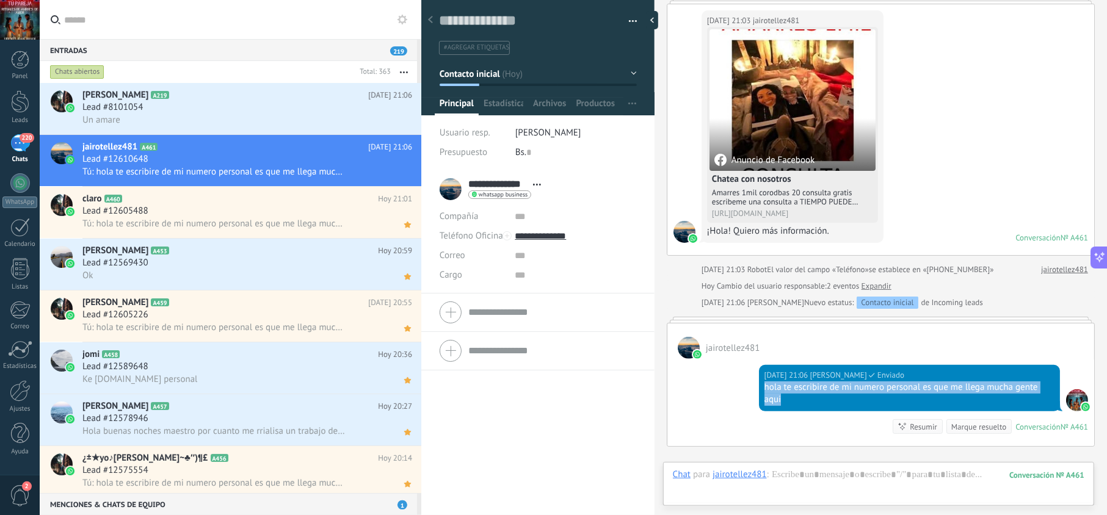
drag, startPoint x: 782, startPoint y: 401, endPoint x: 750, endPoint y: 393, distance: 32.6
click at [750, 393] on div "Hoy 21:06 jesus hernandez Enviado hola te escribire de mi numero personal es qu…" at bounding box center [881, 402] width 427 height 87
copy div "hola te escribire de mi numero personal es que me llega mucha gente aqui"
click at [407, 171] on icon at bounding box center [407, 173] width 13 height 15
click at [250, 118] on div "Un amare" at bounding box center [247, 120] width 330 height 13
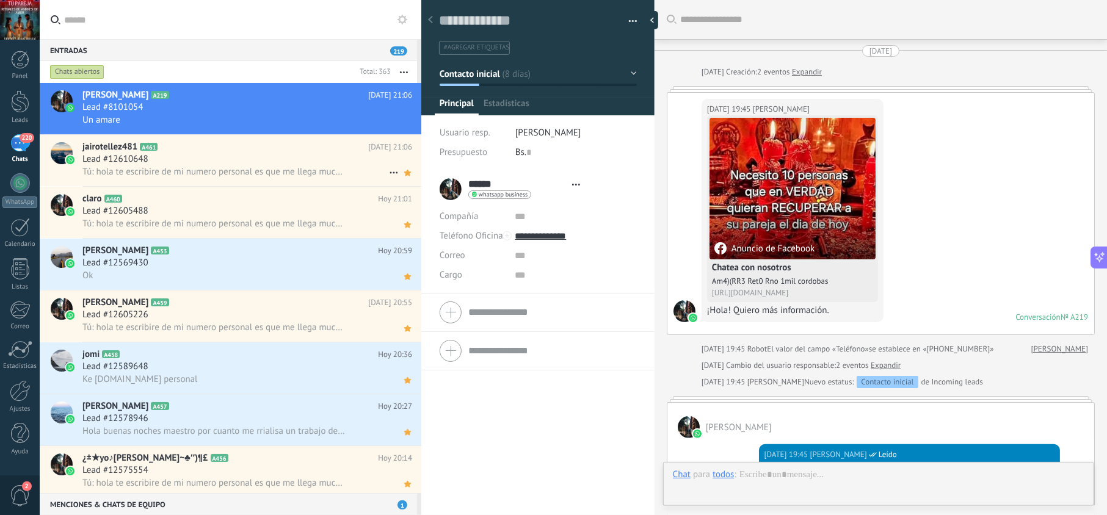
type textarea "**********"
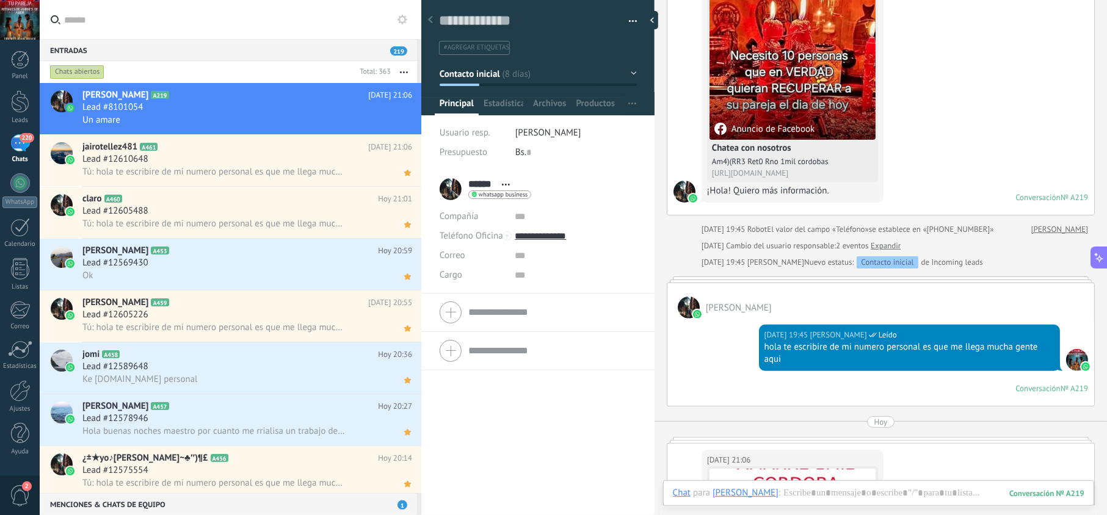
scroll to position [553, 0]
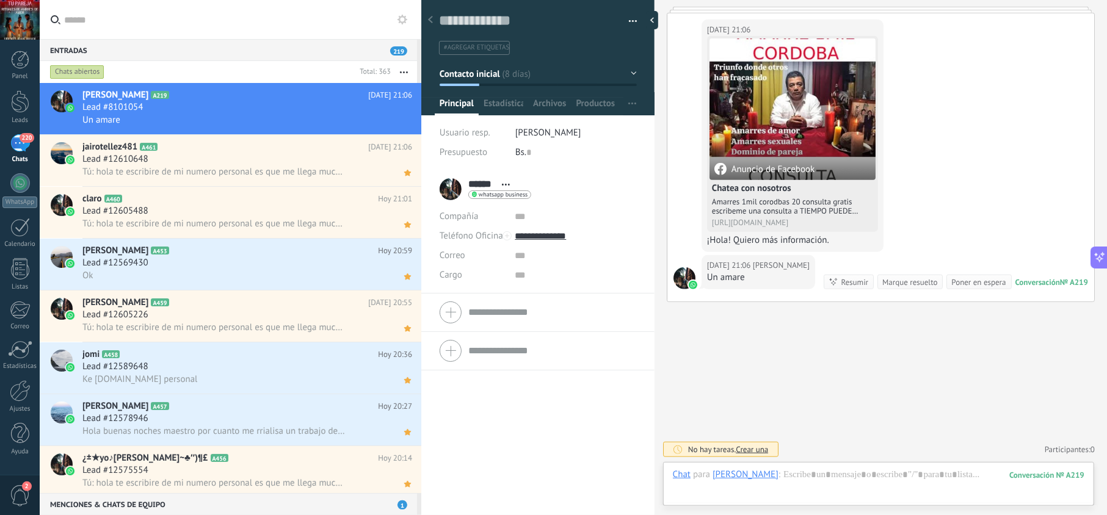
click at [821, 467] on div "Chat Correo Nota Tarea Chat para Yovani : 219 Enviar Cancelar Rastrear clics en…" at bounding box center [878, 484] width 431 height 44
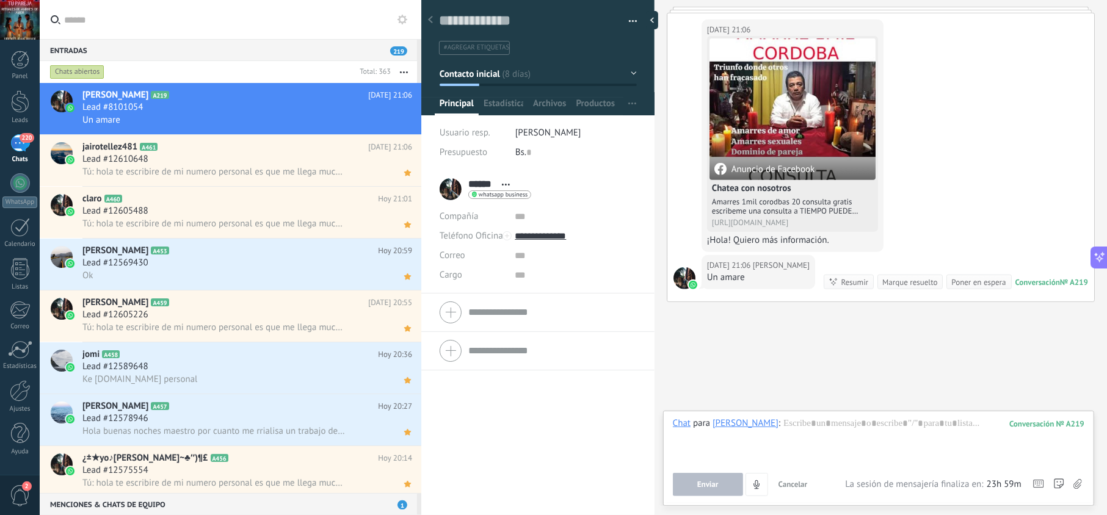
click at [821, 470] on div "Chat para Yovani : 219 Enviar Cancelar Rastrear clics en links ? Reducir links …" at bounding box center [879, 457] width 412 height 79
drag, startPoint x: 831, startPoint y: 436, endPoint x: 831, endPoint y: 412, distance: 24.4
click at [831, 435] on div at bounding box center [879, 441] width 412 height 46
click at [728, 481] on button "Enviar" at bounding box center [708, 484] width 70 height 23
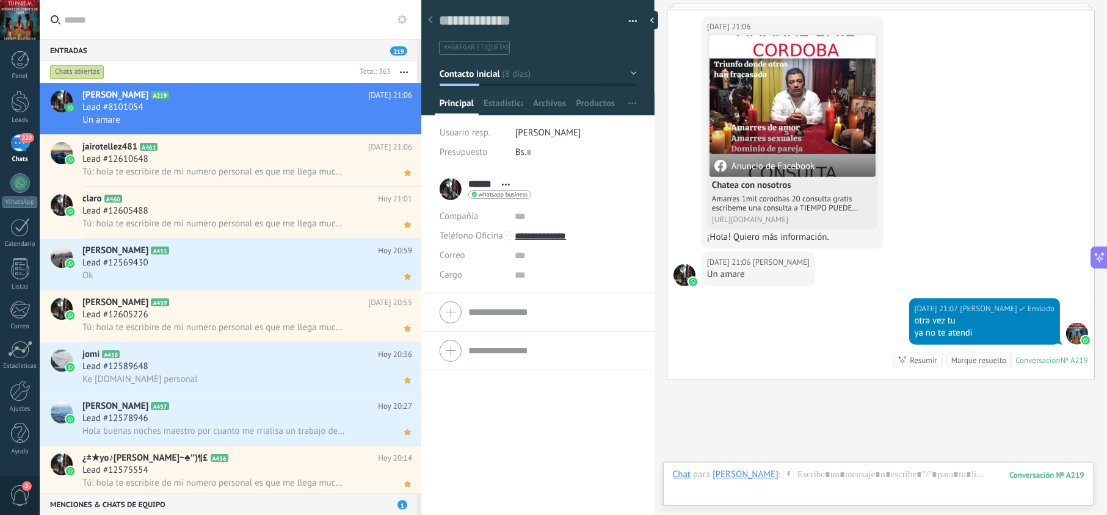
scroll to position [635, 0]
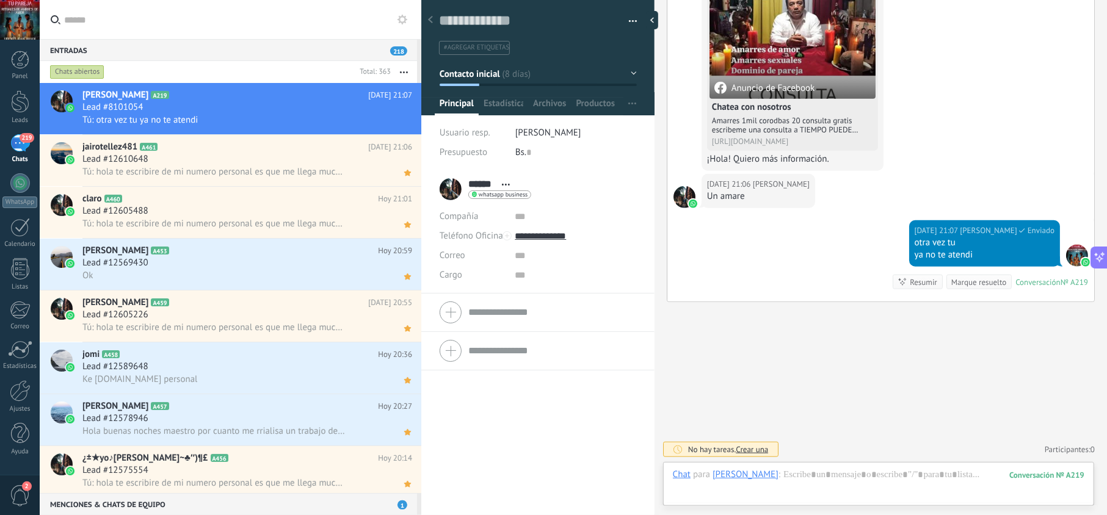
click at [813, 468] on div "Chat Correo Nota Tarea Chat para Yovani : 219 Enviar Cancelar Rastrear clics en…" at bounding box center [878, 484] width 431 height 44
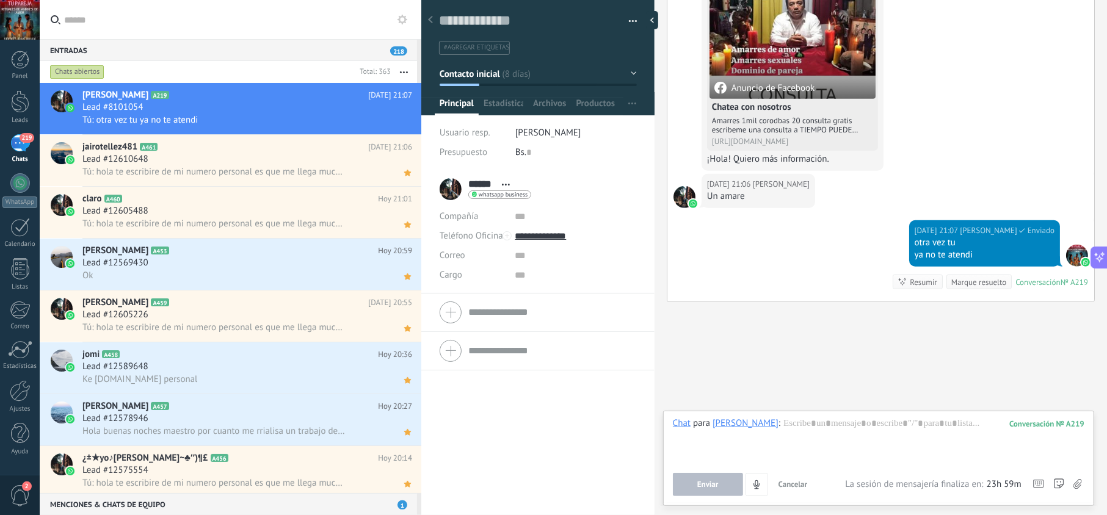
click at [816, 474] on div "Enviar Cancelar Rastrear clics en links ? Reducir links largos y rastrear clics…" at bounding box center [759, 484] width 173 height 23
click at [821, 443] on div at bounding box center [879, 441] width 412 height 46
click at [696, 473] on button "Enviar" at bounding box center [708, 484] width 70 height 23
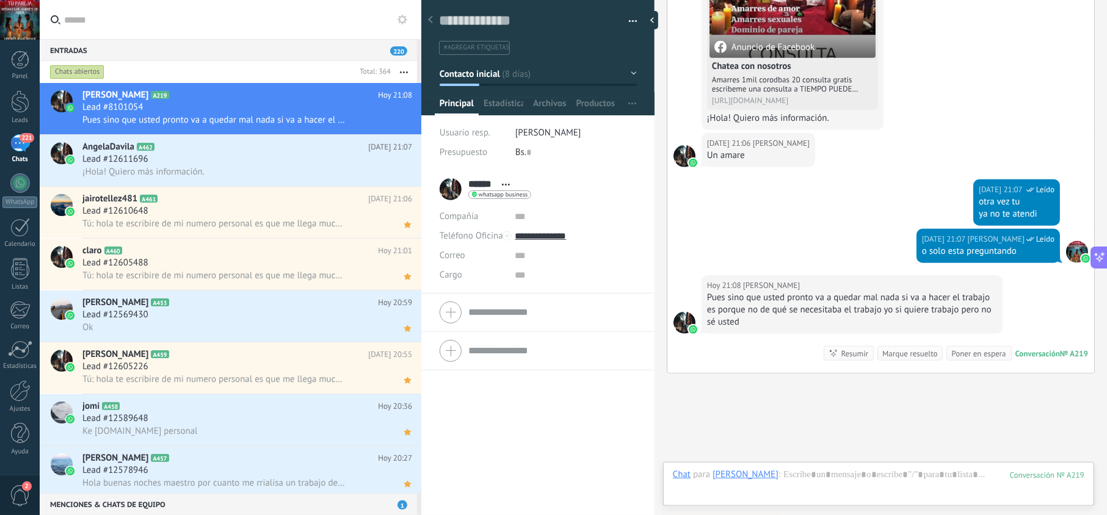
scroll to position [748, 0]
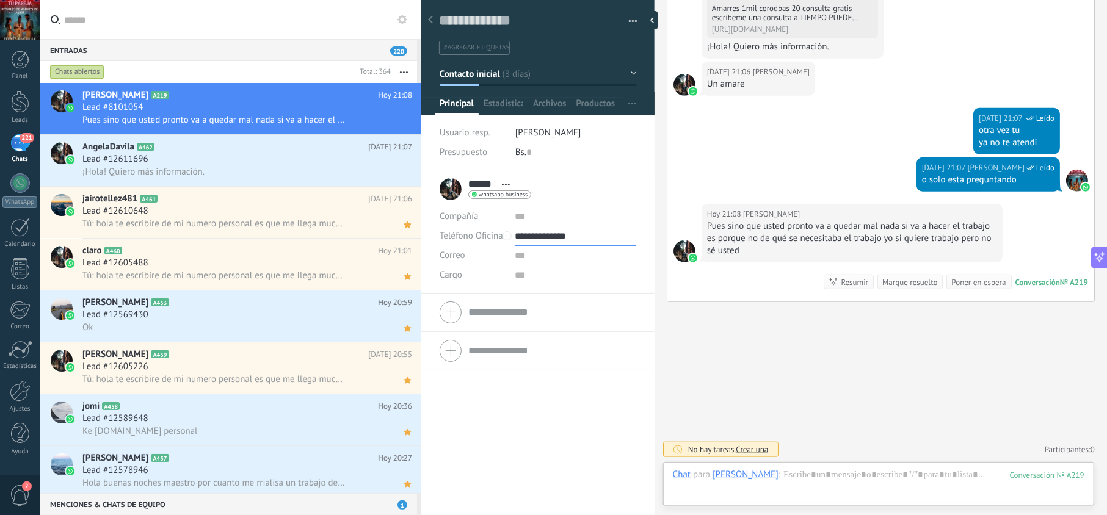
click at [552, 235] on input "**********" at bounding box center [575, 237] width 121 height 20
type input "**********"
drag, startPoint x: 558, startPoint y: 297, endPoint x: 518, endPoint y: 235, distance: 73.5
click at [555, 297] on div "Copiar" at bounding box center [575, 298] width 120 height 21
click at [404, 122] on use at bounding box center [407, 121] width 7 height 6
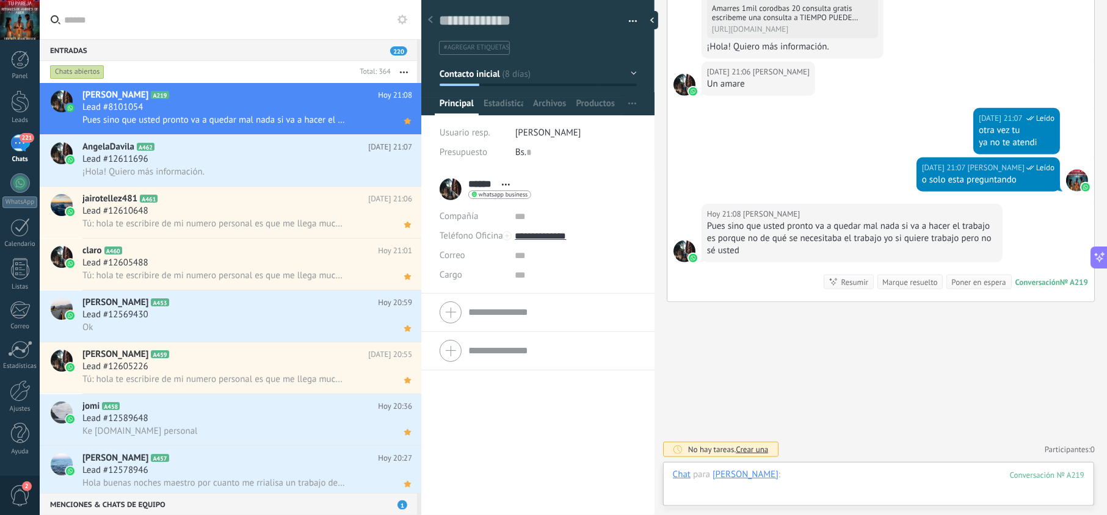
click at [779, 485] on div at bounding box center [879, 487] width 412 height 37
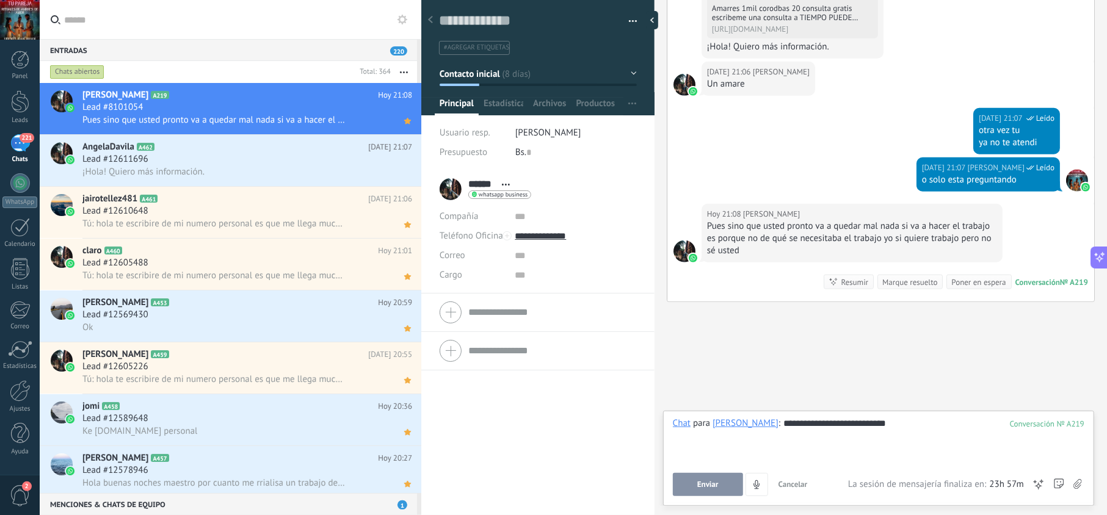
click at [712, 484] on span "Enviar" at bounding box center [707, 485] width 21 height 9
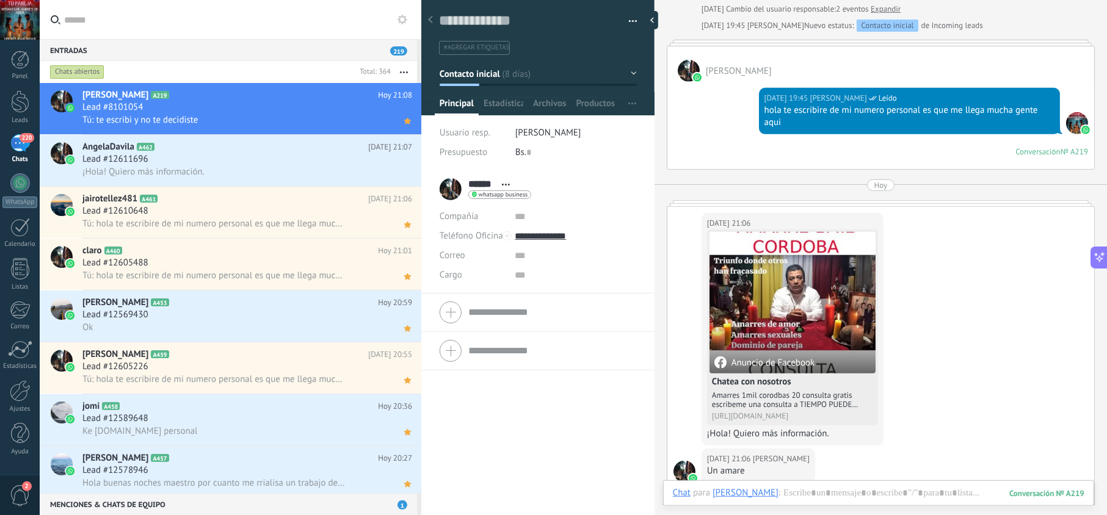
scroll to position [355, 0]
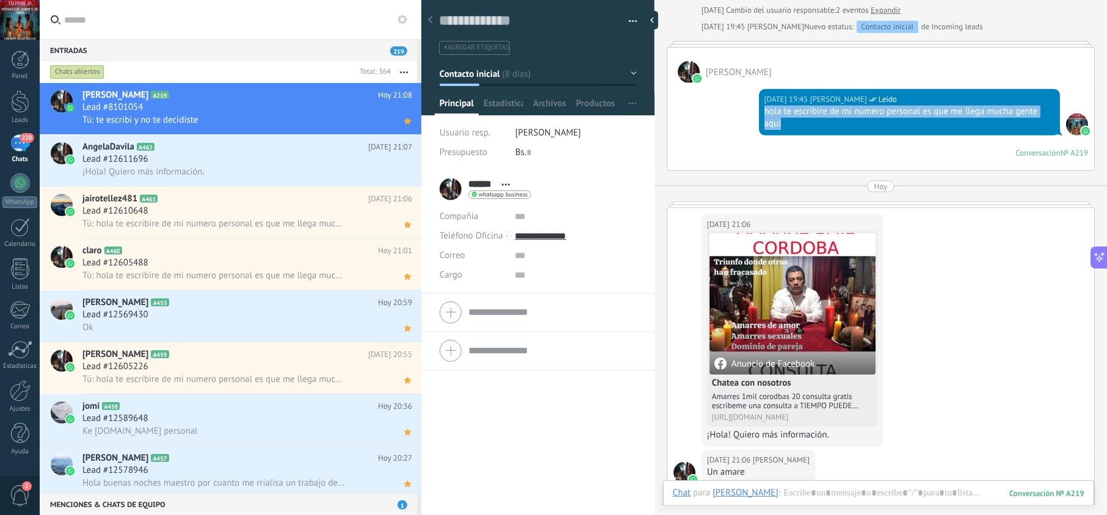
drag, startPoint x: 792, startPoint y: 128, endPoint x: 757, endPoint y: 115, distance: 37.3
click at [759, 115] on div "01.10.2025 19:45 jesus hernandez Leído hola te escribire de mi numero personal …" at bounding box center [909, 112] width 301 height 46
copy div "hola te escribire de mi numero personal es que me llega mucha gente aqui"
click at [277, 172] on div "¡Hola! Quiero más información." at bounding box center [247, 172] width 330 height 13
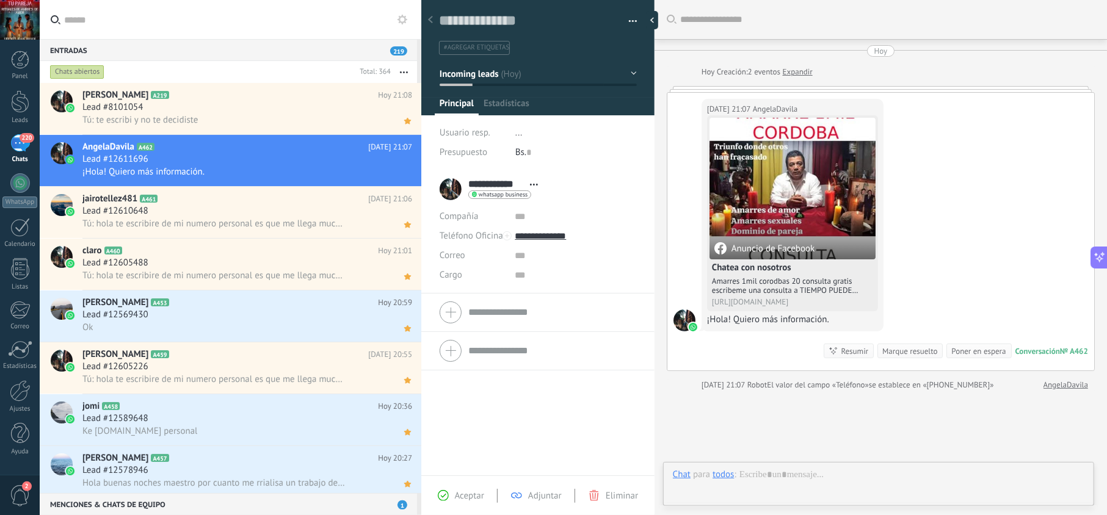
scroll to position [18, 0]
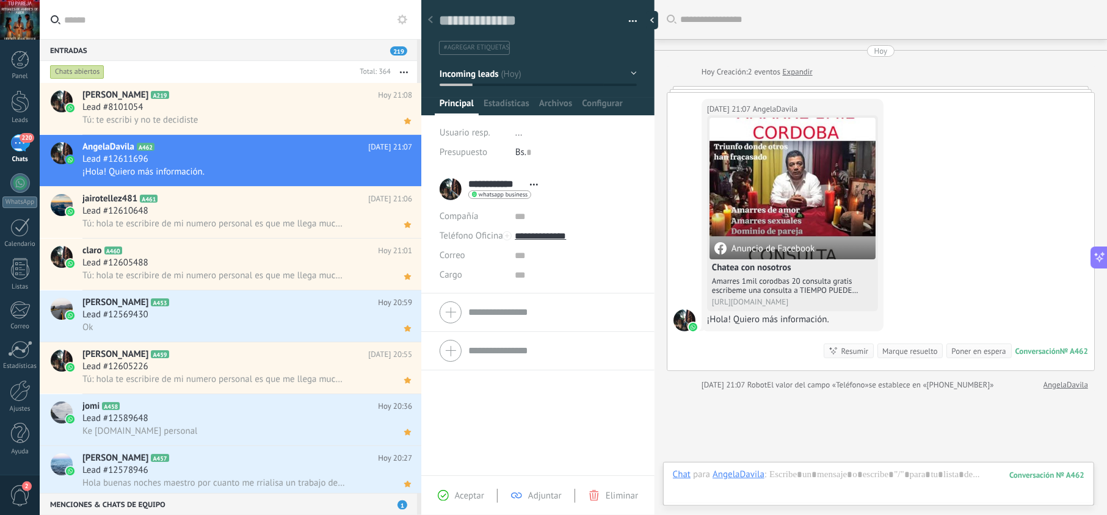
click at [460, 500] on span "Aceptar" at bounding box center [469, 496] width 29 height 12
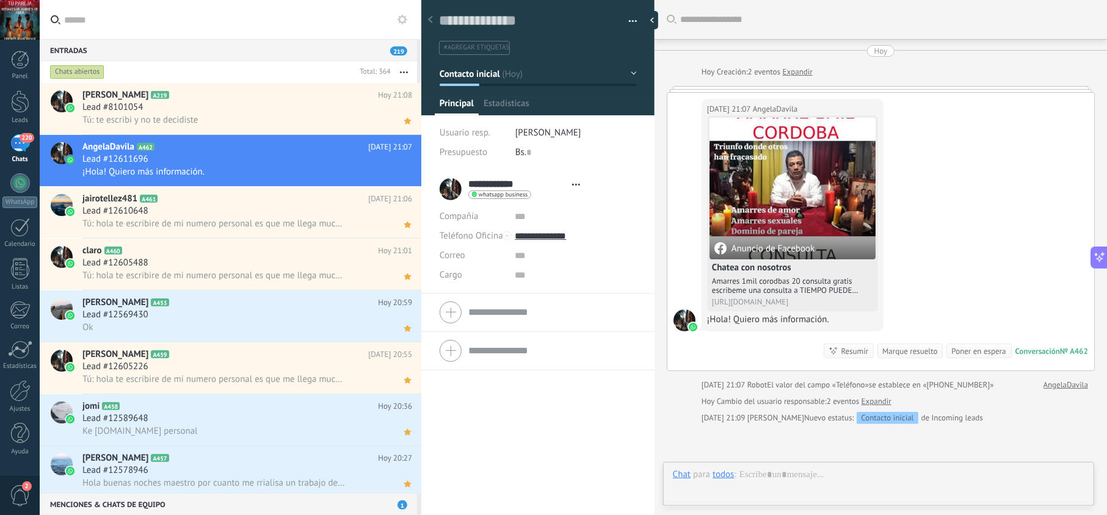
type textarea "**********"
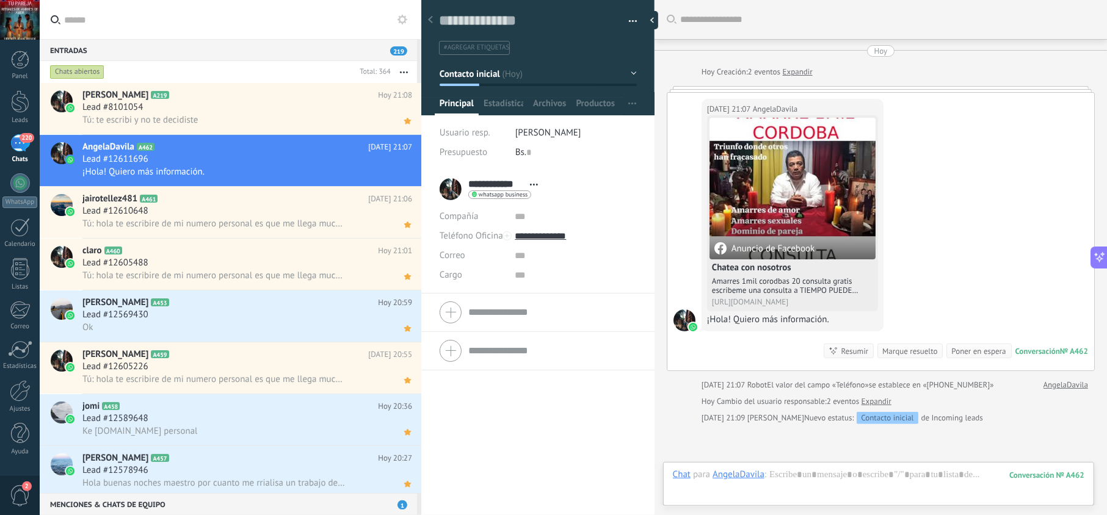
click at [760, 481] on div "Chat para AngelaDavila :" at bounding box center [720, 475] width 94 height 12
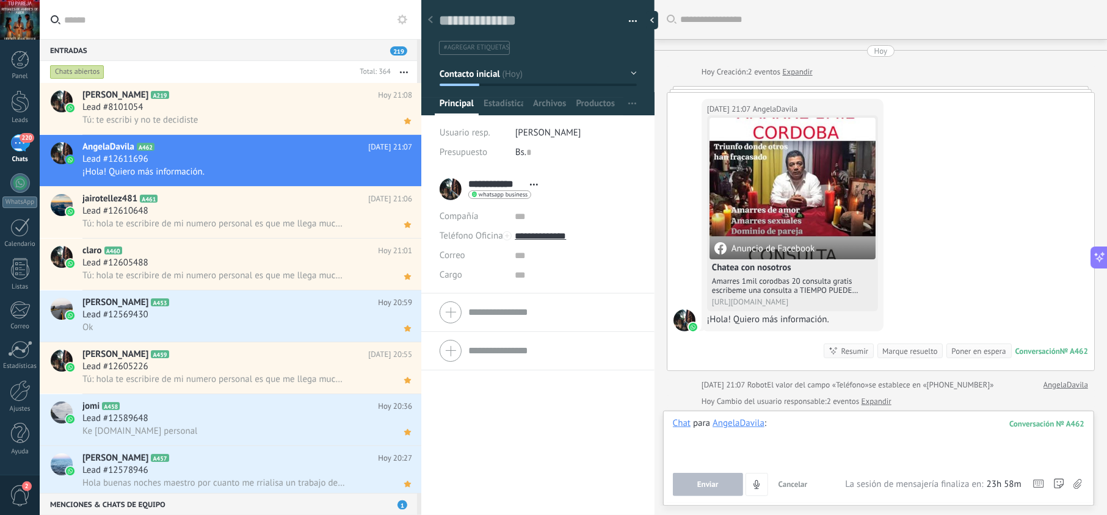
click at [800, 431] on div at bounding box center [879, 441] width 412 height 46
paste div
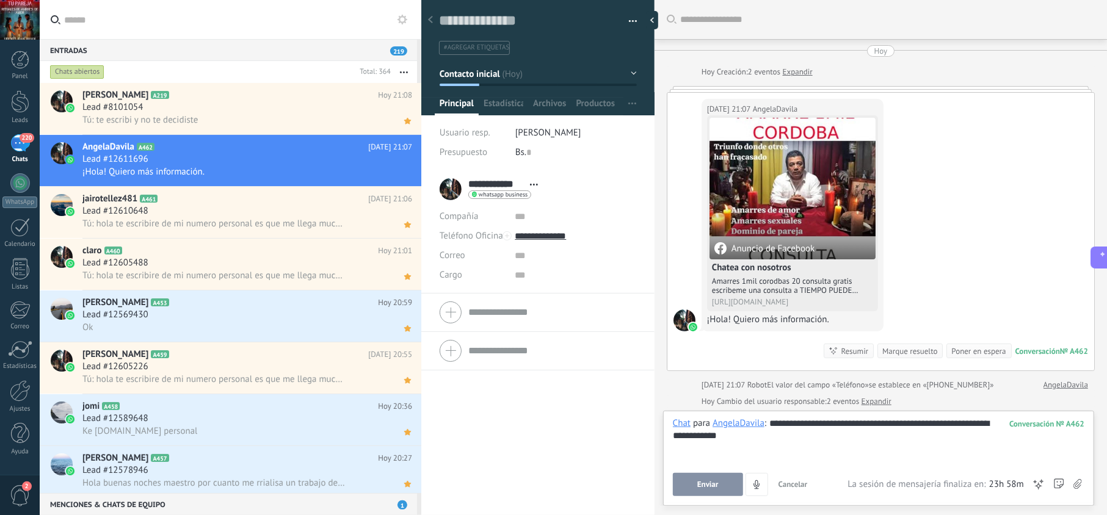
drag, startPoint x: 726, startPoint y: 482, endPoint x: 730, endPoint y: 474, distance: 9.6
click at [727, 484] on button "Enviar" at bounding box center [708, 484] width 70 height 23
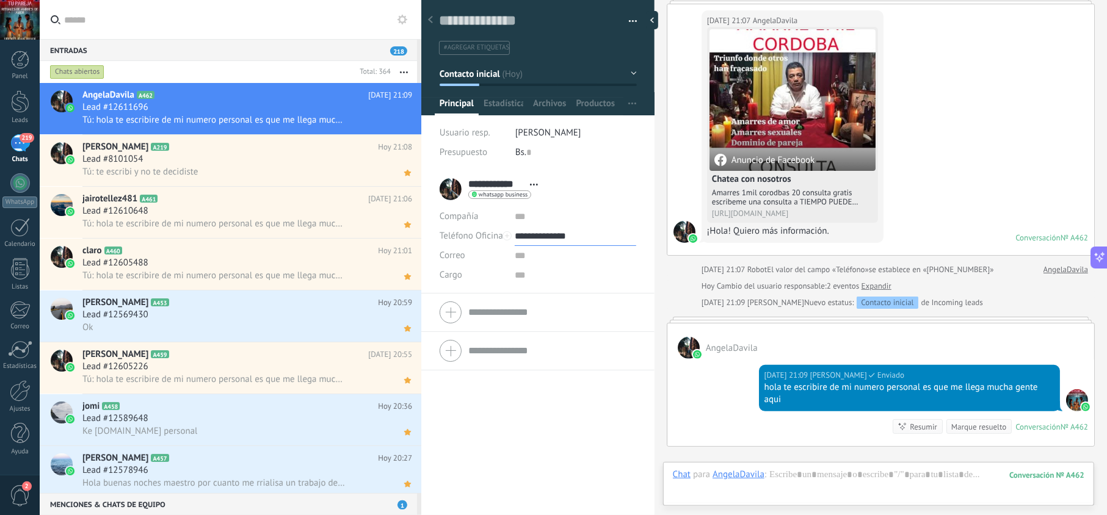
click at [555, 244] on input "**********" at bounding box center [575, 237] width 121 height 20
type input "**********"
click at [564, 296] on div "Copiar" at bounding box center [575, 298] width 120 height 21
drag, startPoint x: 401, startPoint y: 121, endPoint x: 411, endPoint y: 142, distance: 23.2
click at [0, 0] on icon at bounding box center [0, 0] width 0 height 0
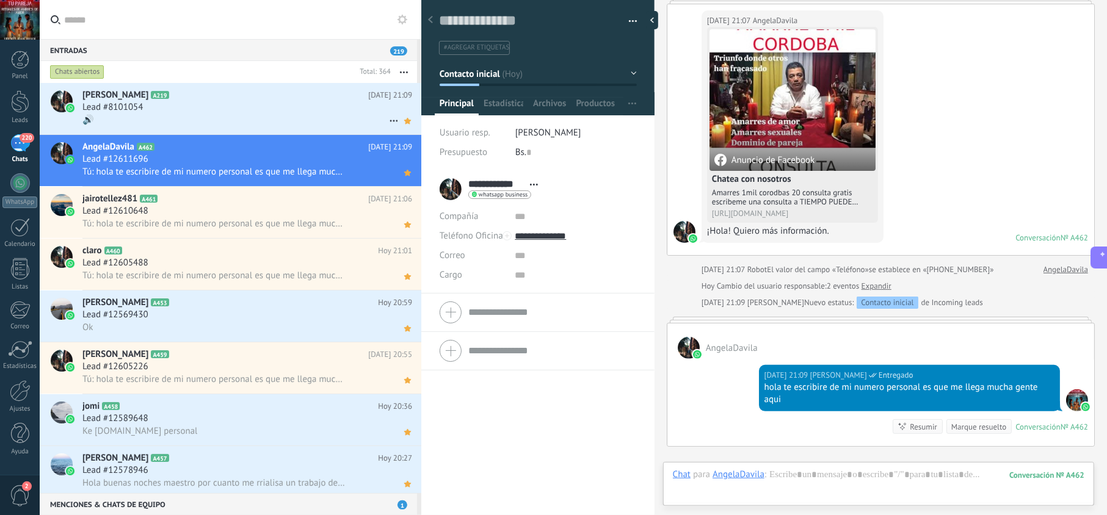
click at [308, 113] on div "Yovani A219 Hoy 21:09 Lead #8101054 🔊" at bounding box center [251, 108] width 339 height 51
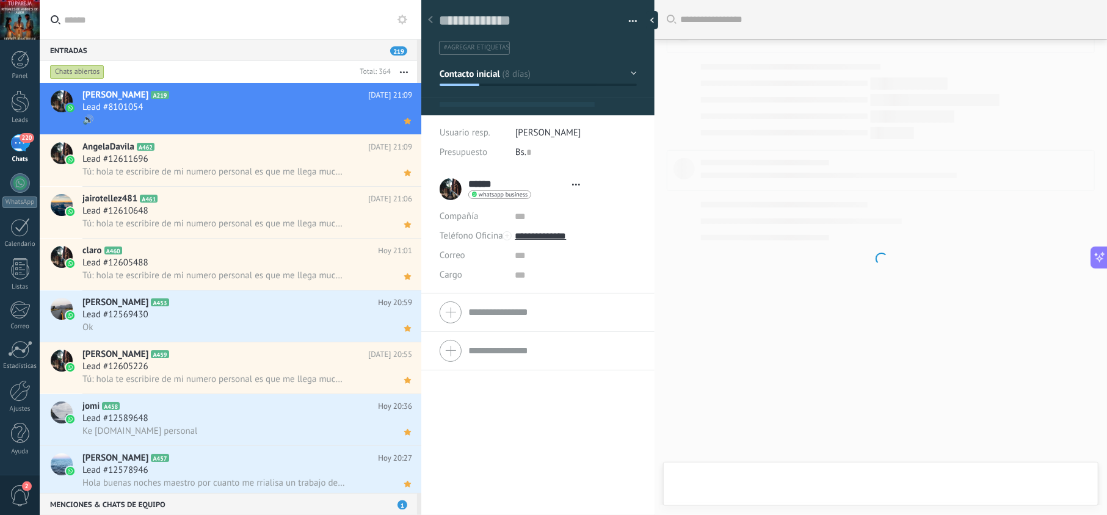
type textarea "**********"
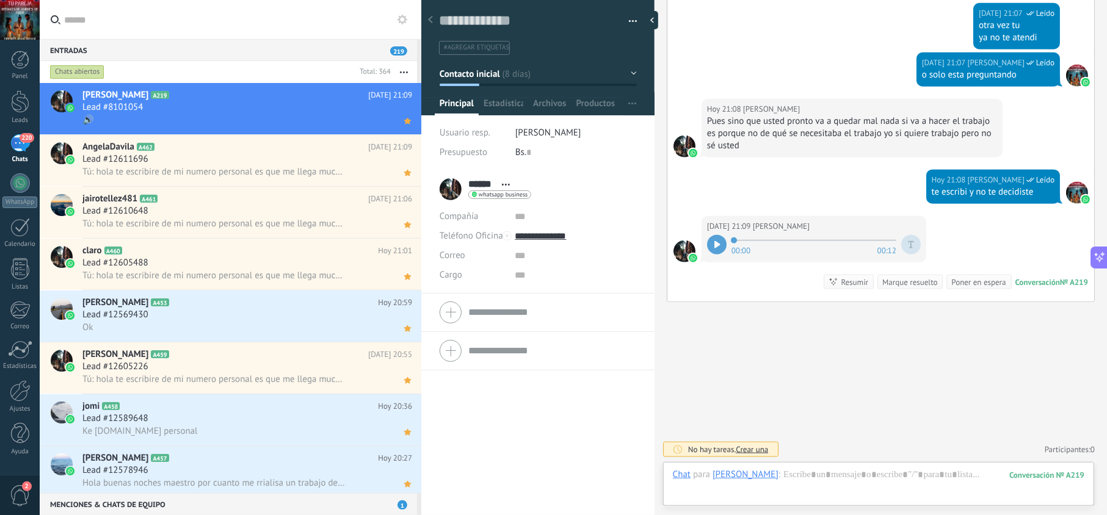
click at [721, 245] on icon at bounding box center [718, 244] width 6 height 7
drag, startPoint x: 760, startPoint y: 367, endPoint x: 766, endPoint y: 335, distance: 32.3
